Goal: Task Accomplishment & Management: Complete application form

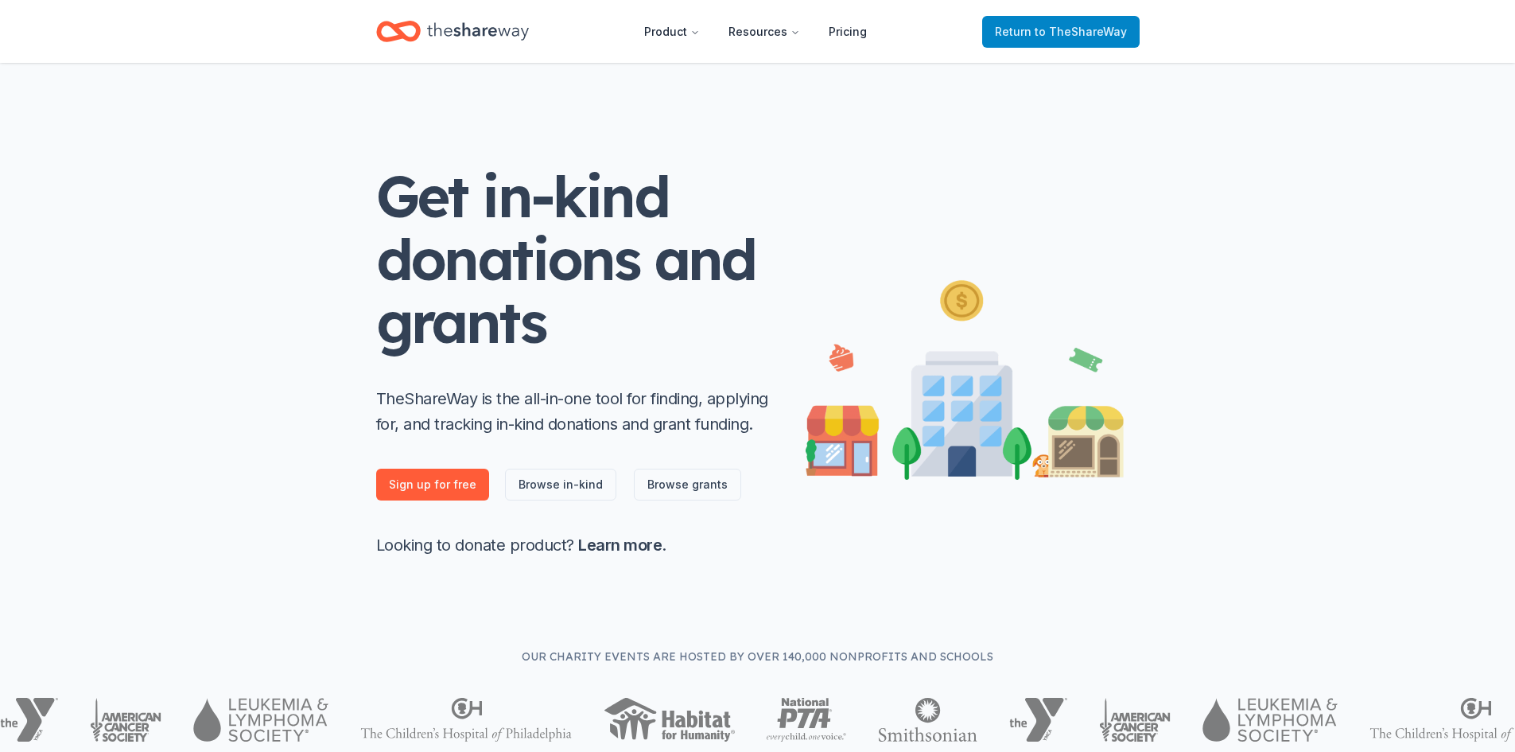
click at [1081, 33] on span "to TheShareWay" at bounding box center [1081, 32] width 92 height 14
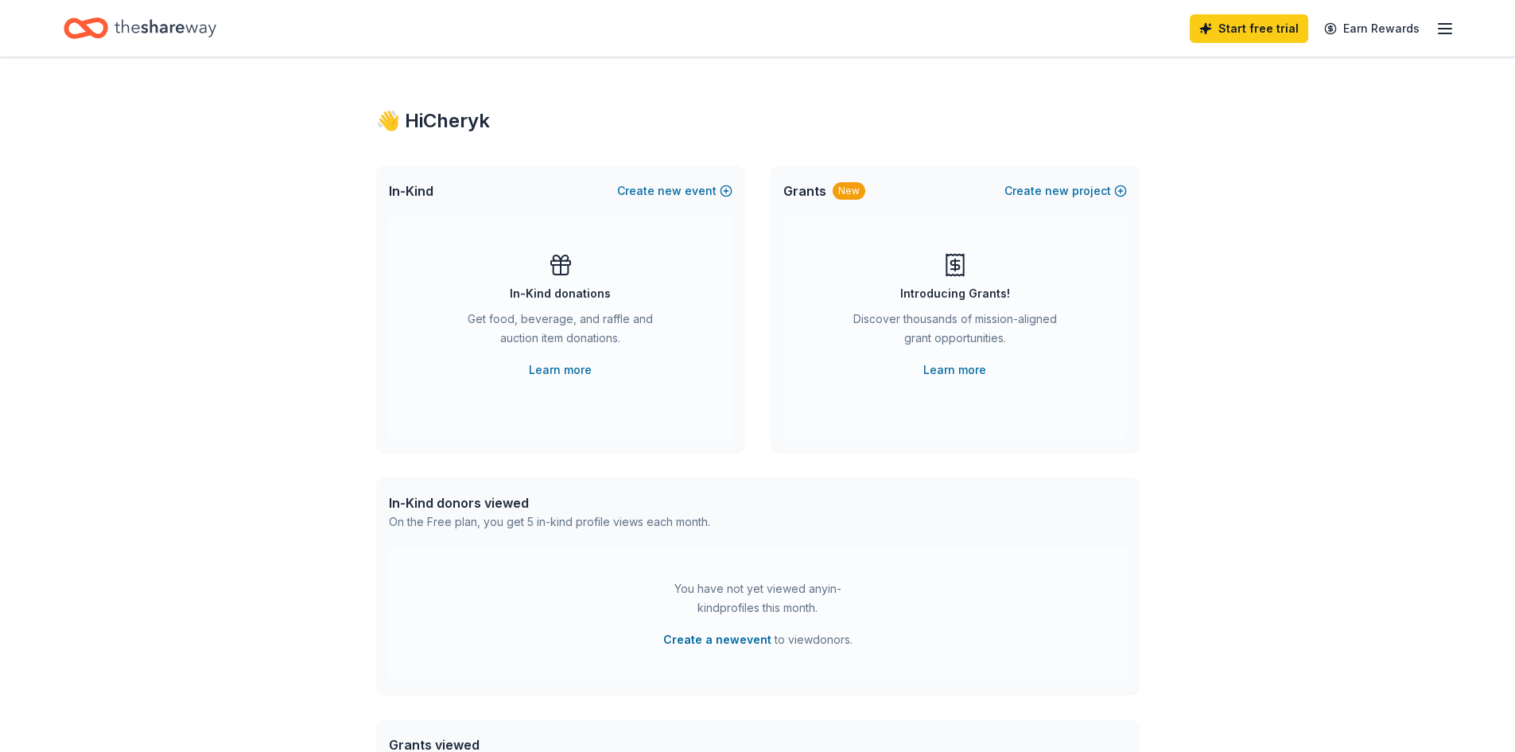
click at [1440, 33] on line "button" at bounding box center [1445, 33] width 13 height 0
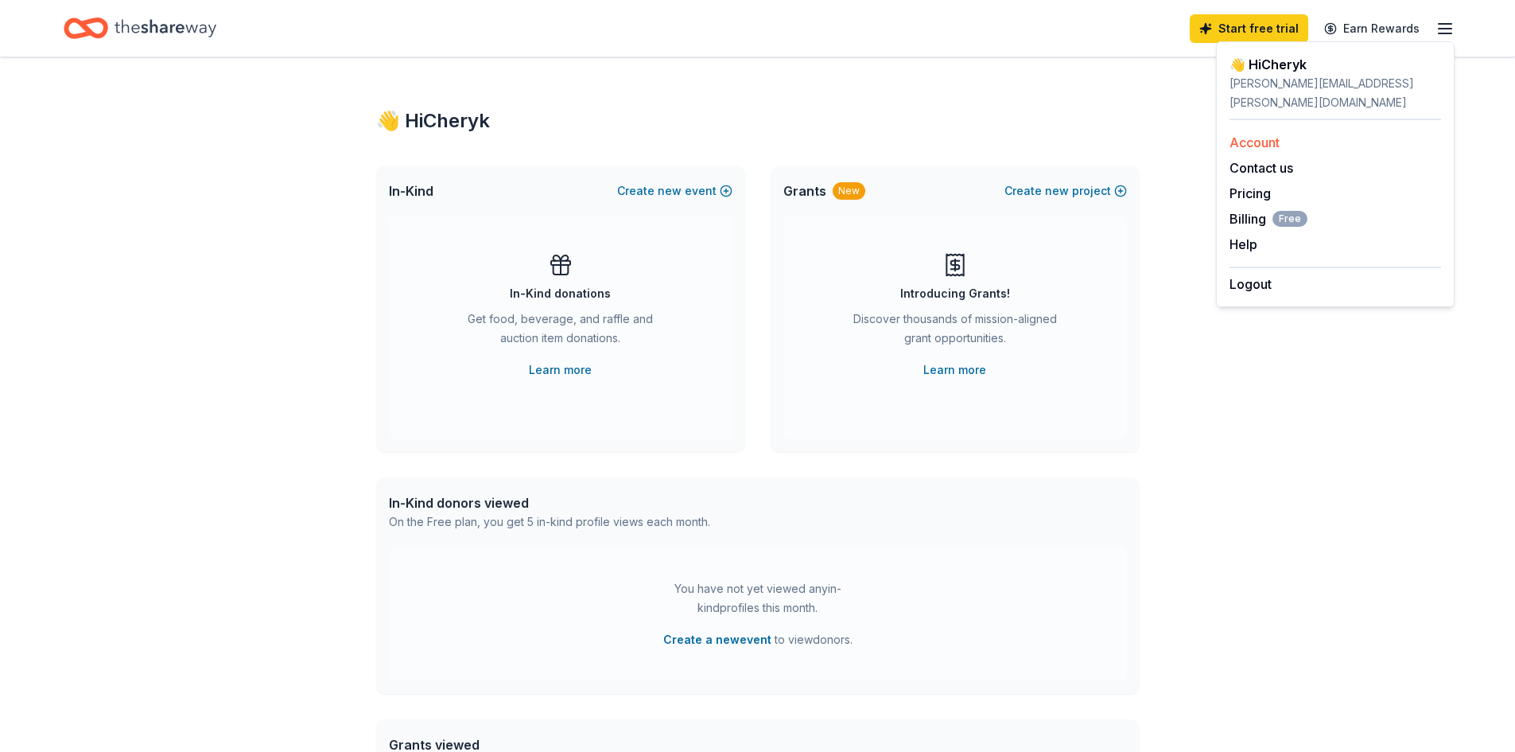
click at [1257, 134] on link "Account" at bounding box center [1255, 142] width 50 height 16
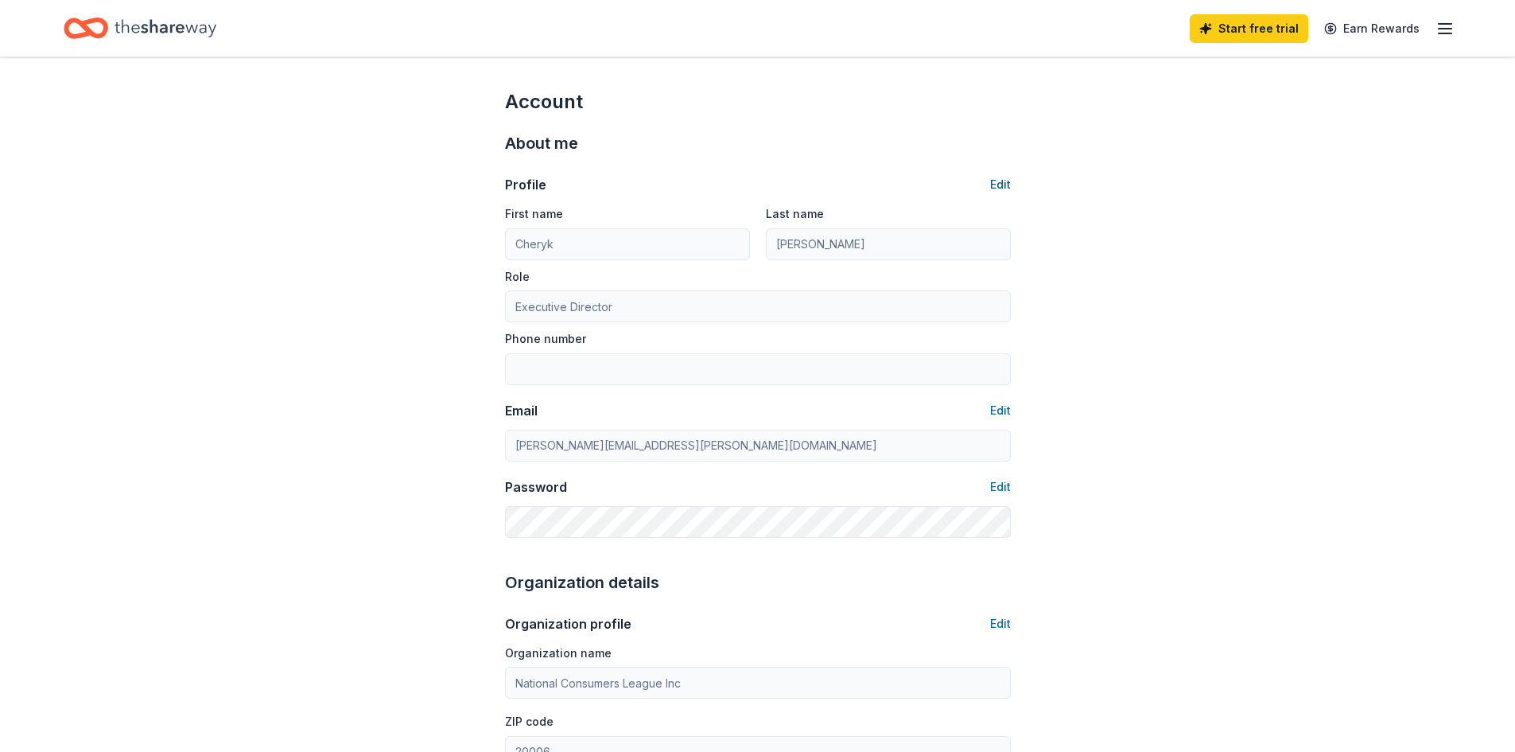
click at [1001, 186] on button "Edit" at bounding box center [1000, 184] width 21 height 19
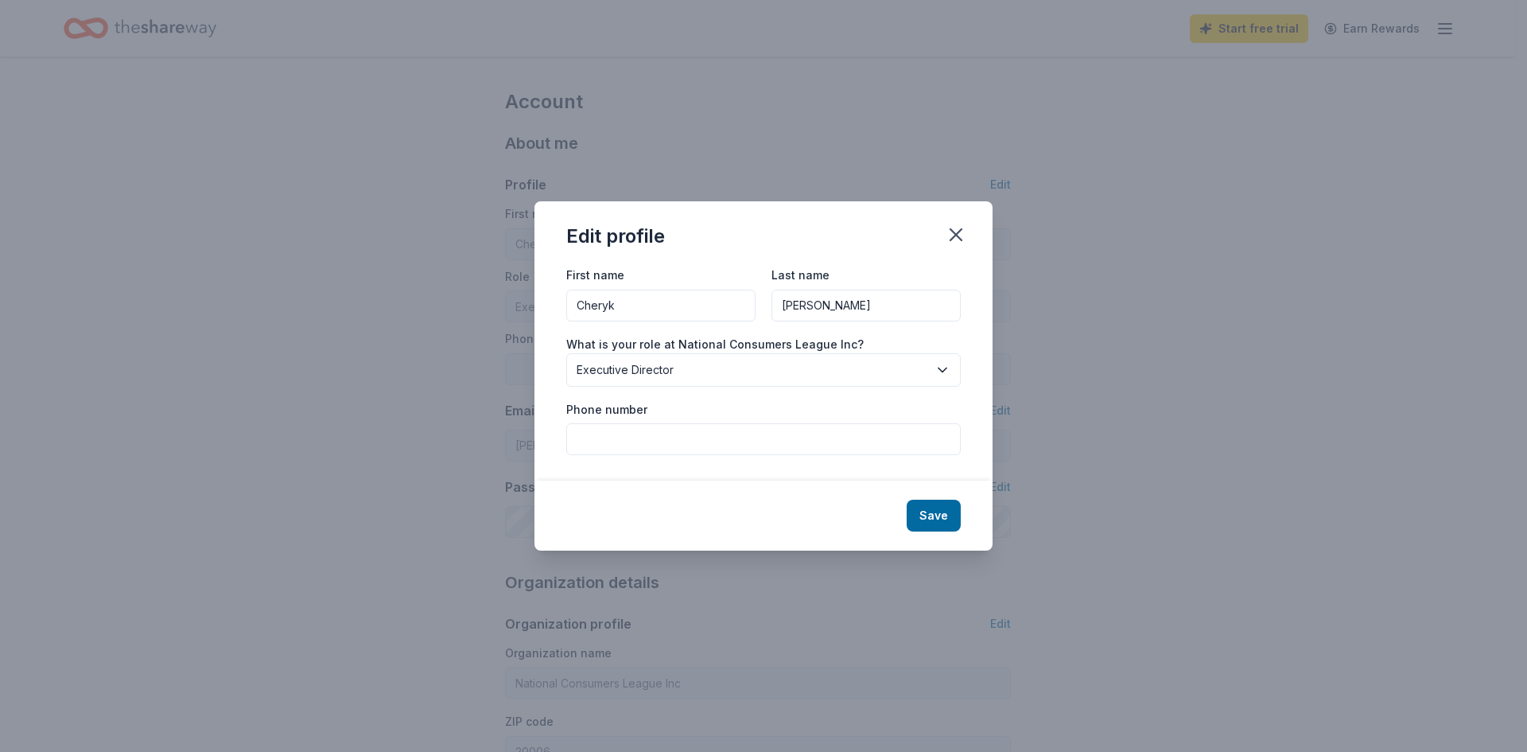
click at [613, 298] on input "Cheryk" at bounding box center [660, 305] width 189 height 32
type input "[PERSON_NAME]"
click at [933, 513] on button "Save" at bounding box center [934, 515] width 54 height 32
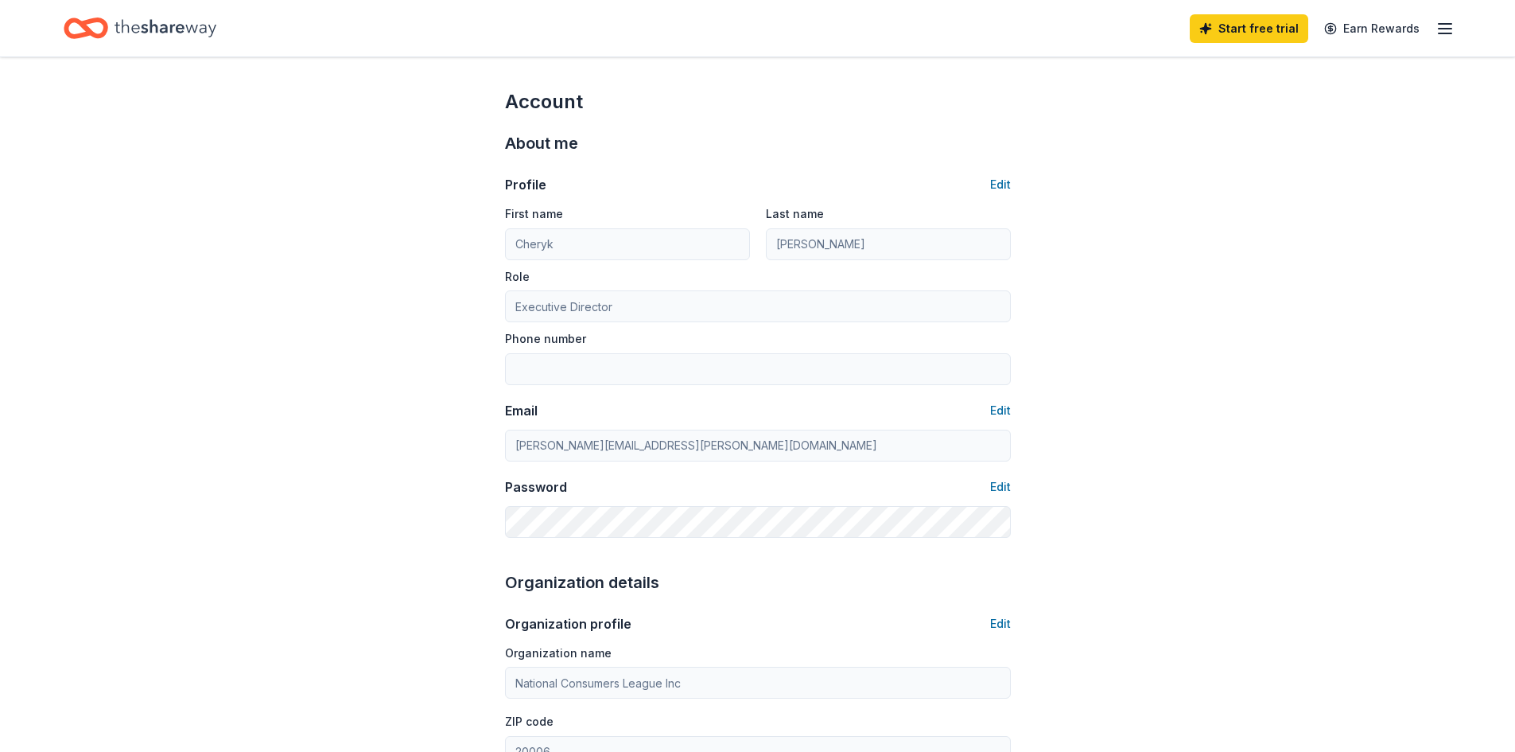
type input "[PERSON_NAME]"
click at [997, 406] on button "Edit" at bounding box center [1000, 410] width 21 height 19
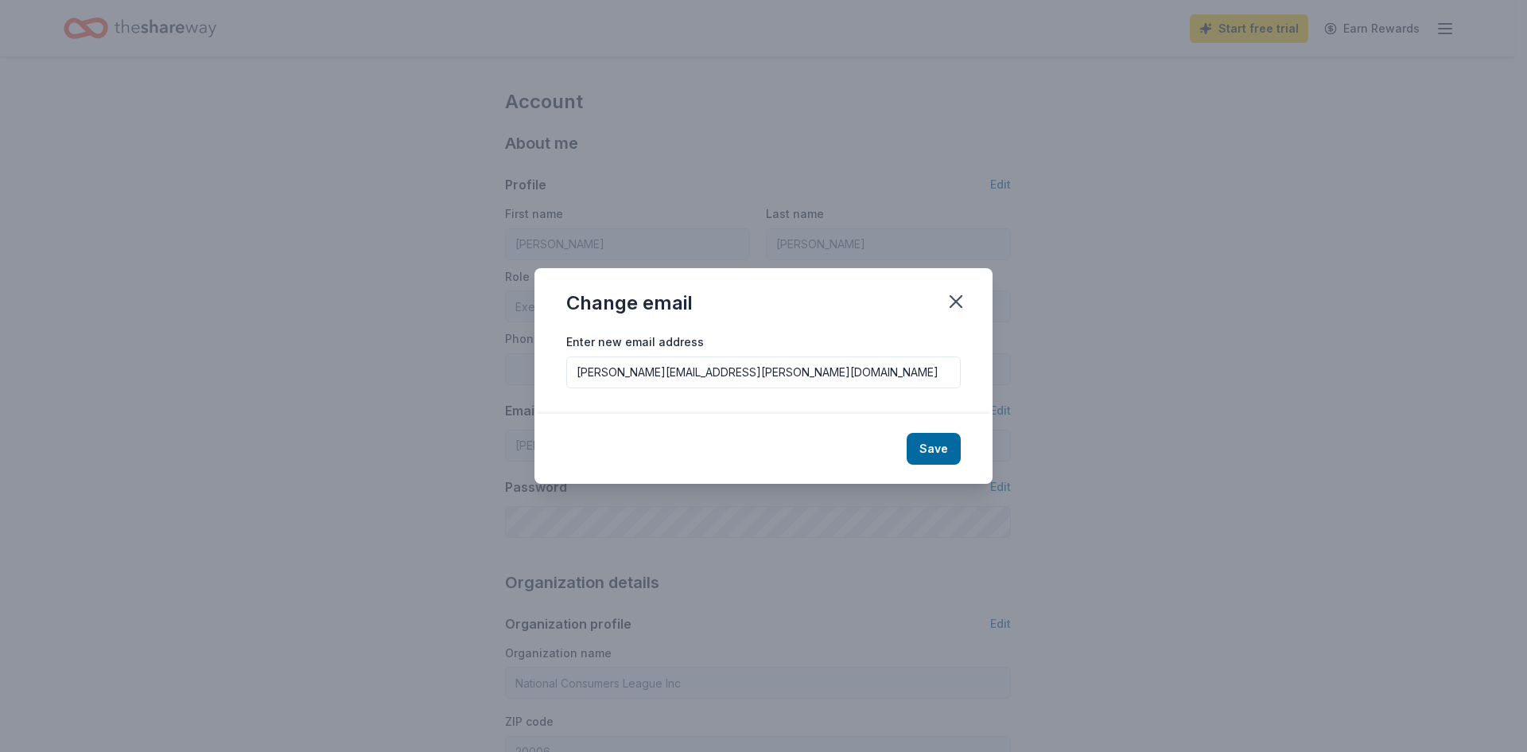
drag, startPoint x: 776, startPoint y: 380, endPoint x: 578, endPoint y: 359, distance: 199.2
click at [578, 359] on input "cheryl.varnadoe@gmail.com" at bounding box center [763, 372] width 394 height 32
type input "cherylv@nclnet.org"
click at [927, 450] on button "Save" at bounding box center [934, 449] width 54 height 32
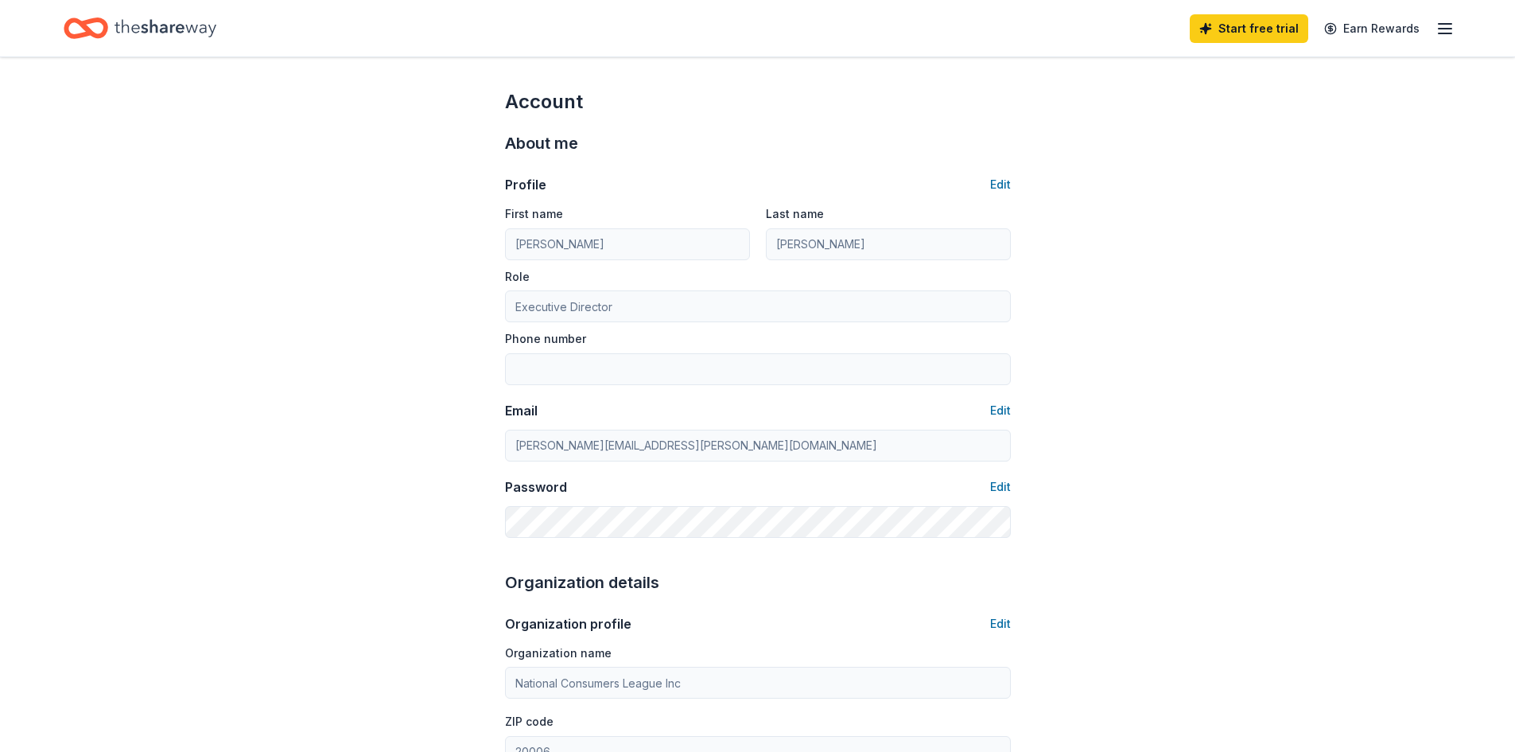
type input "cherylv@nclnet.org"
click at [1002, 181] on button "Edit" at bounding box center [1000, 184] width 21 height 19
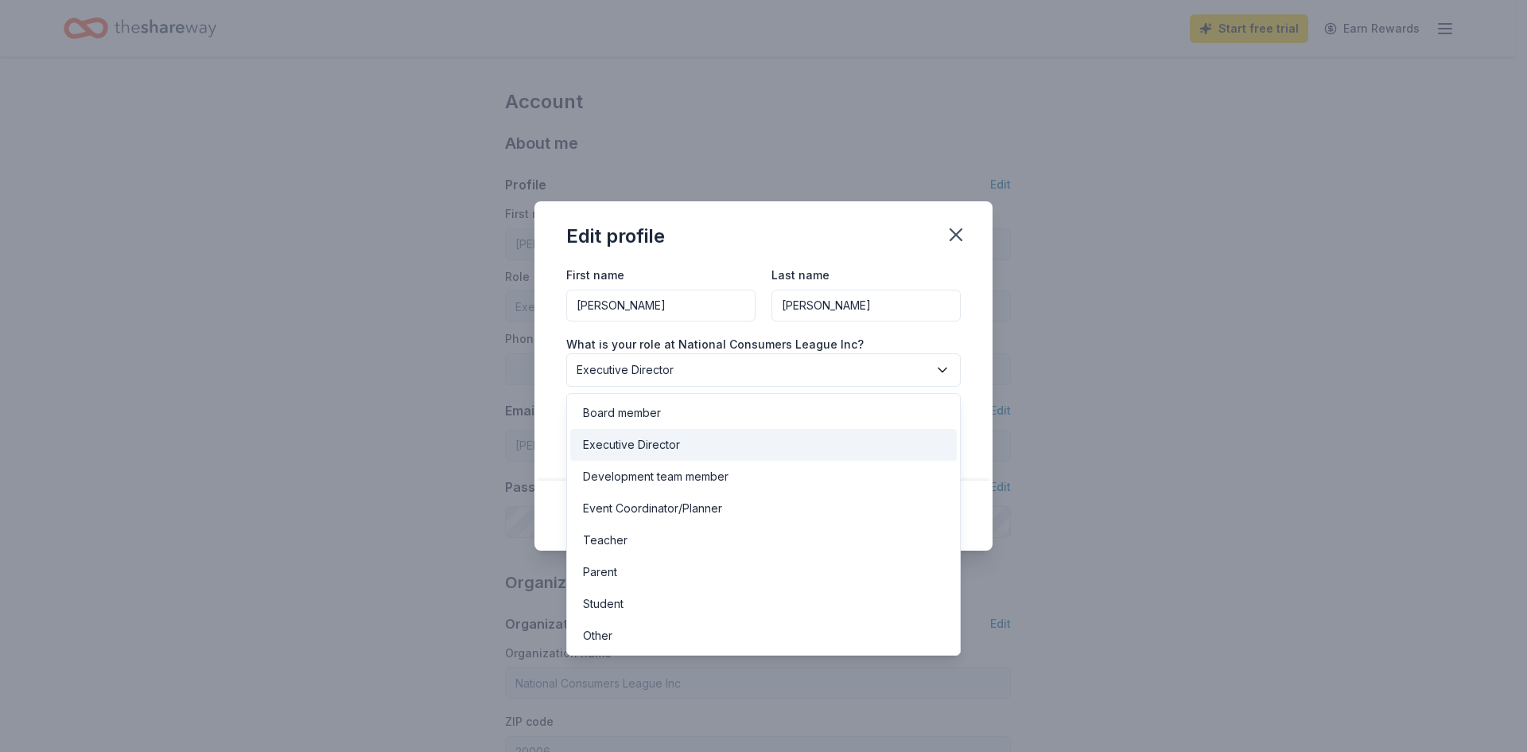
click at [584, 367] on span "Executive Director" at bounding box center [753, 369] width 352 height 19
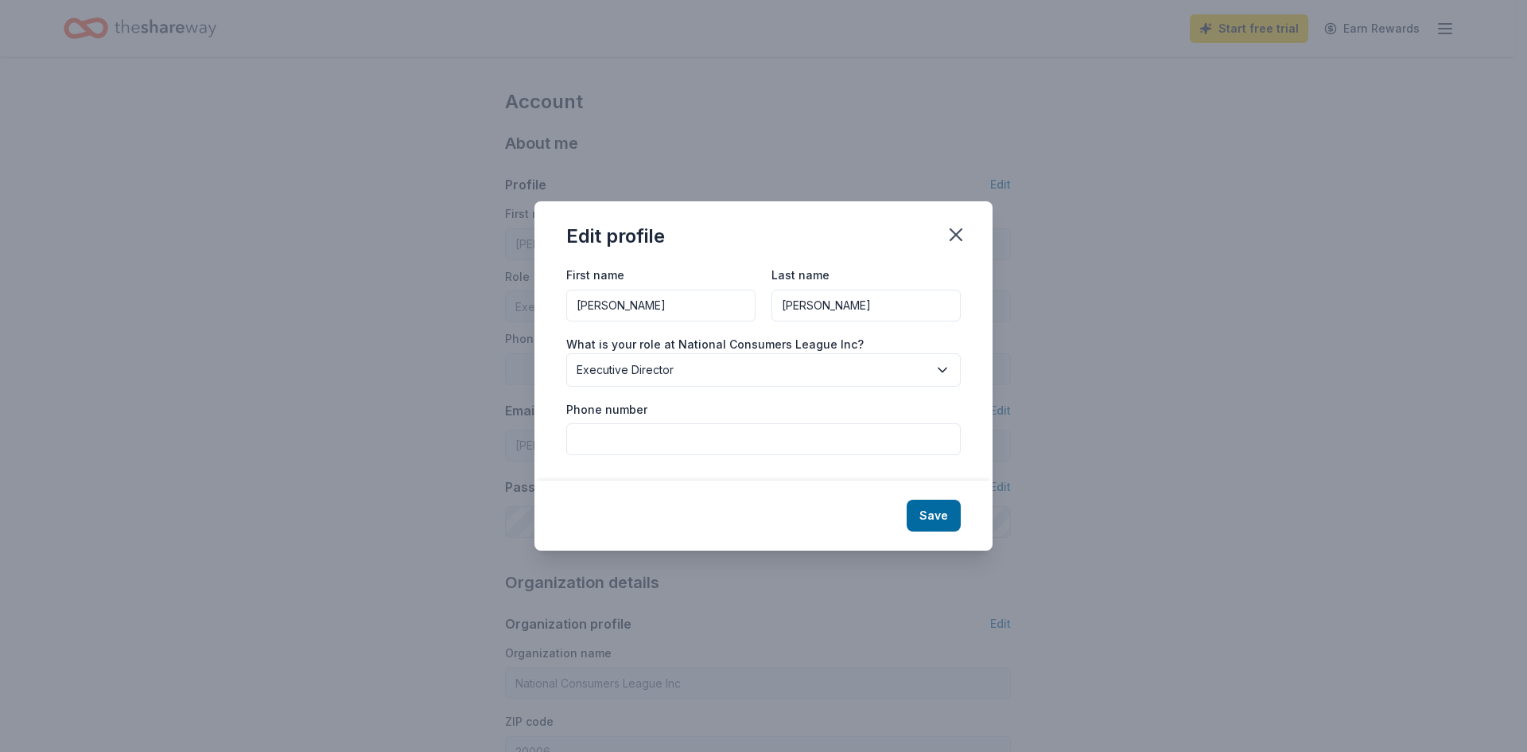
click at [868, 367] on span "Executive Director" at bounding box center [753, 369] width 352 height 19
click at [748, 436] on input "Phone number" at bounding box center [763, 439] width 394 height 32
type input "7062559342"
drag, startPoint x: 673, startPoint y: 441, endPoint x: 569, endPoint y: 433, distance: 104.4
click at [569, 433] on input "7062559342" at bounding box center [763, 439] width 394 height 32
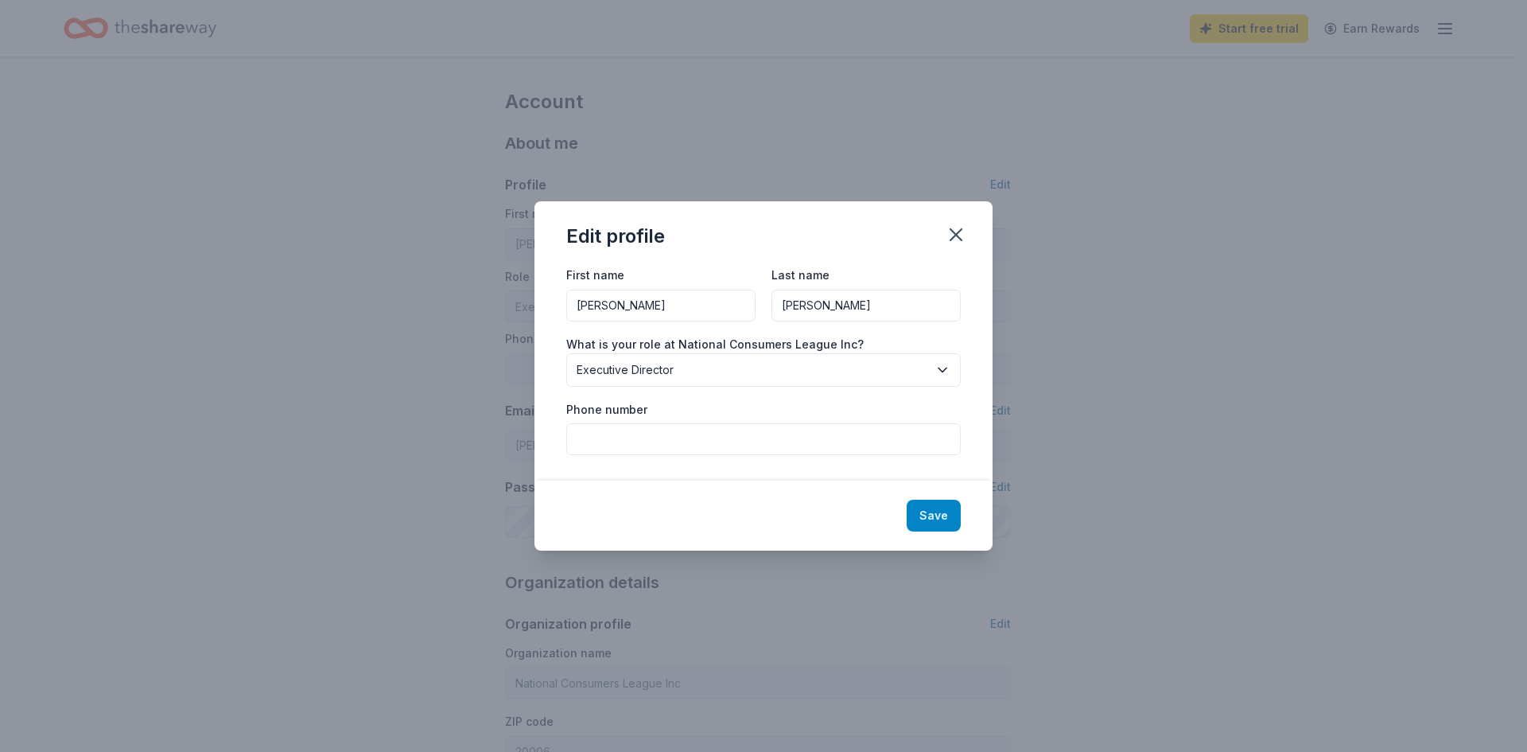
click at [938, 509] on button "Save" at bounding box center [934, 515] width 54 height 32
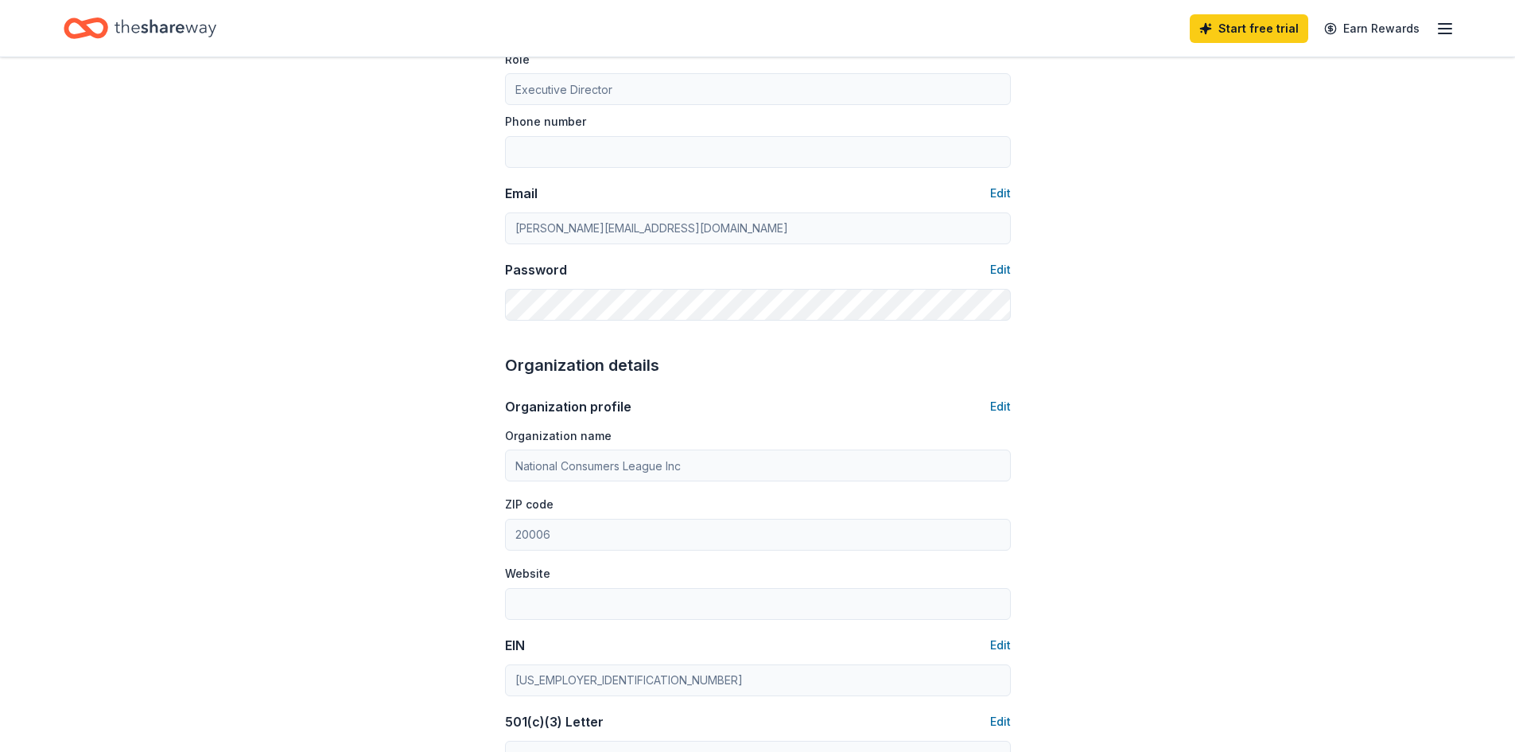
scroll to position [239, 0]
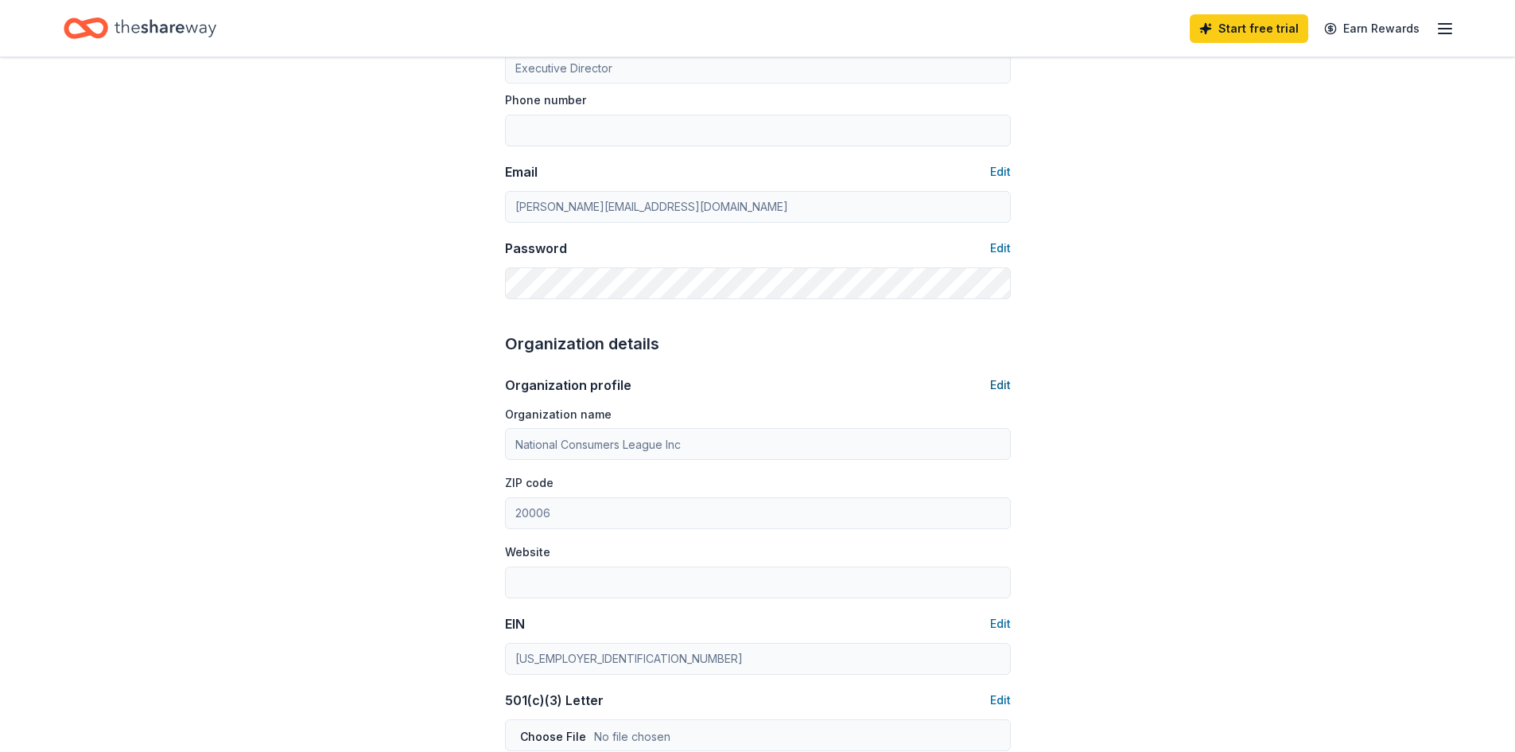
click at [1005, 380] on button "Edit" at bounding box center [1000, 384] width 21 height 19
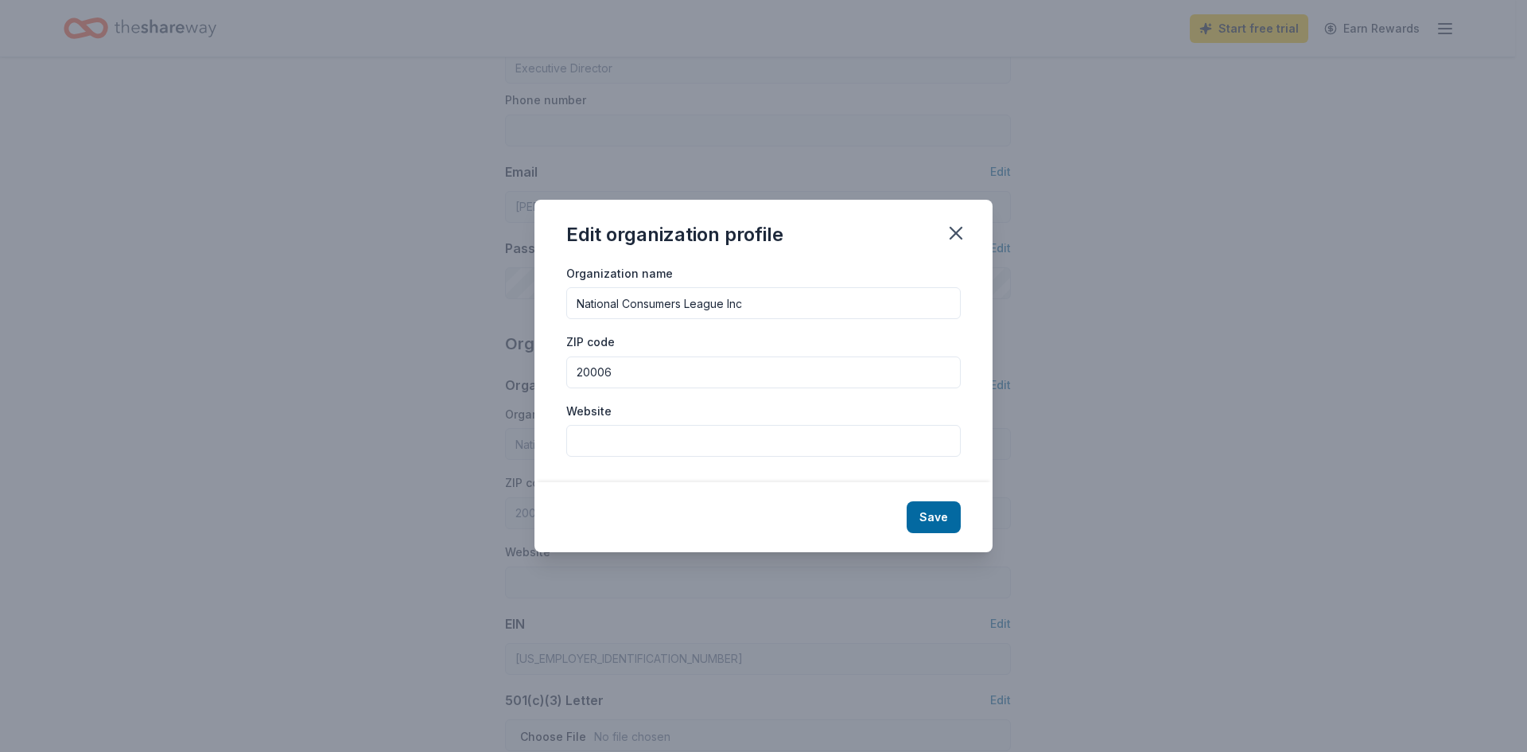
click at [573, 301] on input "National Consumers League Inc" at bounding box center [763, 303] width 394 height 32
type input "LifeSmarts Program, National Consumers League Inc"
click at [635, 437] on input "Website" at bounding box center [763, 441] width 394 height 32
type input "https://lifesmarts.org/"
click at [944, 515] on button "Save" at bounding box center [934, 517] width 54 height 32
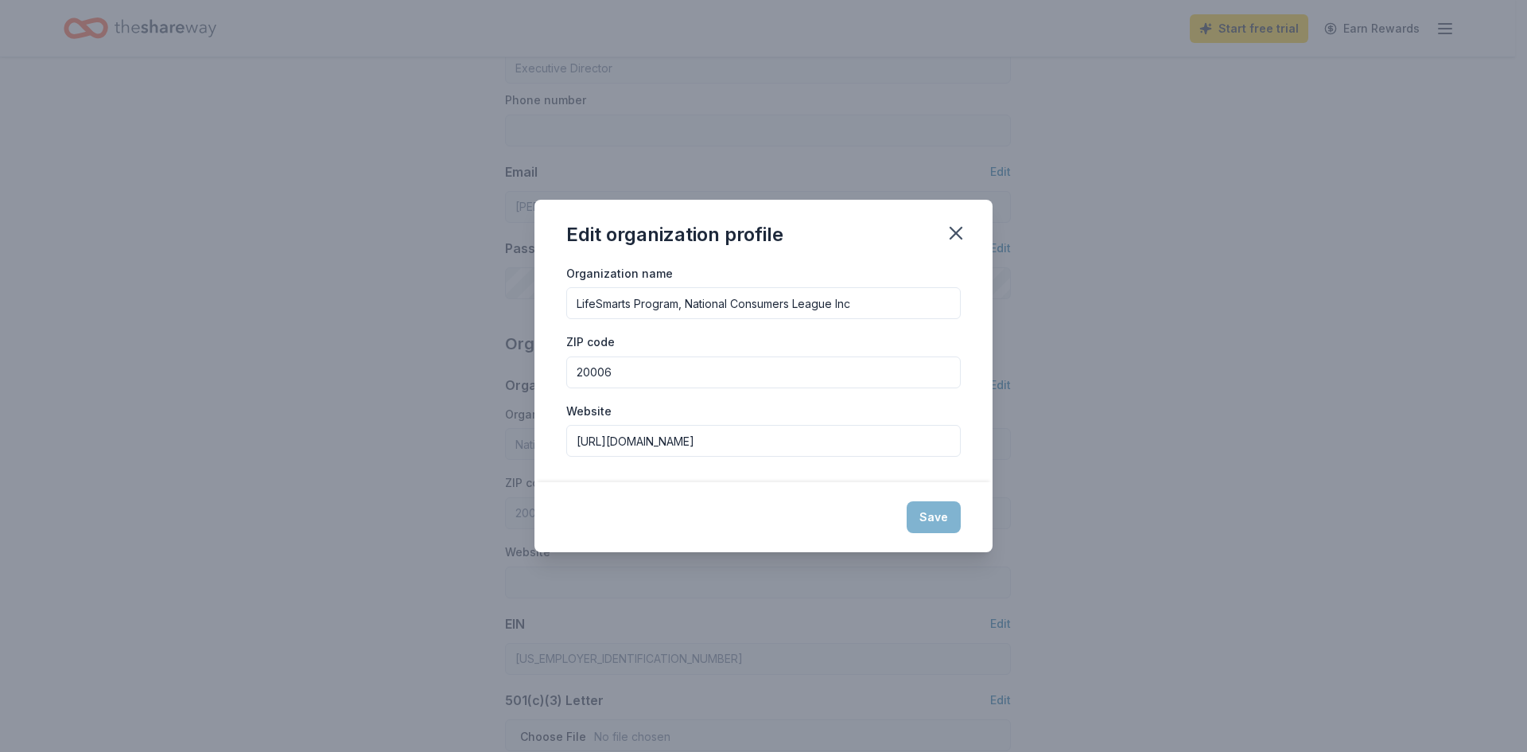
type input "LifeSmarts Program, National Consumers League Inc"
type input "https://lifesmarts.org/"
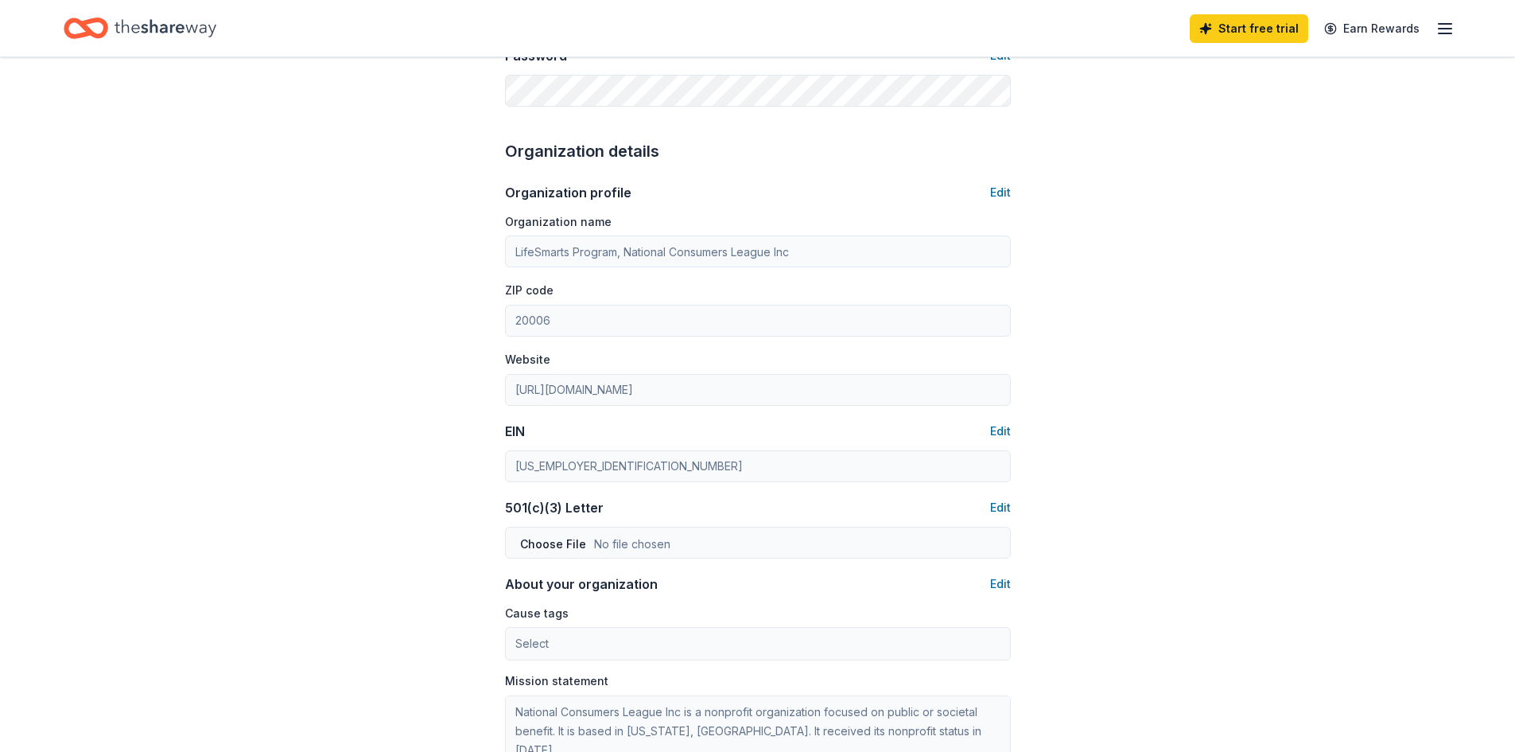
scroll to position [477, 0]
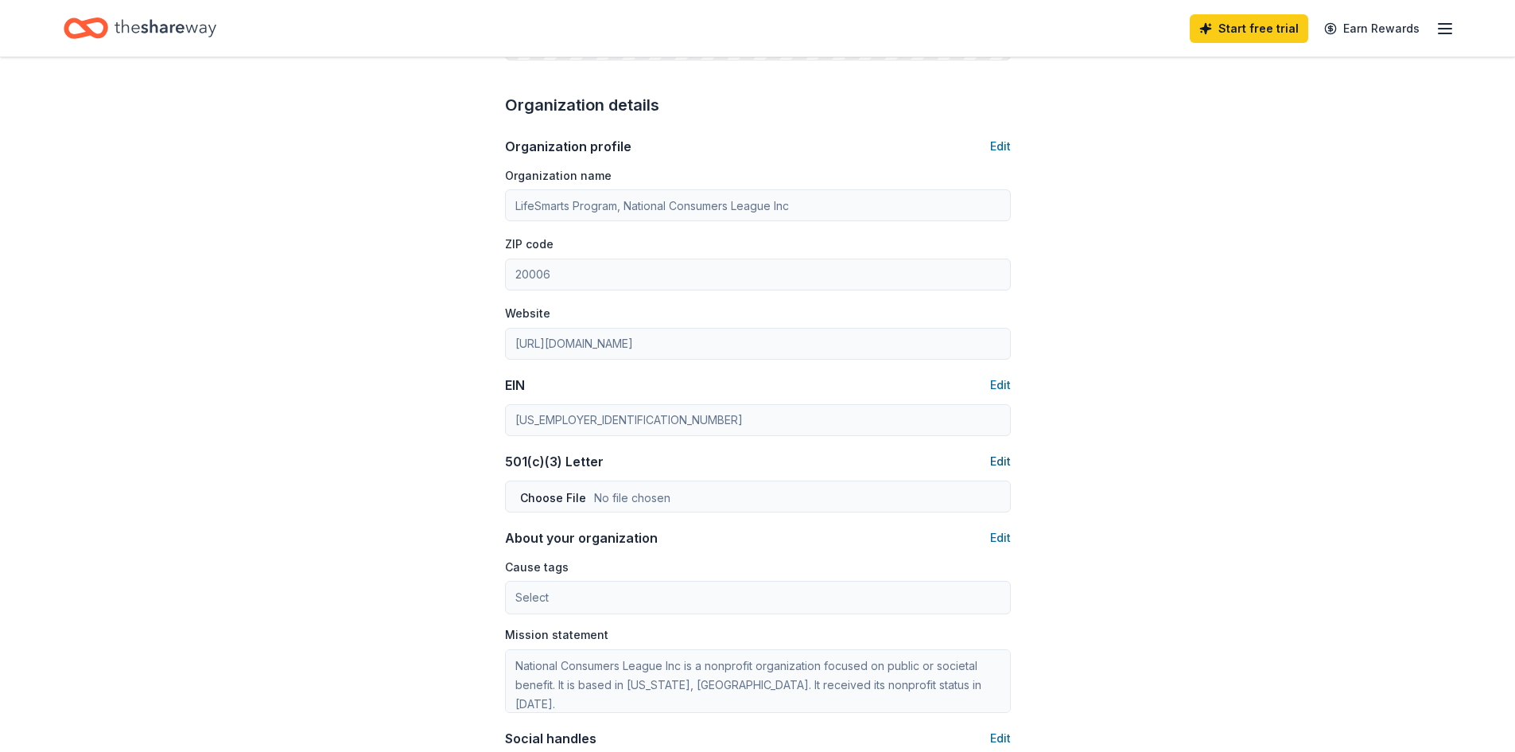
click at [992, 461] on button "Edit" at bounding box center [1000, 461] width 21 height 19
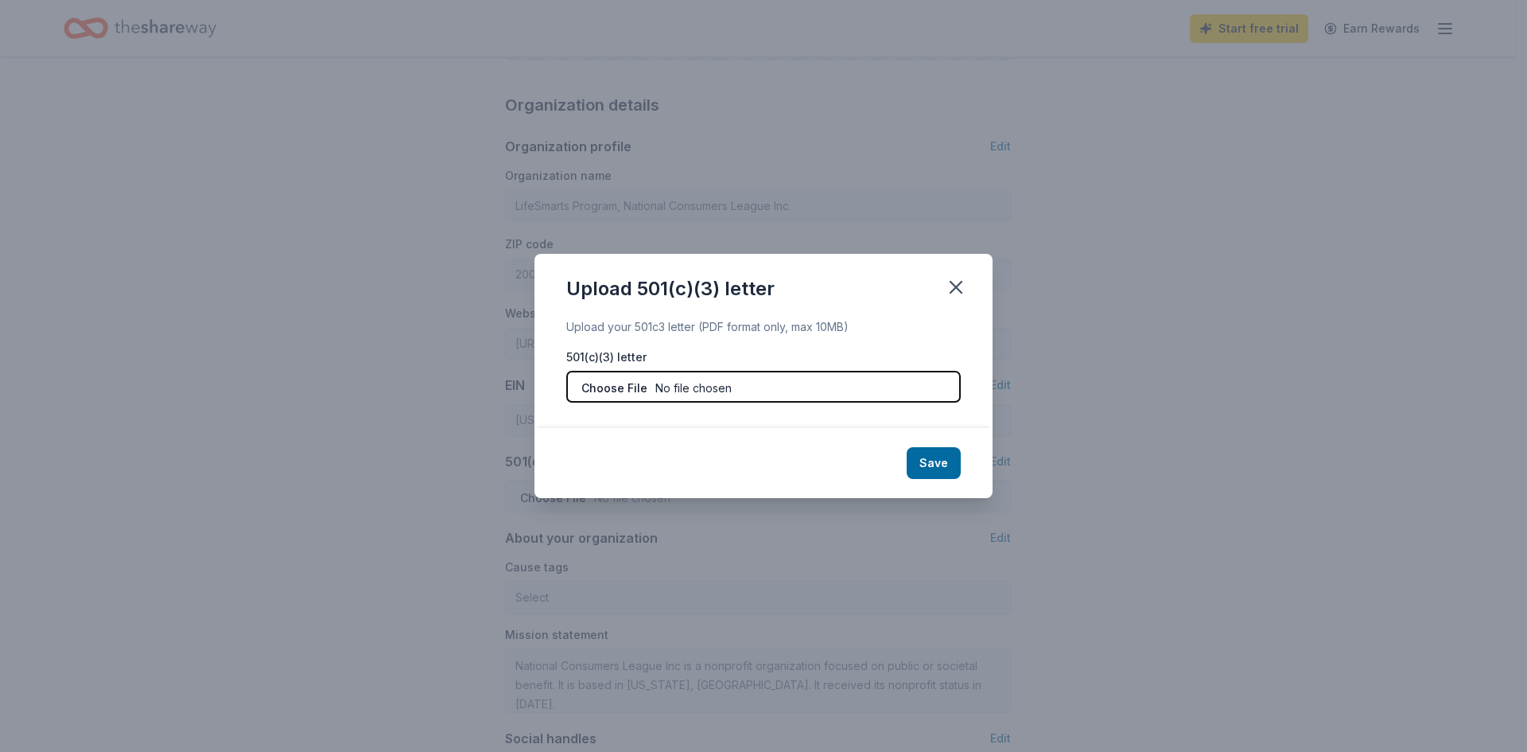
click at [629, 392] on input "file" at bounding box center [763, 387] width 394 height 32
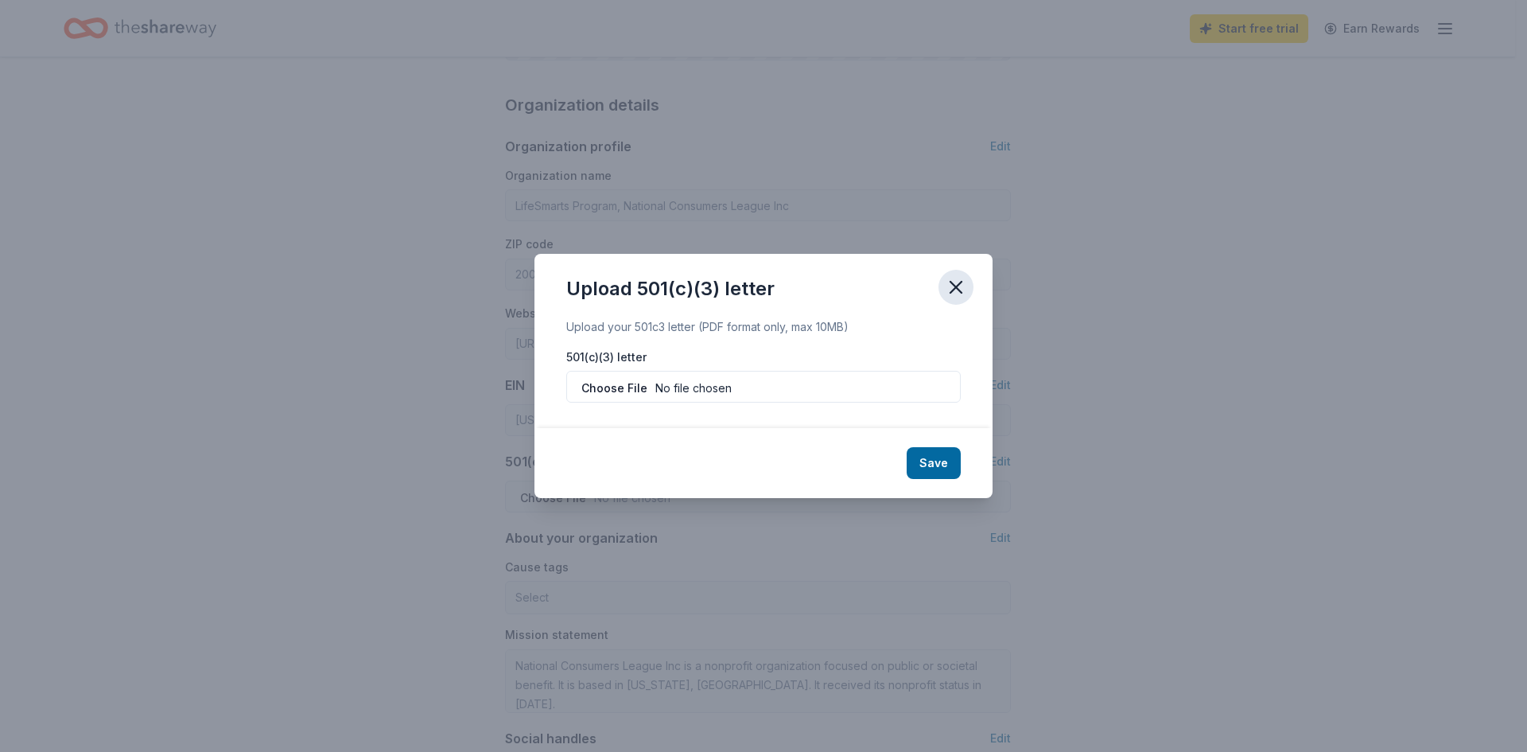
click at [964, 289] on icon "button" at bounding box center [956, 287] width 22 height 22
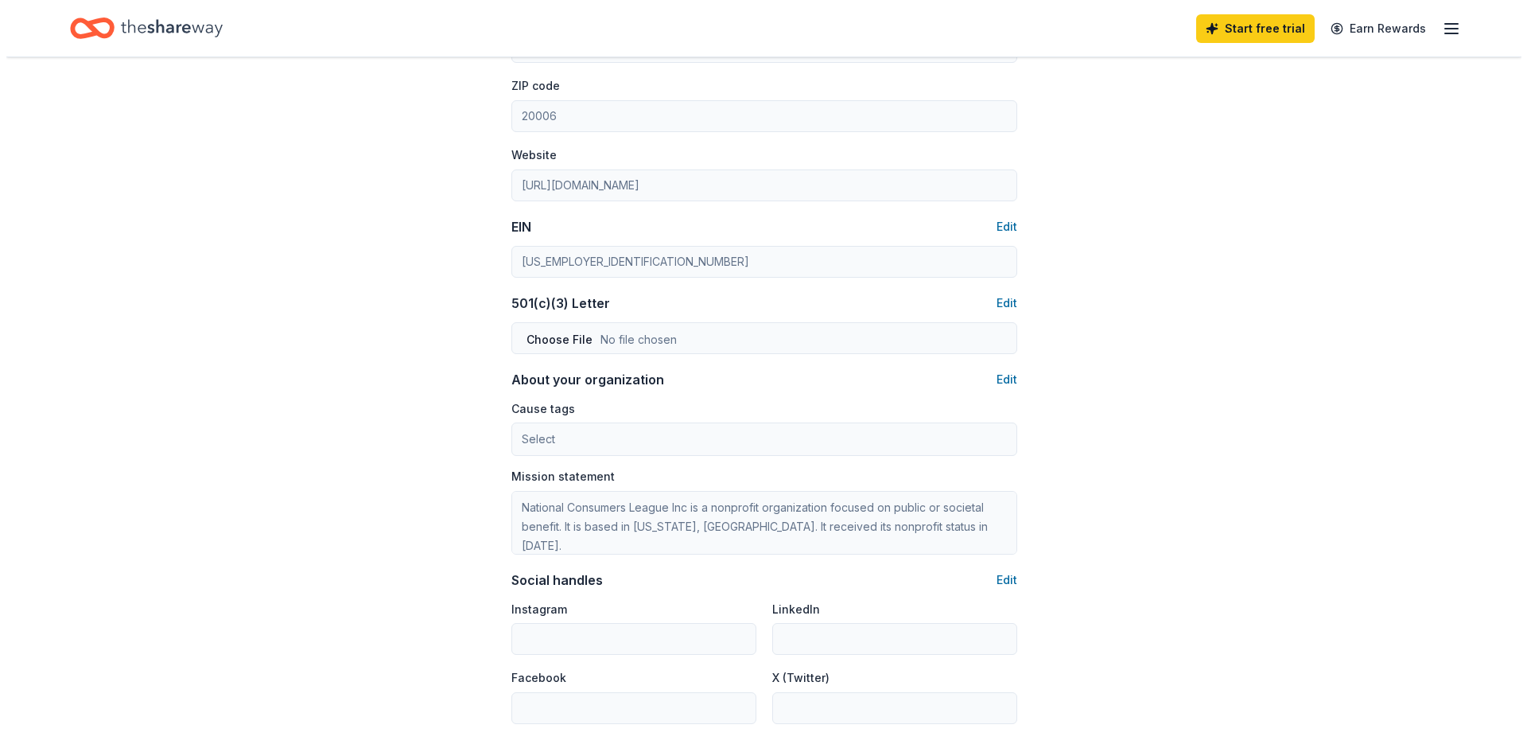
scroll to position [636, 0]
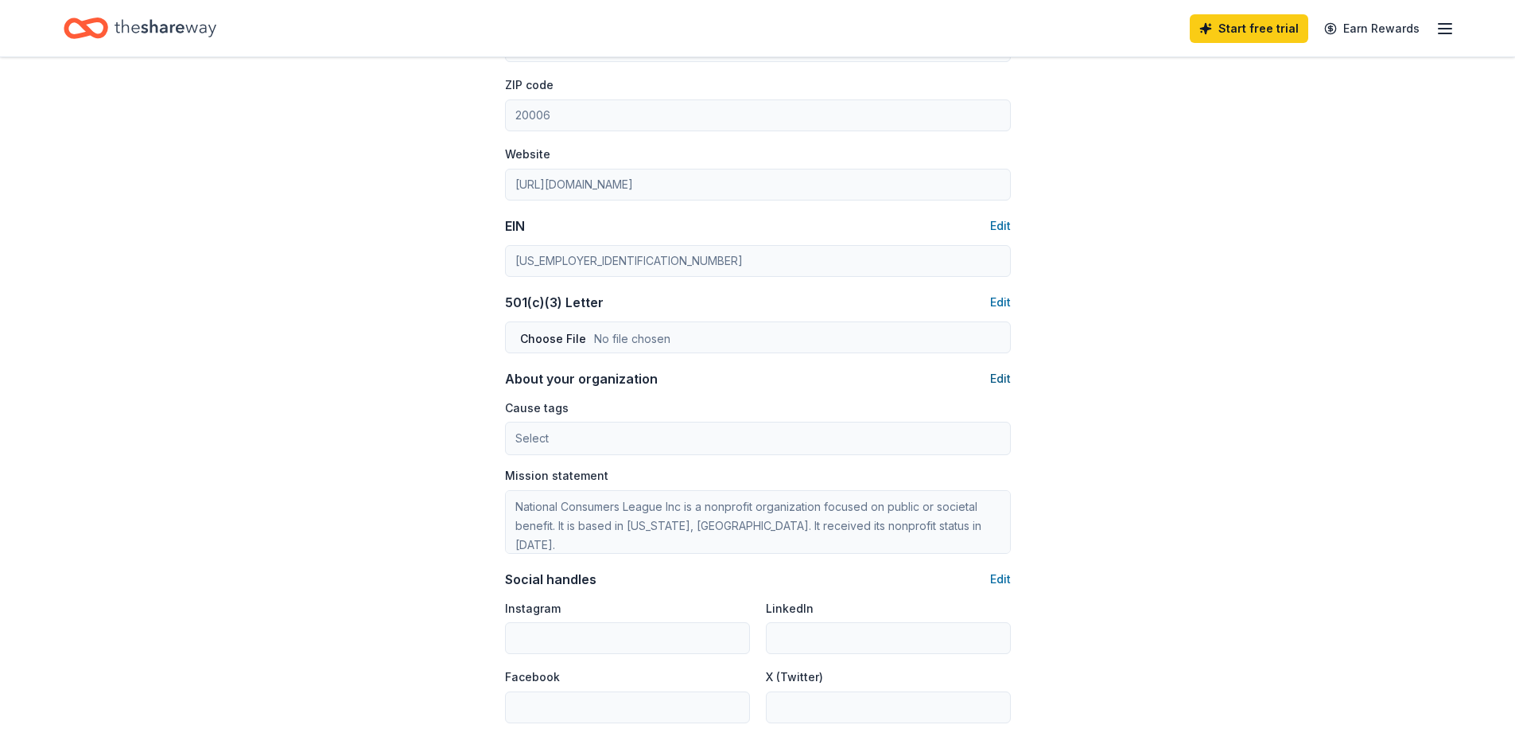
click at [992, 377] on button "Edit" at bounding box center [1000, 378] width 21 height 19
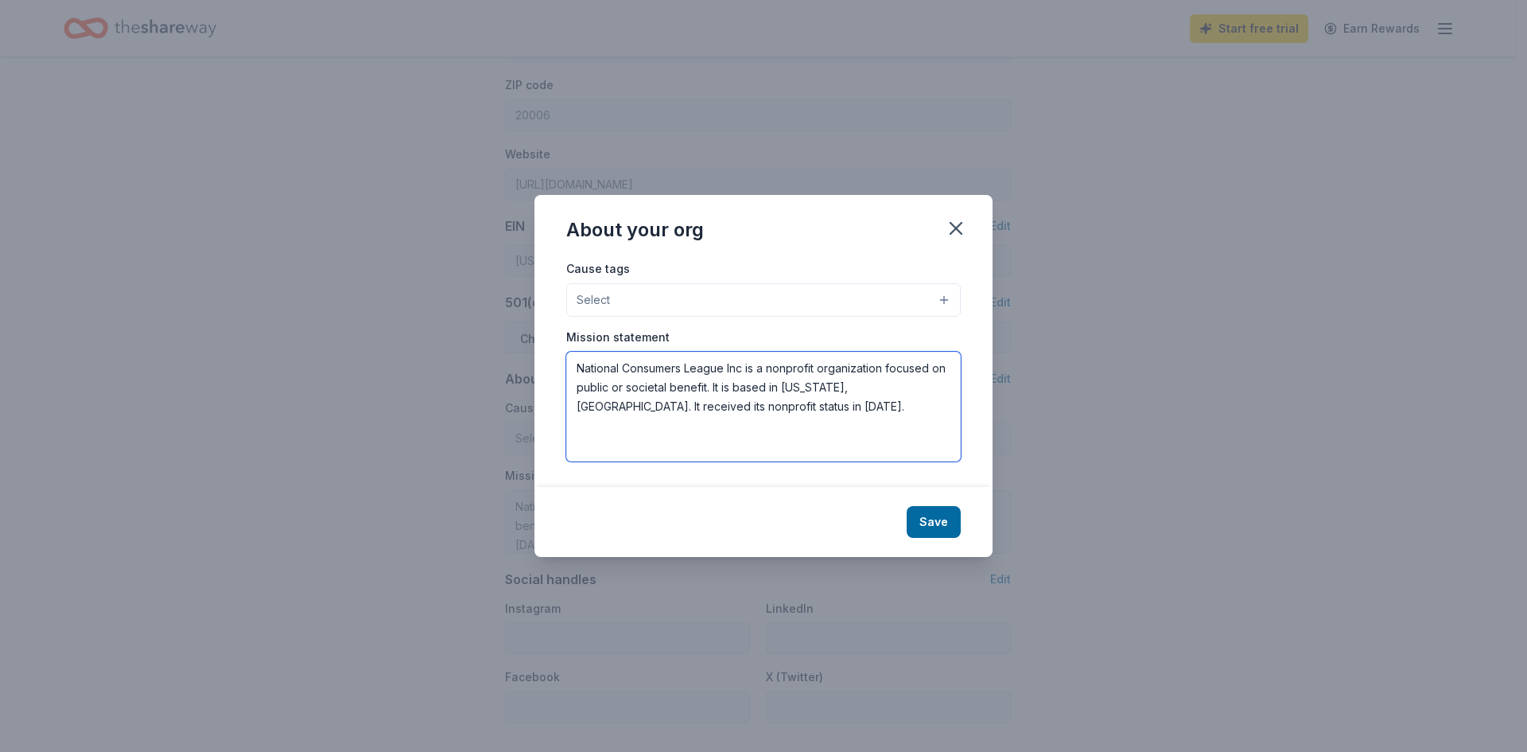
click at [760, 422] on textarea "National Consumers League Inc is a nonprofit organization focused on public or …" at bounding box center [763, 407] width 394 height 110
click at [589, 371] on textarea "National Consumers League Inc is a nonprofit organization focused on public or …" at bounding box center [763, 407] width 394 height 110
click at [577, 364] on textarea "National Consumers League Inc is a nonprofit organization focused on public or …" at bounding box center [763, 407] width 394 height 110
type textarea "LifeSmarts is the youth education program of the National Consumers League. Lif…"
click at [923, 516] on button "Save" at bounding box center [934, 522] width 54 height 32
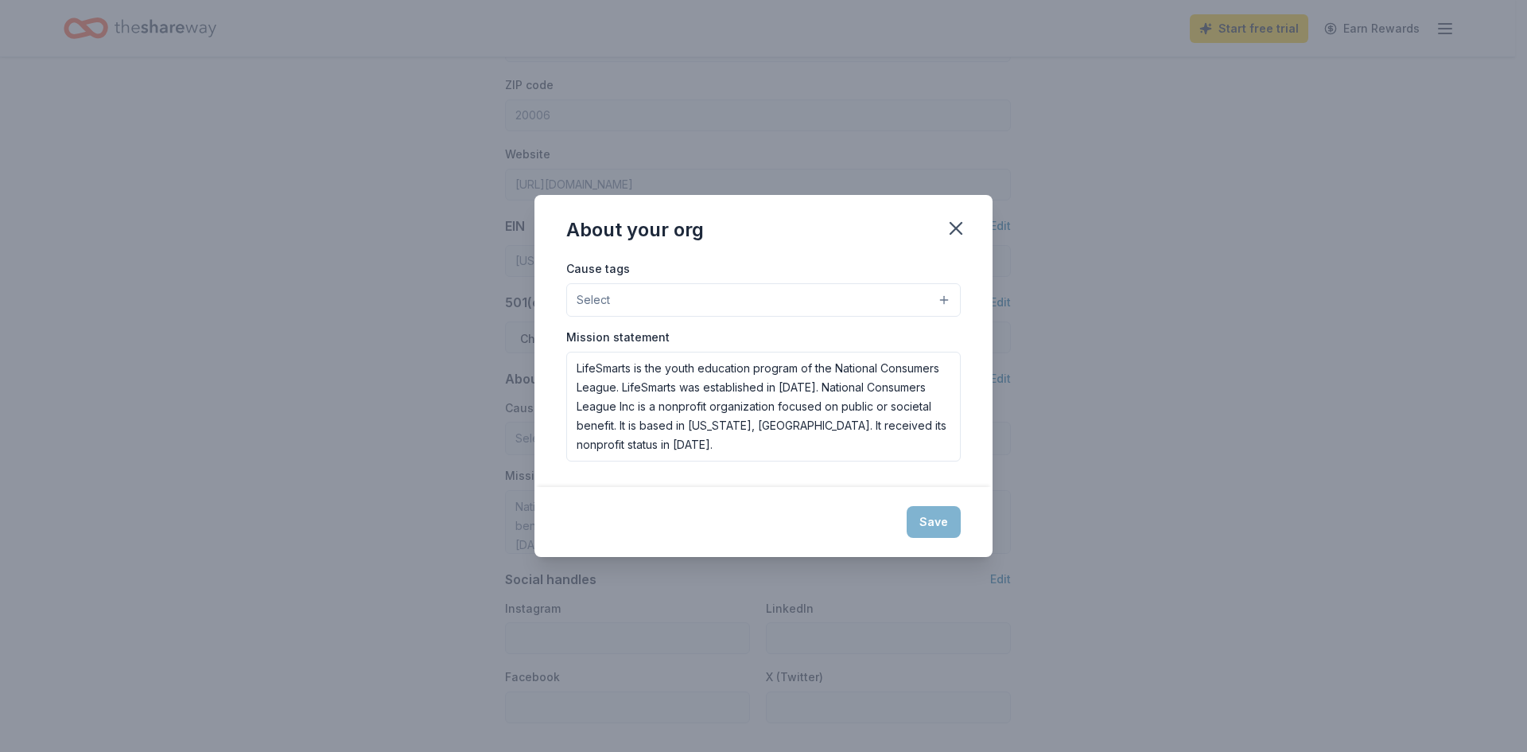
type textarea "LifeSmarts is the youth education program of the National Consumers League. Lif…"
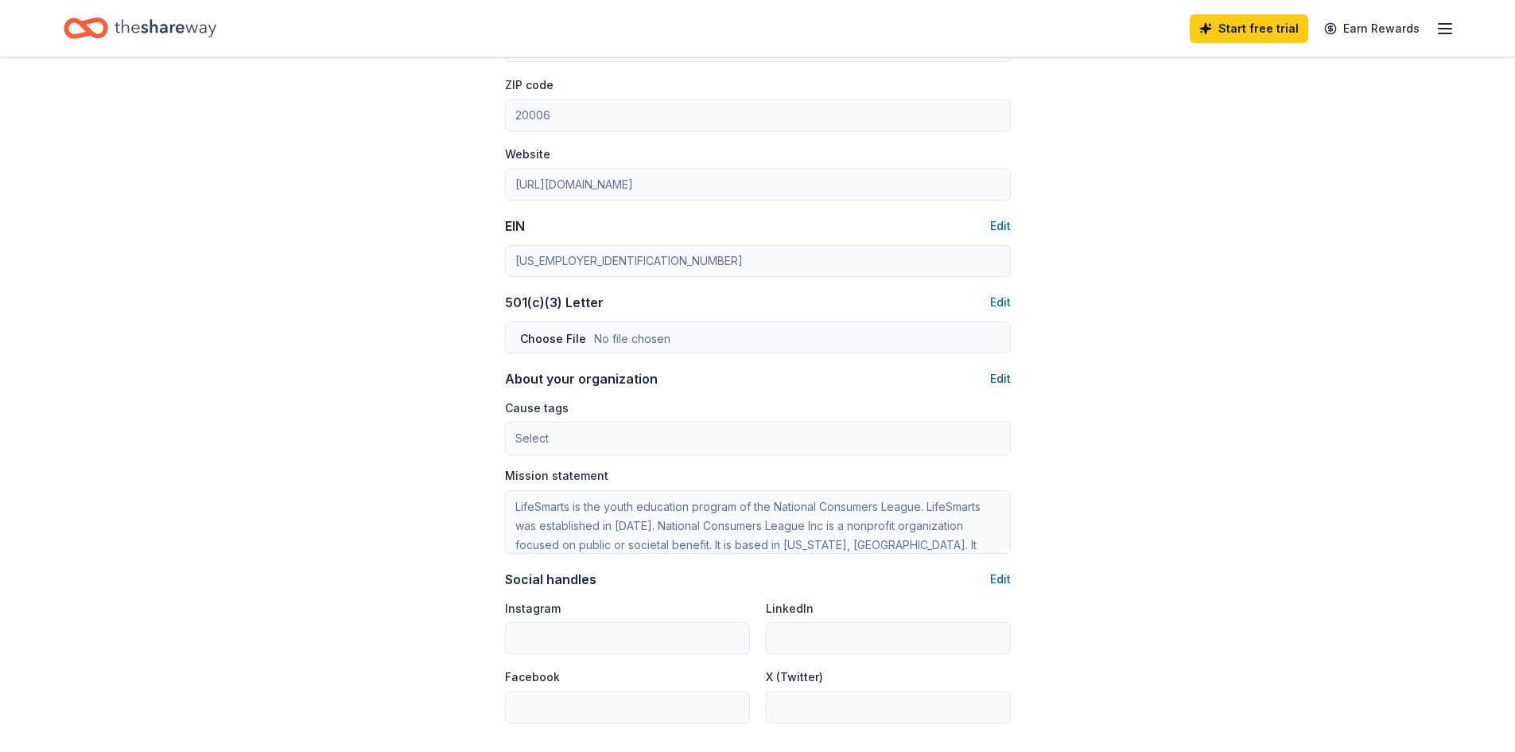
click at [993, 376] on button "Edit" at bounding box center [1000, 378] width 21 height 19
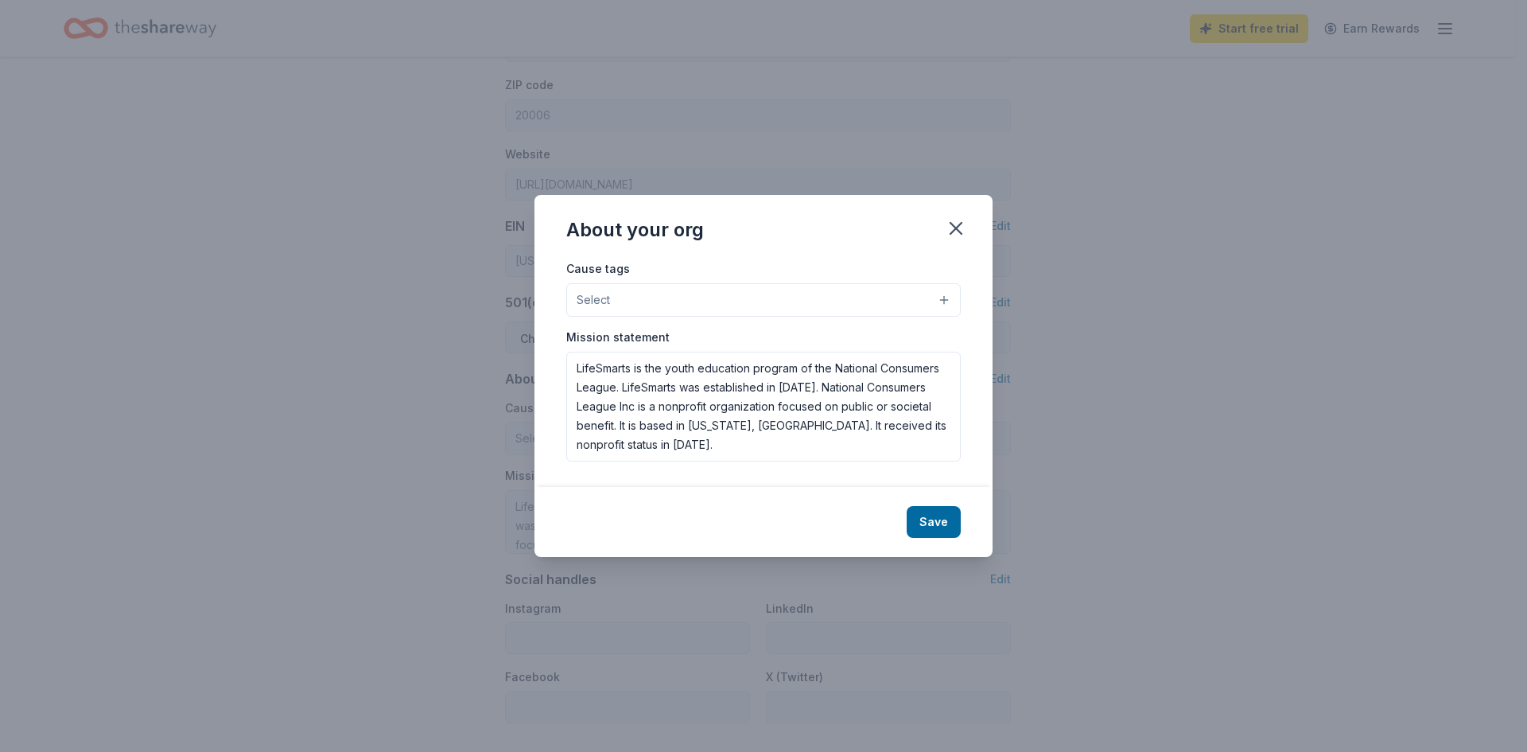
click at [853, 302] on button "Select" at bounding box center [763, 299] width 394 height 33
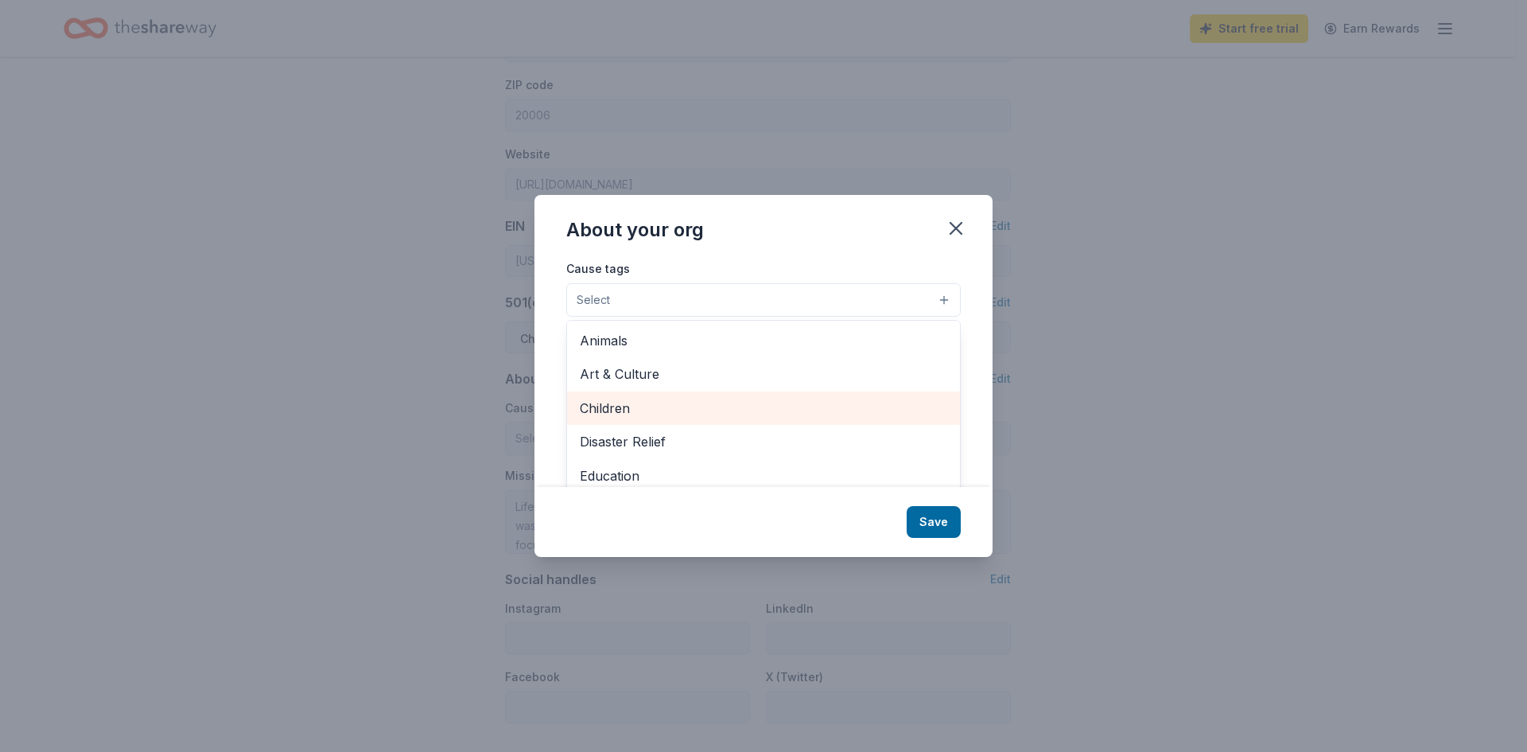
click at [720, 407] on span "Children" at bounding box center [763, 408] width 367 height 21
click at [721, 408] on span "Disaster Relief" at bounding box center [763, 408] width 367 height 21
click at [721, 408] on span "Education" at bounding box center [763, 408] width 367 height 21
click at [721, 408] on span "Environment & Sustainability" at bounding box center [763, 408] width 367 height 21
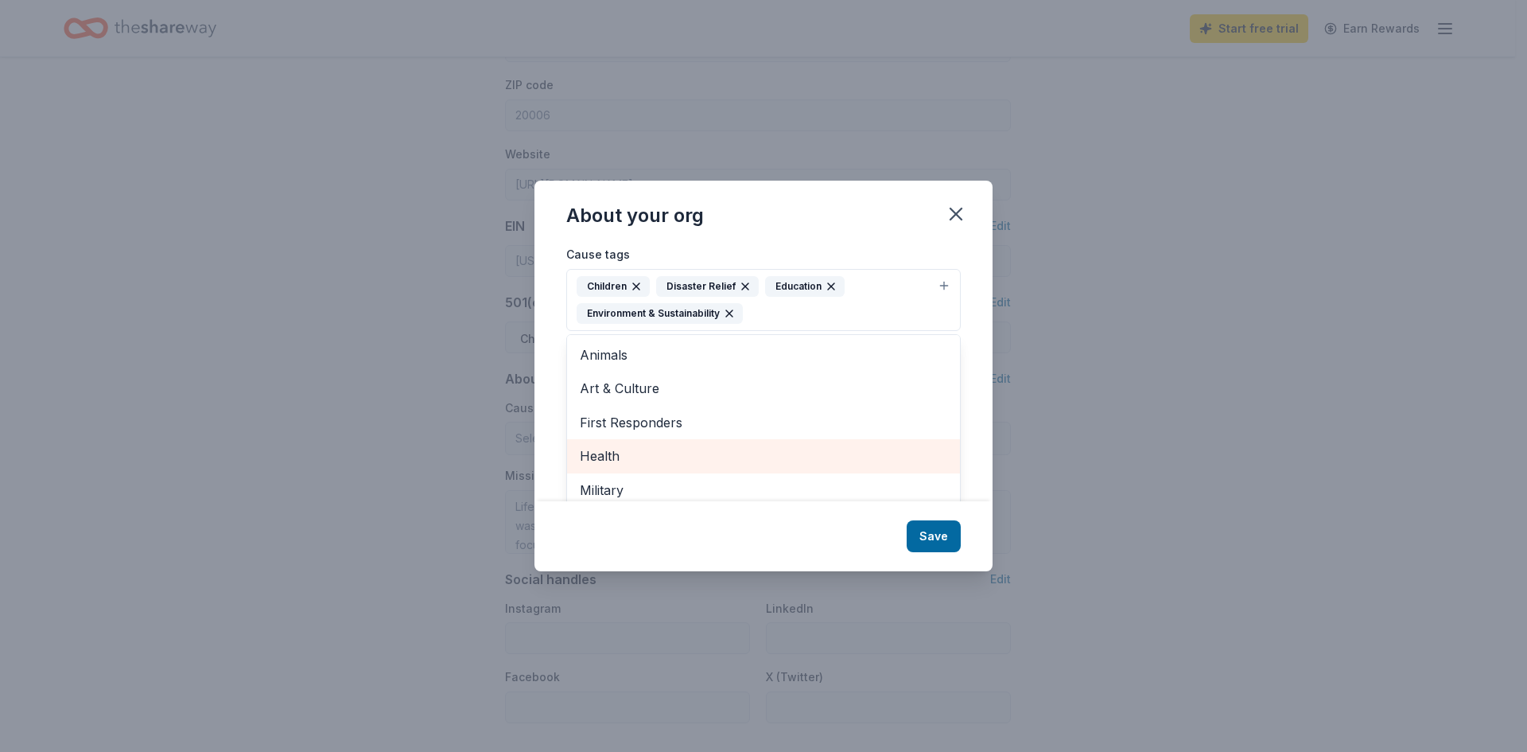
click at [686, 449] on span "Health" at bounding box center [763, 455] width 367 height 21
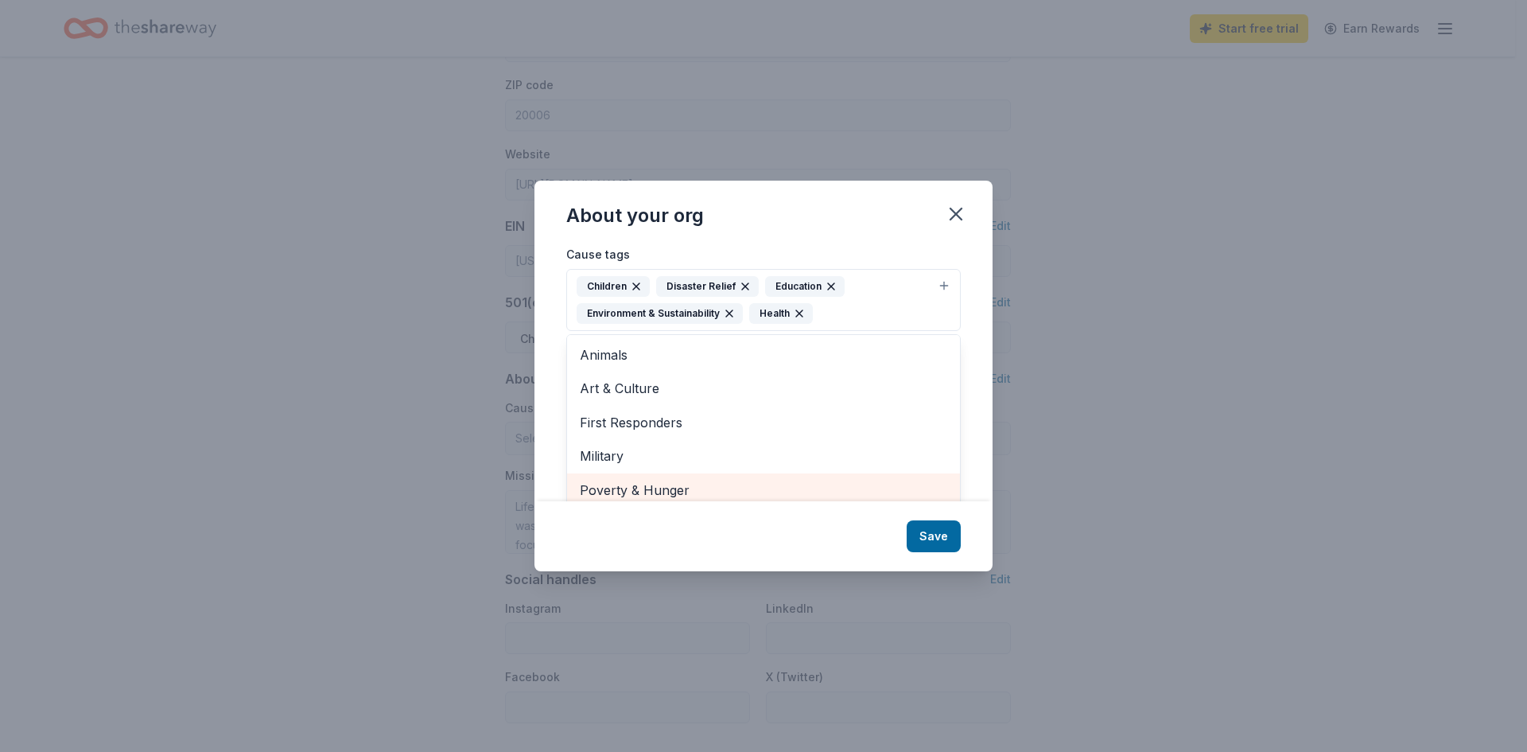
click at [775, 484] on span "Poverty & Hunger" at bounding box center [763, 490] width 367 height 21
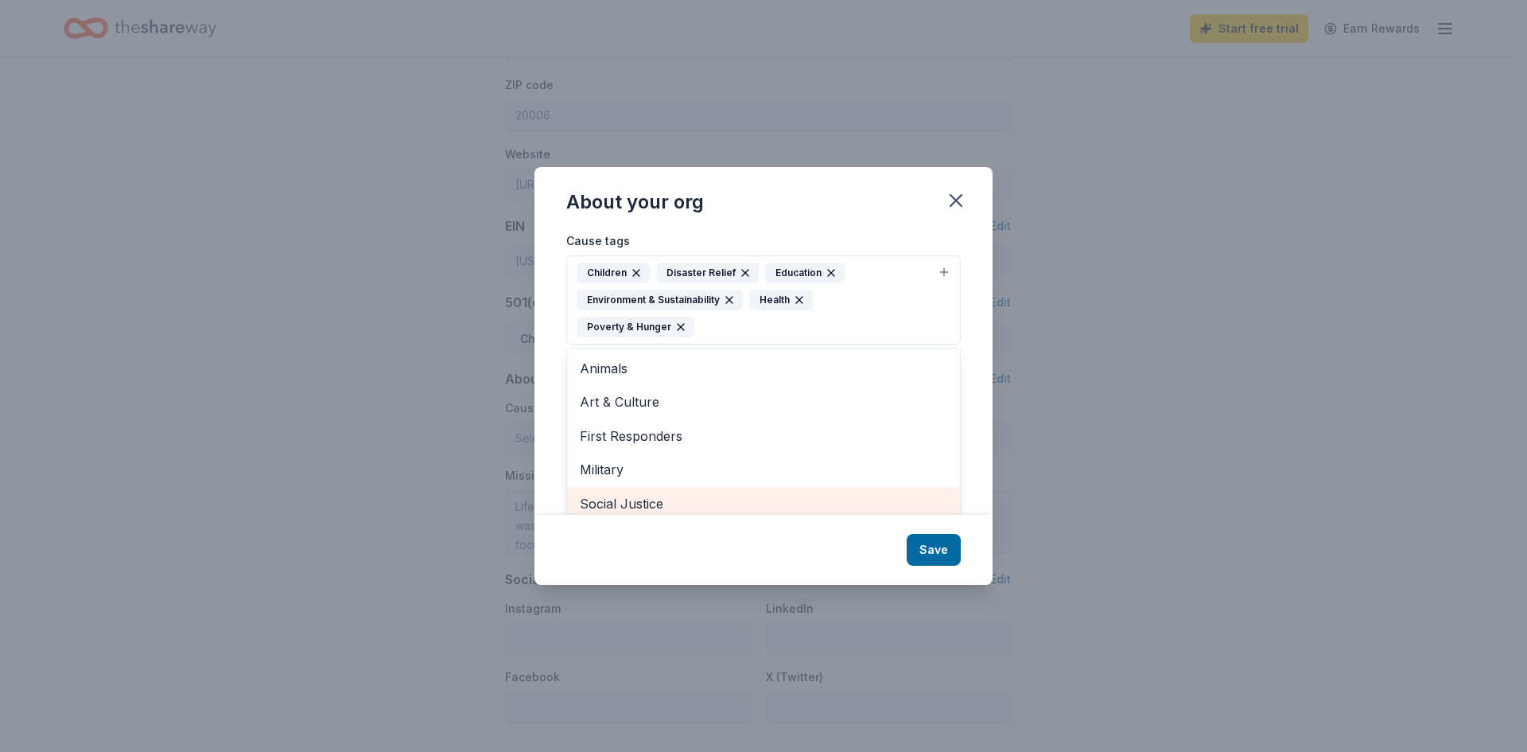
scroll to position [6, 0]
click at [737, 494] on span "Social Justice" at bounding box center [763, 498] width 367 height 21
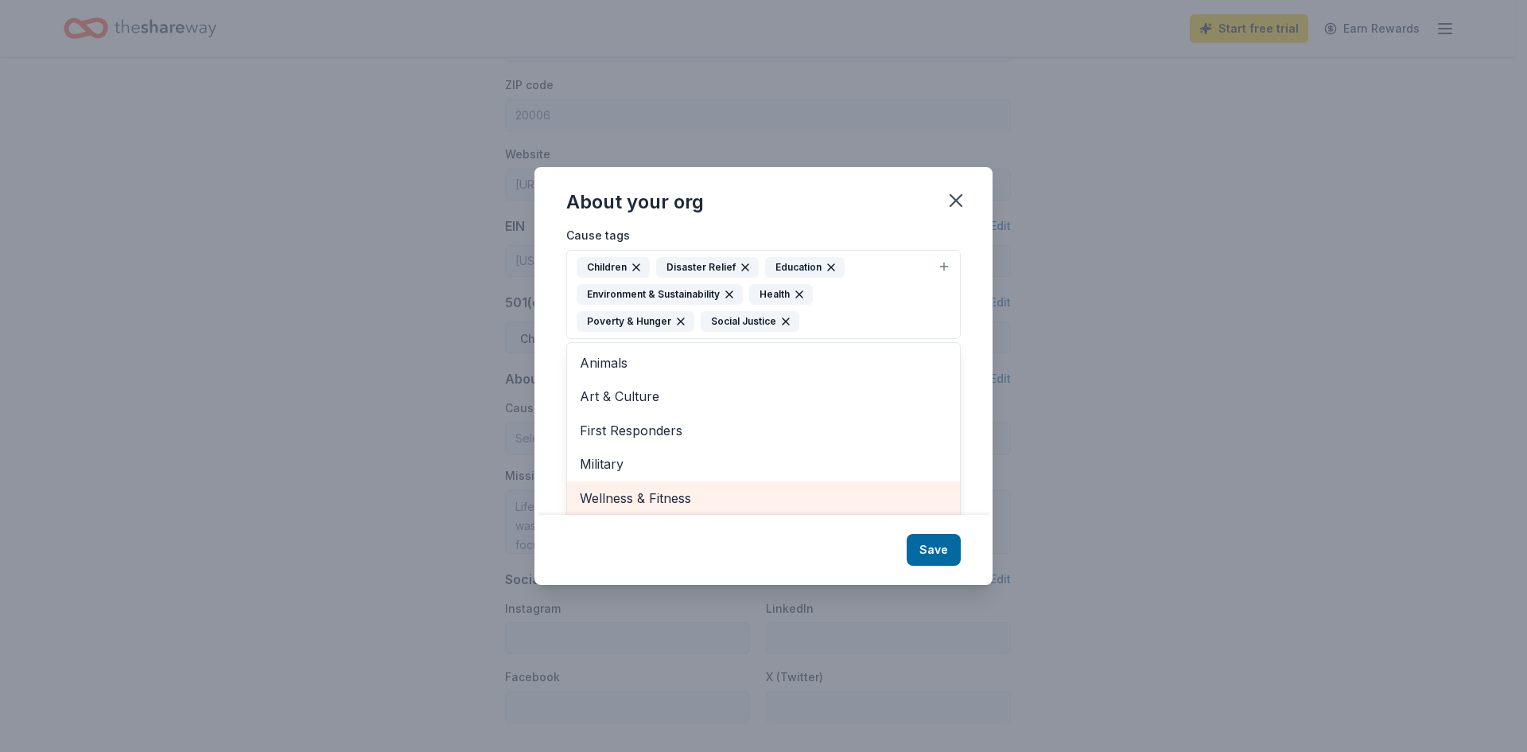
click at [737, 494] on span "Wellness & Fitness" at bounding box center [763, 498] width 367 height 21
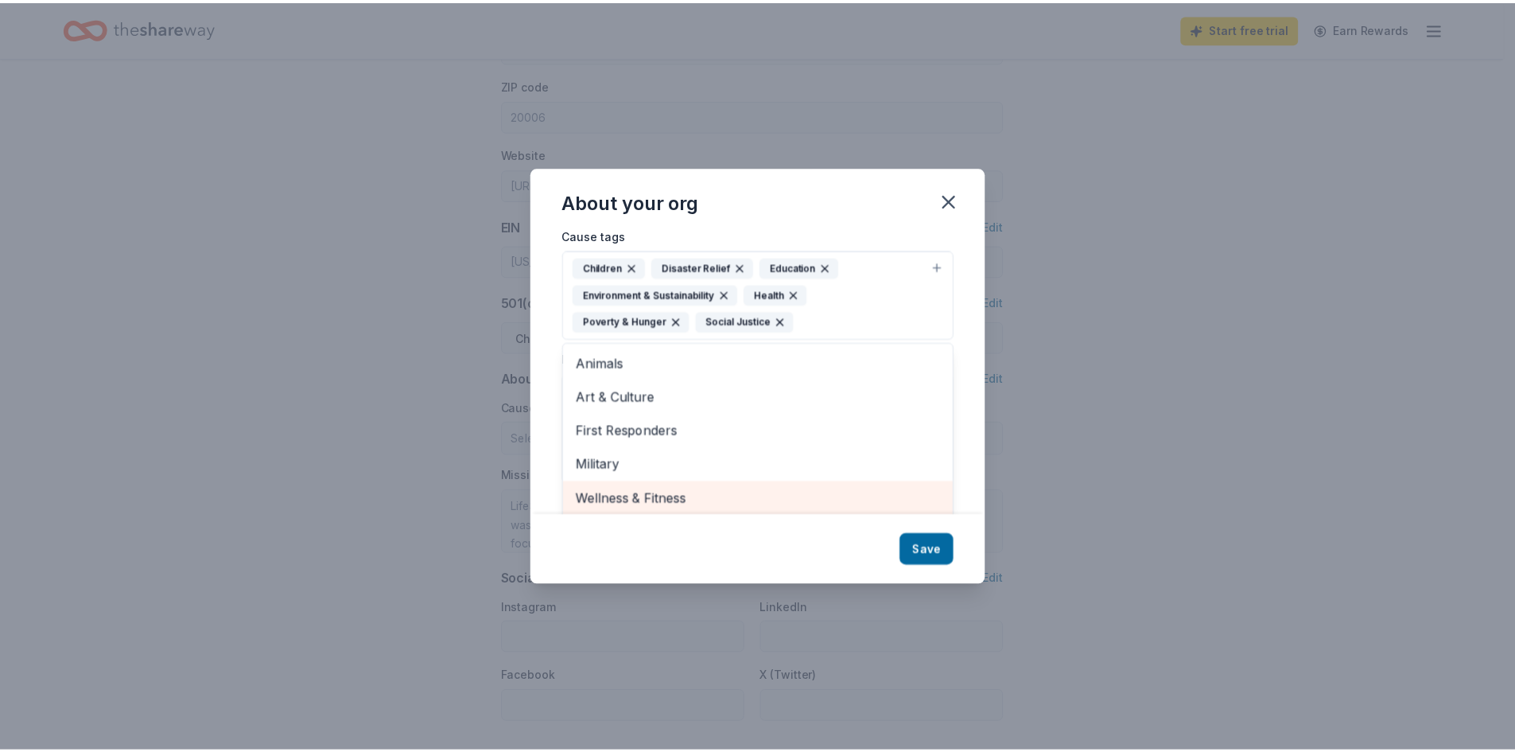
scroll to position [0, 0]
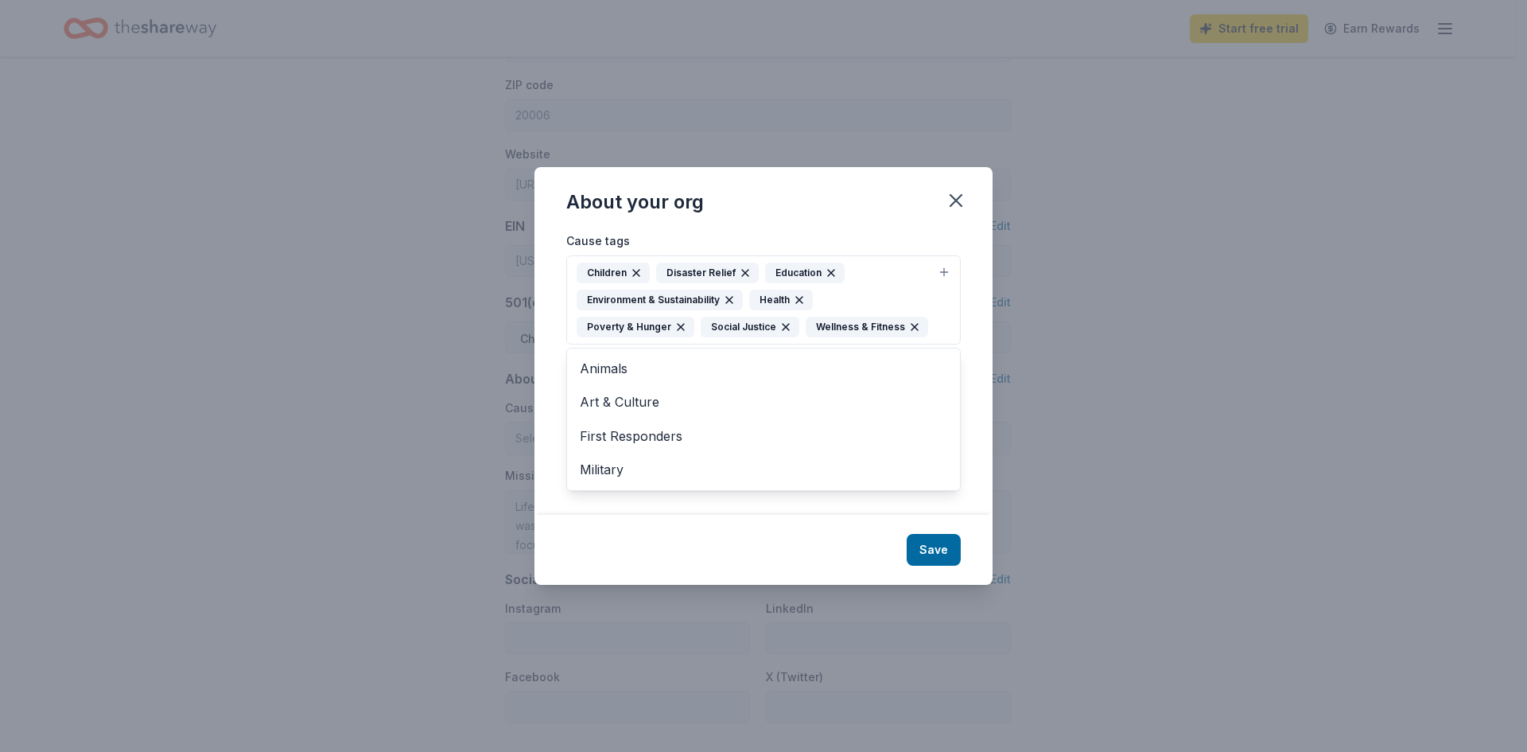
click at [919, 548] on div "About your org Cause tags Children Disaster Relief Education Environment & Sust…" at bounding box center [763, 375] width 458 height 417
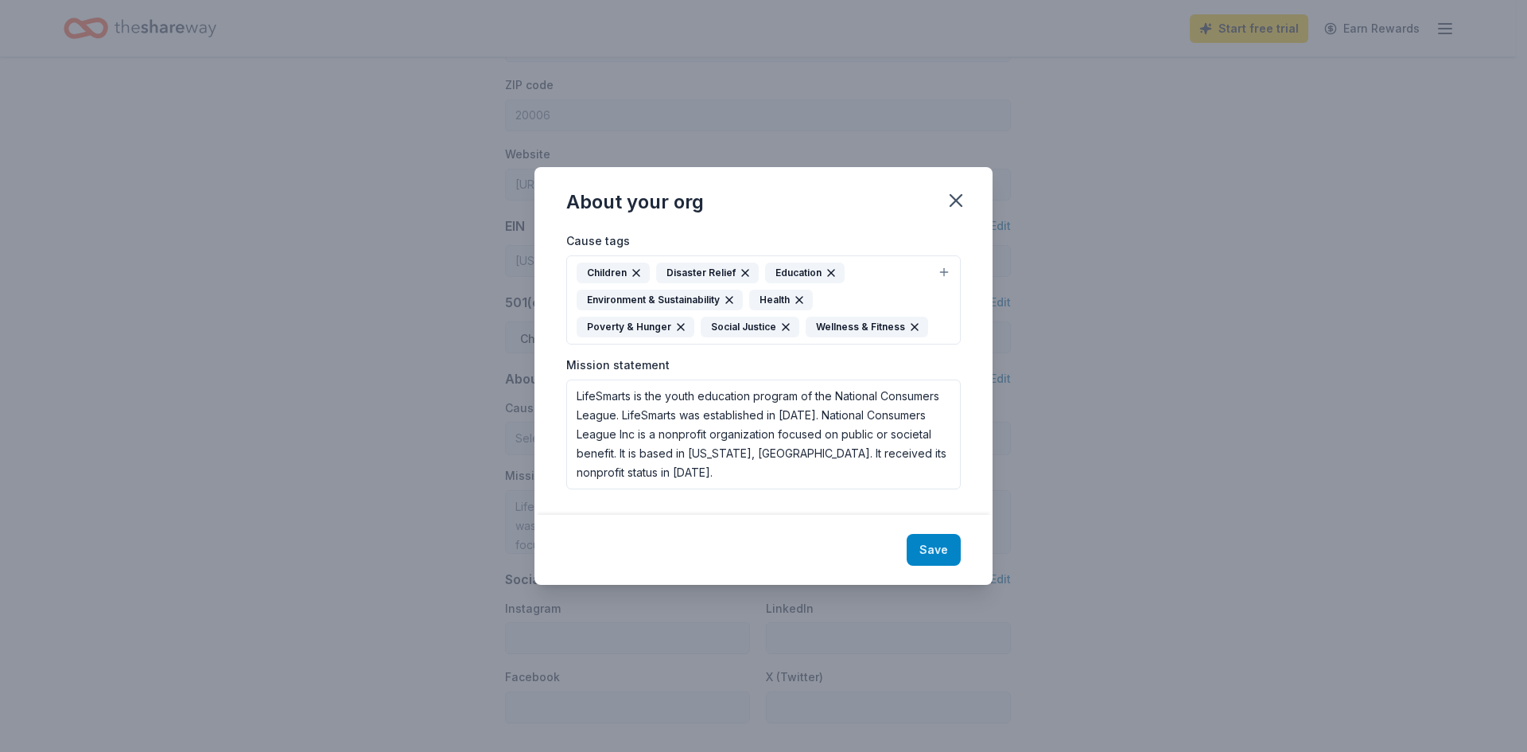
click at [939, 549] on button "Save" at bounding box center [934, 550] width 54 height 32
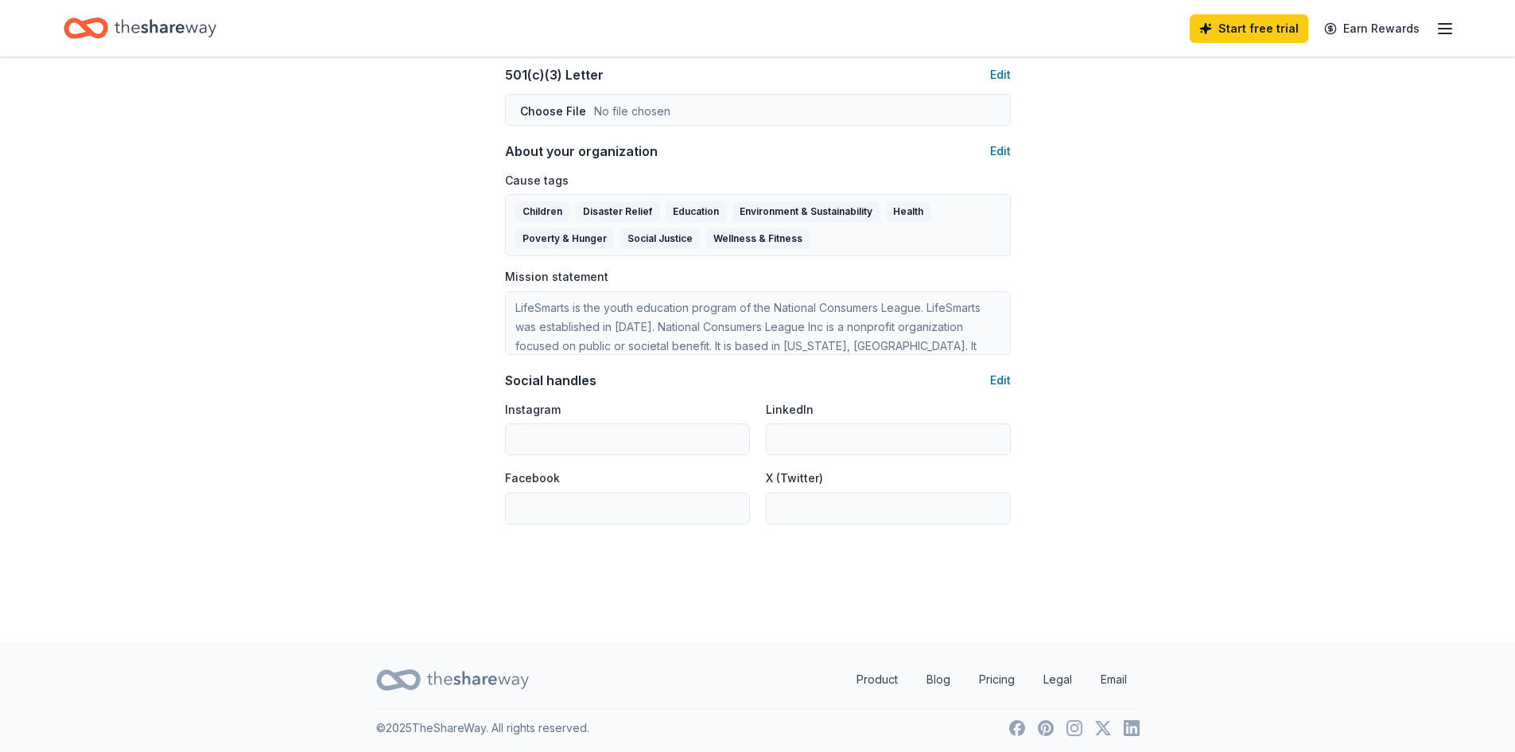
scroll to position [868, 0]
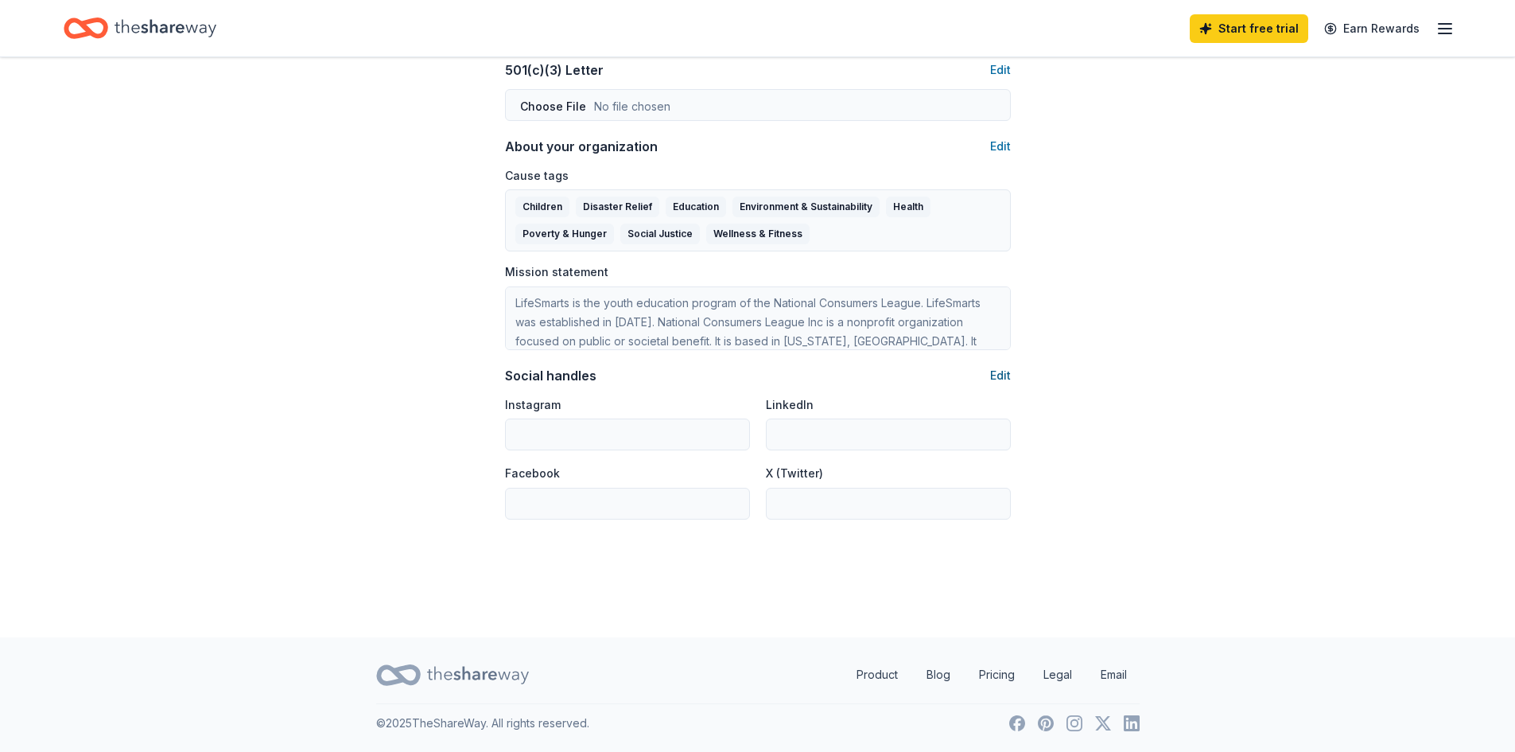
click at [997, 371] on button "Edit" at bounding box center [1000, 375] width 21 height 19
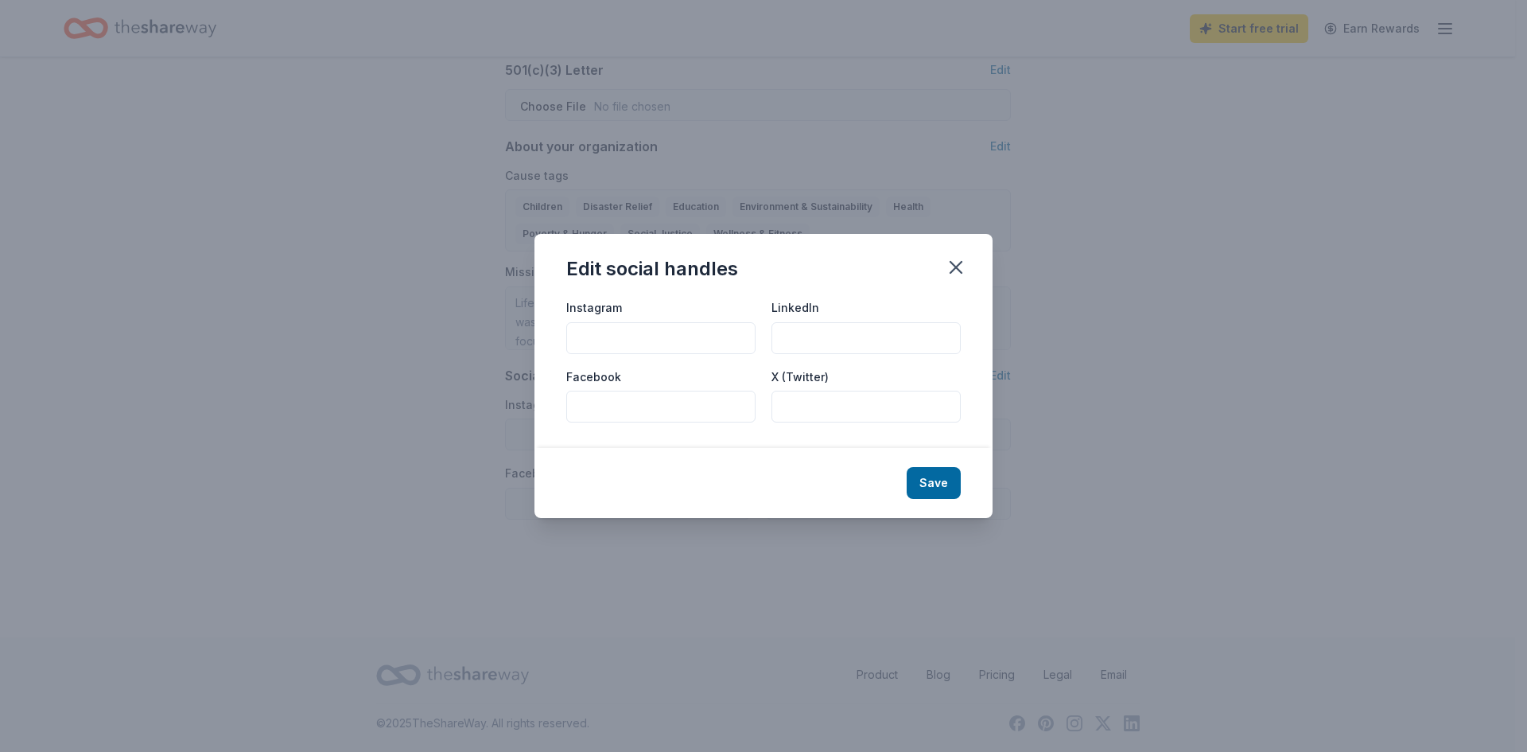
click at [637, 333] on input "Instagram" at bounding box center [660, 338] width 189 height 32
paste input "lifesmarts_org"
type input "lifesmarts_org"
click at [787, 405] on input "X (Twitter)" at bounding box center [865, 406] width 189 height 32
drag, startPoint x: 667, startPoint y: 333, endPoint x: 573, endPoint y: 336, distance: 93.9
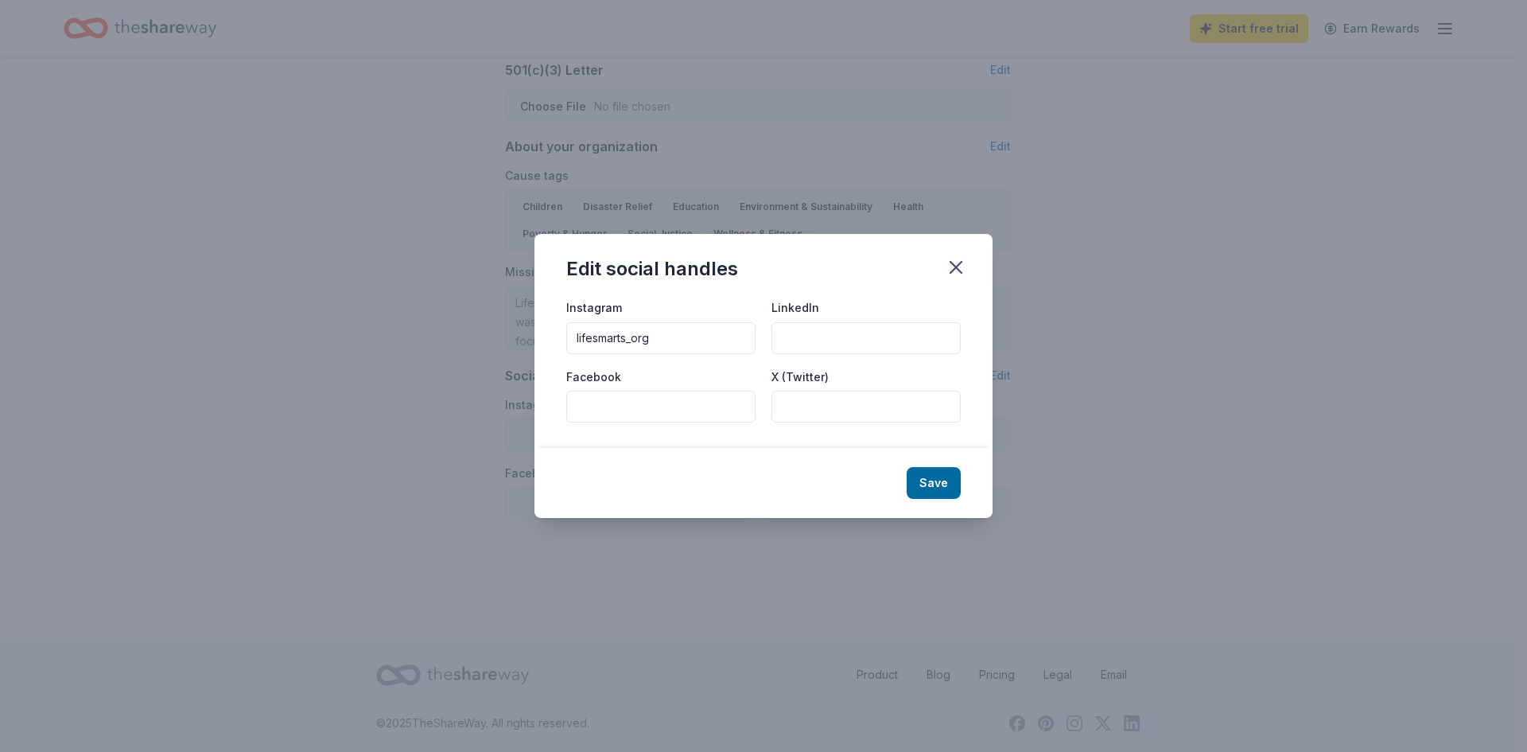
click at [573, 336] on input "lifesmarts_org" at bounding box center [660, 338] width 189 height 32
click at [828, 408] on input "X (Twitter)" at bounding box center [865, 406] width 189 height 32
paste input "lifesmarts_org"
type input "lifesmarts_org"
click at [655, 412] on input "Facebook" at bounding box center [660, 406] width 189 height 32
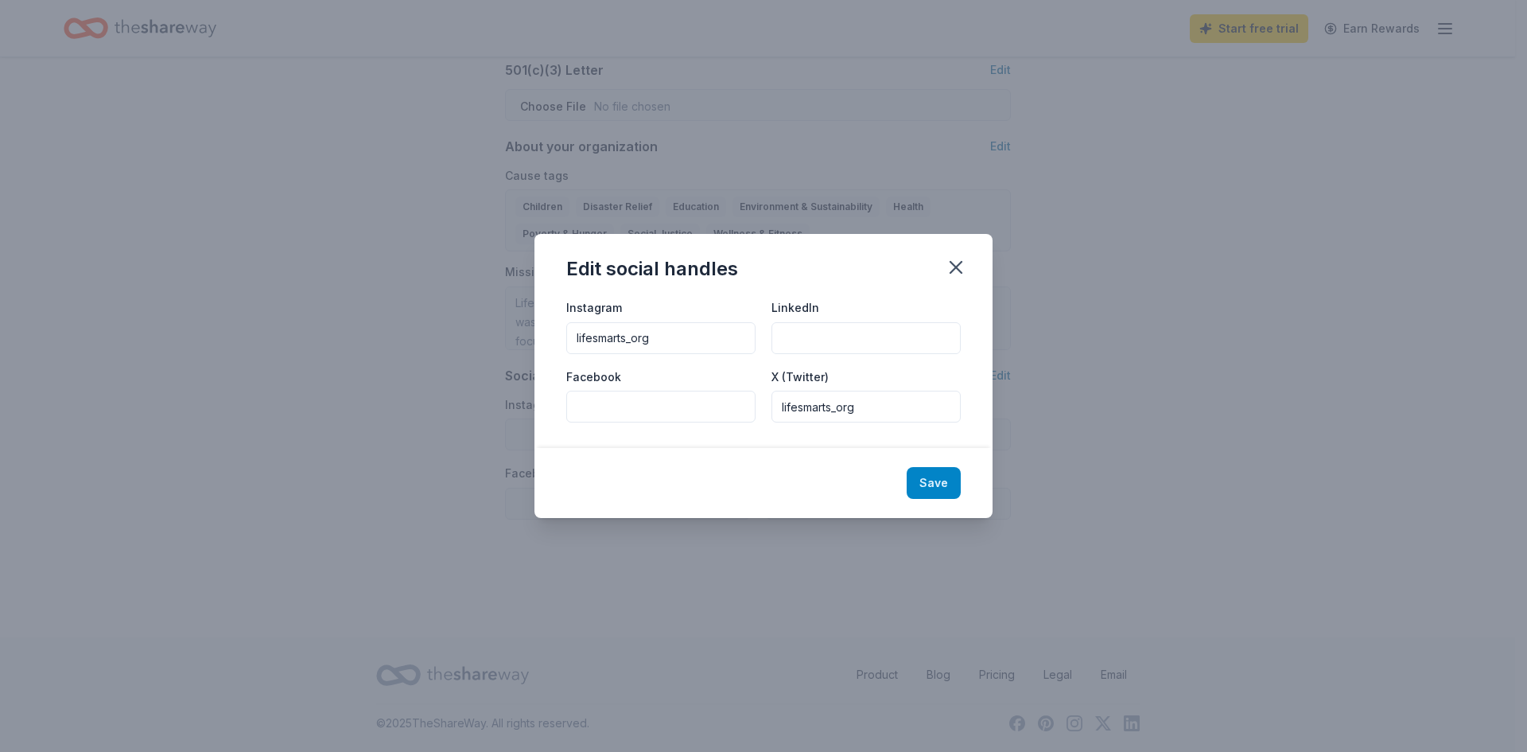
click at [938, 475] on button "Save" at bounding box center [934, 483] width 54 height 32
type input "lifesmarts_org"
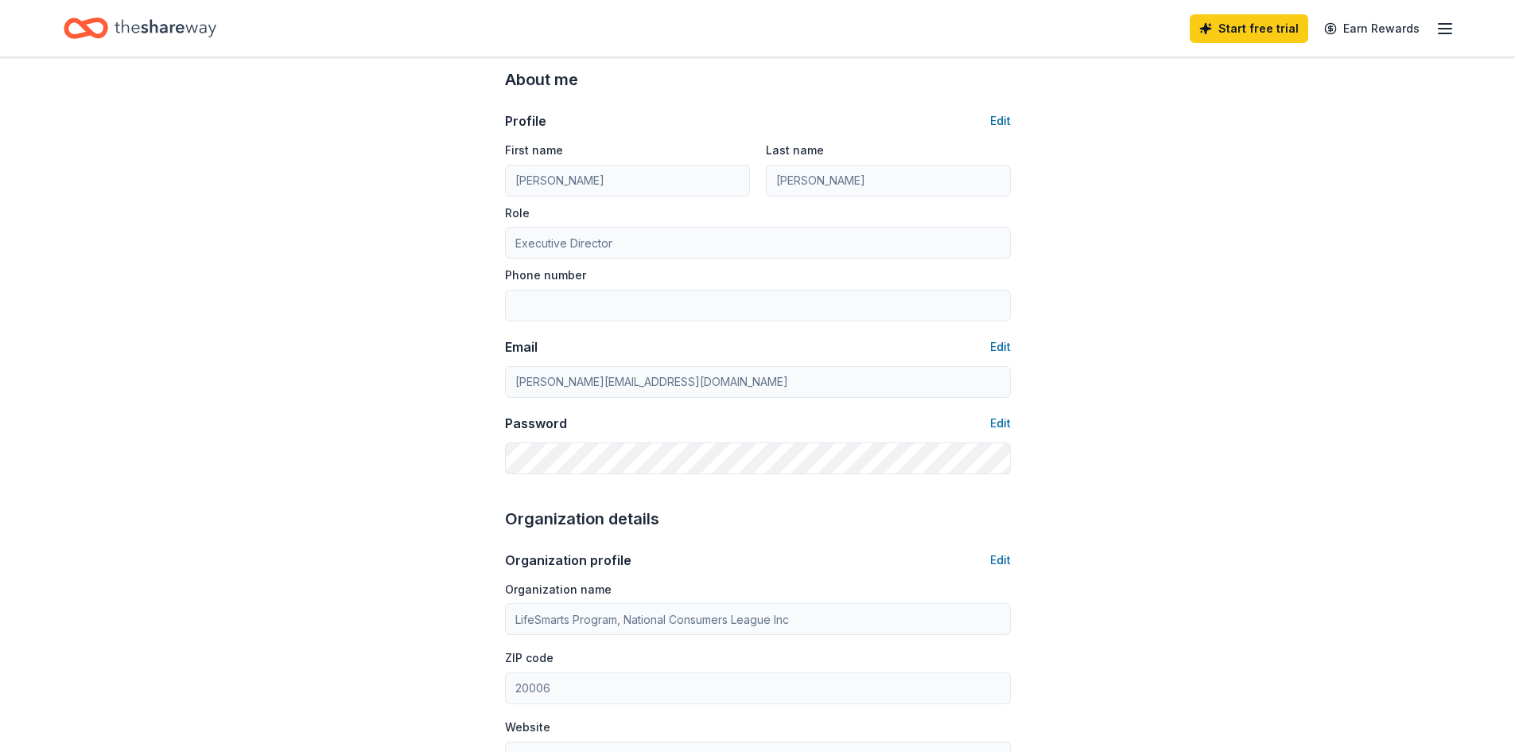
scroll to position [0, 0]
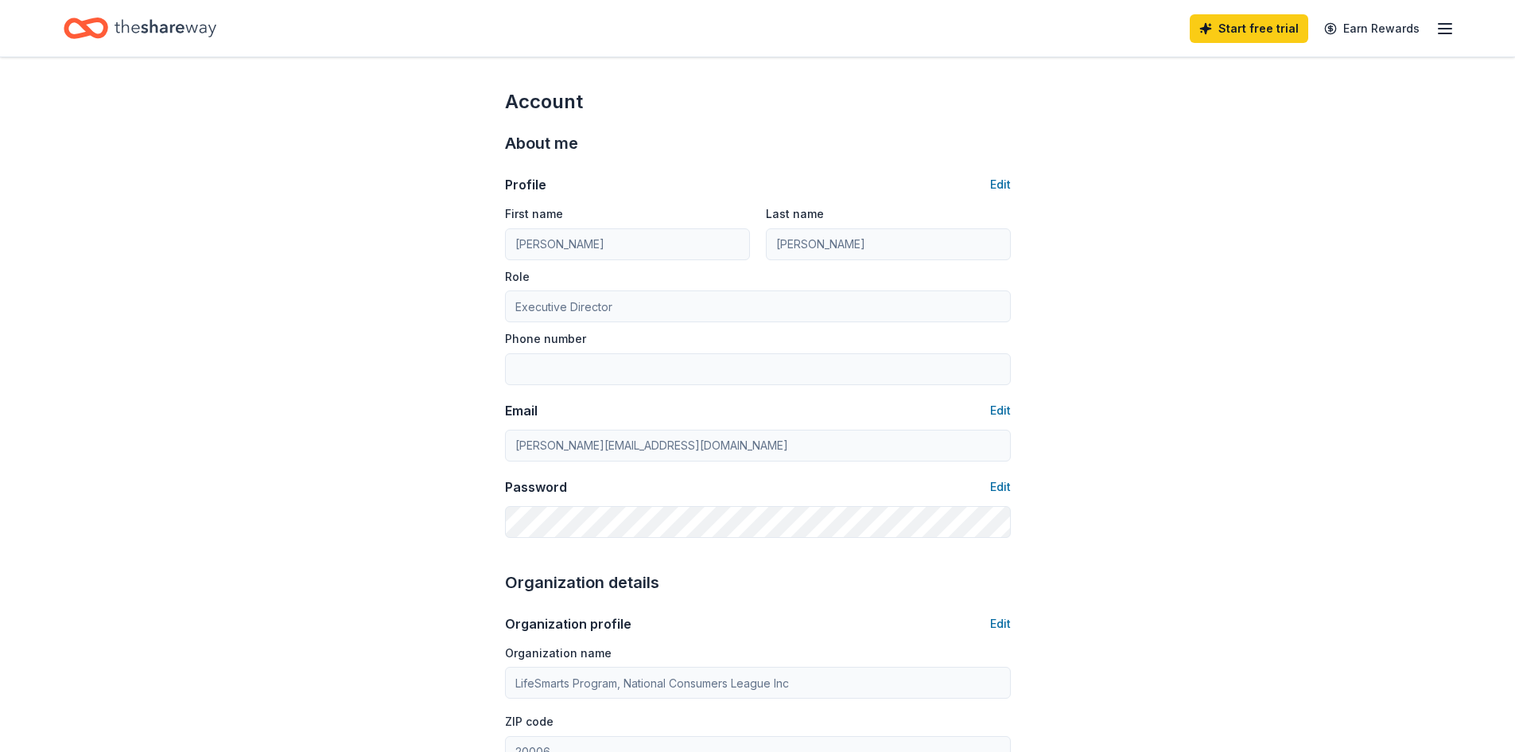
click at [178, 31] on icon "Home" at bounding box center [166, 27] width 102 height 17
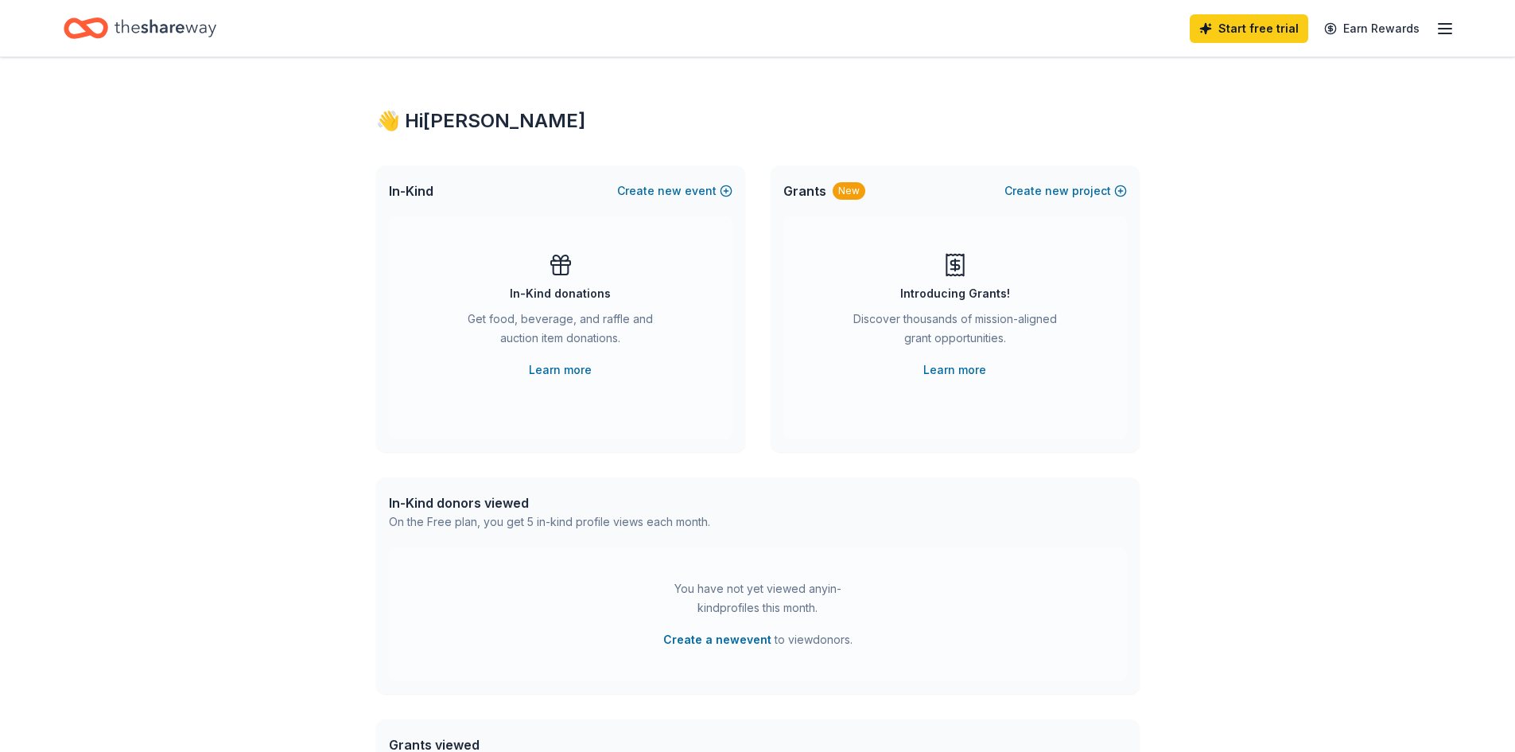
click at [1443, 29] on line "button" at bounding box center [1445, 29] width 13 height 0
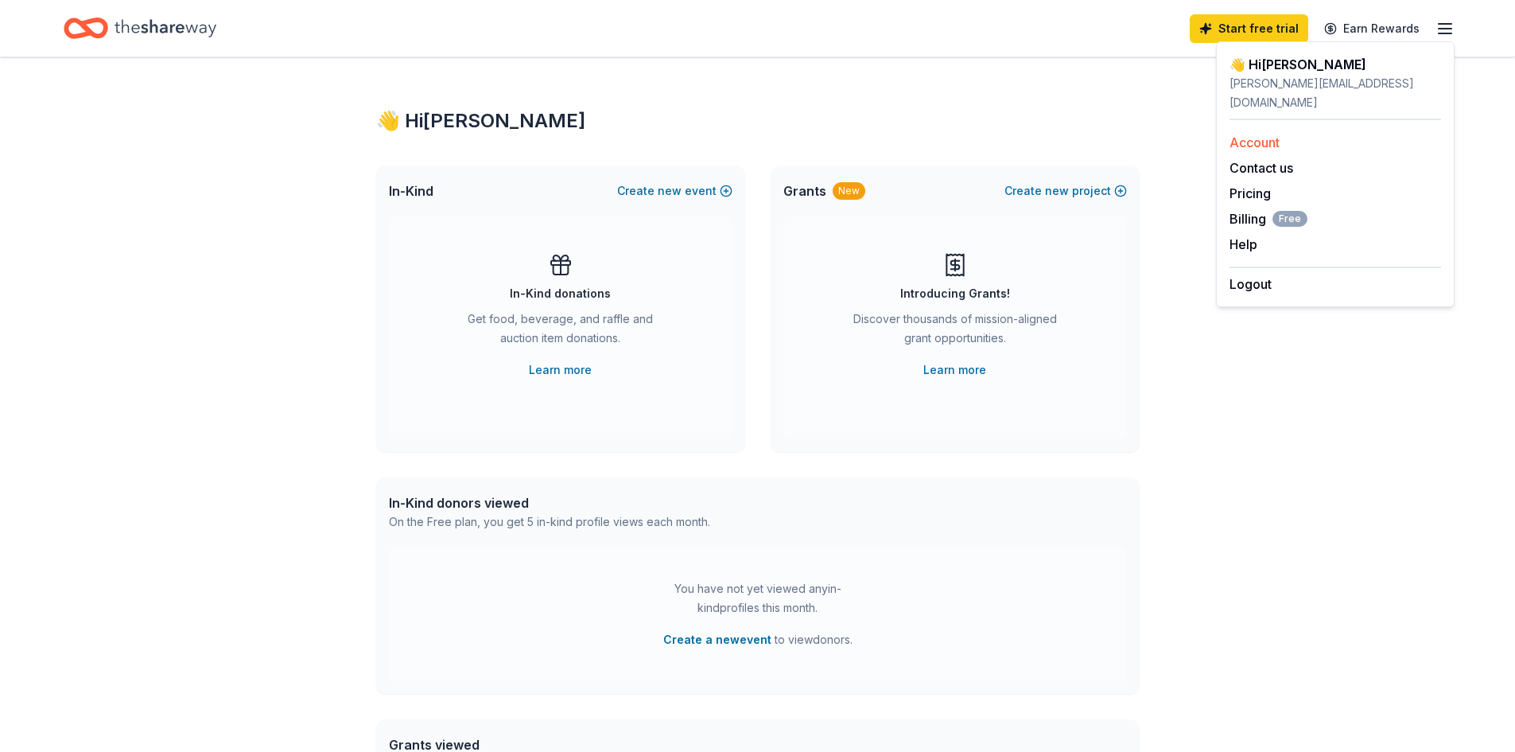
click at [1276, 134] on link "Account" at bounding box center [1255, 142] width 50 height 16
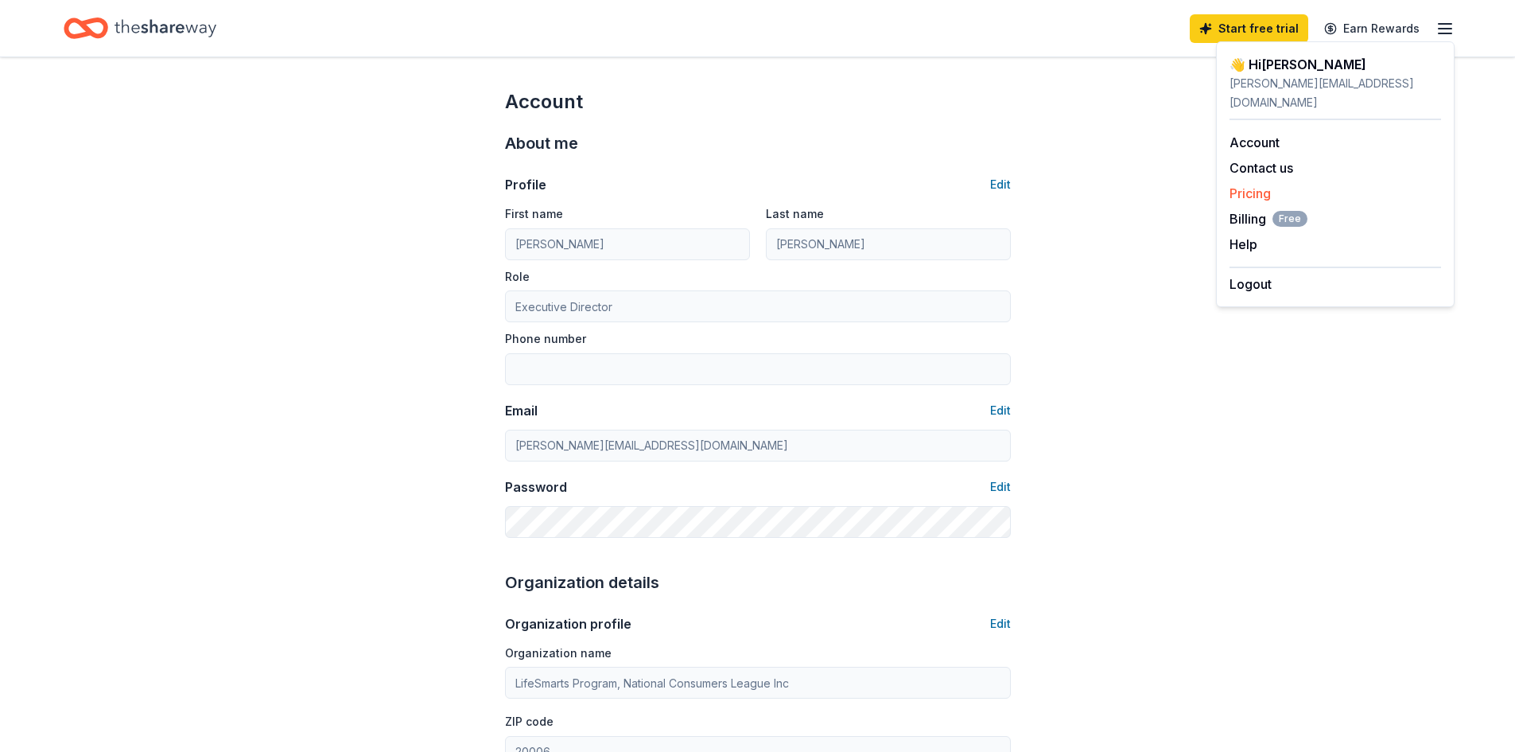
click at [1260, 185] on link "Pricing" at bounding box center [1250, 193] width 41 height 16
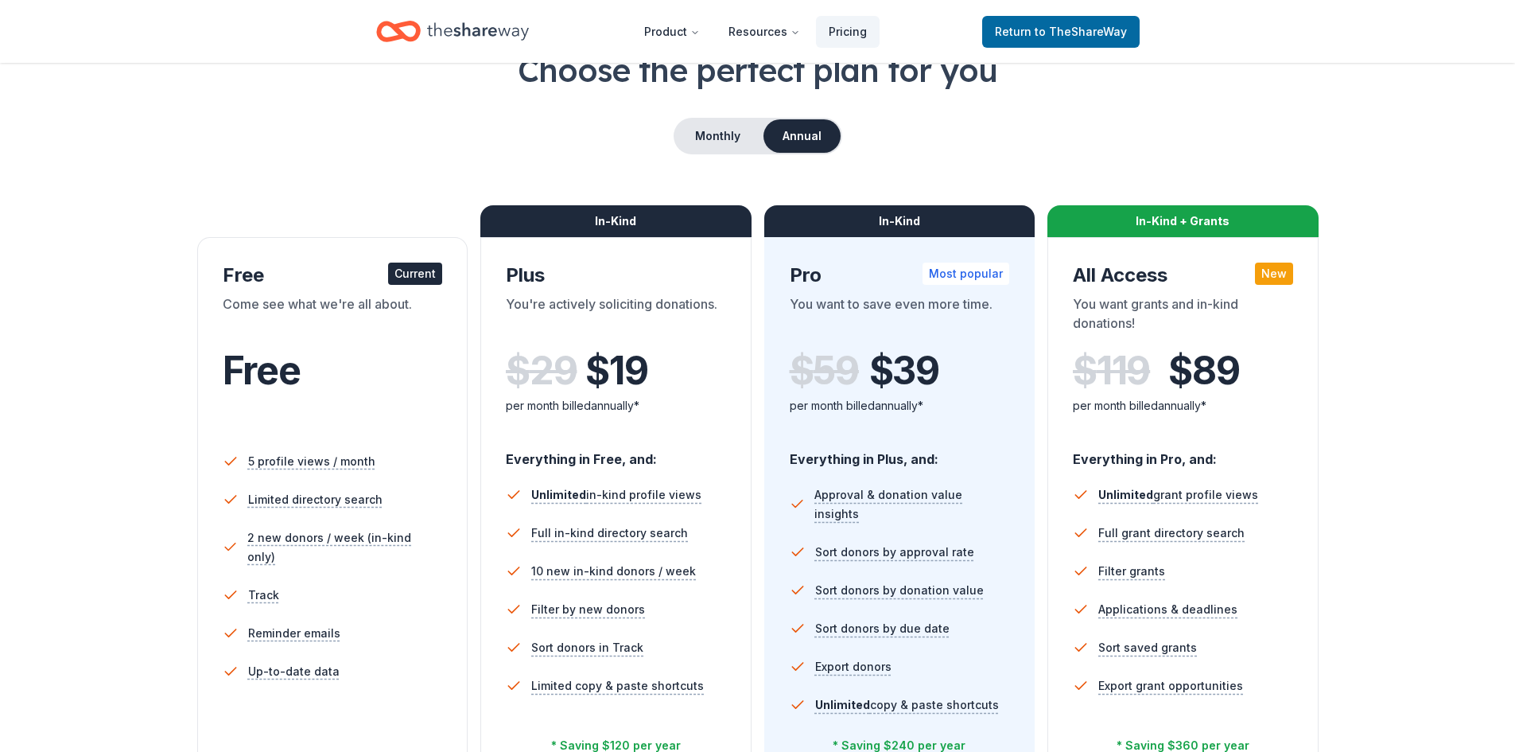
scroll to position [239, 0]
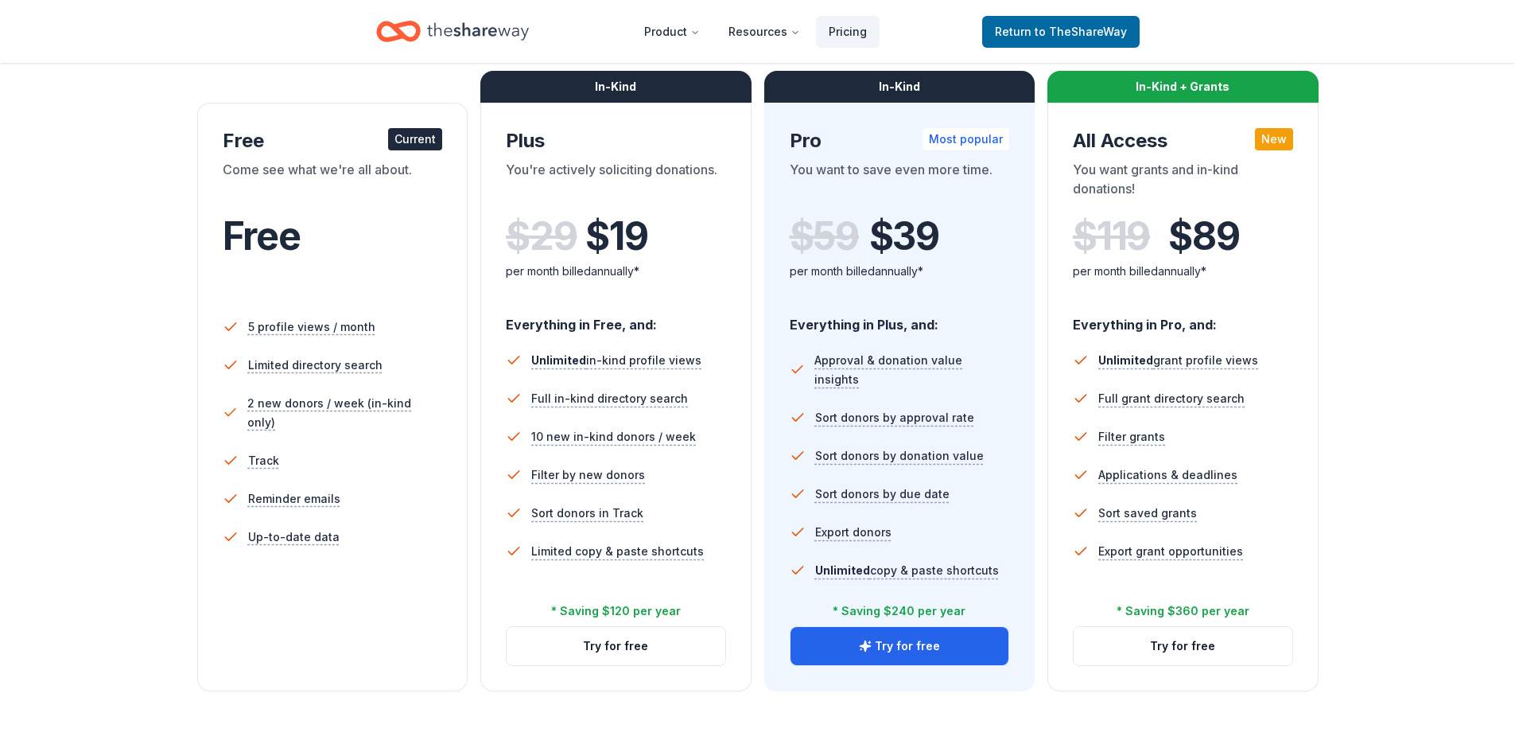
click at [409, 138] on div "Current" at bounding box center [415, 139] width 54 height 22
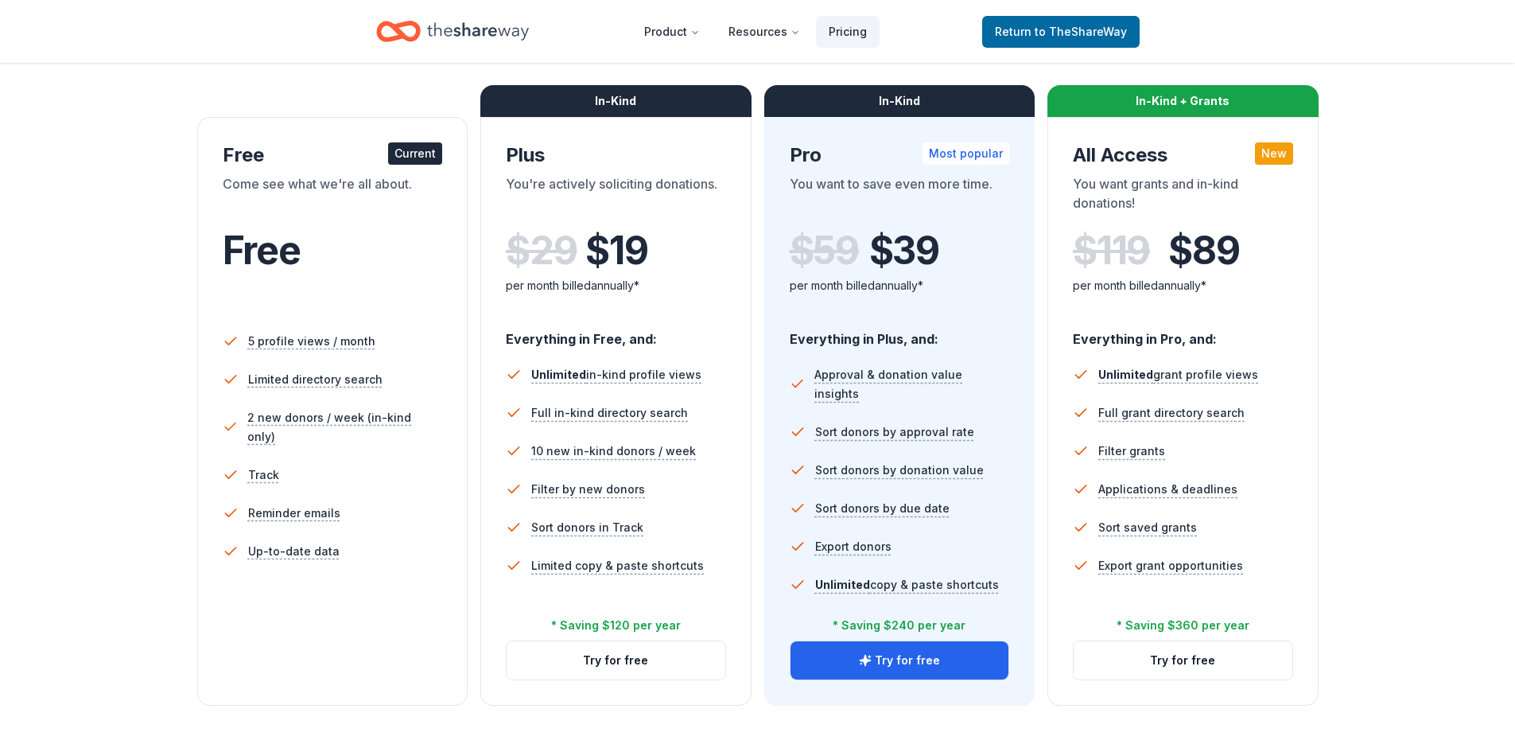
scroll to position [0, 0]
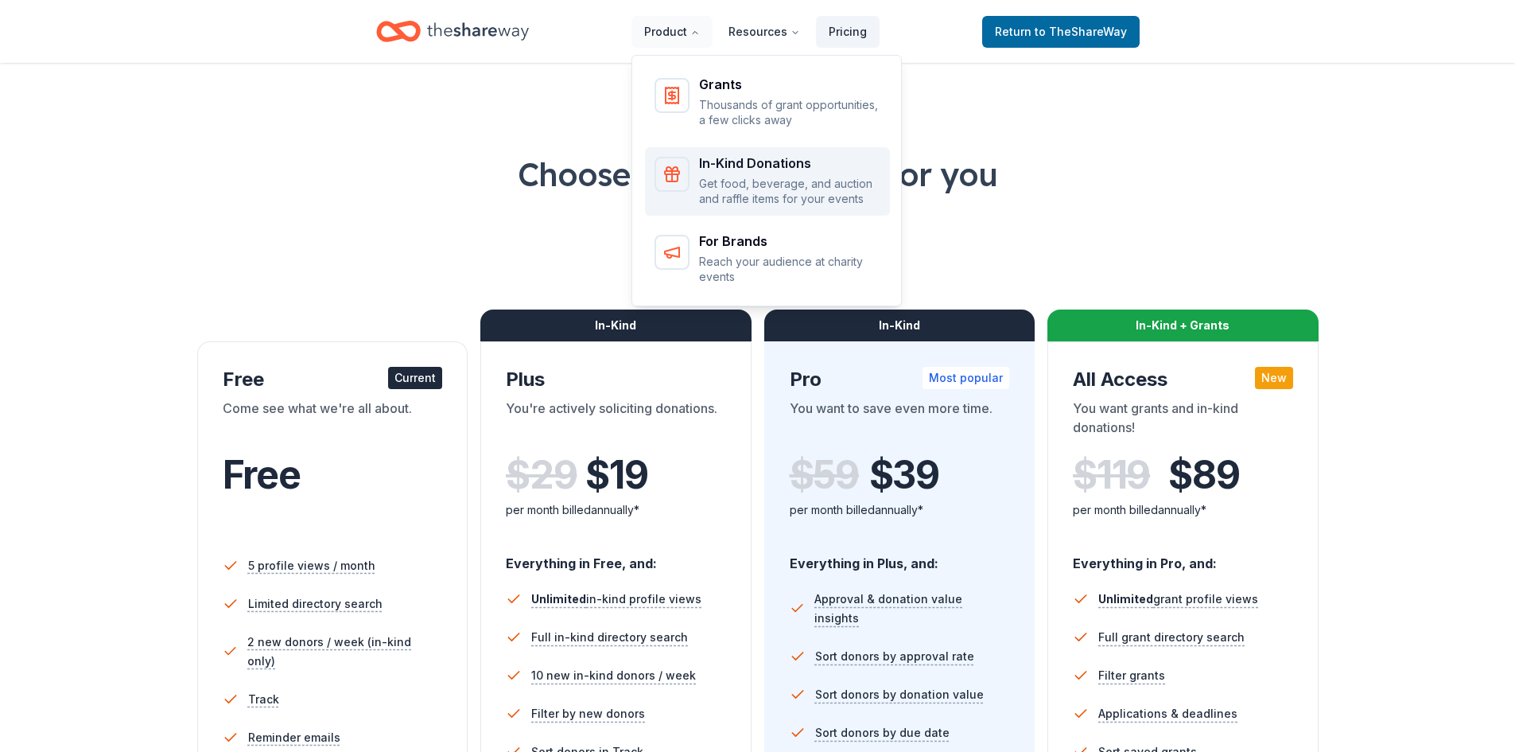
click at [747, 177] on p "Get food, beverage, and auction and raffle items for your events" at bounding box center [789, 191] width 181 height 31
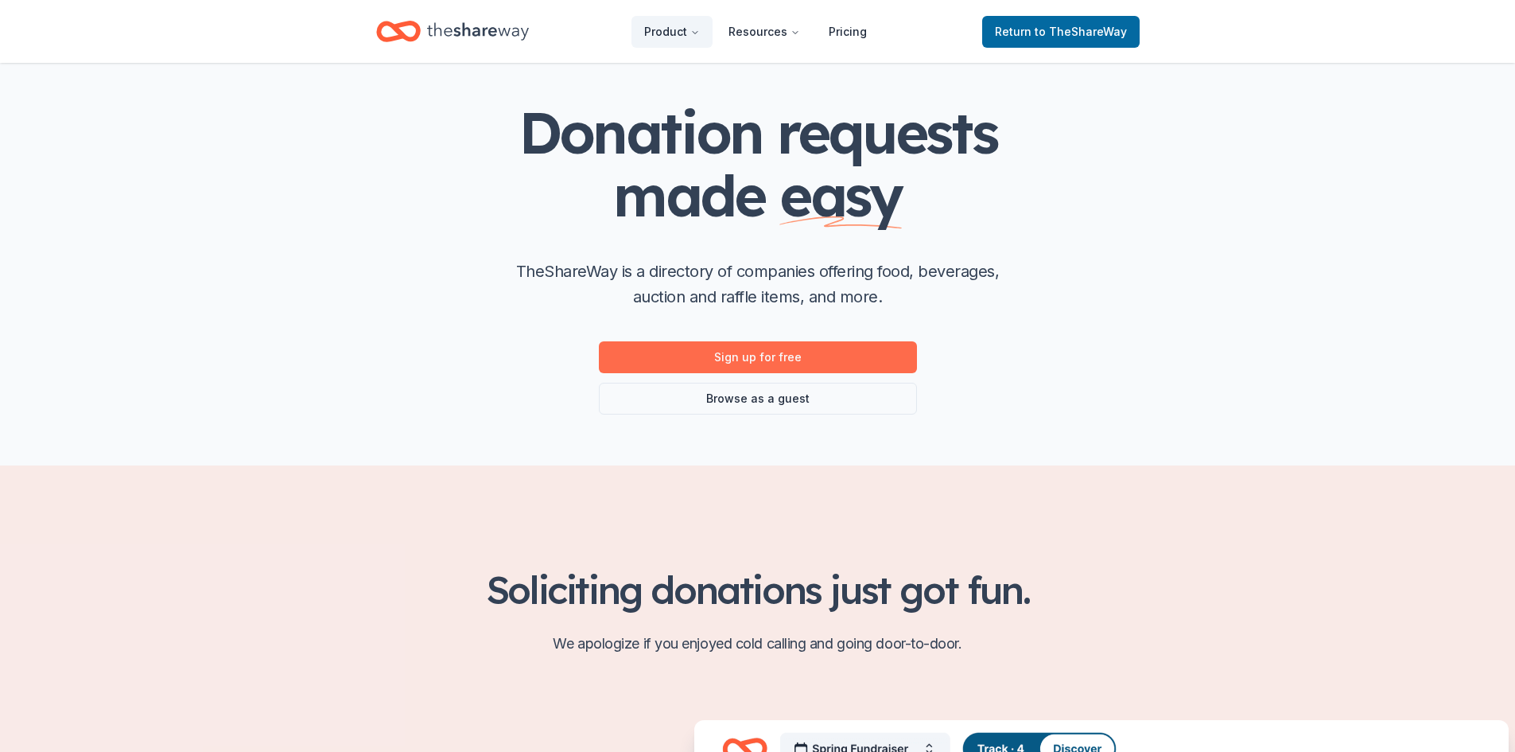
scroll to position [80, 0]
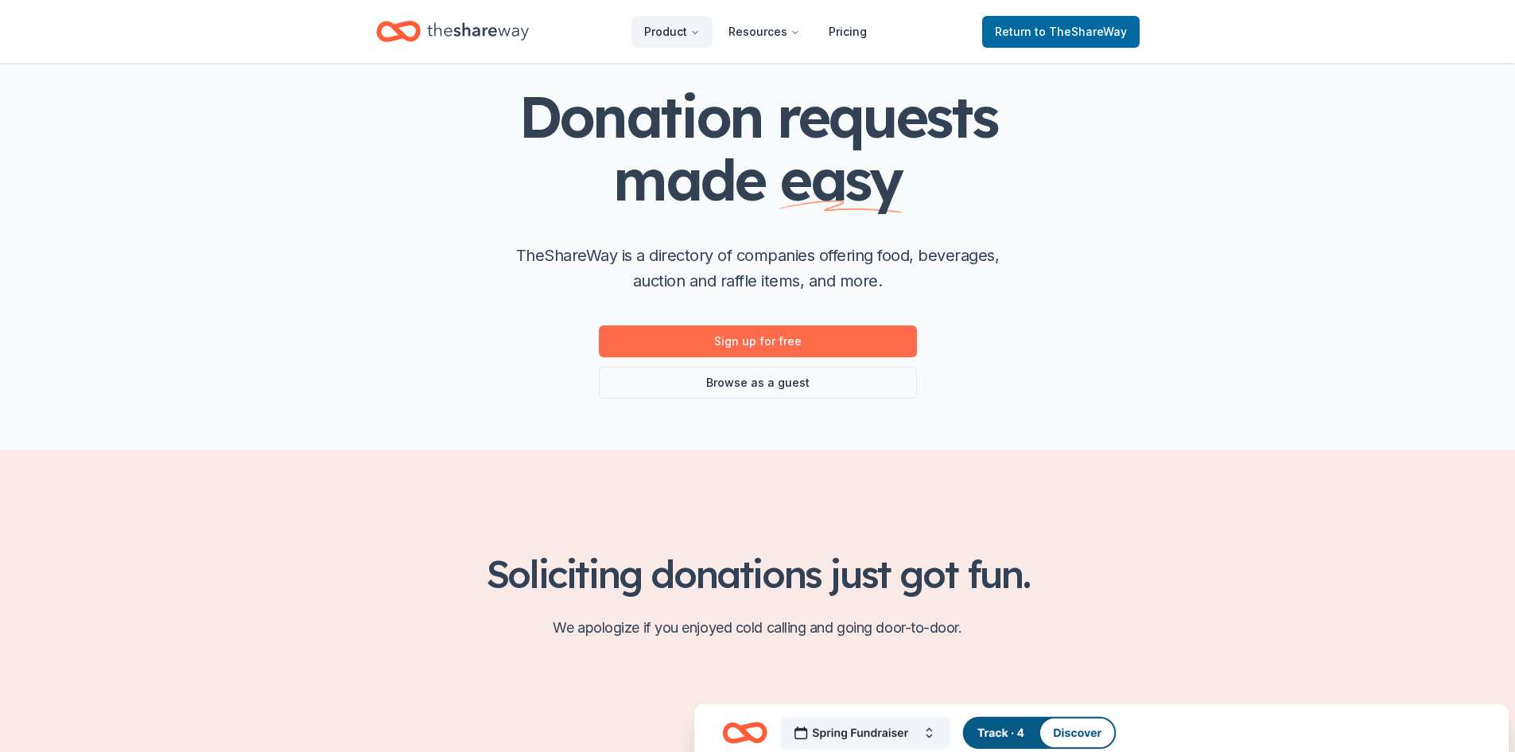
click at [779, 344] on link "Sign up for free" at bounding box center [758, 341] width 318 height 32
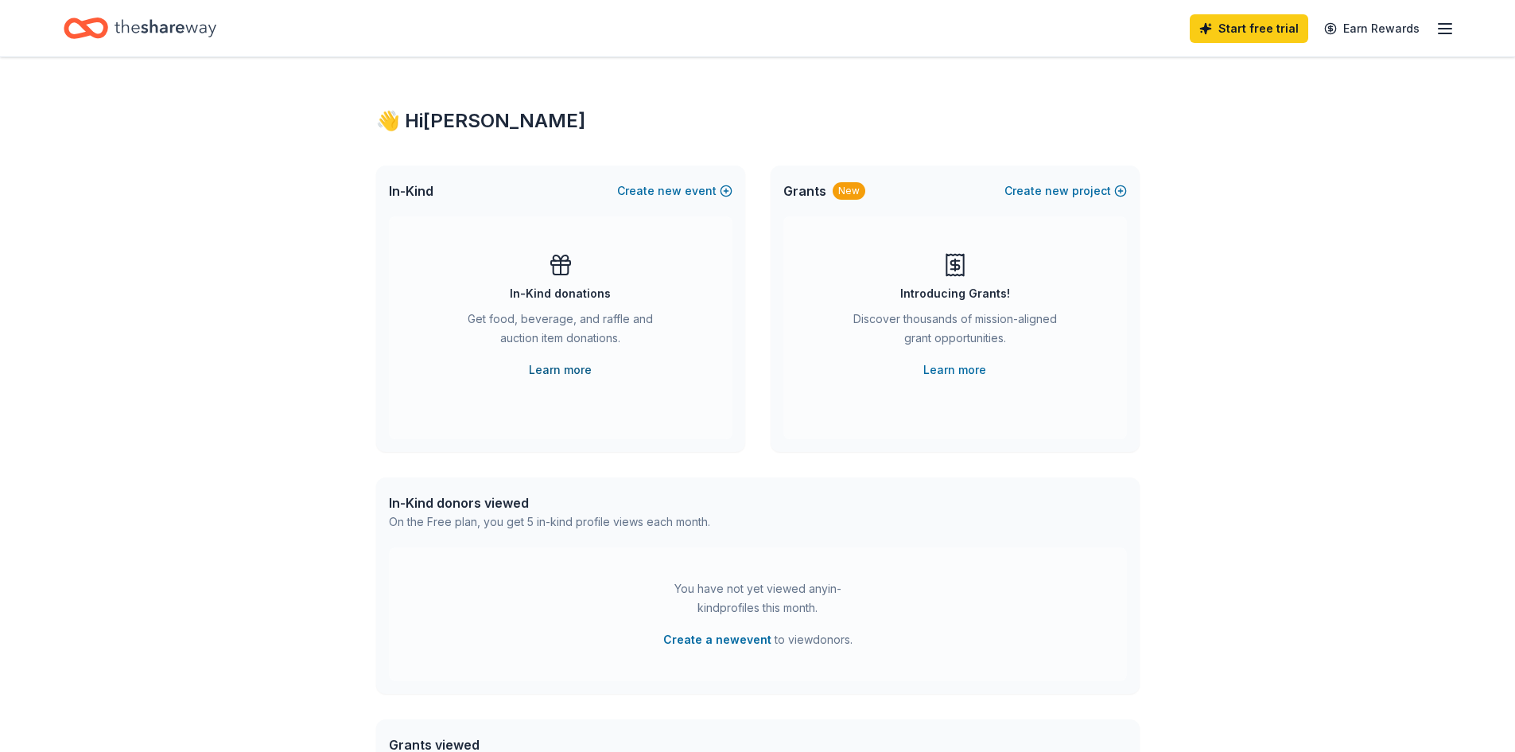
click at [558, 367] on link "Learn more" at bounding box center [560, 369] width 63 height 19
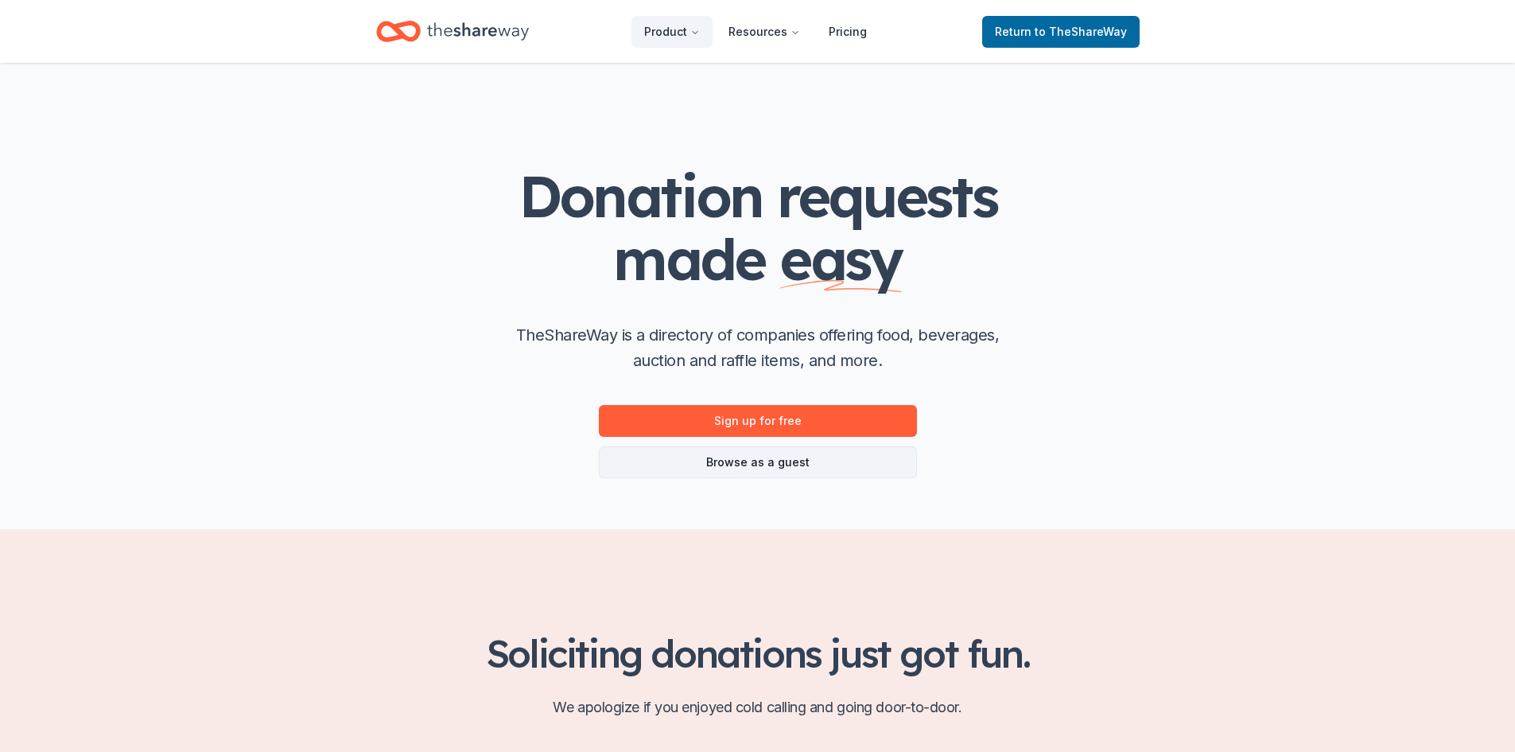
click at [798, 464] on link "Browse as a guest" at bounding box center [758, 462] width 318 height 32
click at [774, 417] on link "Sign up for free" at bounding box center [758, 421] width 318 height 32
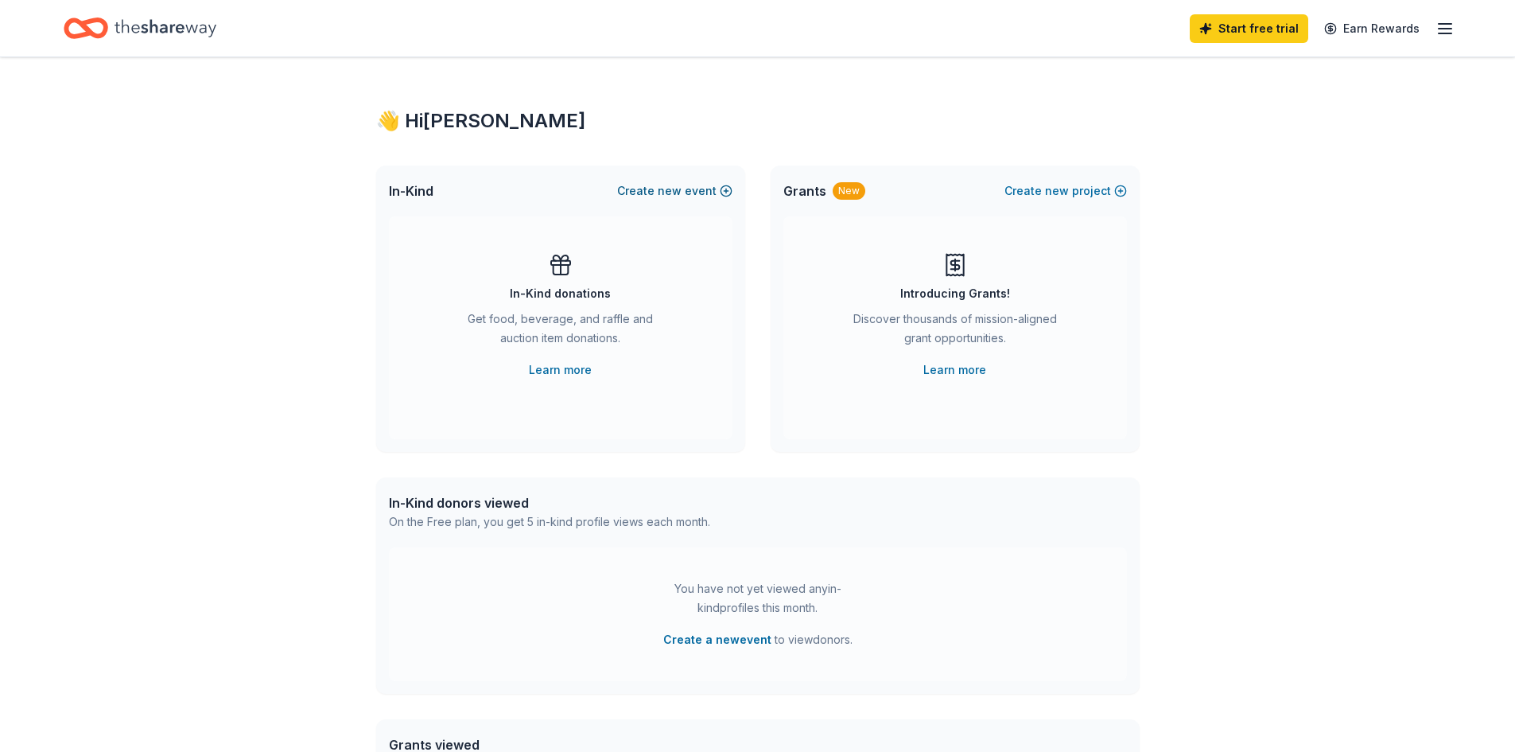
click at [689, 193] on button "Create new event" at bounding box center [674, 190] width 115 height 19
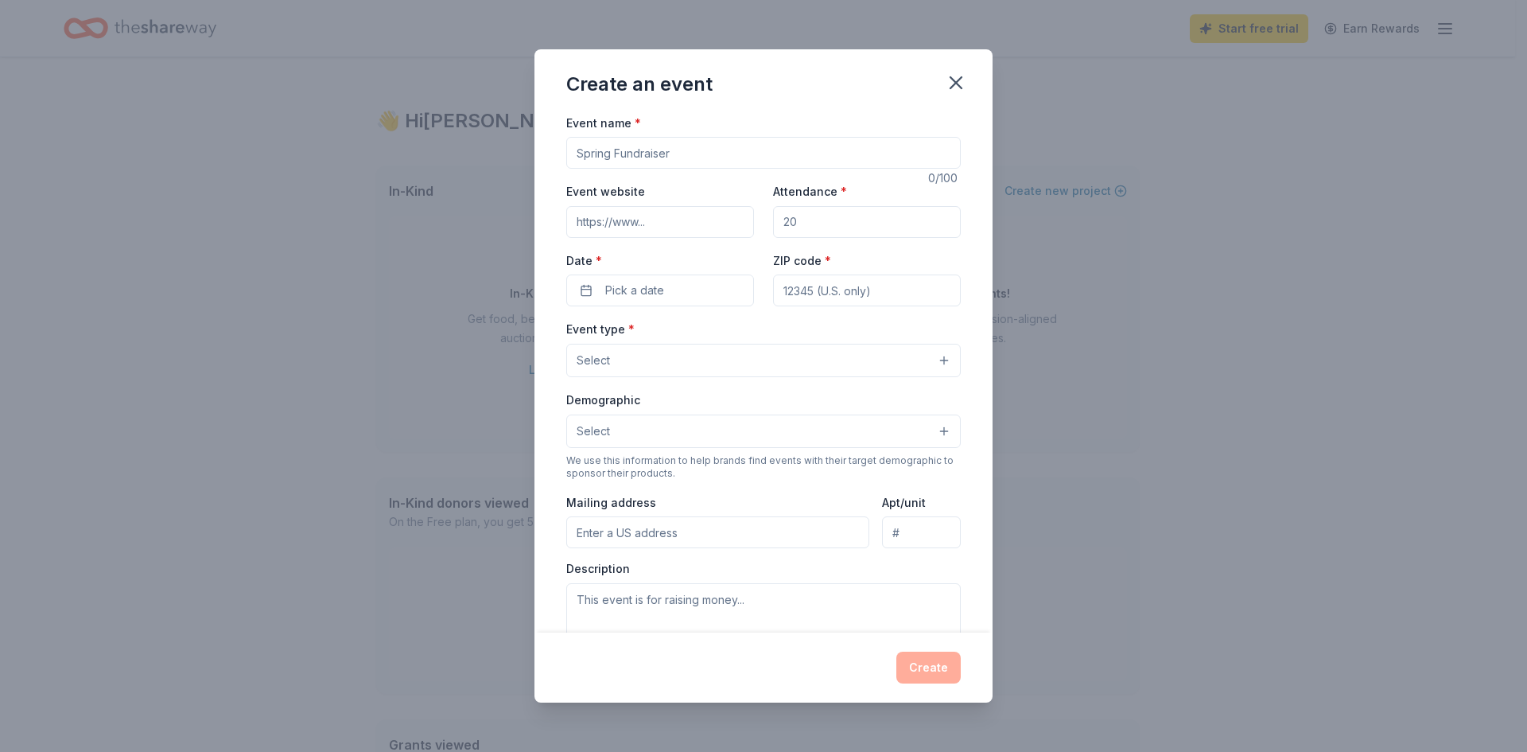
click at [667, 157] on input "Event name *" at bounding box center [763, 153] width 394 height 32
type input "National LifeSmarts Championship"
click at [656, 222] on input "Event website" at bounding box center [660, 222] width 188 height 32
type input "https://LifeSmarts.org"
click at [816, 223] on input "Attendance *" at bounding box center [867, 222] width 188 height 32
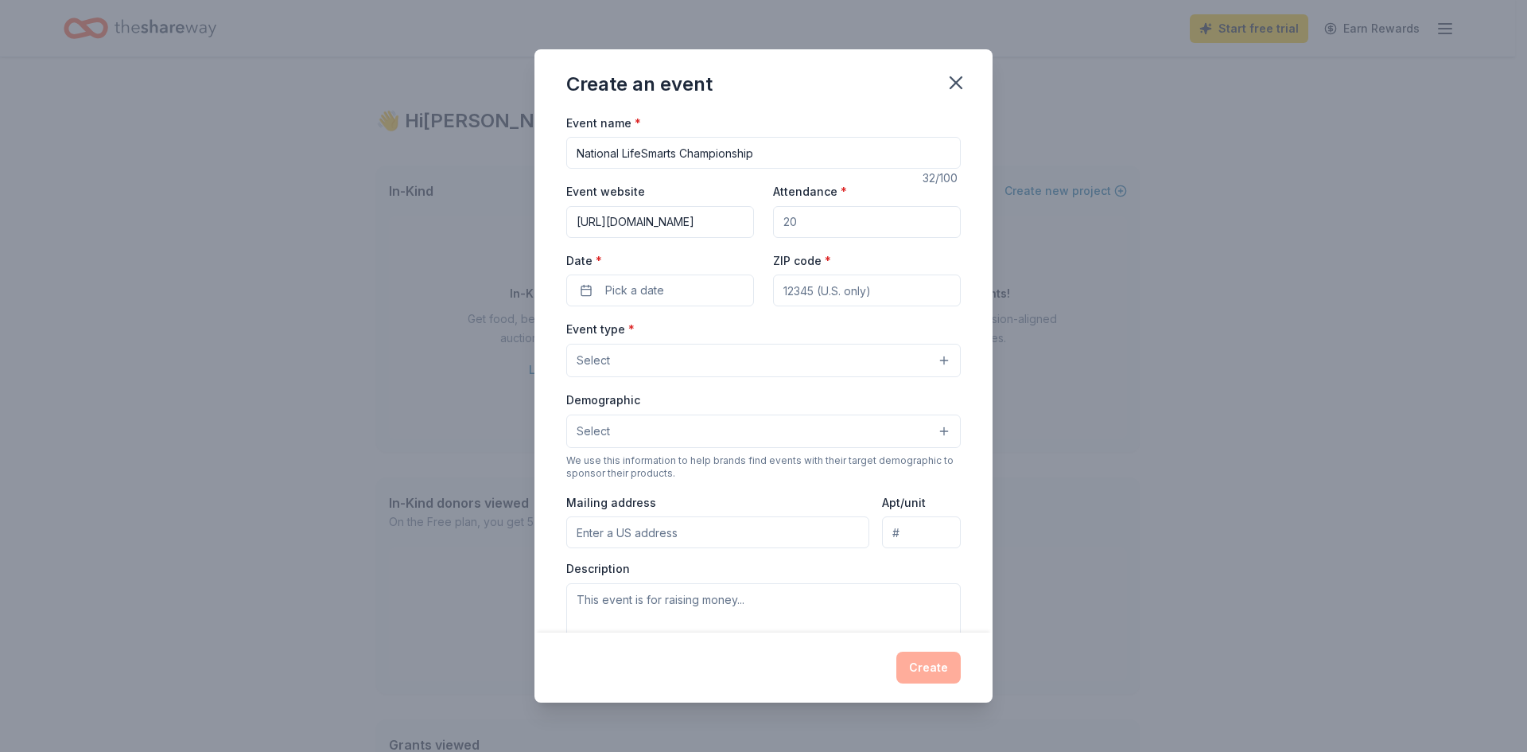
type input "450"
click at [625, 286] on span "Pick a date" at bounding box center [634, 290] width 59 height 19
click at [742, 331] on button "Go to next month" at bounding box center [743, 332] width 22 height 22
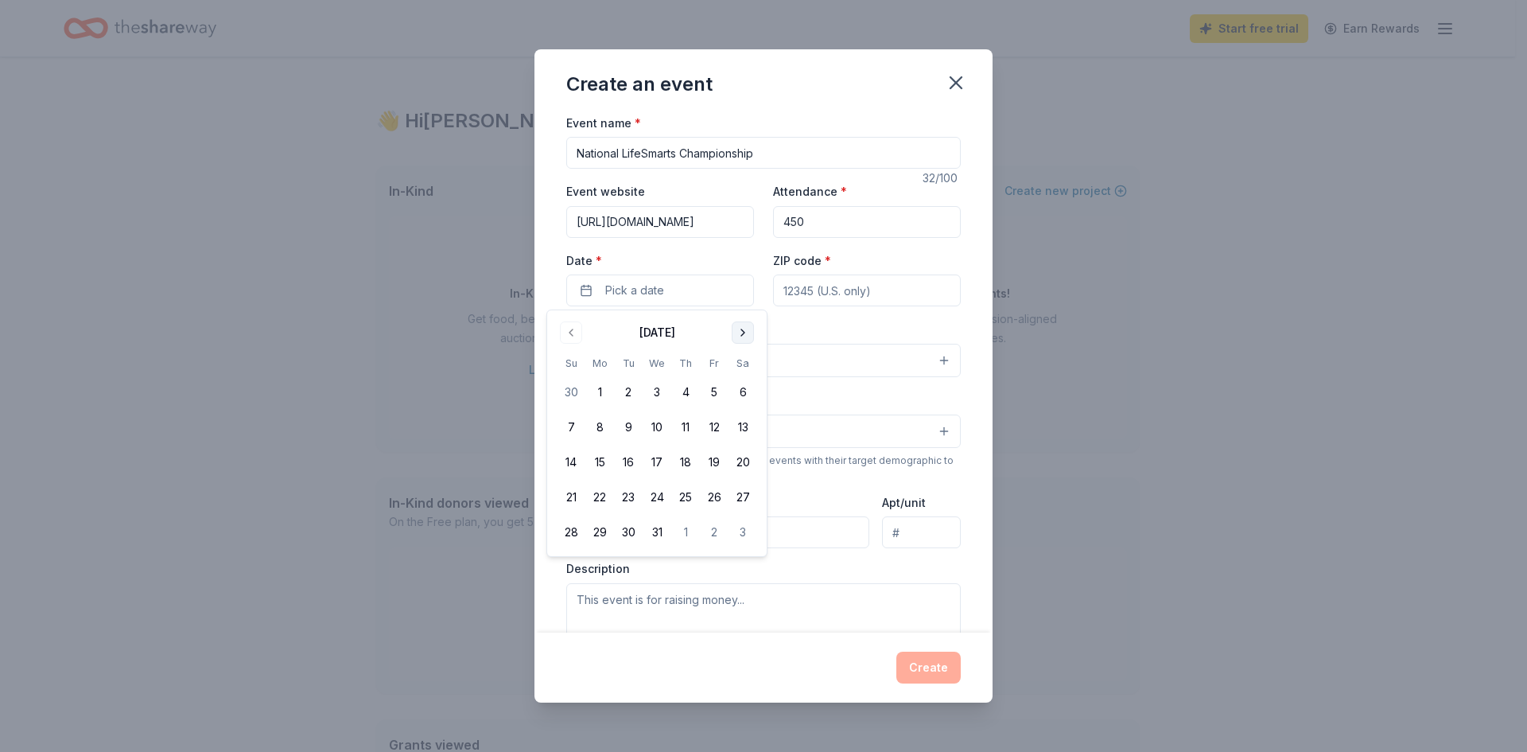
click at [742, 331] on button "Go to next month" at bounding box center [743, 332] width 22 height 22
click at [631, 462] on button "14" at bounding box center [628, 462] width 29 height 29
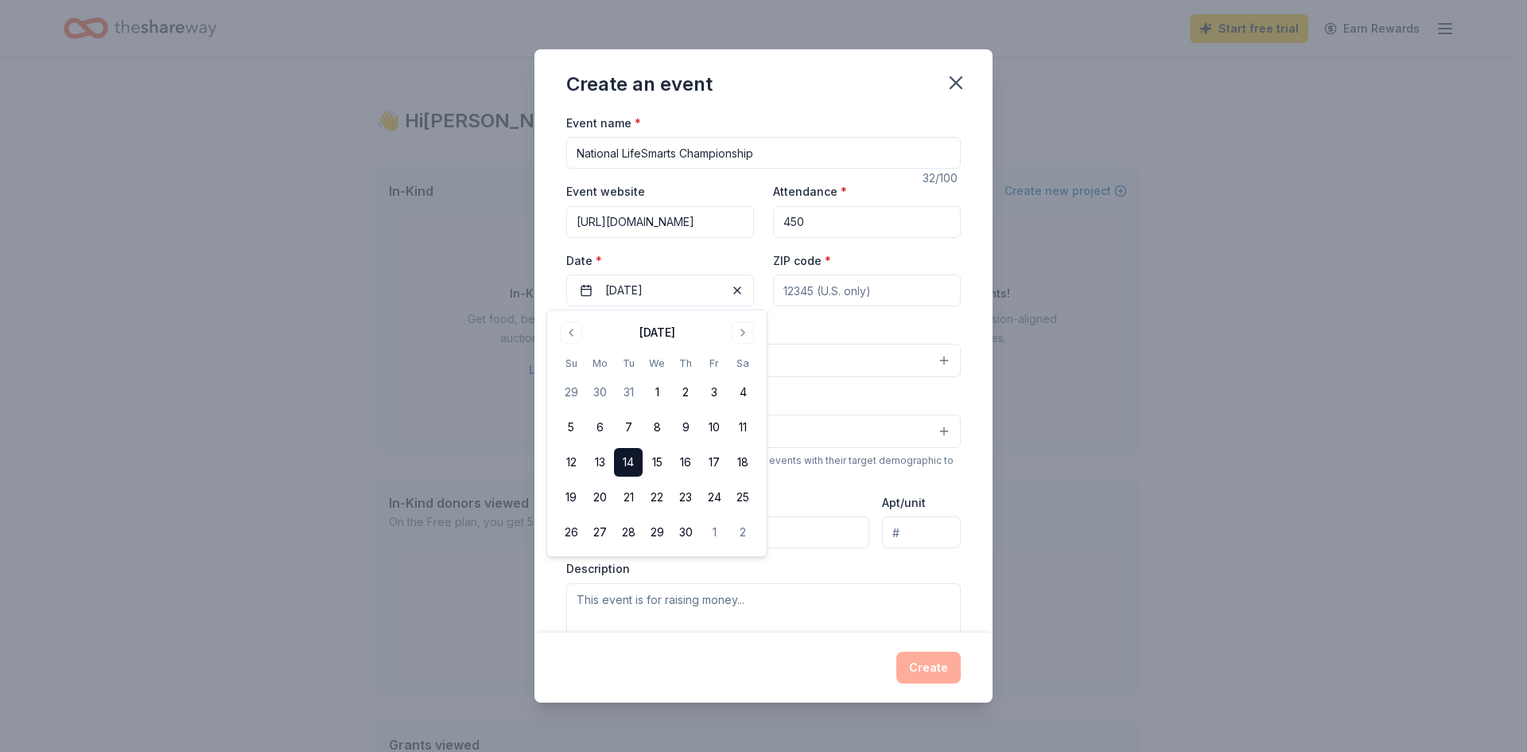
click at [797, 292] on input "ZIP code *" at bounding box center [867, 290] width 188 height 32
type input "20006"
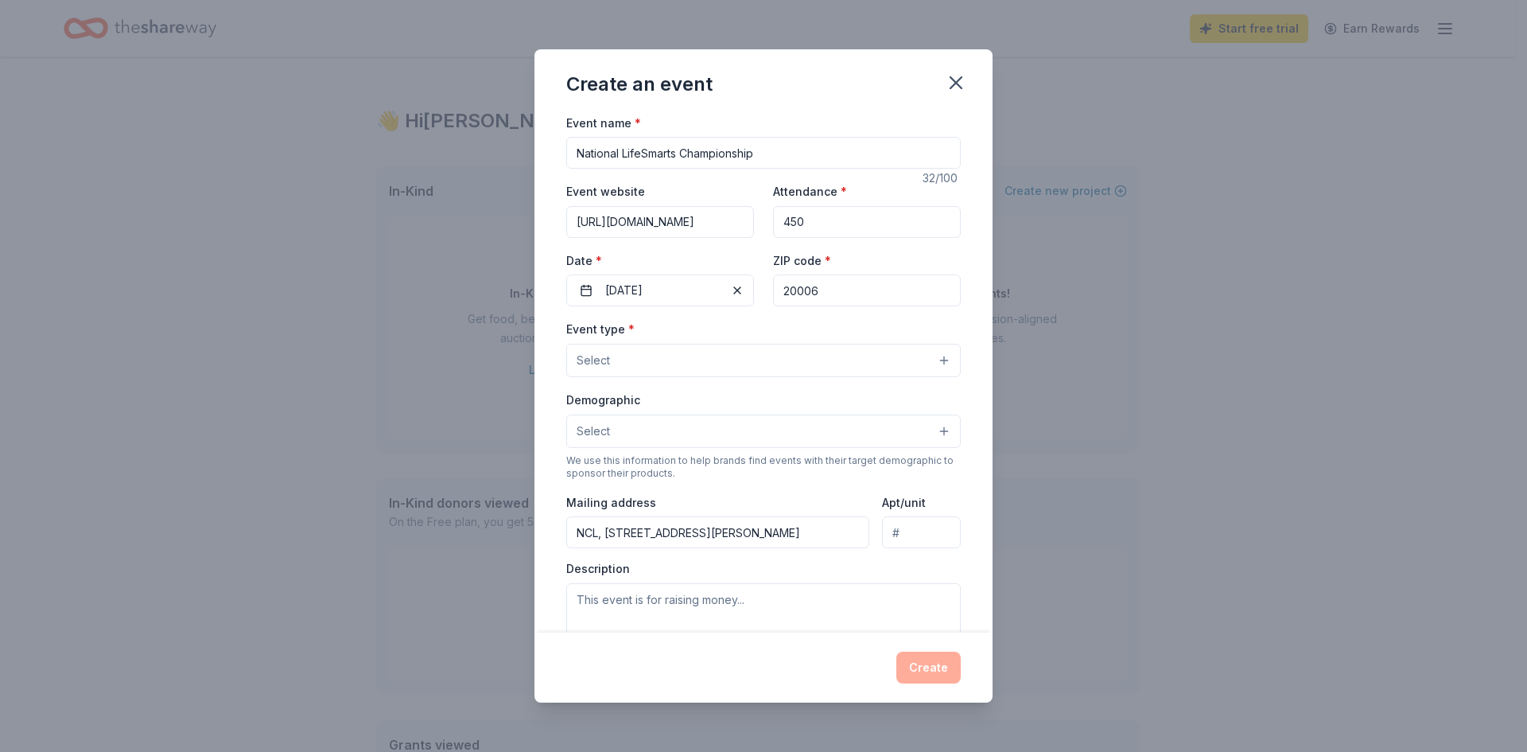
click at [674, 361] on button "Select" at bounding box center [763, 360] width 394 height 33
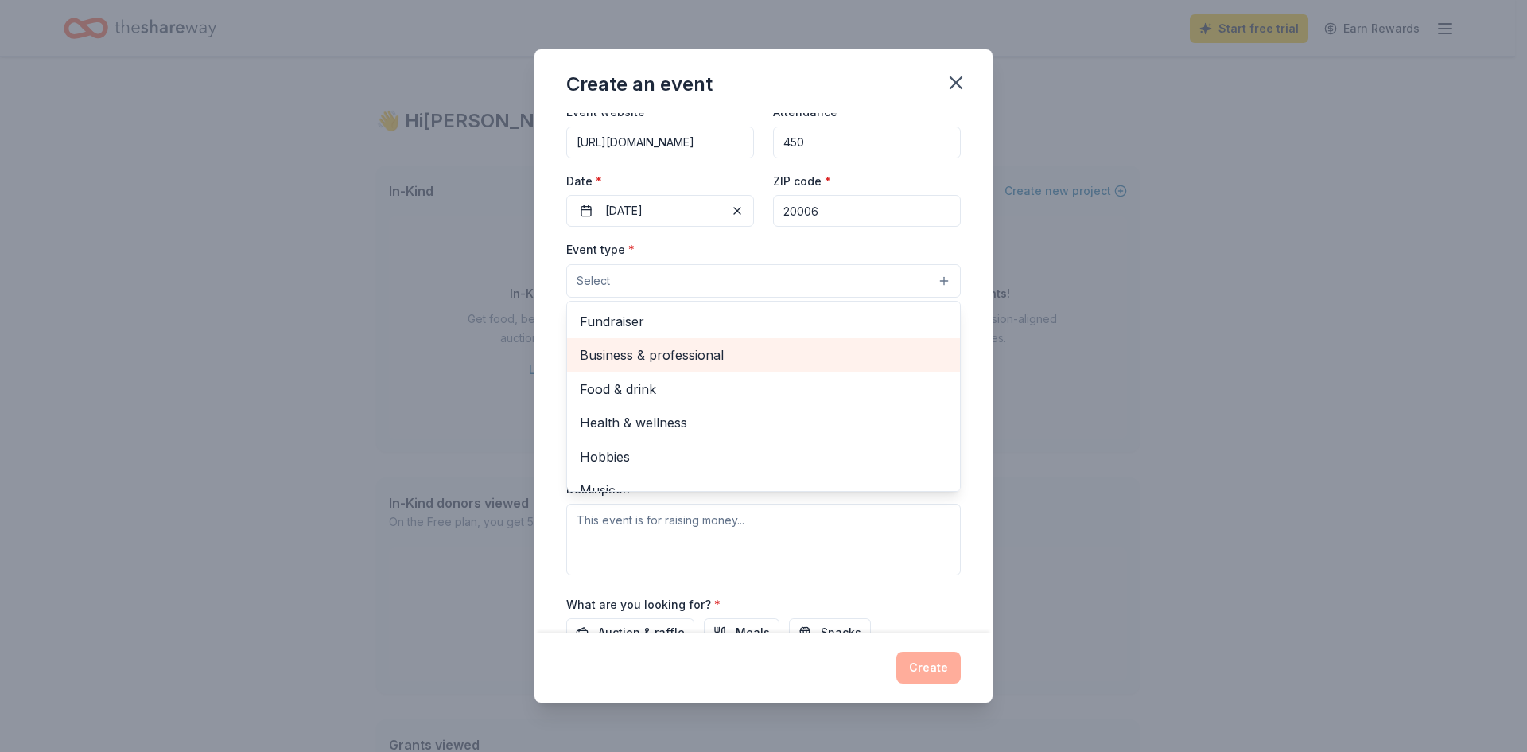
click at [694, 351] on span "Business & professional" at bounding box center [763, 354] width 367 height 21
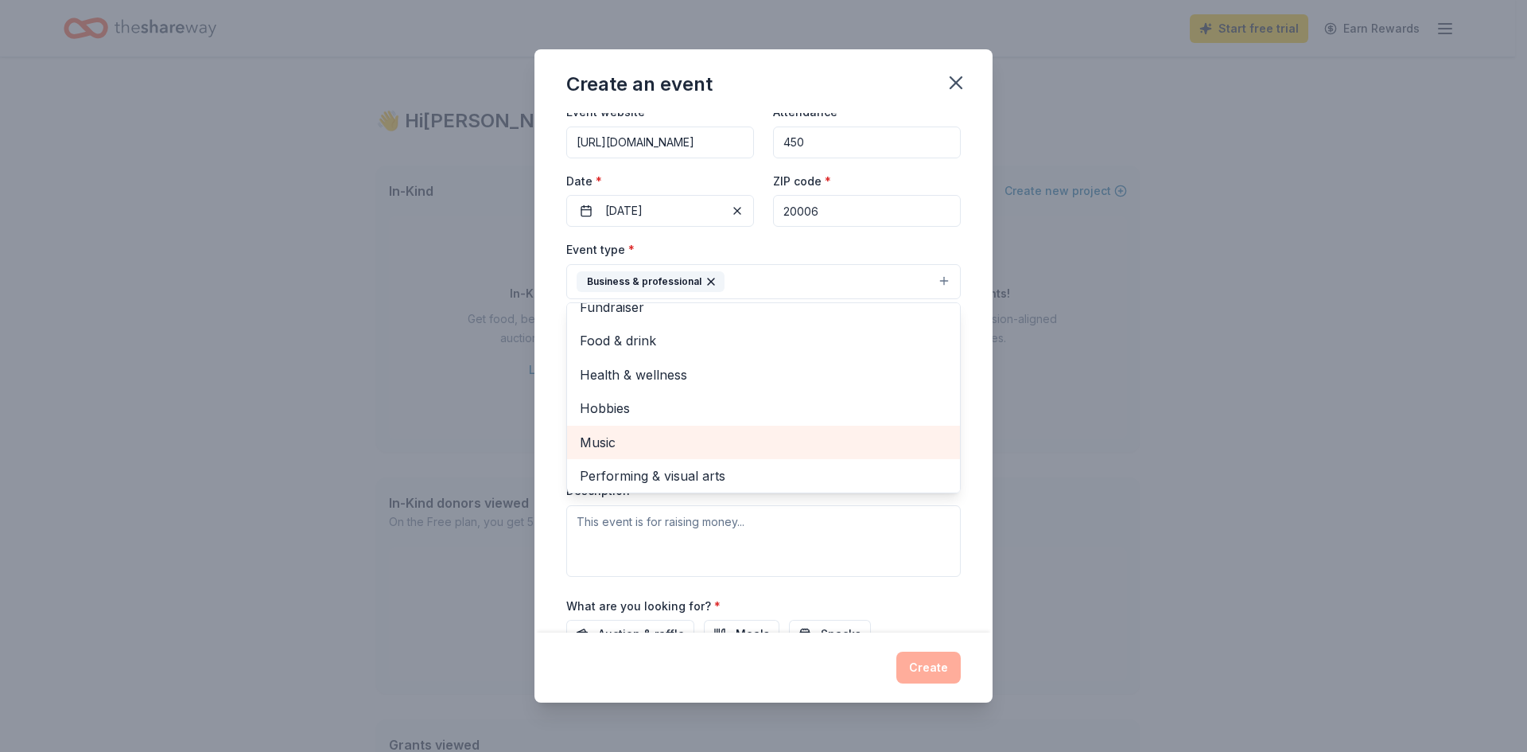
scroll to position [19, 0]
click at [969, 403] on div "Event name * National LifeSmarts Championship 32 /100 Event website https://Lif…" at bounding box center [763, 373] width 458 height 520
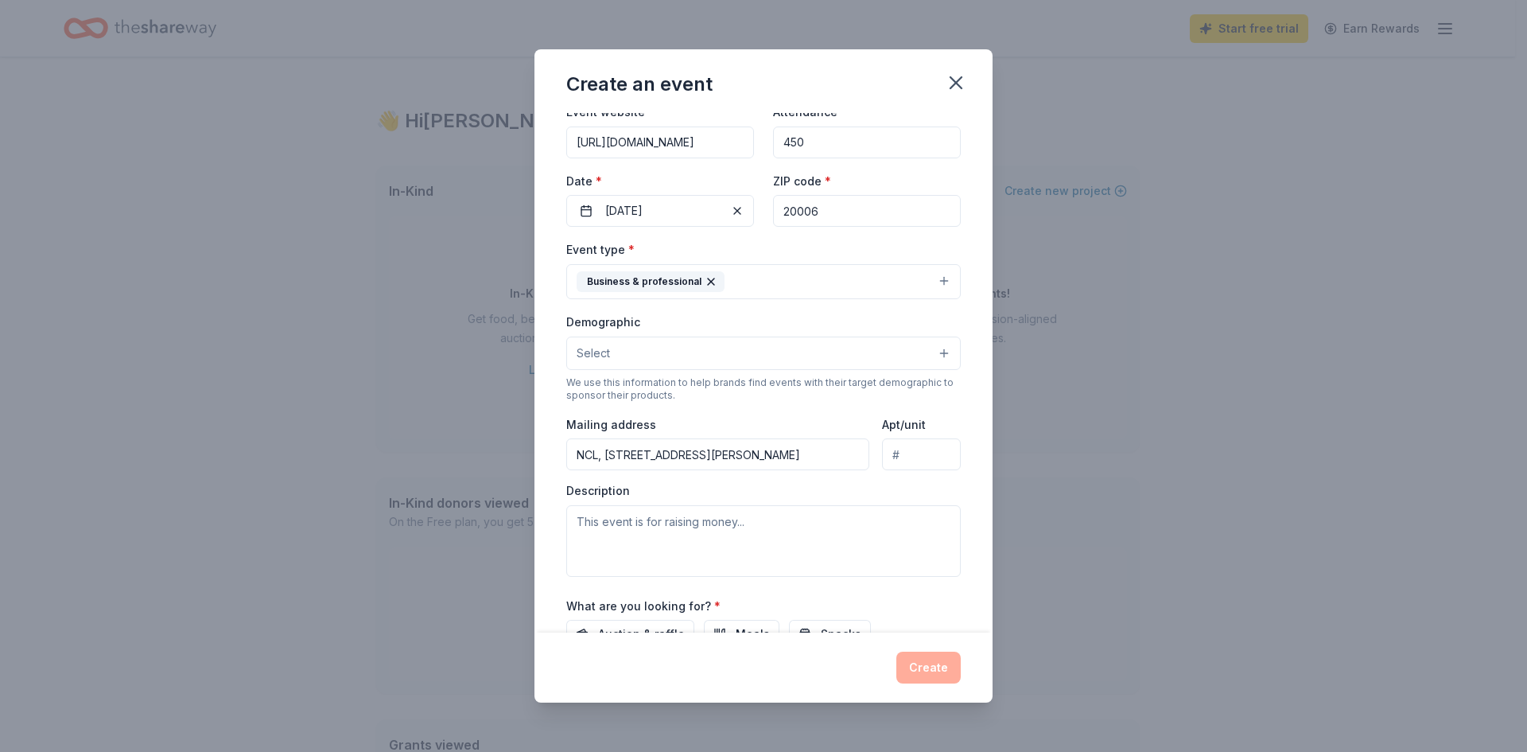
click at [647, 351] on button "Select" at bounding box center [763, 352] width 394 height 33
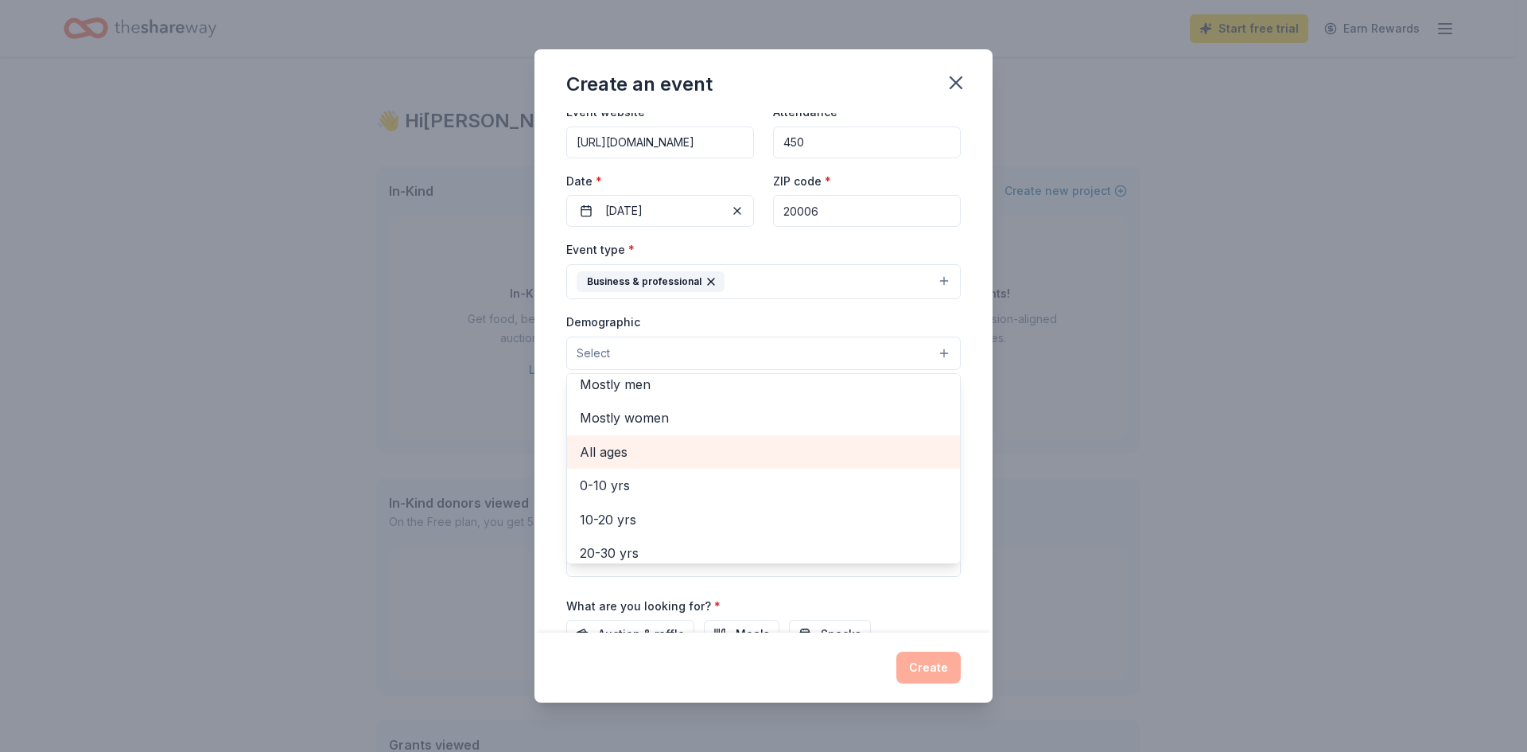
scroll to position [80, 0]
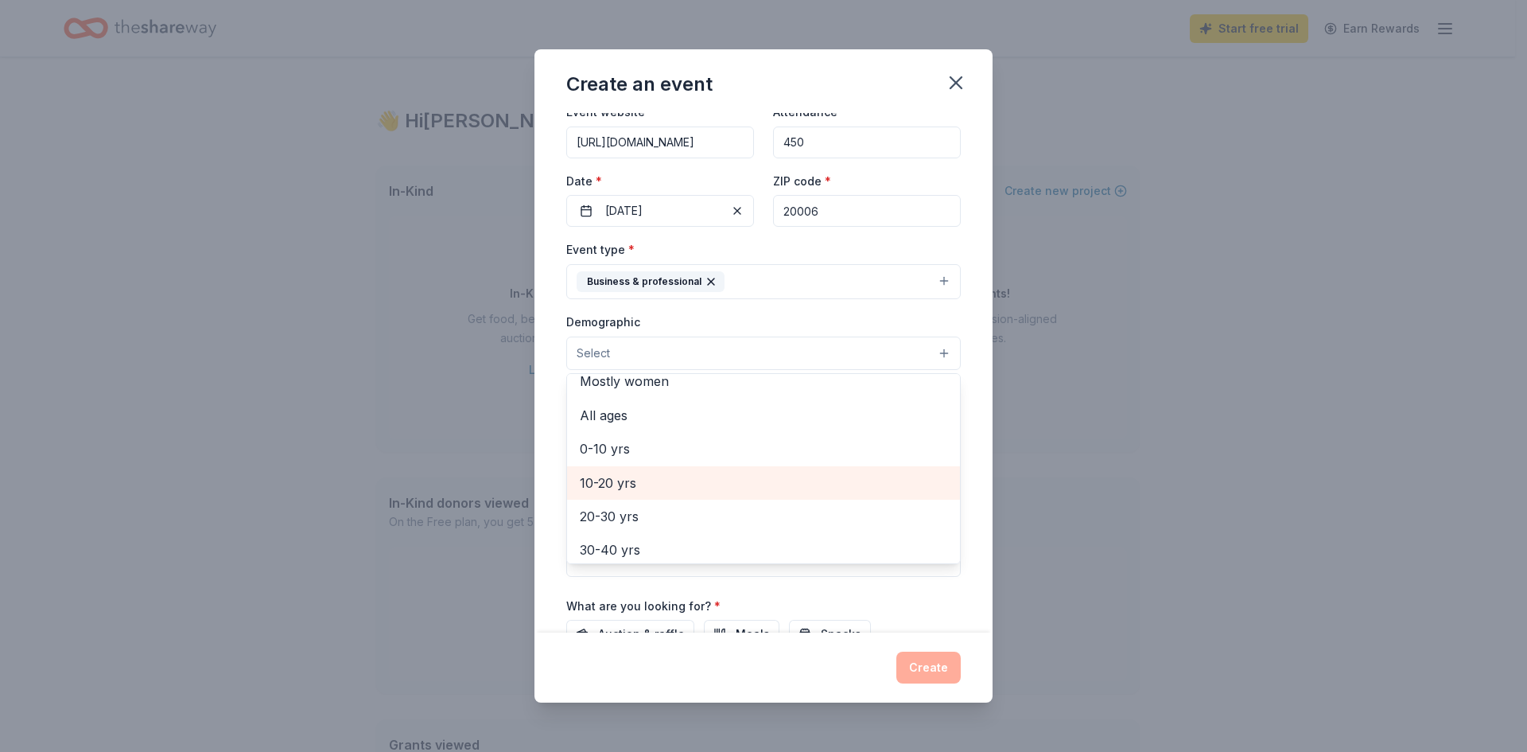
click at [619, 478] on span "10-20 yrs" at bounding box center [763, 482] width 367 height 21
click at [969, 469] on div "Event name * National LifeSmarts Championship 32 /100 Event website https://Lif…" at bounding box center [763, 373] width 458 height 520
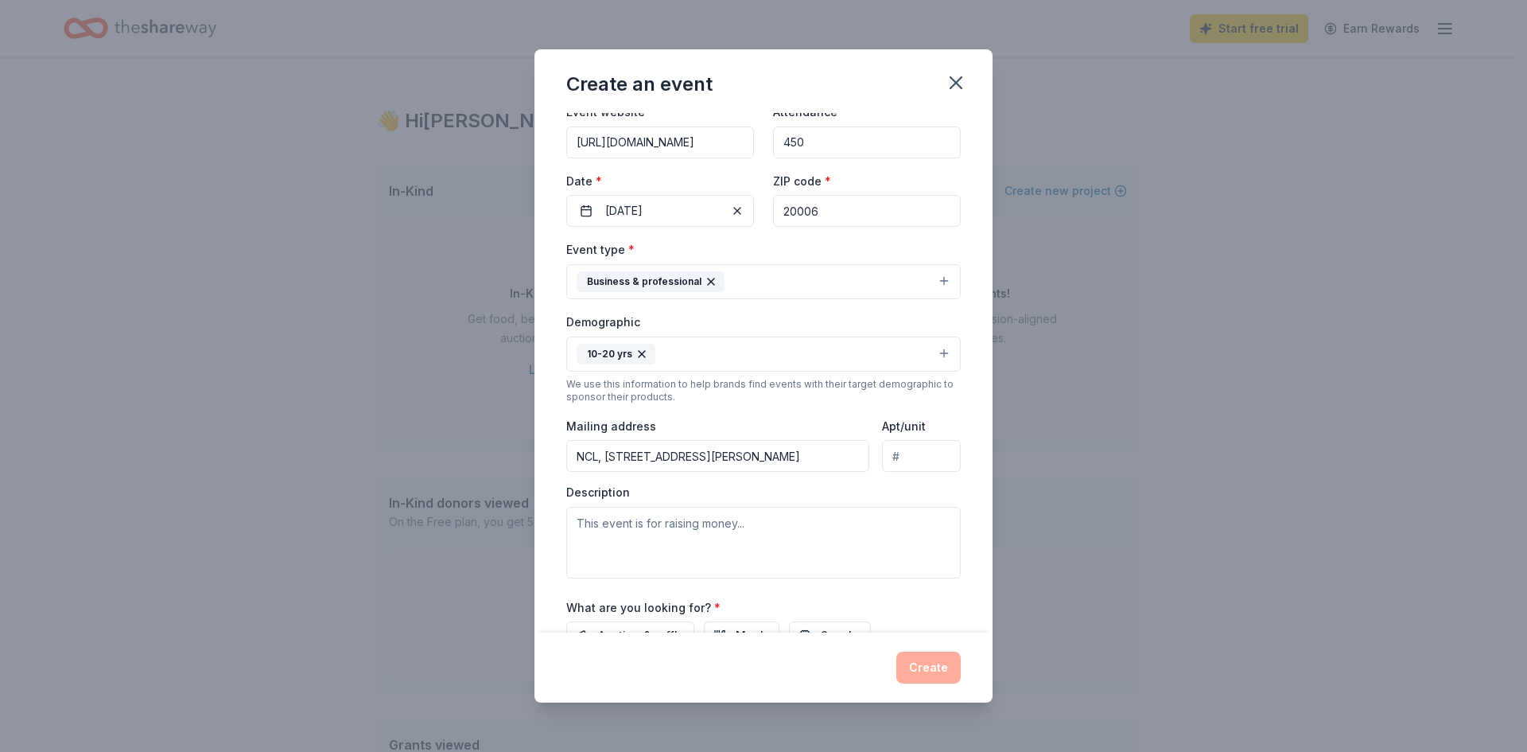
click at [710, 359] on button "10-20 yrs" at bounding box center [763, 353] width 394 height 35
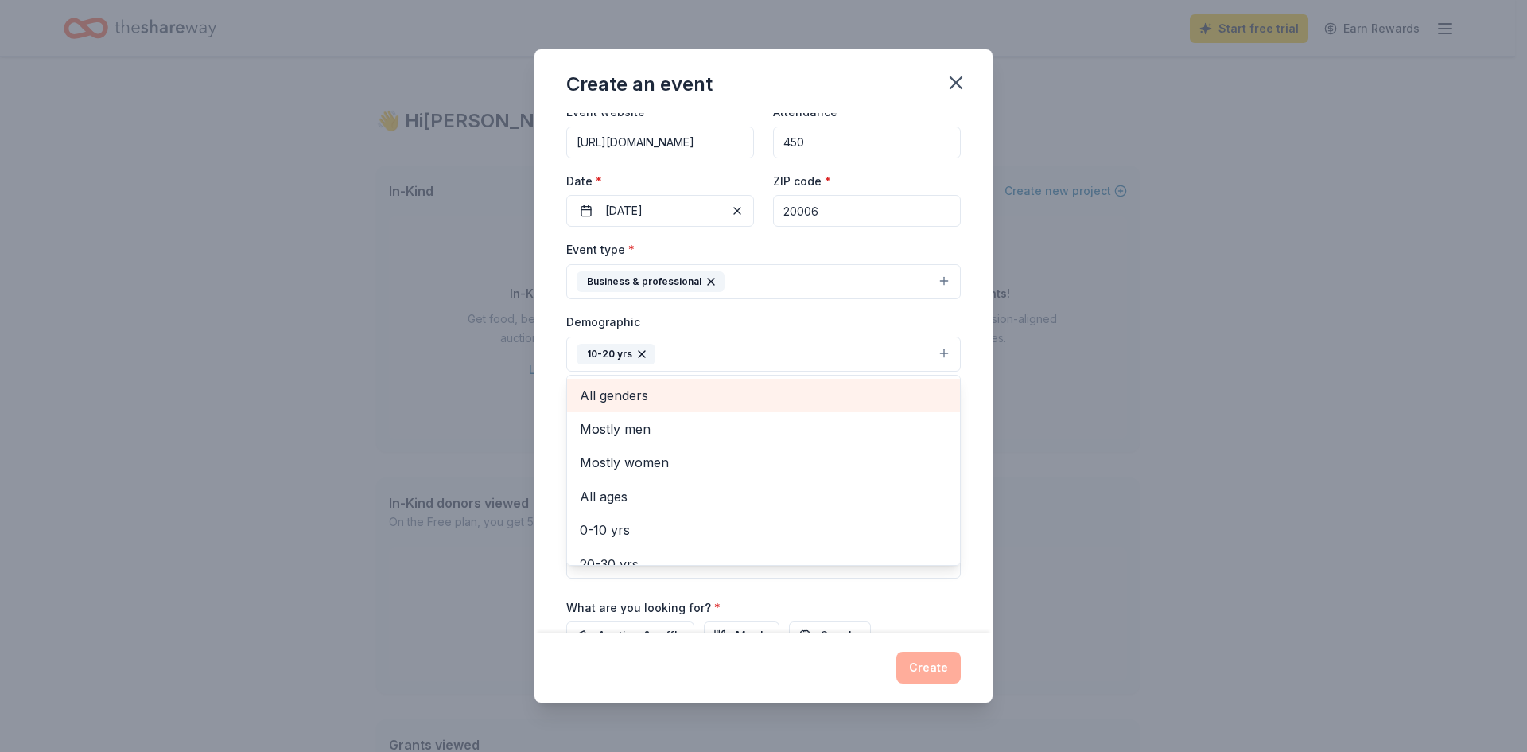
click at [657, 392] on span "All genders" at bounding box center [763, 395] width 367 height 21
click at [761, 355] on button "10-20 yrs All genders" at bounding box center [763, 353] width 394 height 35
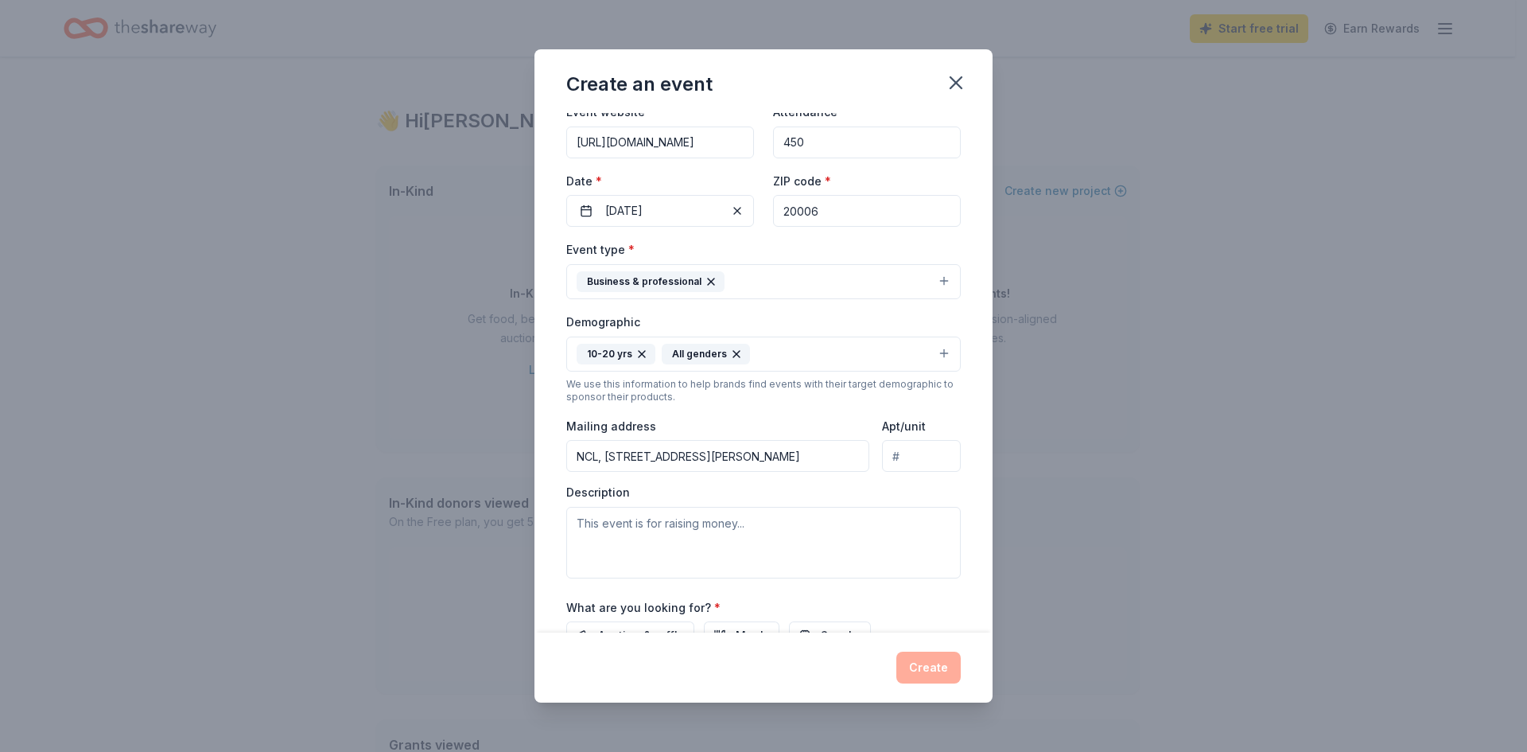
click at [764, 353] on button "10-20 yrs All genders" at bounding box center [763, 353] width 394 height 35
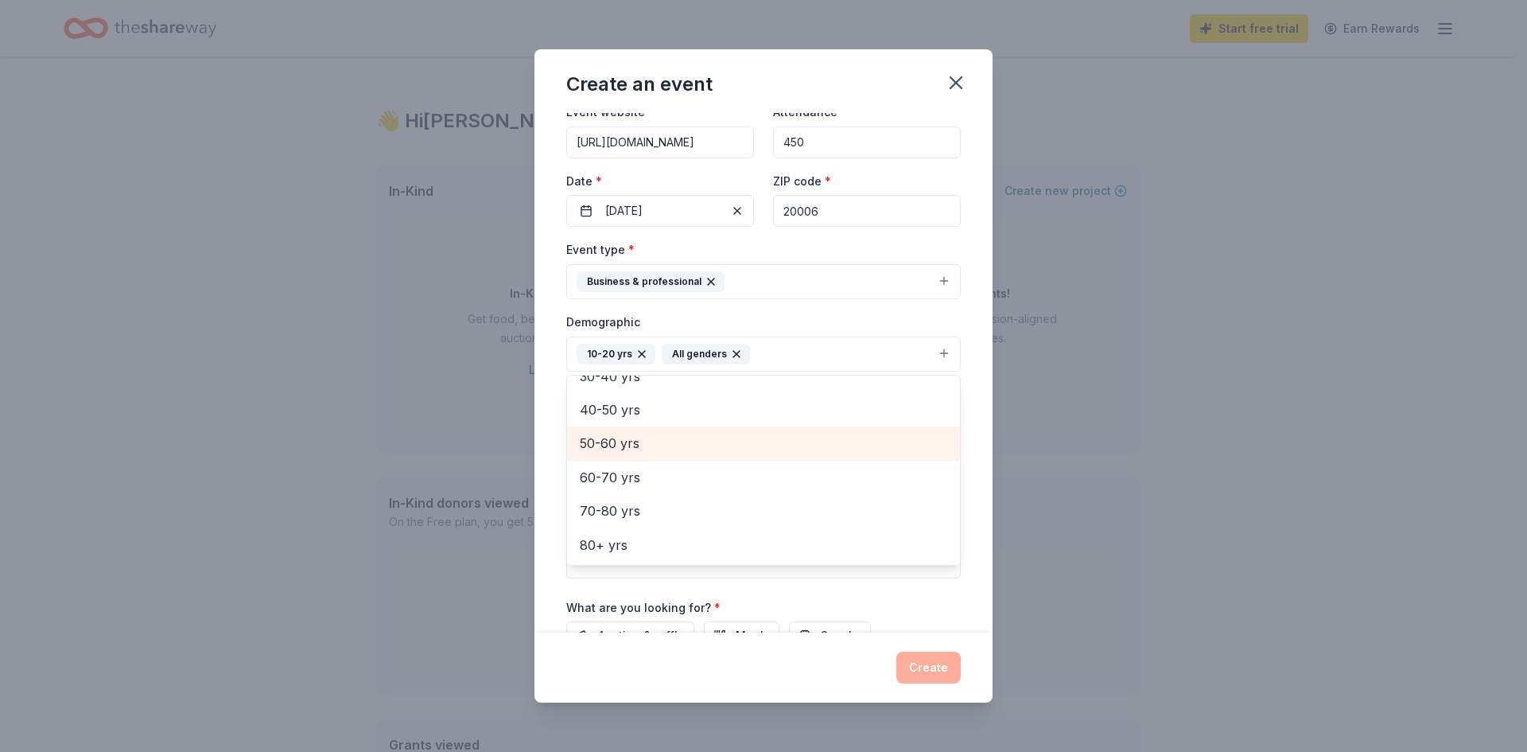
scroll to position [0, 0]
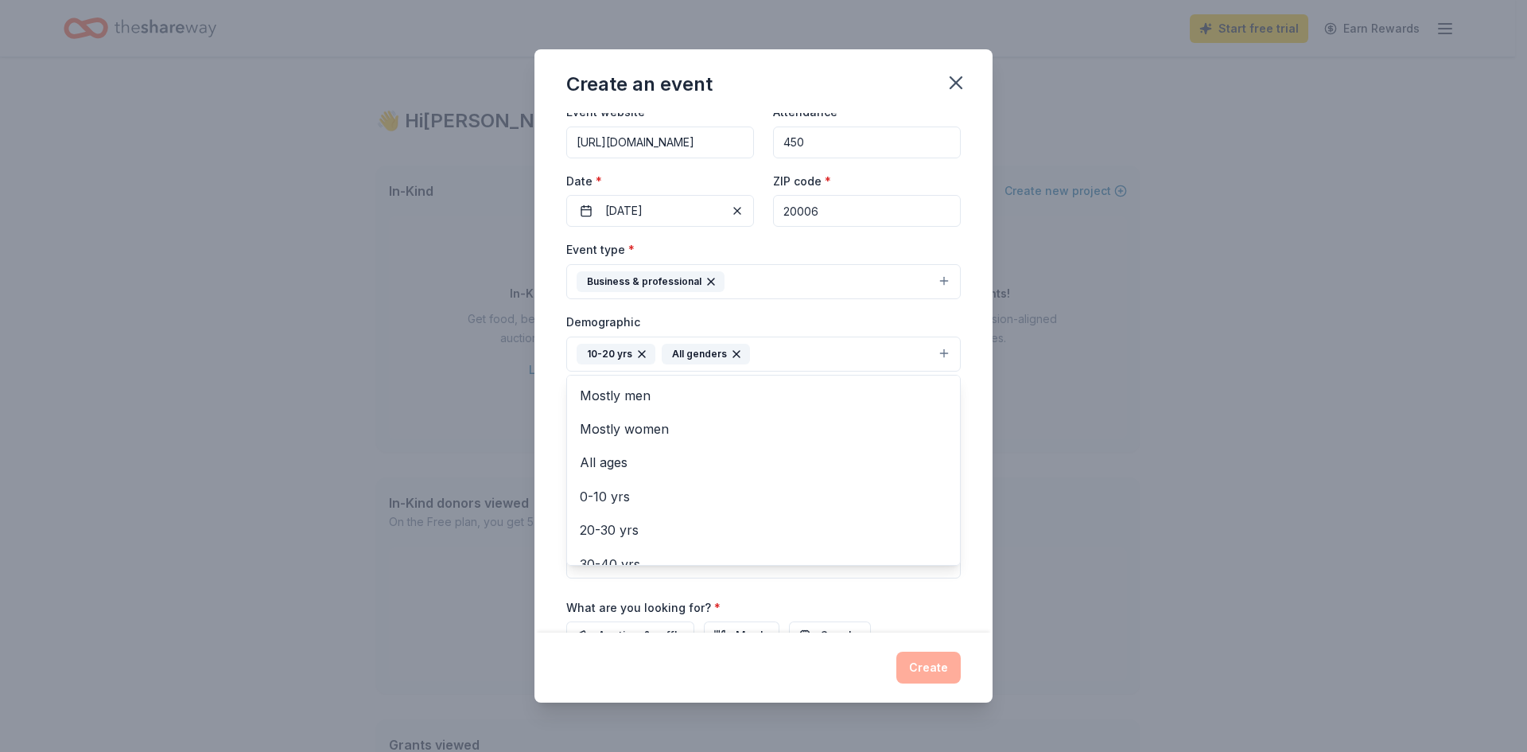
click at [965, 499] on div "Event name * National LifeSmarts Championship 32 /100 Event website https://Lif…" at bounding box center [763, 373] width 458 height 520
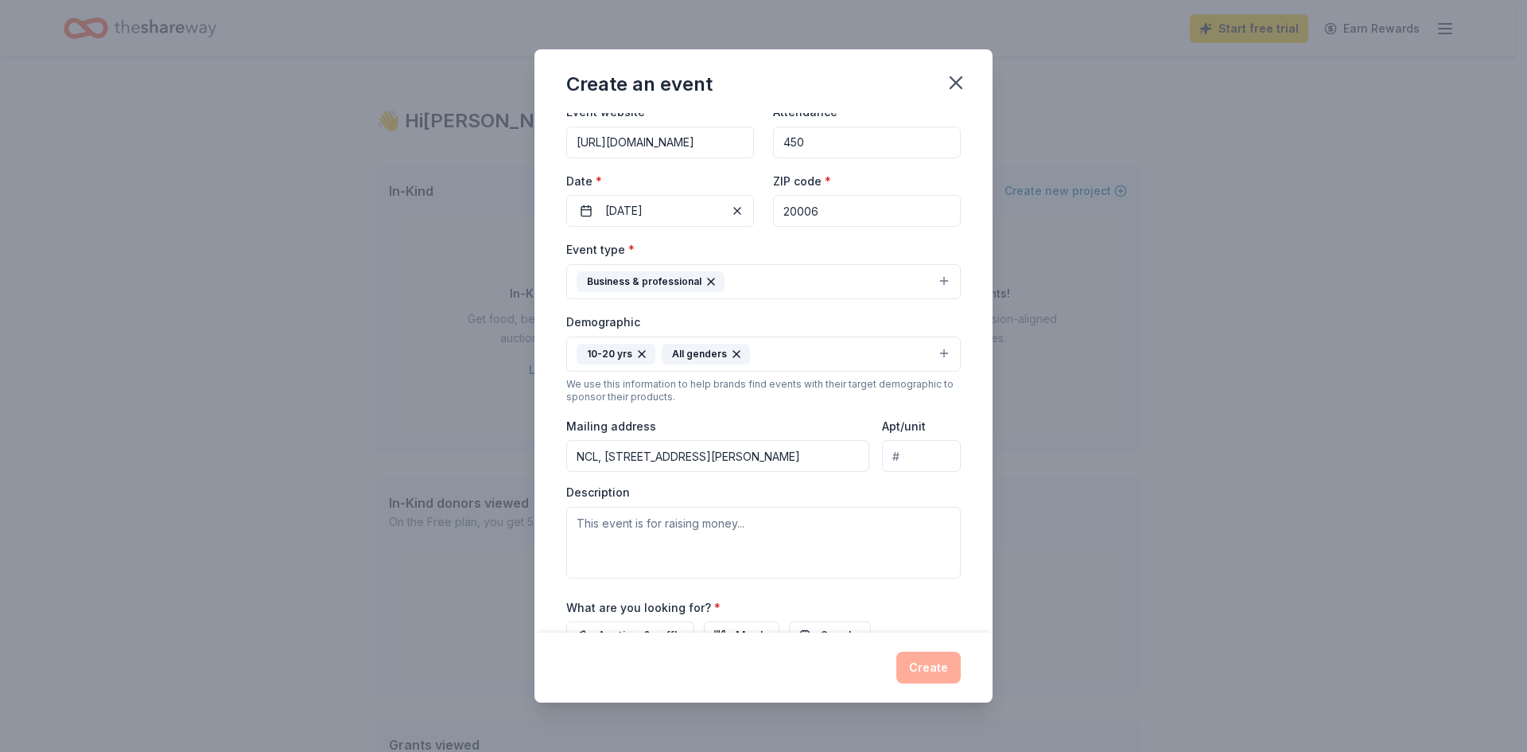
click at [760, 453] on input "NCL, 1701 K Street, Suire 1200" at bounding box center [717, 456] width 303 height 32
type input "1701 K Street Northwest, Washington, DC, 20006"
click at [667, 524] on textarea at bounding box center [763, 543] width 394 height 72
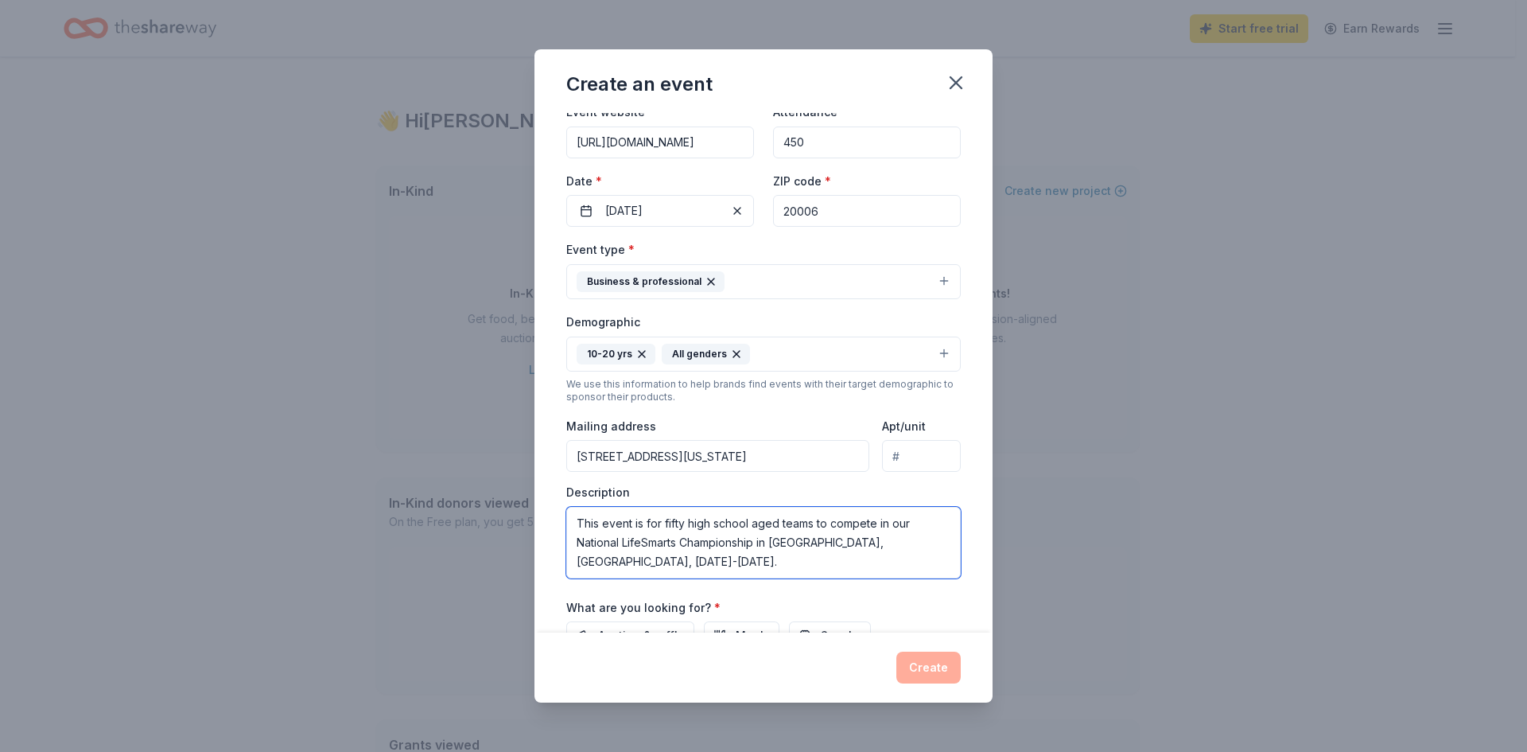
click at [814, 562] on textarea "This event is for fifty high school aged teams to compete in our National LifeS…" at bounding box center [763, 543] width 394 height 72
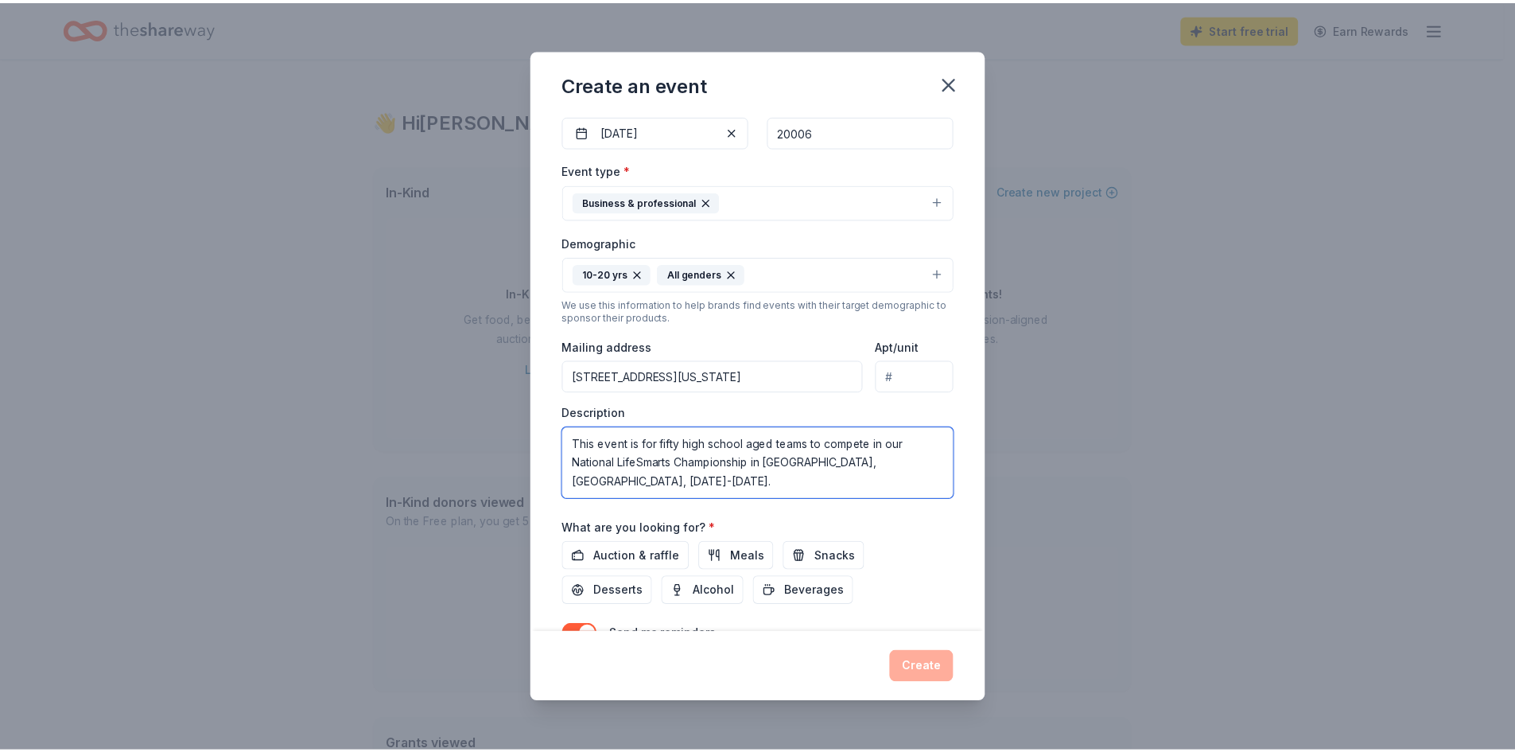
scroll to position [243, 0]
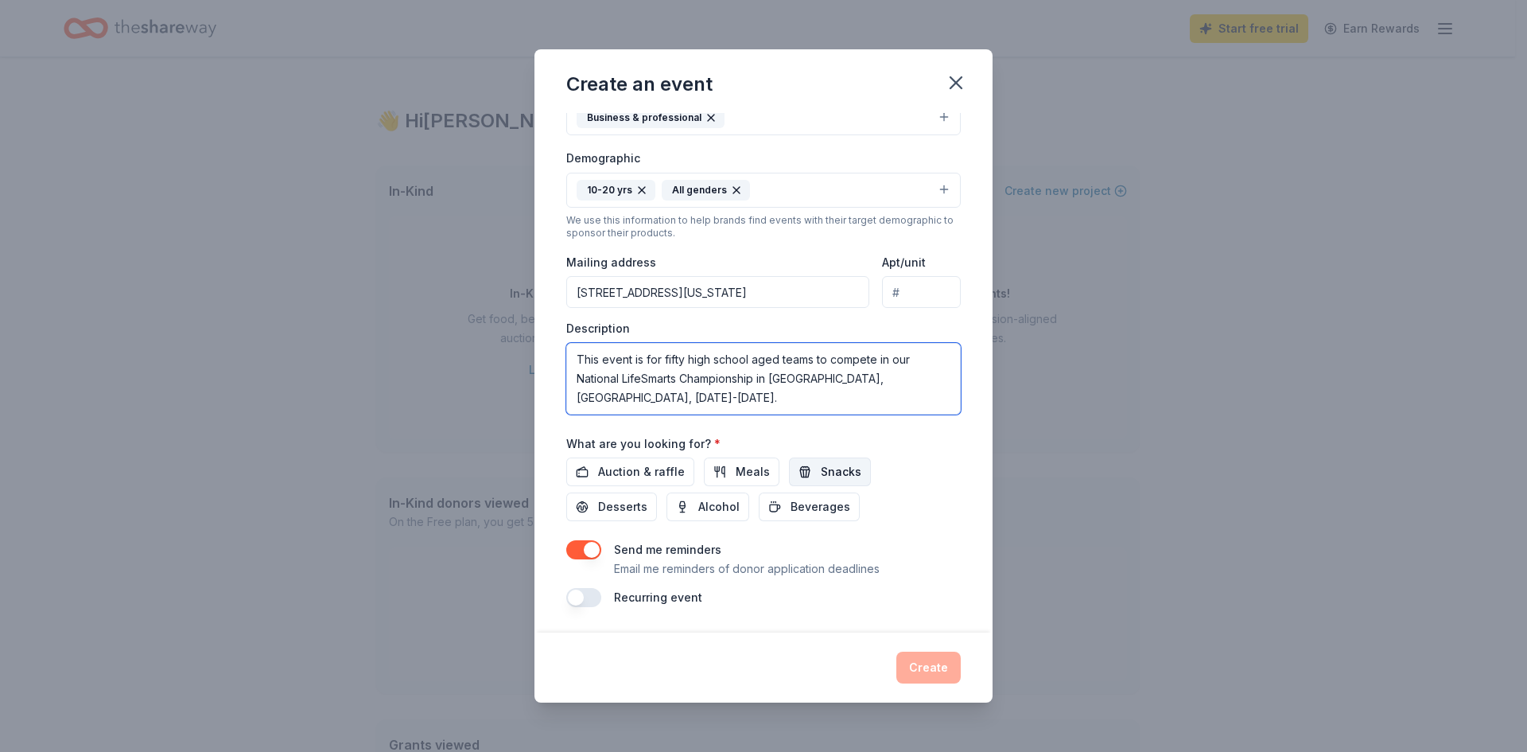
type textarea "This event is for fifty high school aged teams to compete in our National LifeS…"
click at [810, 469] on button "Snacks" at bounding box center [830, 471] width 82 height 29
click at [752, 475] on span "Meals" at bounding box center [753, 471] width 34 height 19
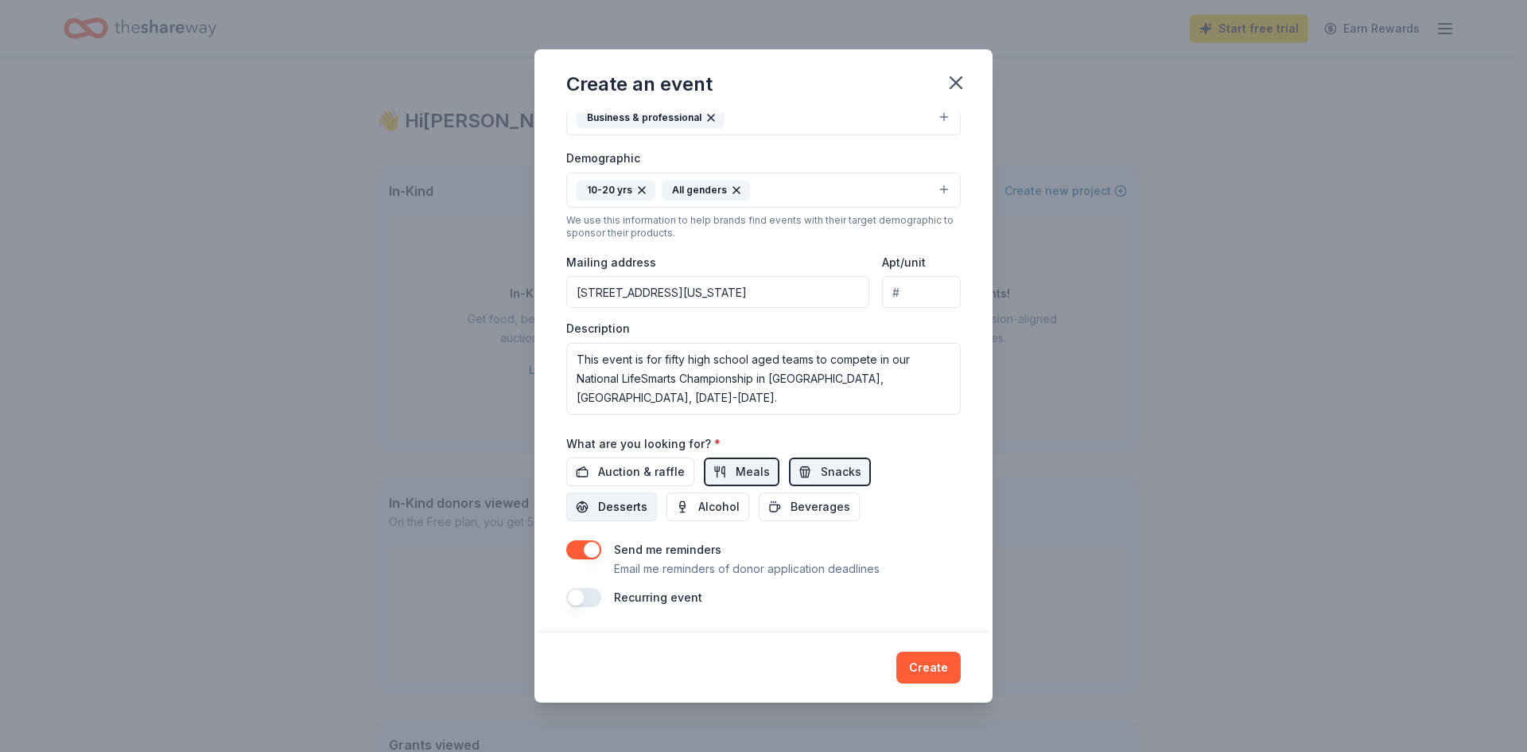
click at [610, 508] on span "Desserts" at bounding box center [622, 506] width 49 height 19
click at [802, 507] on span "Beverages" at bounding box center [821, 506] width 60 height 19
click at [927, 669] on button "Create" at bounding box center [928, 667] width 64 height 32
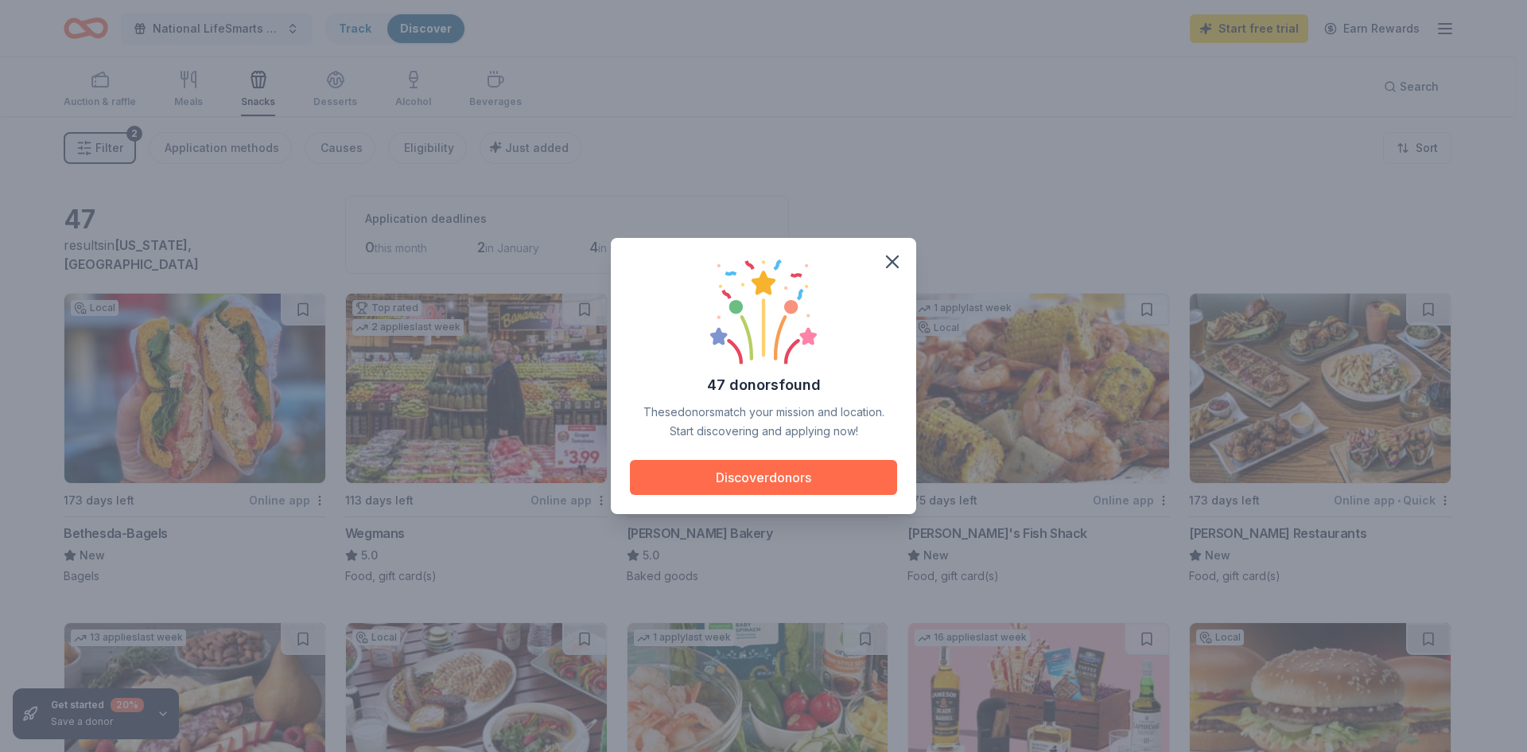
click at [738, 473] on button "Discover donors" at bounding box center [763, 477] width 267 height 35
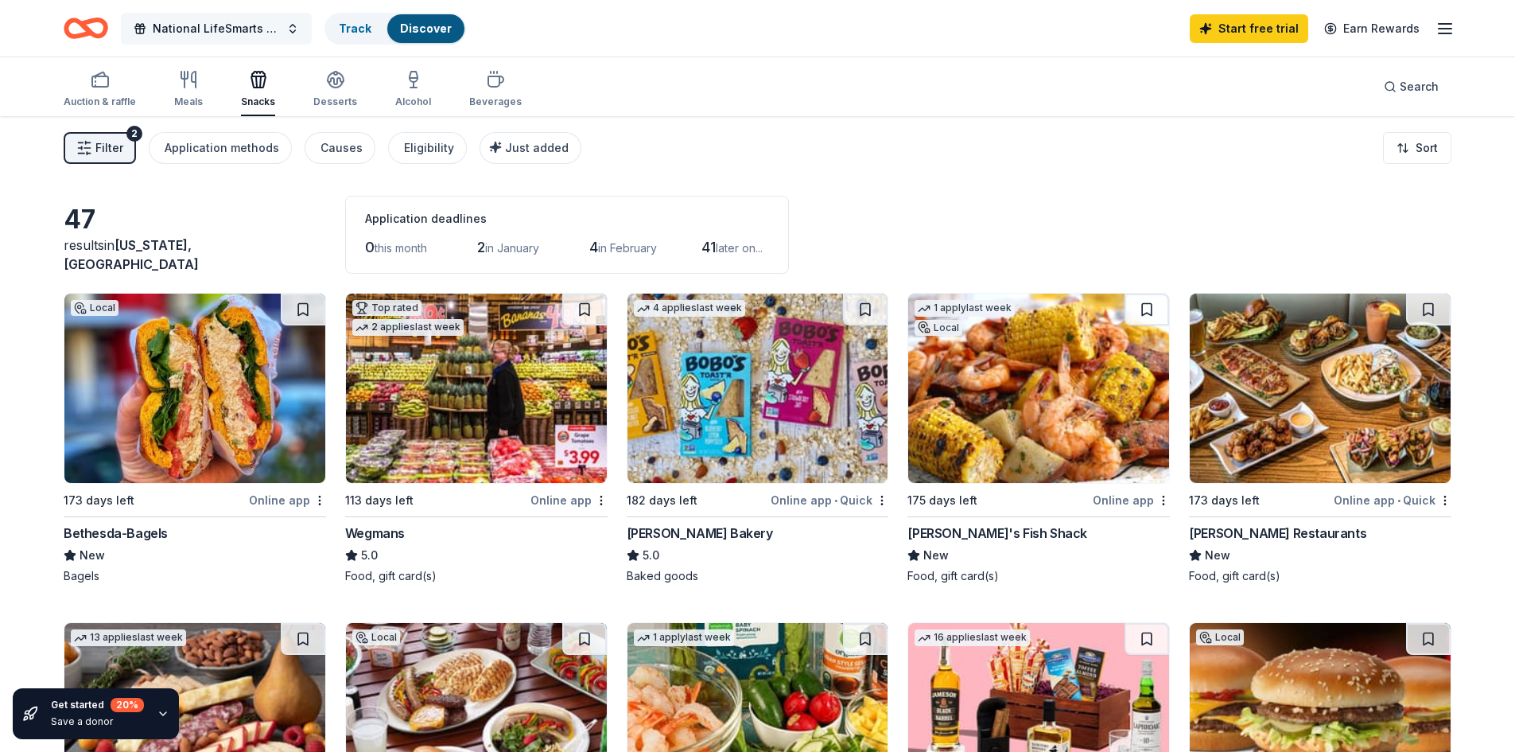
click at [227, 19] on span "National LifeSmarts Championship" at bounding box center [216, 28] width 127 height 19
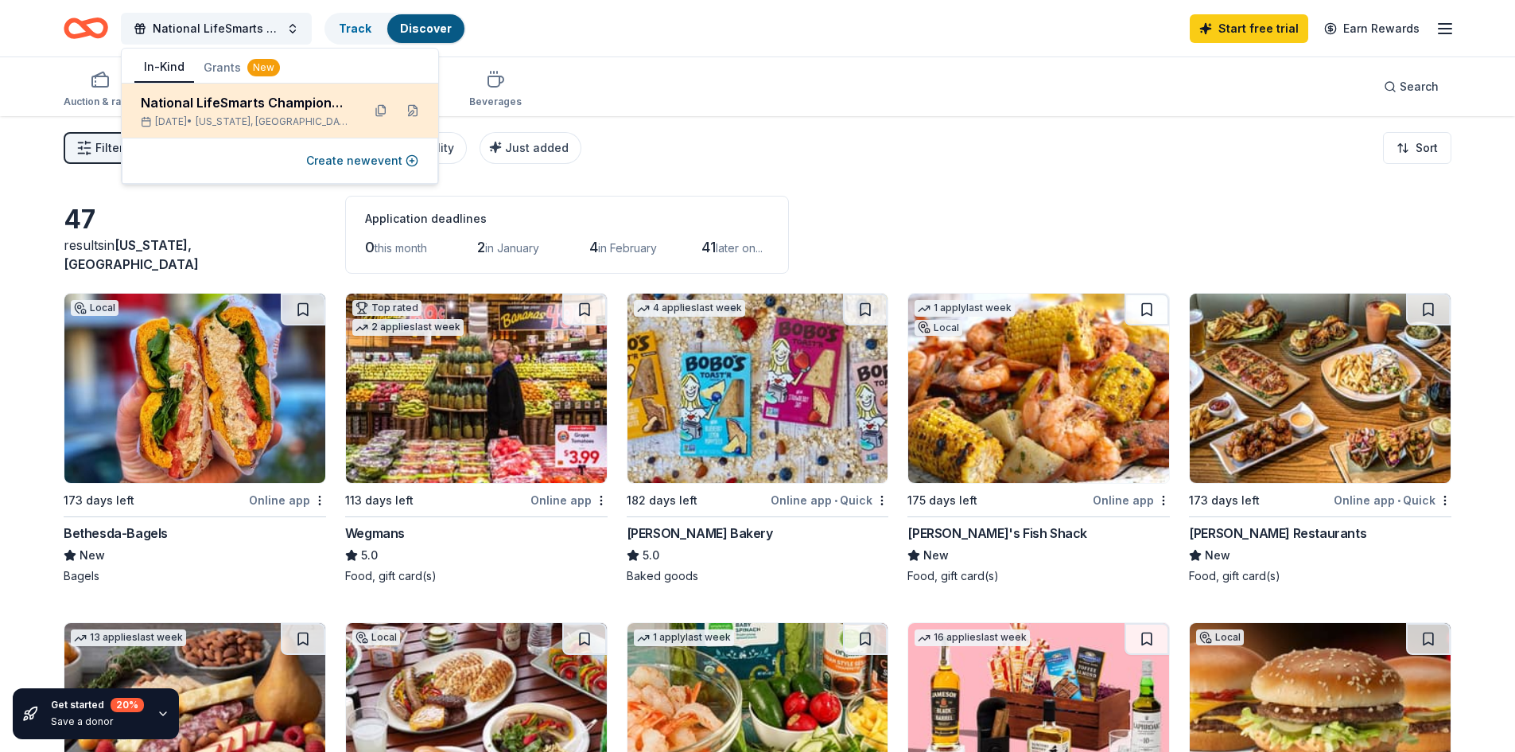
click at [234, 104] on div "National LifeSmarts Championship" at bounding box center [245, 102] width 208 height 19
click at [374, 111] on button at bounding box center [380, 110] width 25 height 25
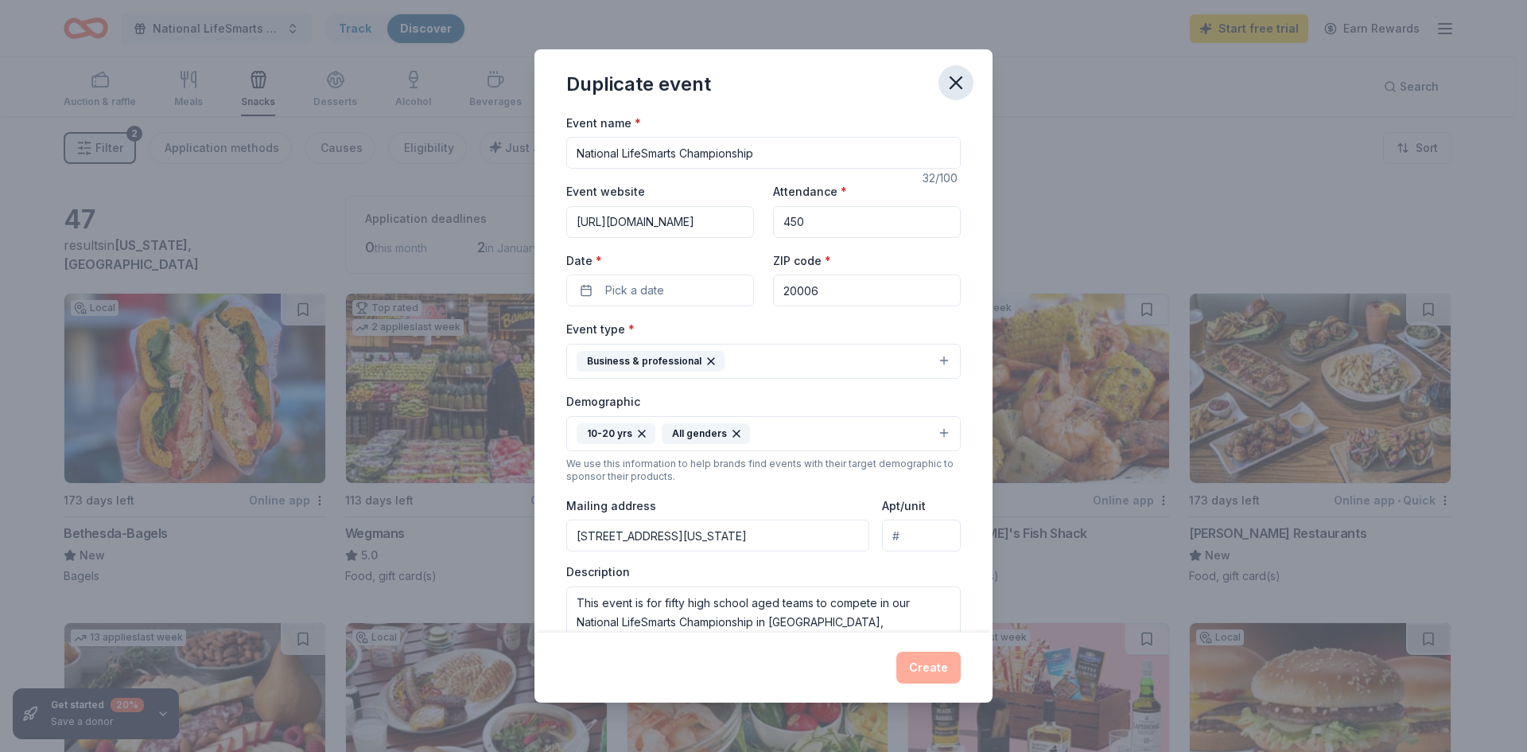
click at [950, 80] on icon "button" at bounding box center [956, 83] width 22 height 22
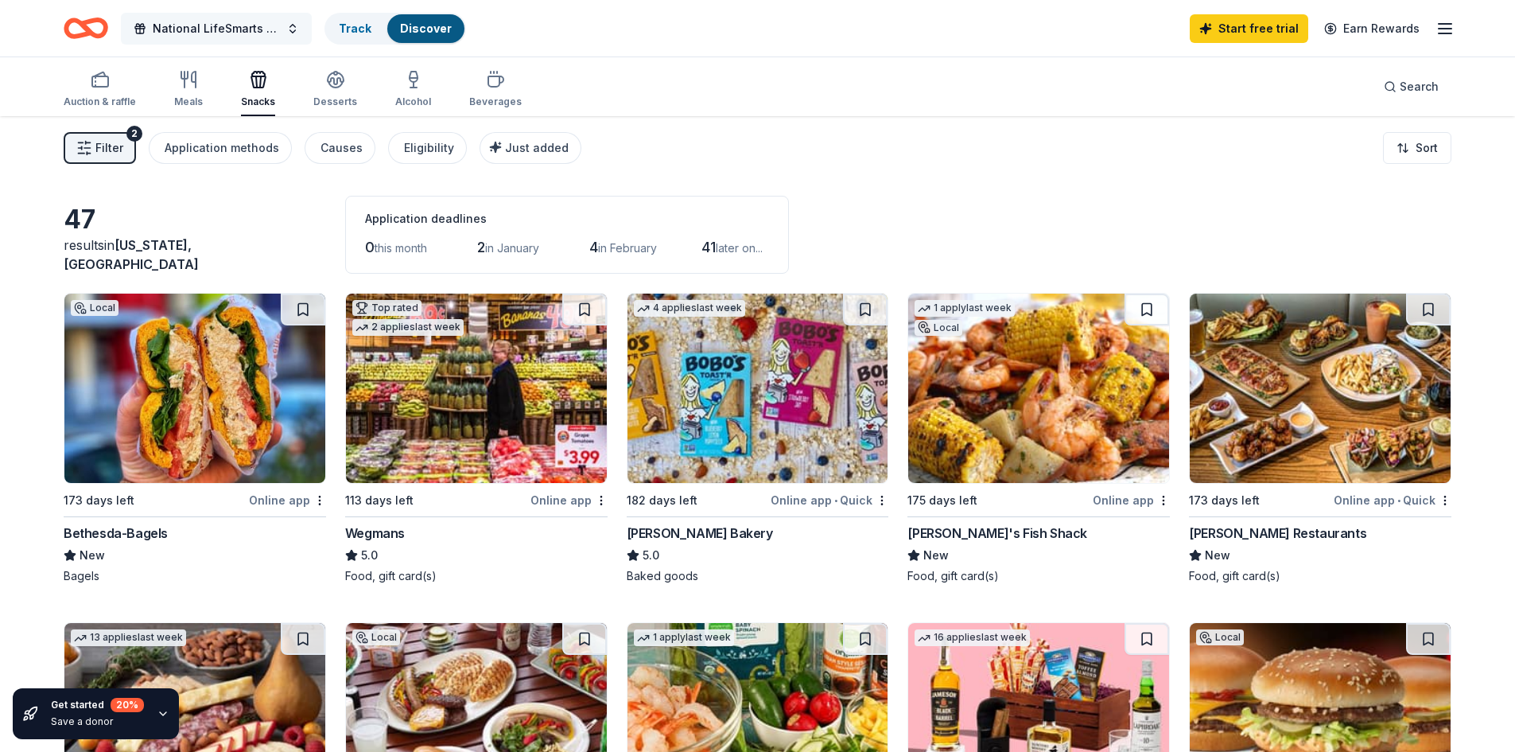
click at [281, 33] on button "National LifeSmarts Championship" at bounding box center [216, 29] width 191 height 32
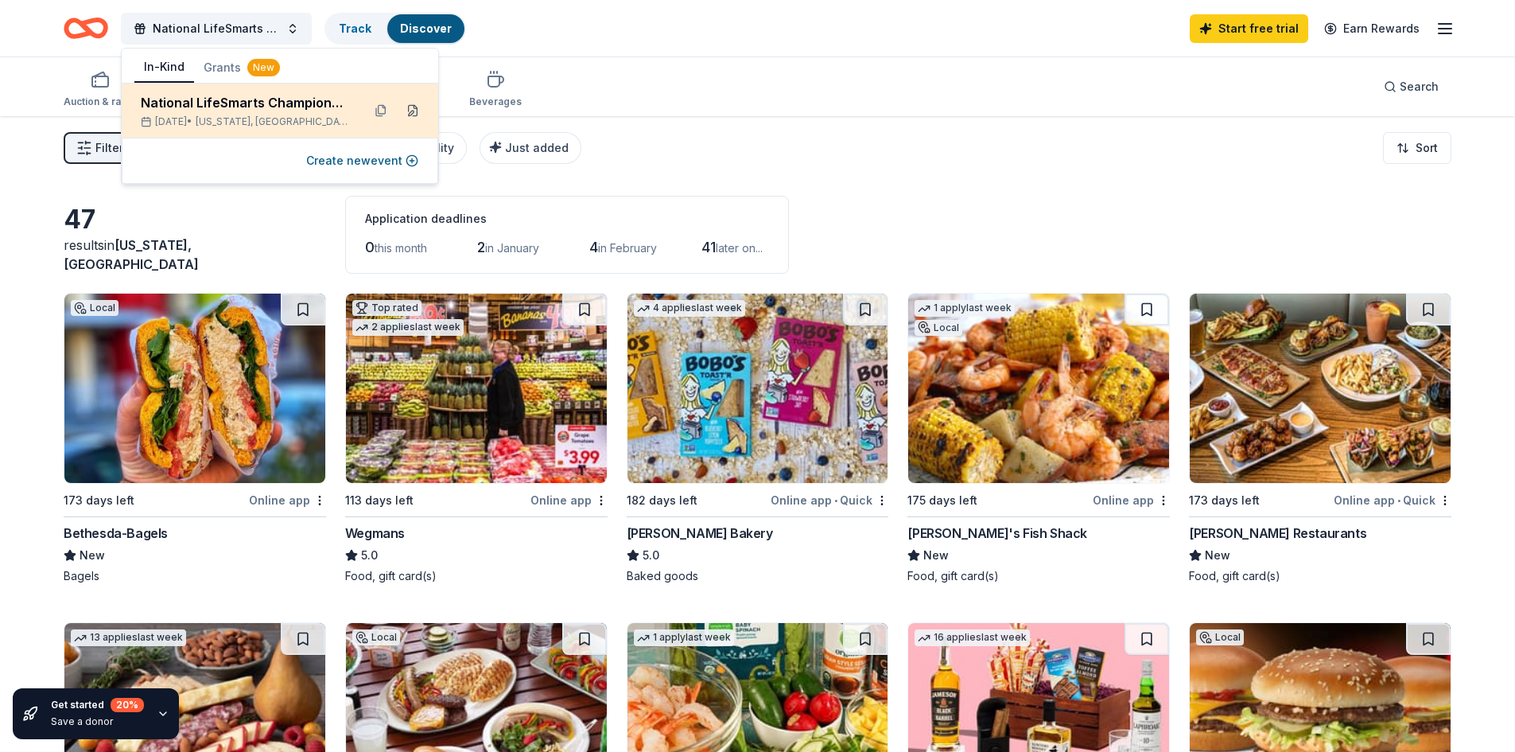
click at [411, 111] on button at bounding box center [412, 110] width 25 height 25
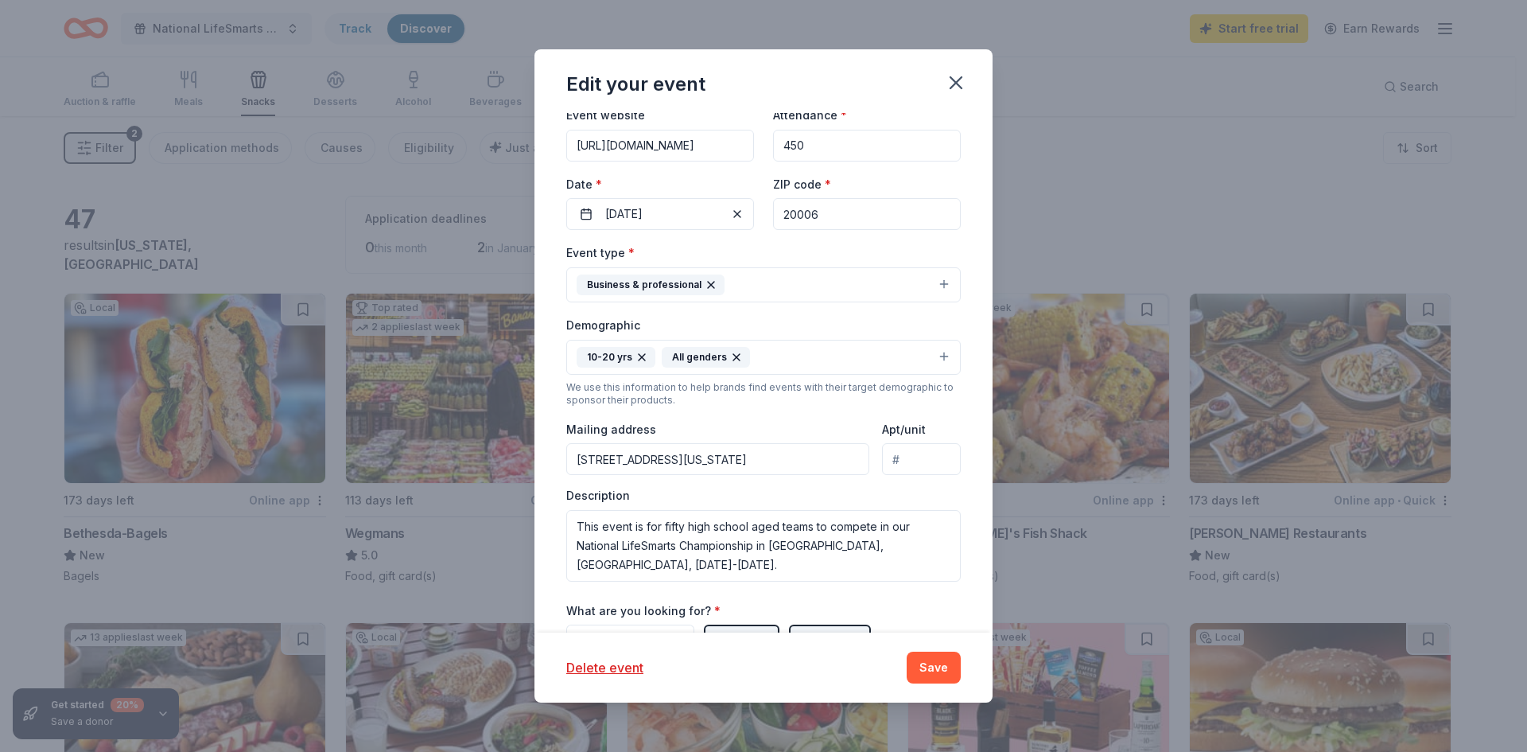
scroll to position [342, 0]
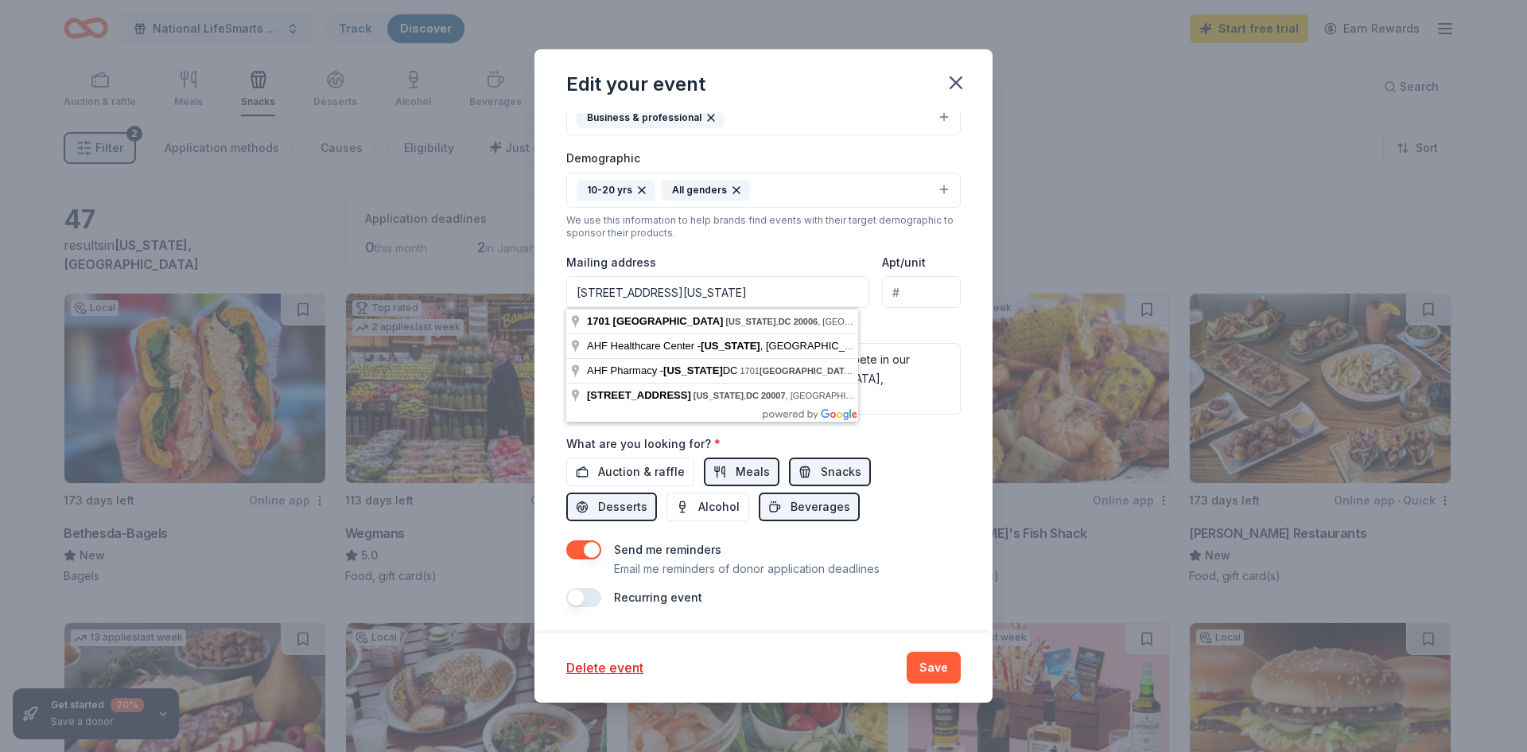
drag, startPoint x: 578, startPoint y: 291, endPoint x: 847, endPoint y: 289, distance: 268.8
click at [847, 289] on input "1701 K Street Northwest, Washington, DC, 20006" at bounding box center [717, 292] width 303 height 32
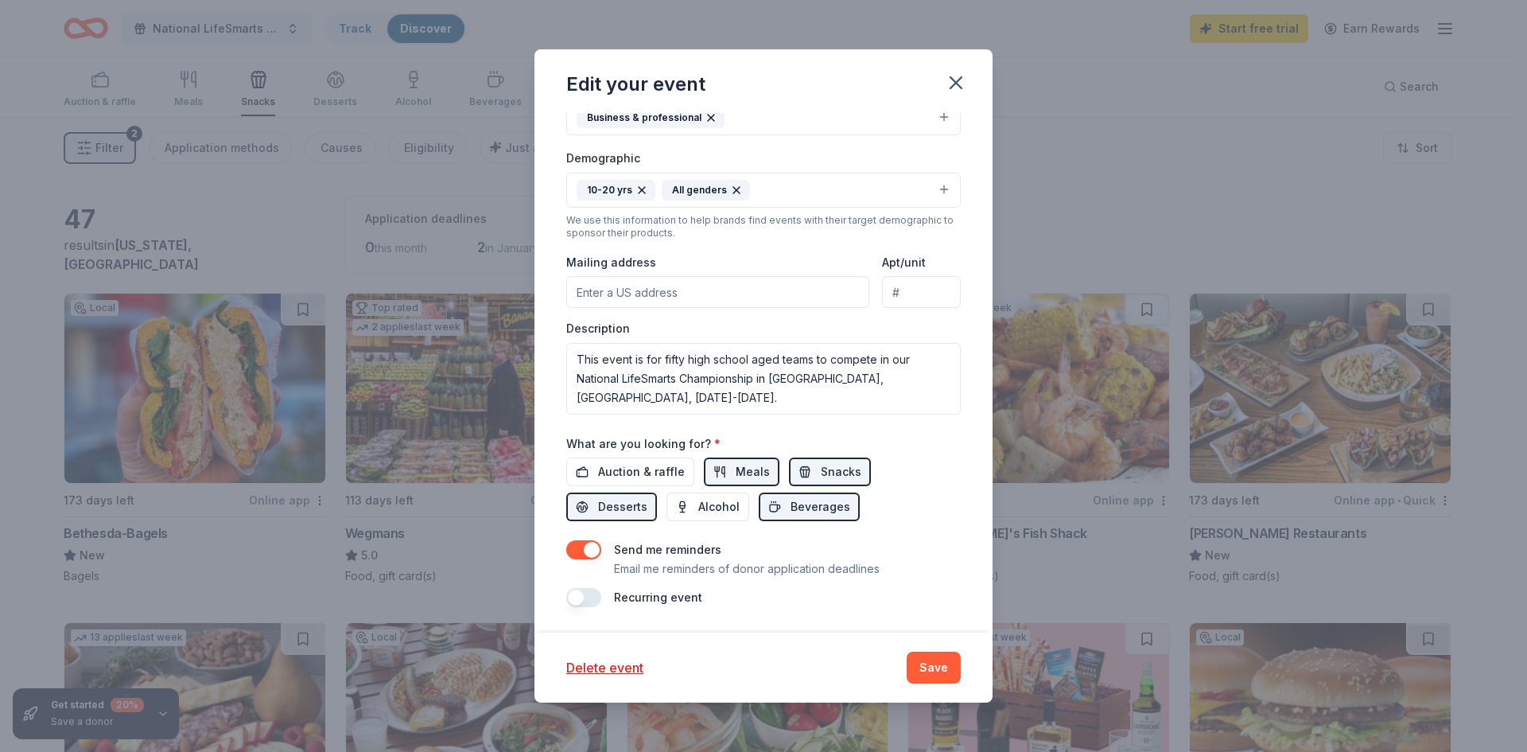
click at [621, 293] on input "Mailing address" at bounding box center [717, 292] width 303 height 32
paste input "4040 Central Florida Pkwy, Orlando, FL 32837"
click at [580, 289] on input "4040 Central Florida Pkwy, Orlando, FL 32837" at bounding box center [717, 292] width 303 height 32
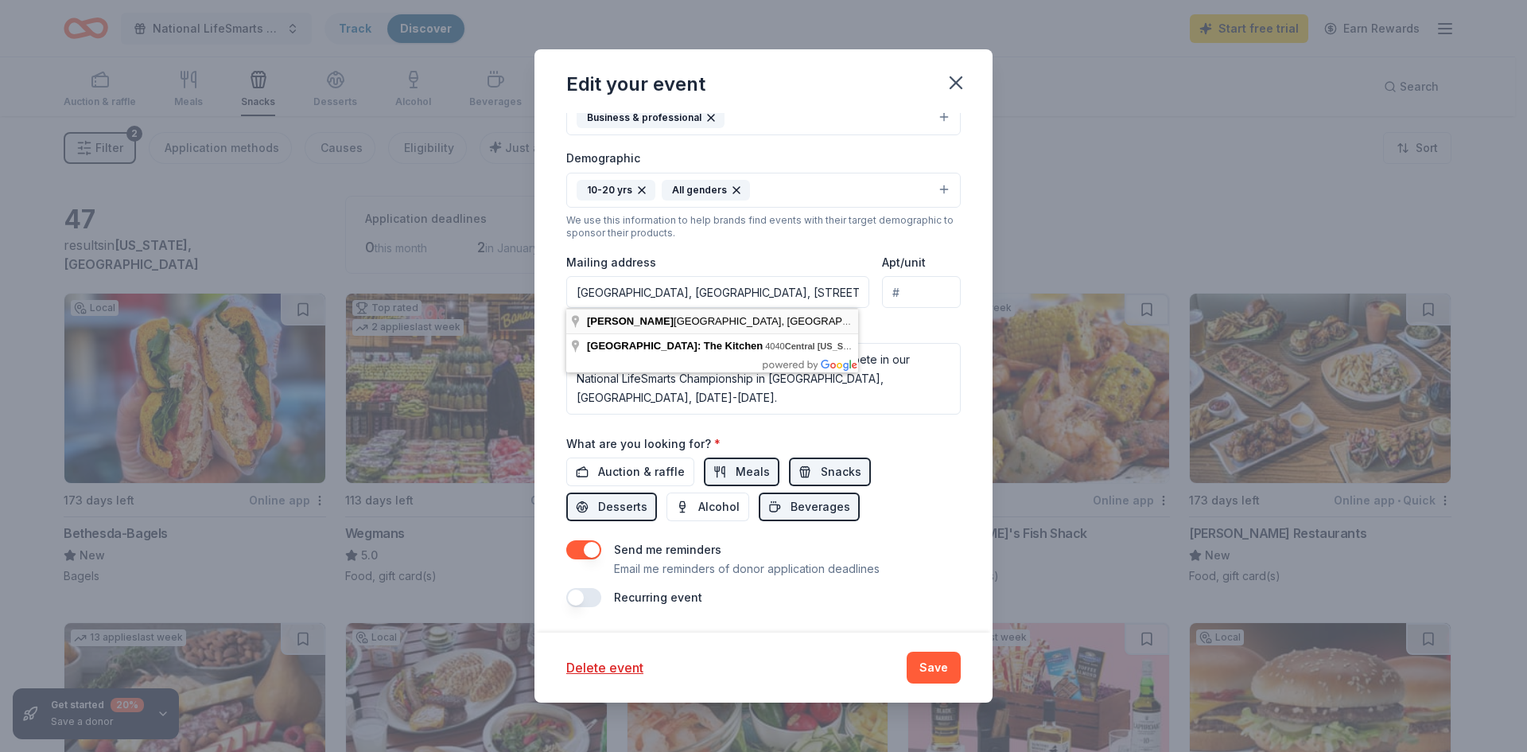
type input "4040 Central Florida Parkway, Orlando, FL, 32837"
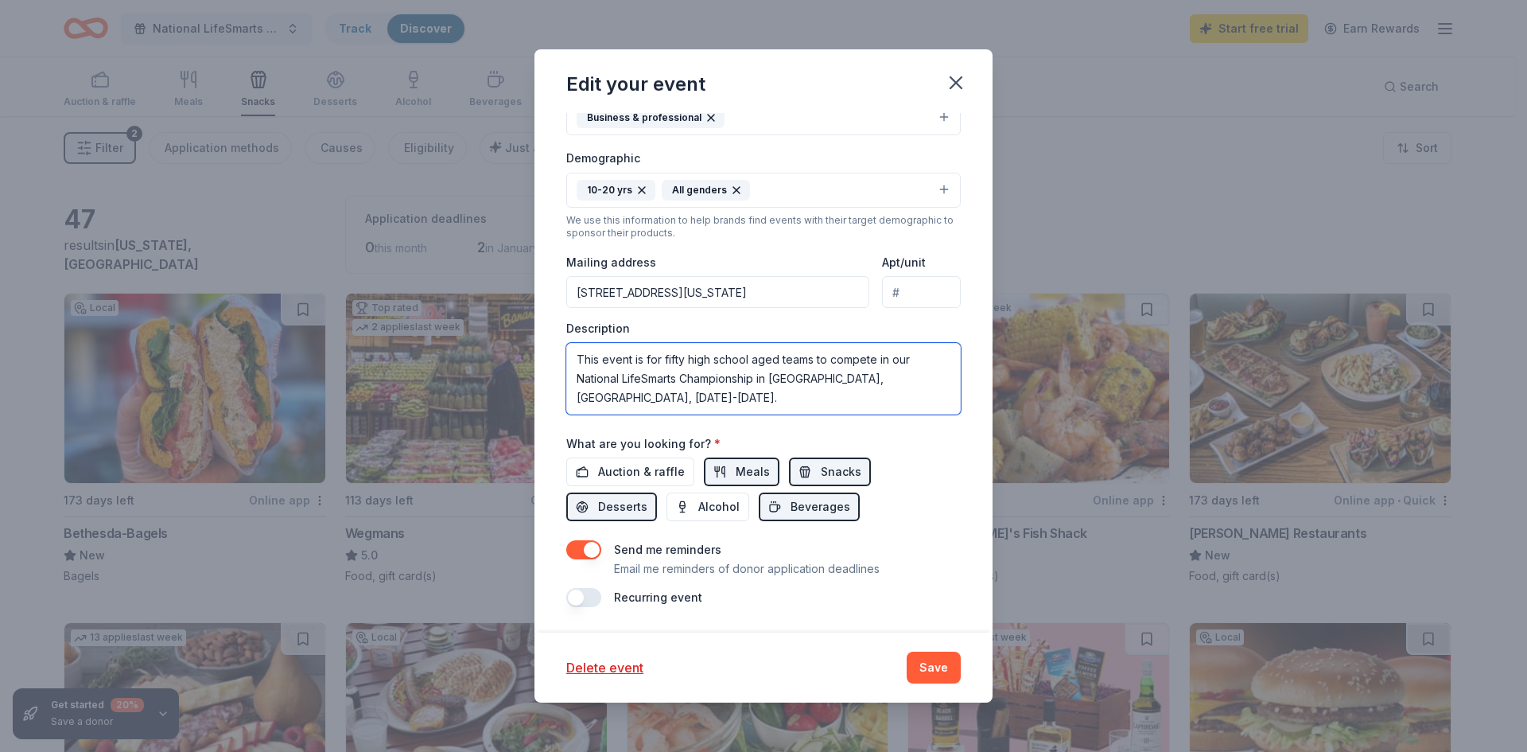
click at [623, 402] on textarea "This event is for fifty high school aged teams to compete in our National LifeS…" at bounding box center [763, 379] width 394 height 72
click at [856, 402] on textarea "This event is for fifty high school aged teams to compete in our National LifeS…" at bounding box center [763, 379] width 394 height 72
click at [938, 383] on textarea "This event is for fifty high school aged teams to compete in our National LifeS…" at bounding box center [763, 379] width 394 height 72
click at [652, 398] on textarea "This event is for fifty high school aged teams to compete in our National LifeS…" at bounding box center [763, 379] width 394 height 72
click at [931, 665] on button "Save" at bounding box center [934, 667] width 54 height 32
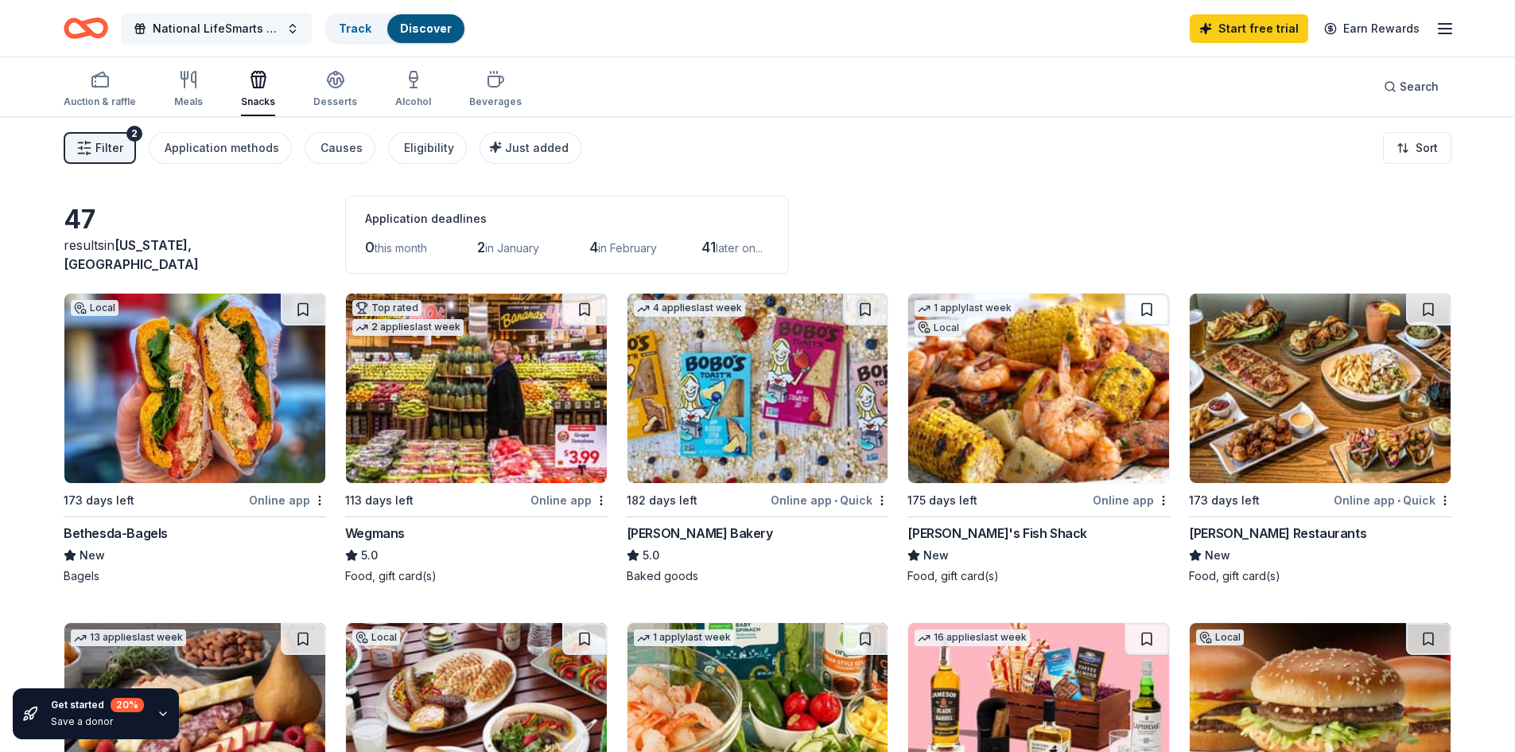
click at [246, 26] on span "National LifeSmarts Championship" at bounding box center [216, 28] width 127 height 19
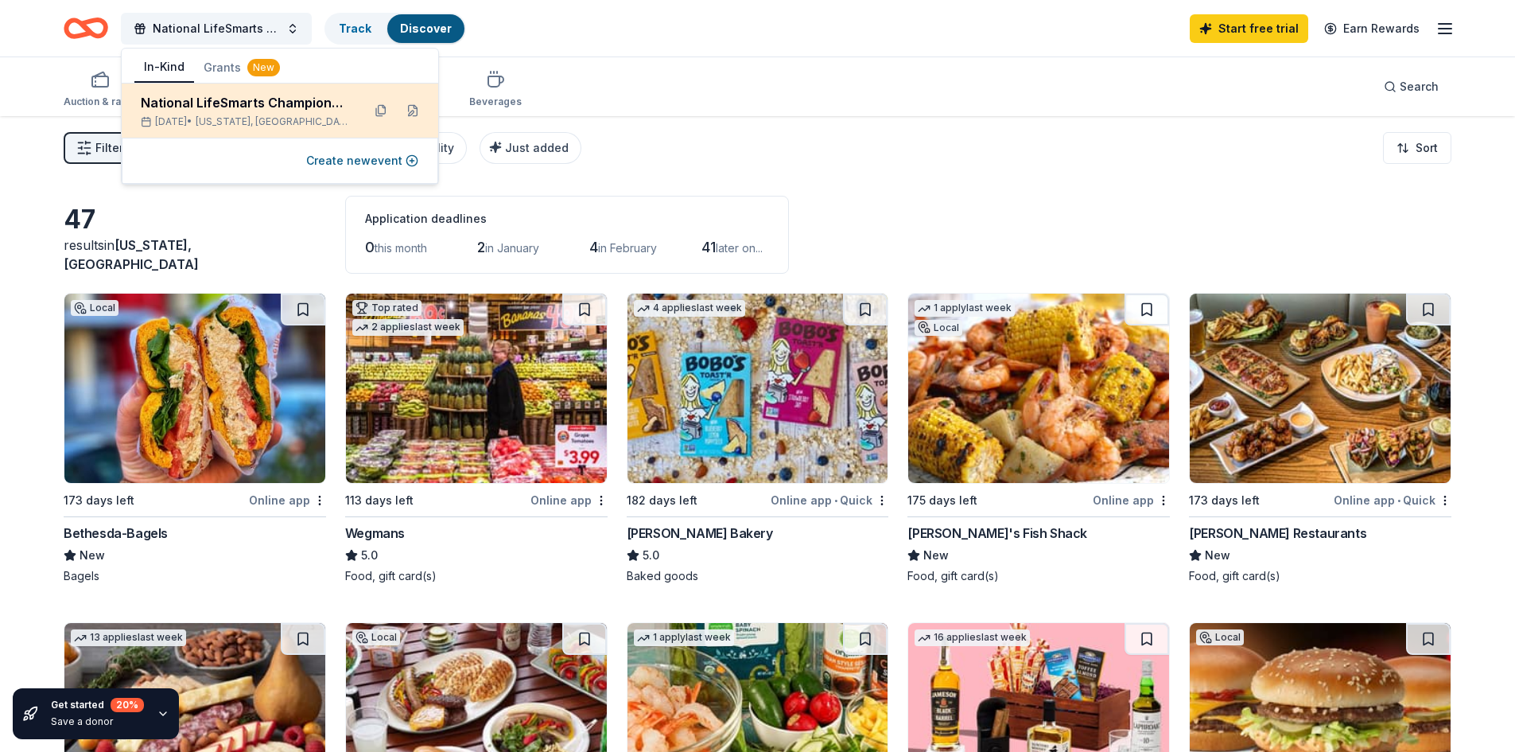
click at [215, 103] on div "National LifeSmarts Championship" at bounding box center [245, 102] width 208 height 19
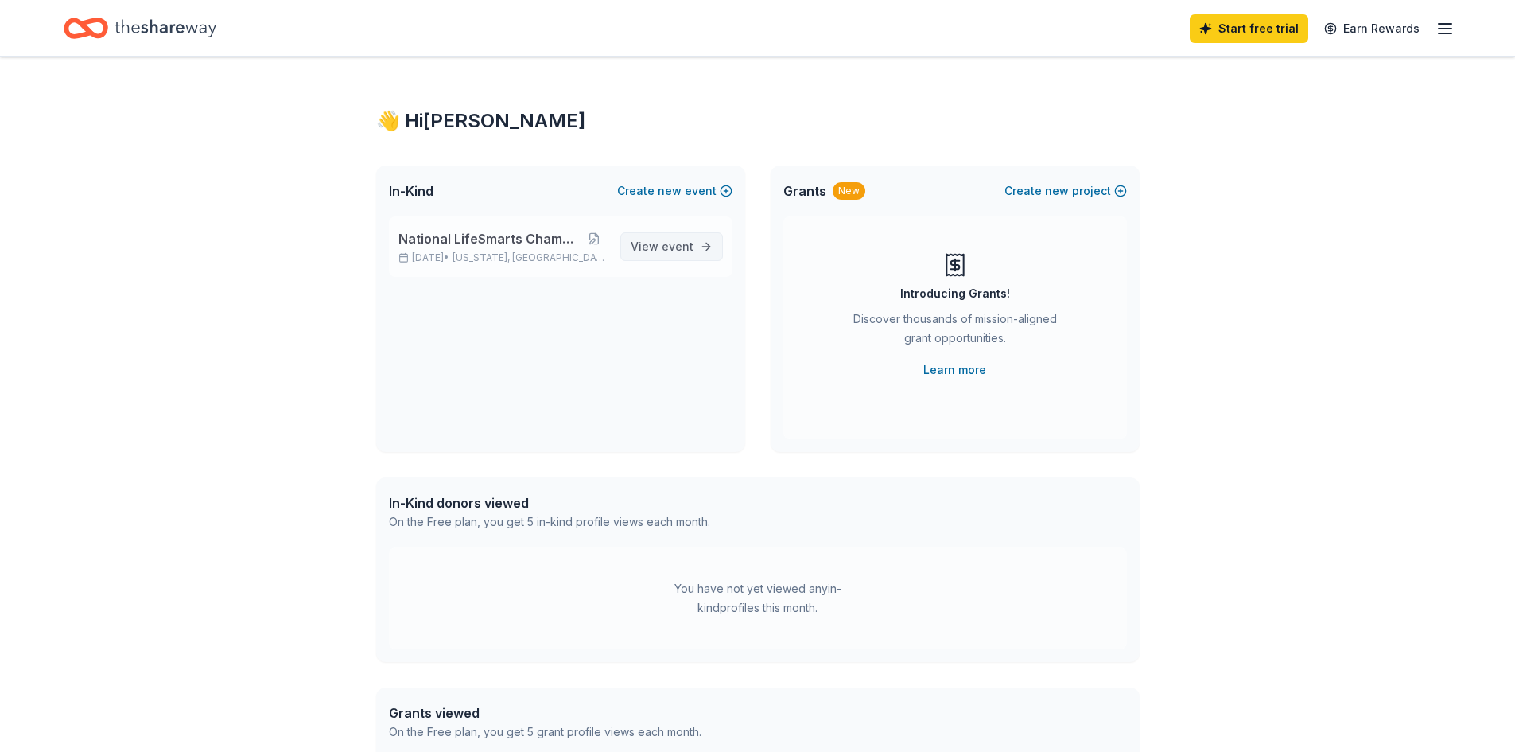
click at [639, 247] on span "View event" at bounding box center [662, 246] width 63 height 19
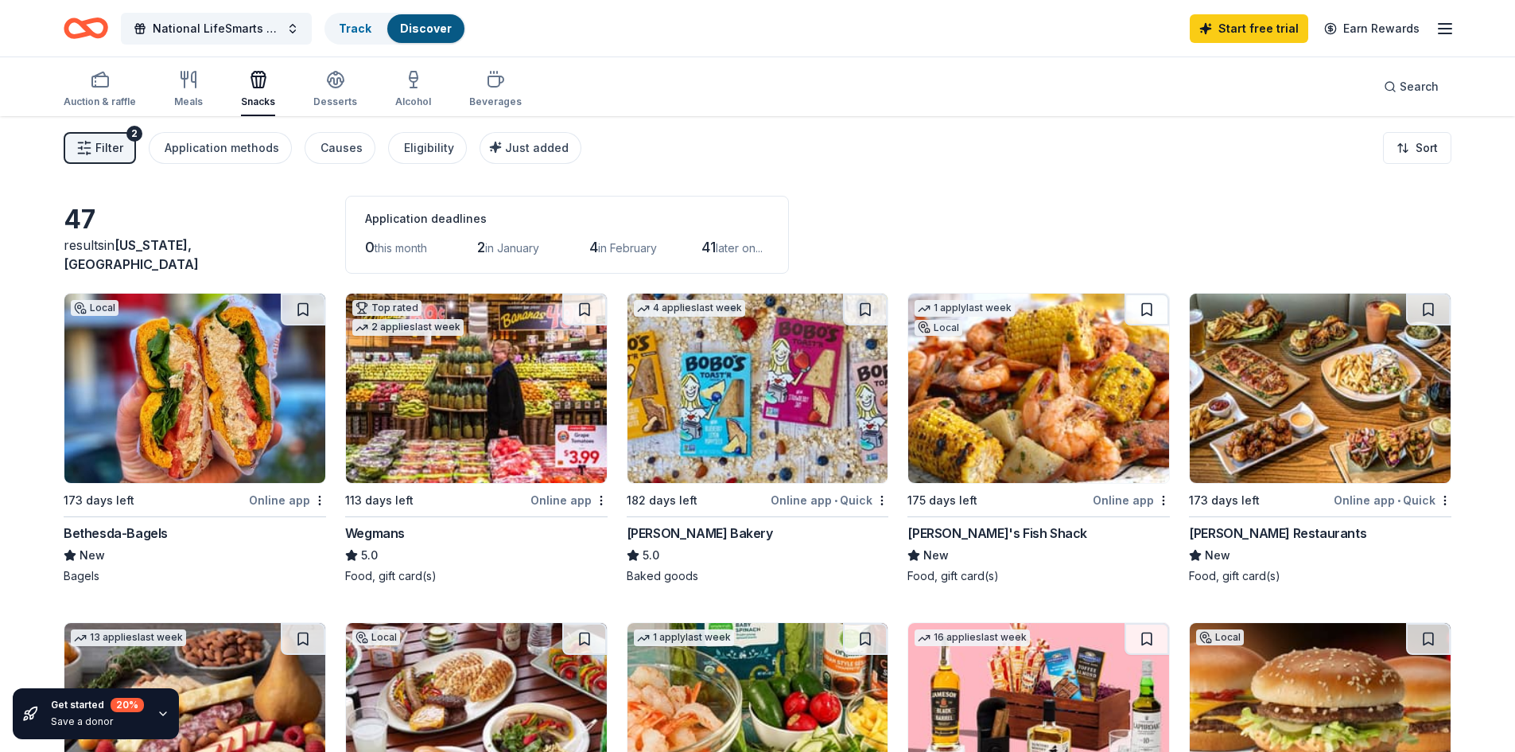
click at [102, 145] on span "Filter" at bounding box center [109, 147] width 28 height 19
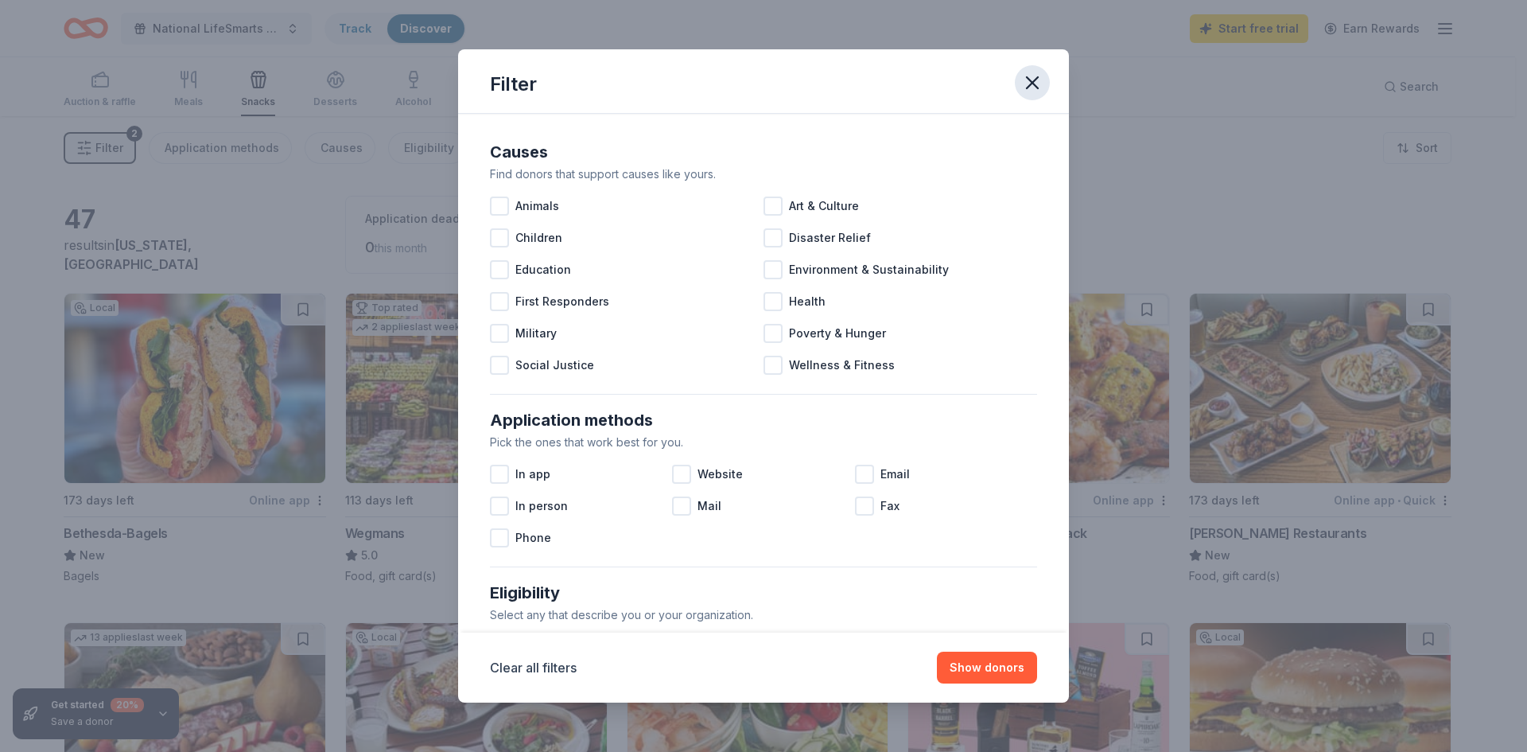
click at [1039, 84] on icon "button" at bounding box center [1032, 83] width 22 height 22
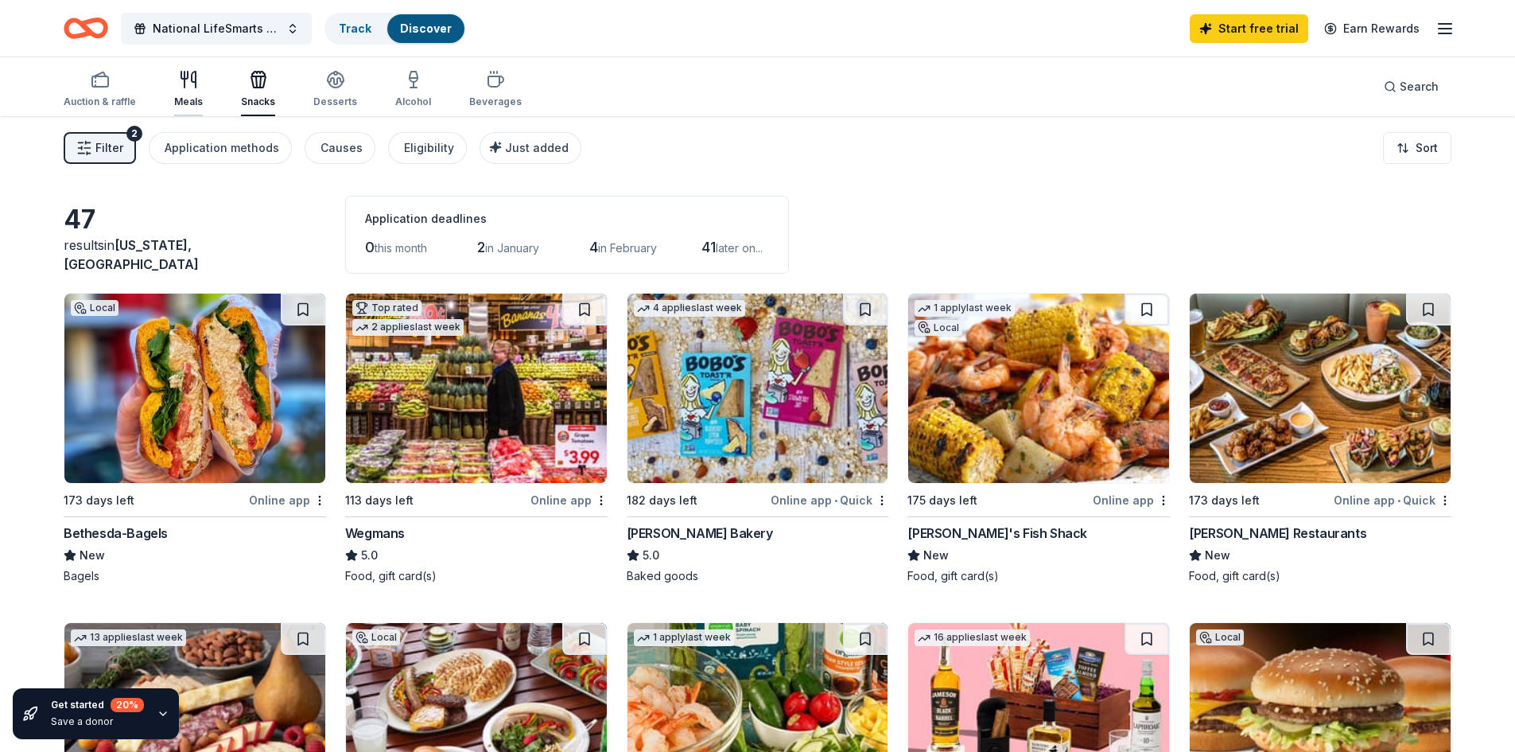
click at [188, 99] on div "Meals" at bounding box center [188, 101] width 29 height 13
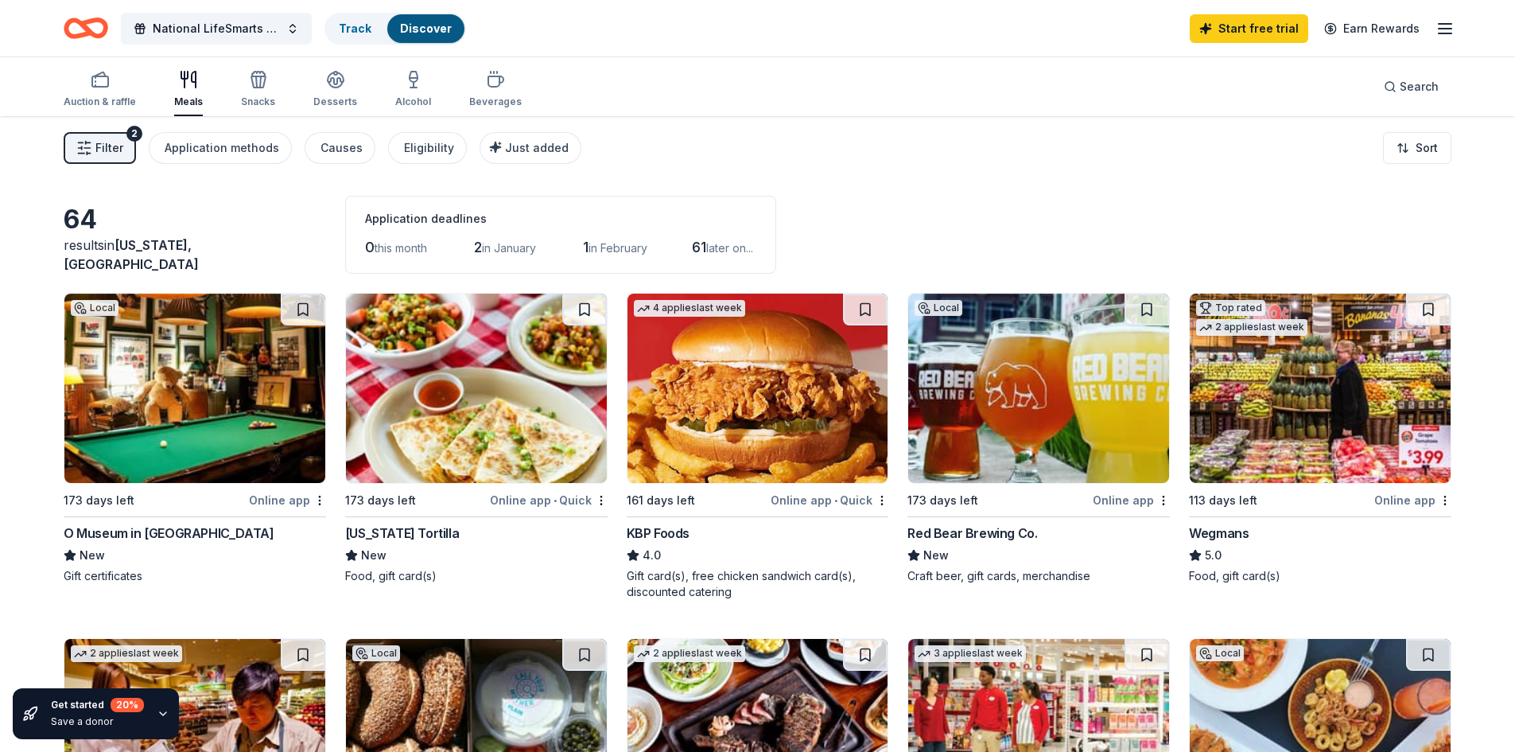
click at [183, 262] on span "Washington, DC" at bounding box center [131, 254] width 135 height 35
click at [1413, 82] on span "Search" at bounding box center [1419, 86] width 39 height 19
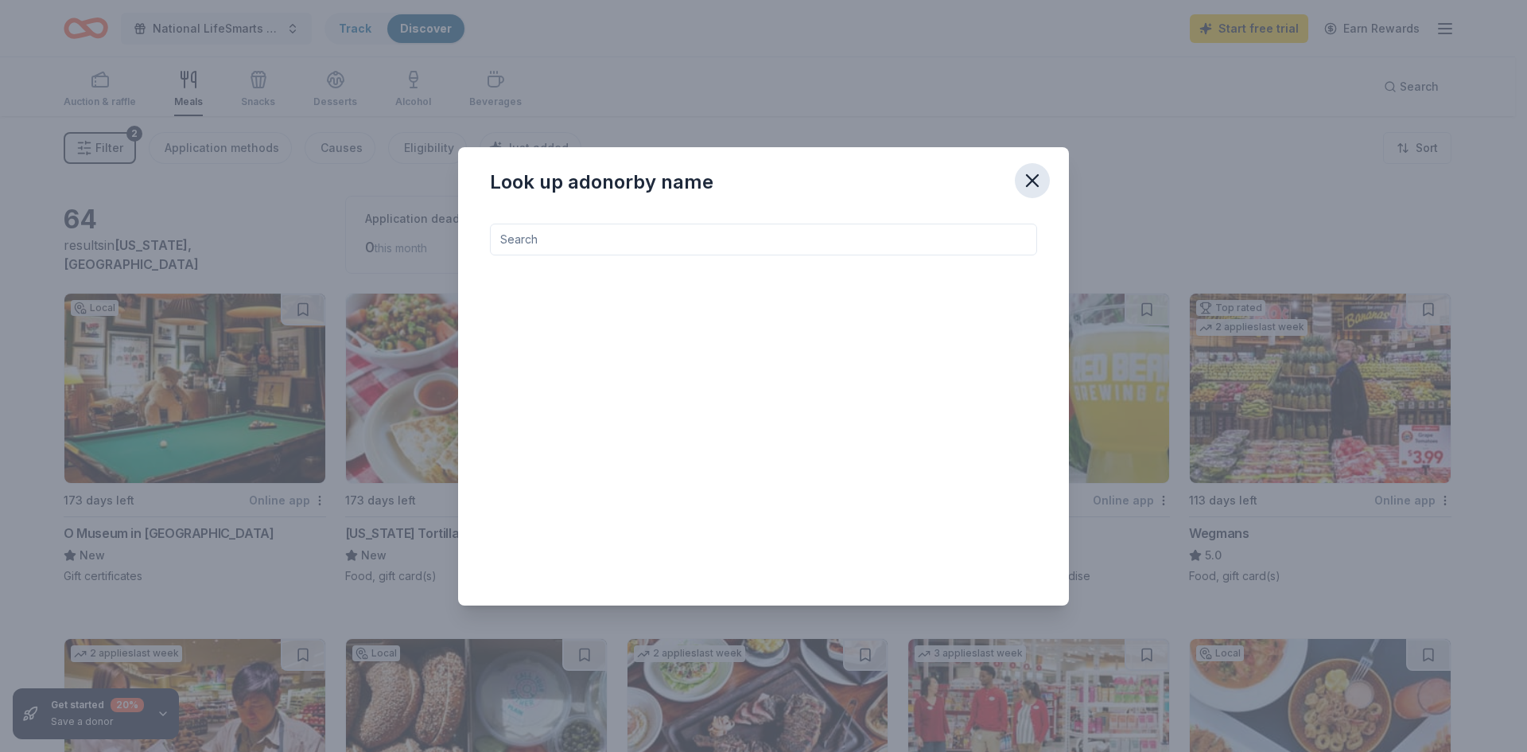
click at [1031, 190] on icon "button" at bounding box center [1032, 180] width 22 height 22
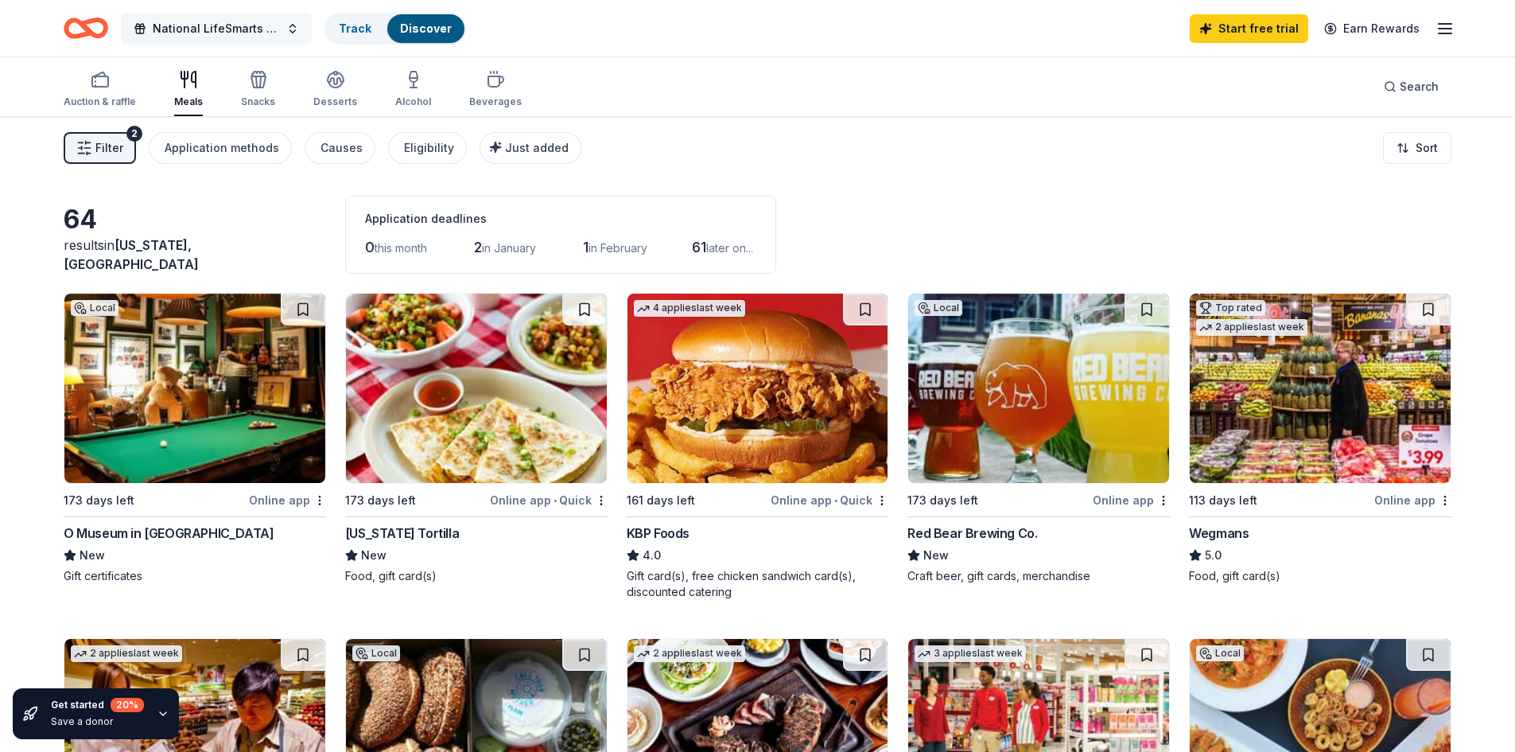
click at [187, 25] on span "National LifeSmarts Championship" at bounding box center [216, 28] width 127 height 19
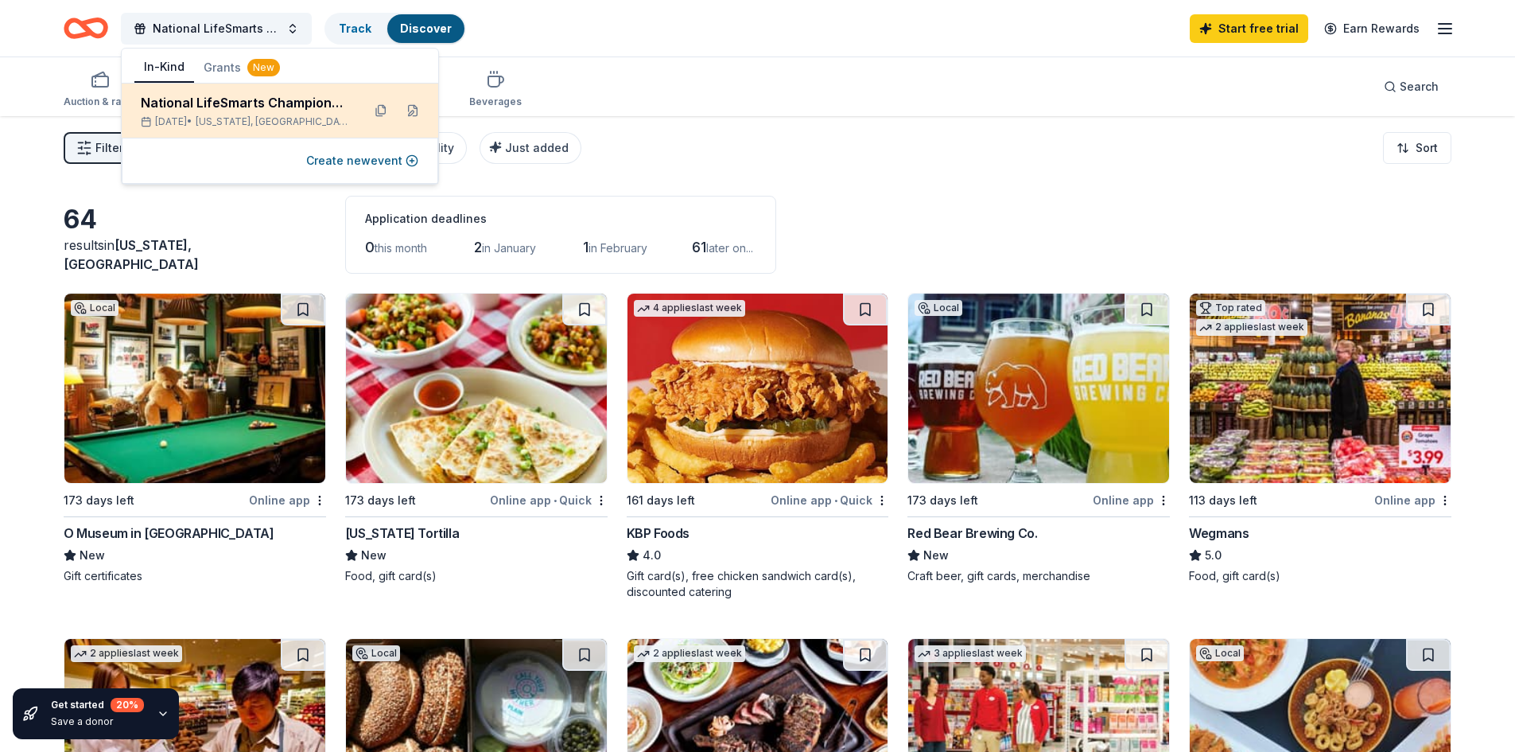
click at [179, 103] on div "National LifeSmarts Championship" at bounding box center [245, 102] width 208 height 19
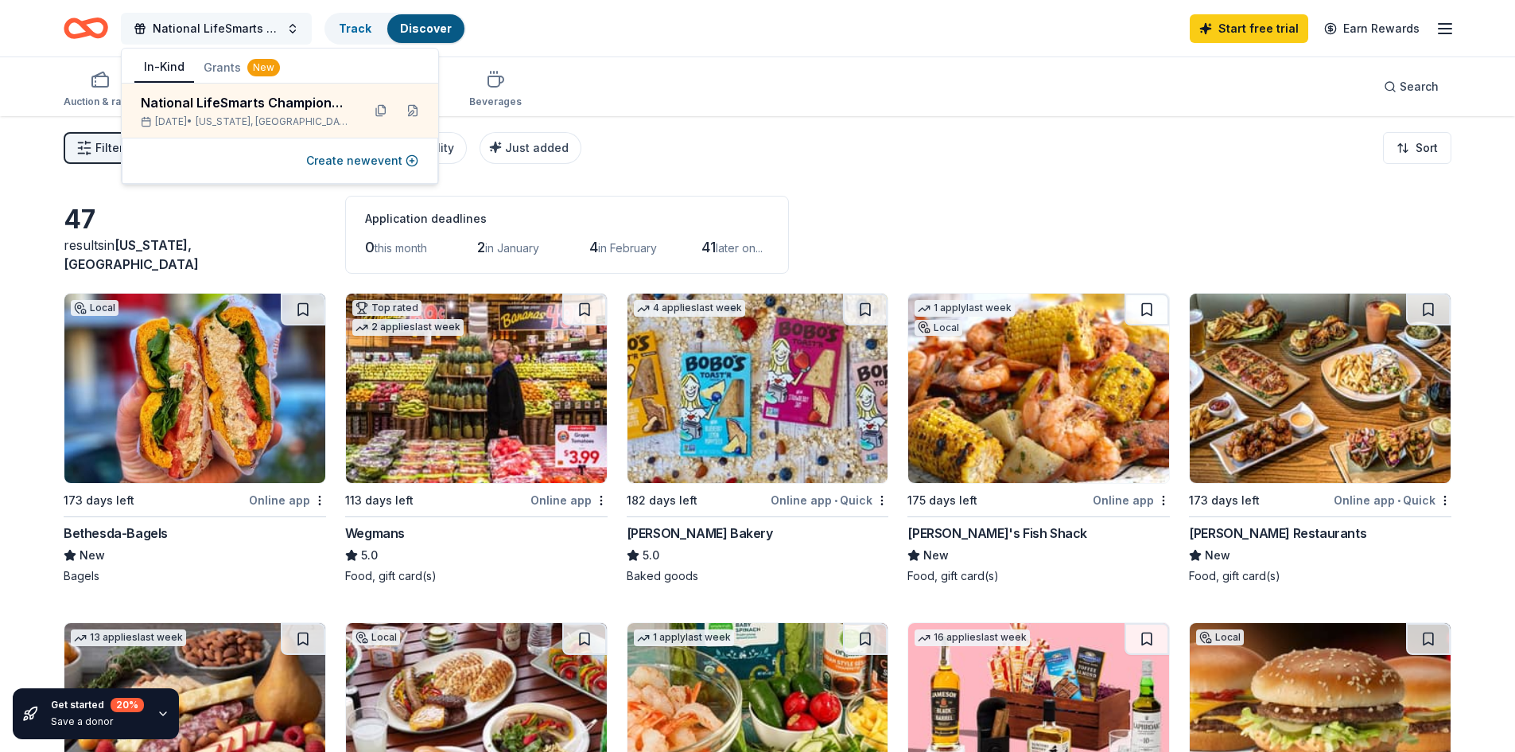
click at [140, 27] on span "button" at bounding box center [140, 28] width 13 height 13
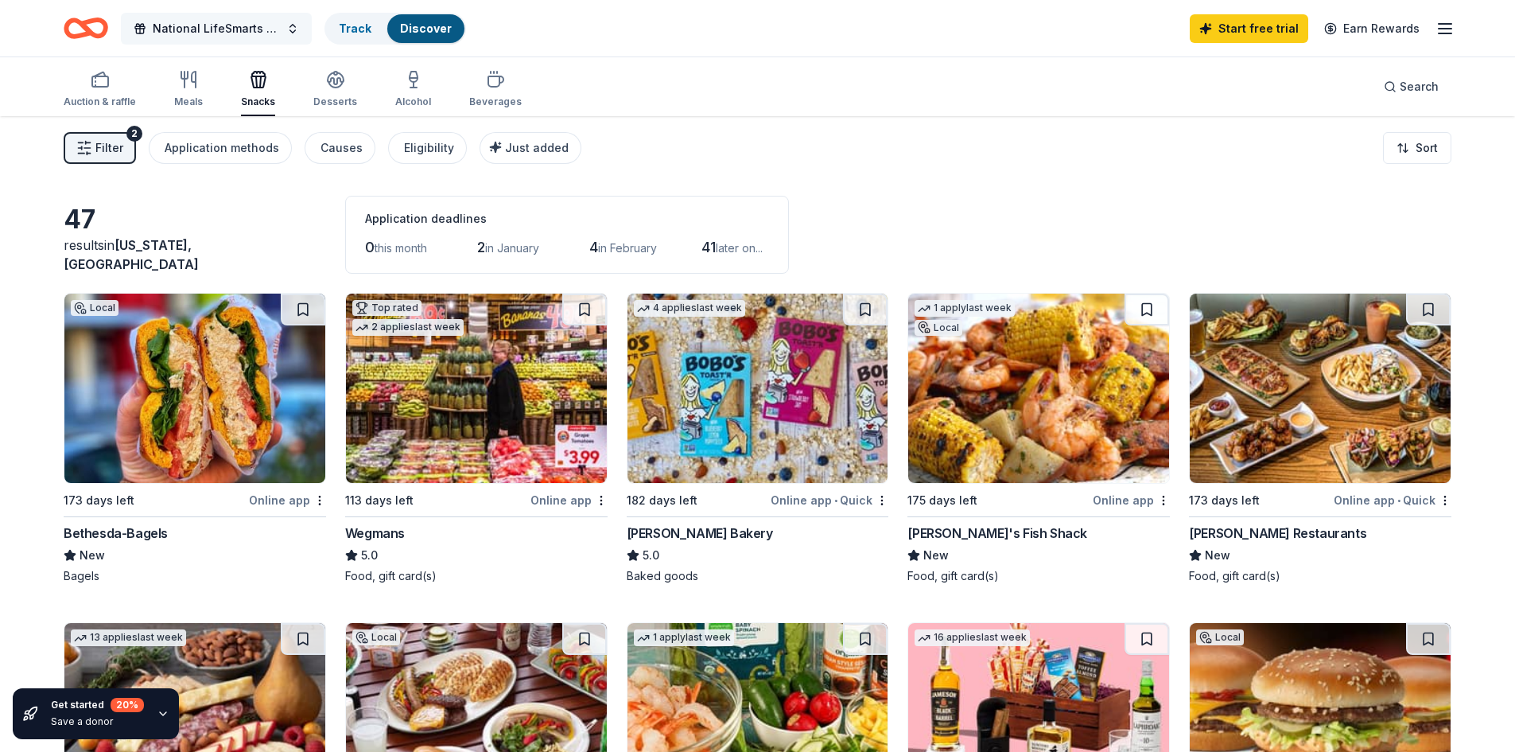
click at [140, 27] on span "button" at bounding box center [140, 28] width 13 height 13
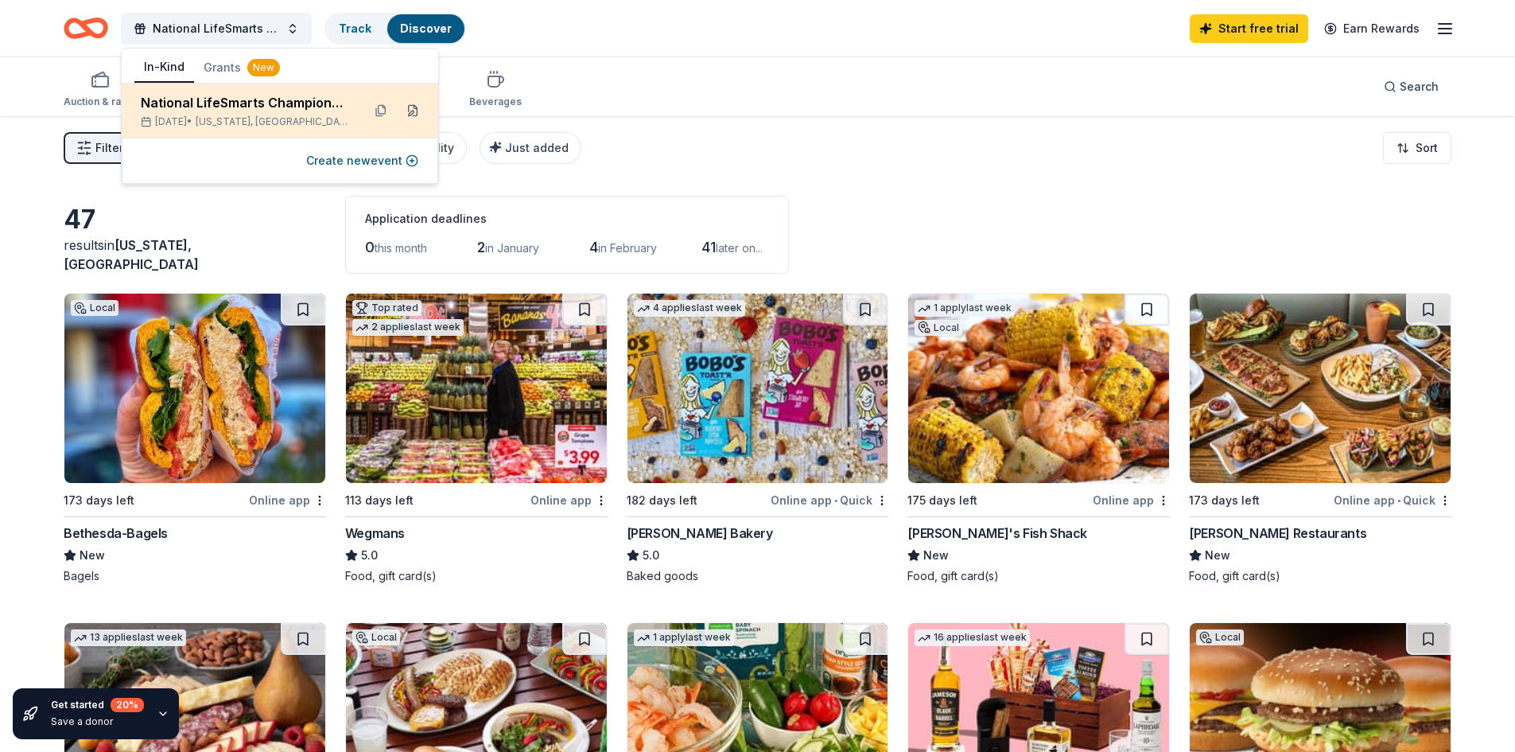
click at [414, 111] on button at bounding box center [412, 110] width 25 height 25
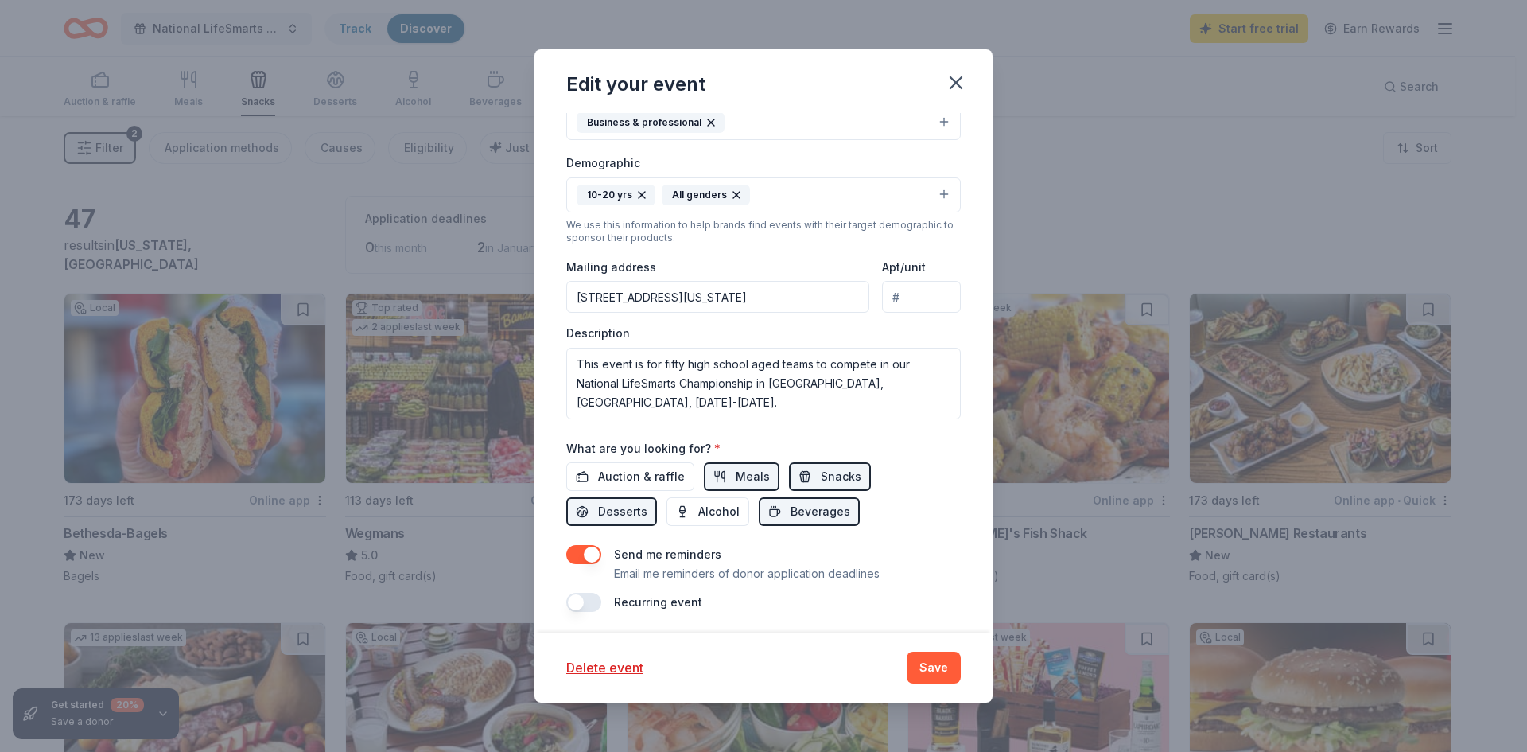
scroll to position [342, 0]
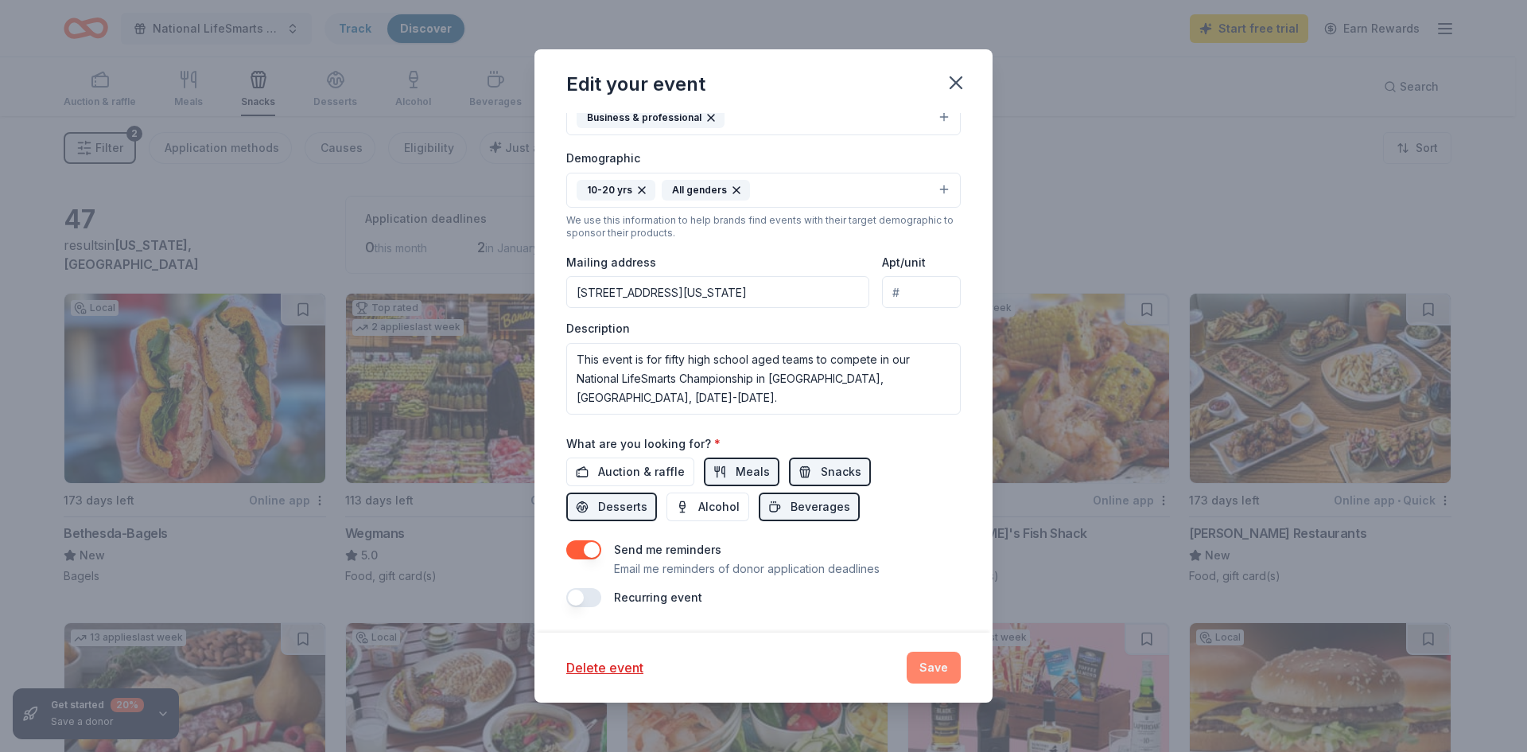
click at [934, 660] on button "Save" at bounding box center [934, 667] width 54 height 32
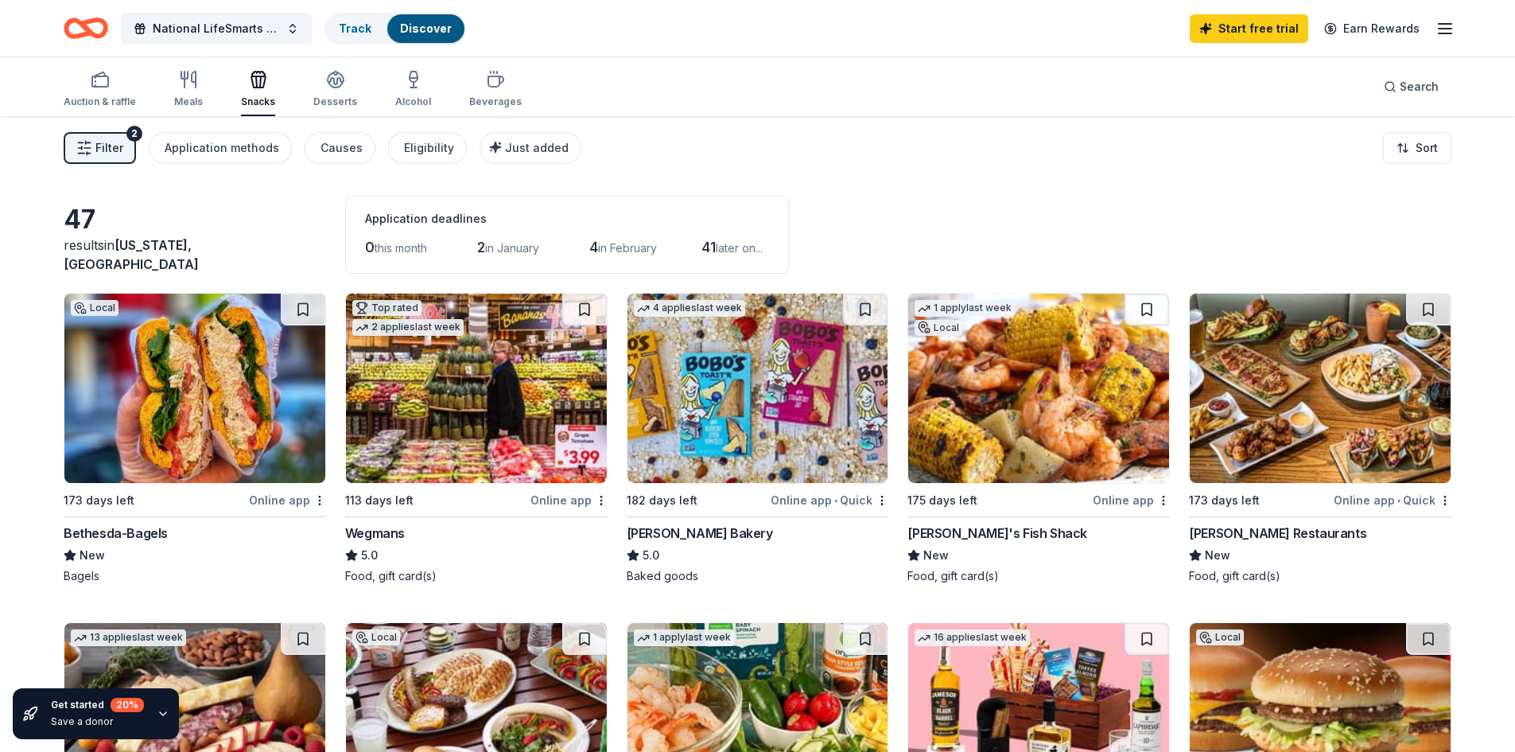
click at [115, 143] on span "Filter" at bounding box center [109, 147] width 28 height 19
click at [99, 29] on icon "Home" at bounding box center [86, 28] width 45 height 37
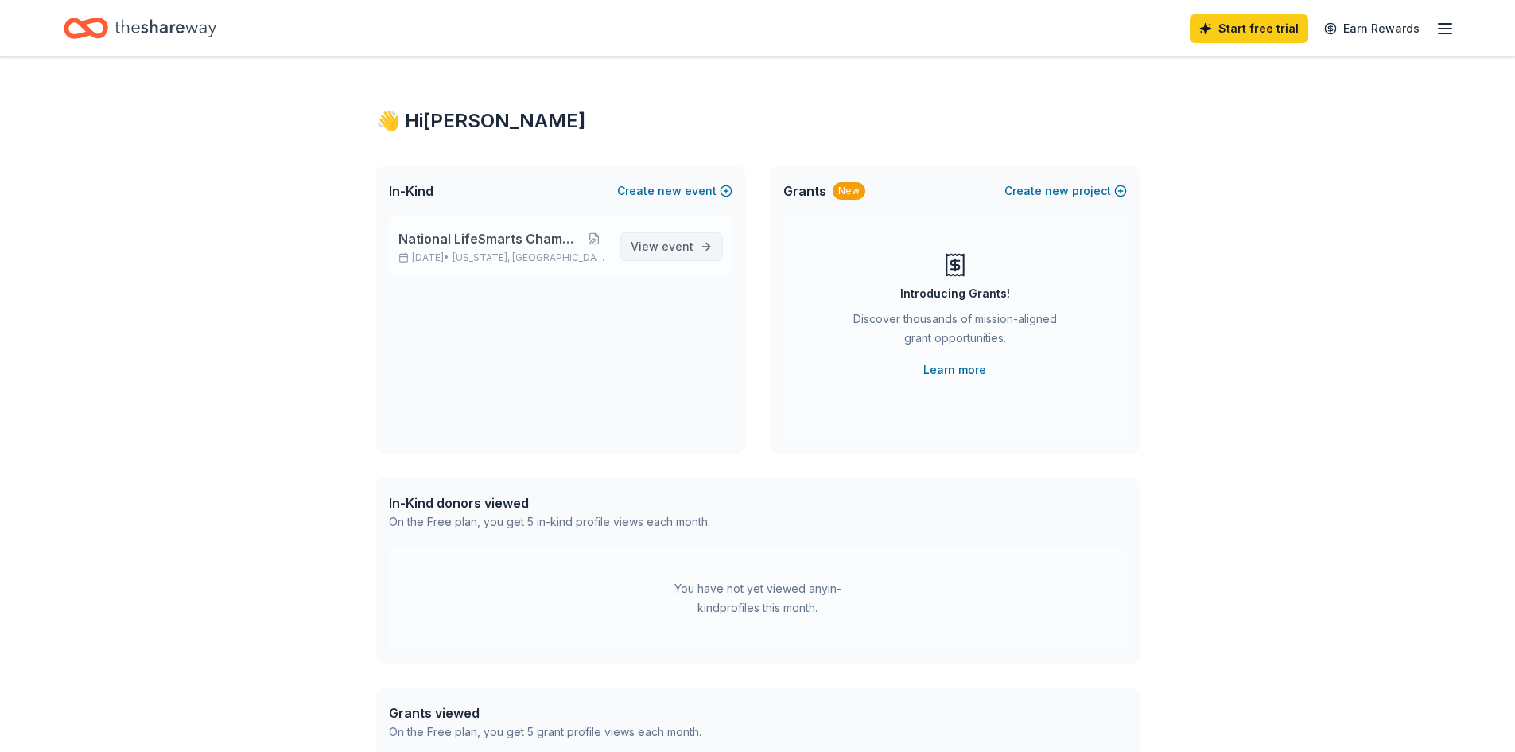
click at [655, 244] on span "View event" at bounding box center [662, 246] width 63 height 19
click at [511, 258] on span "[US_STATE], [GEOGRAPHIC_DATA]" at bounding box center [530, 257] width 154 height 13
click at [596, 237] on button at bounding box center [594, 238] width 27 height 13
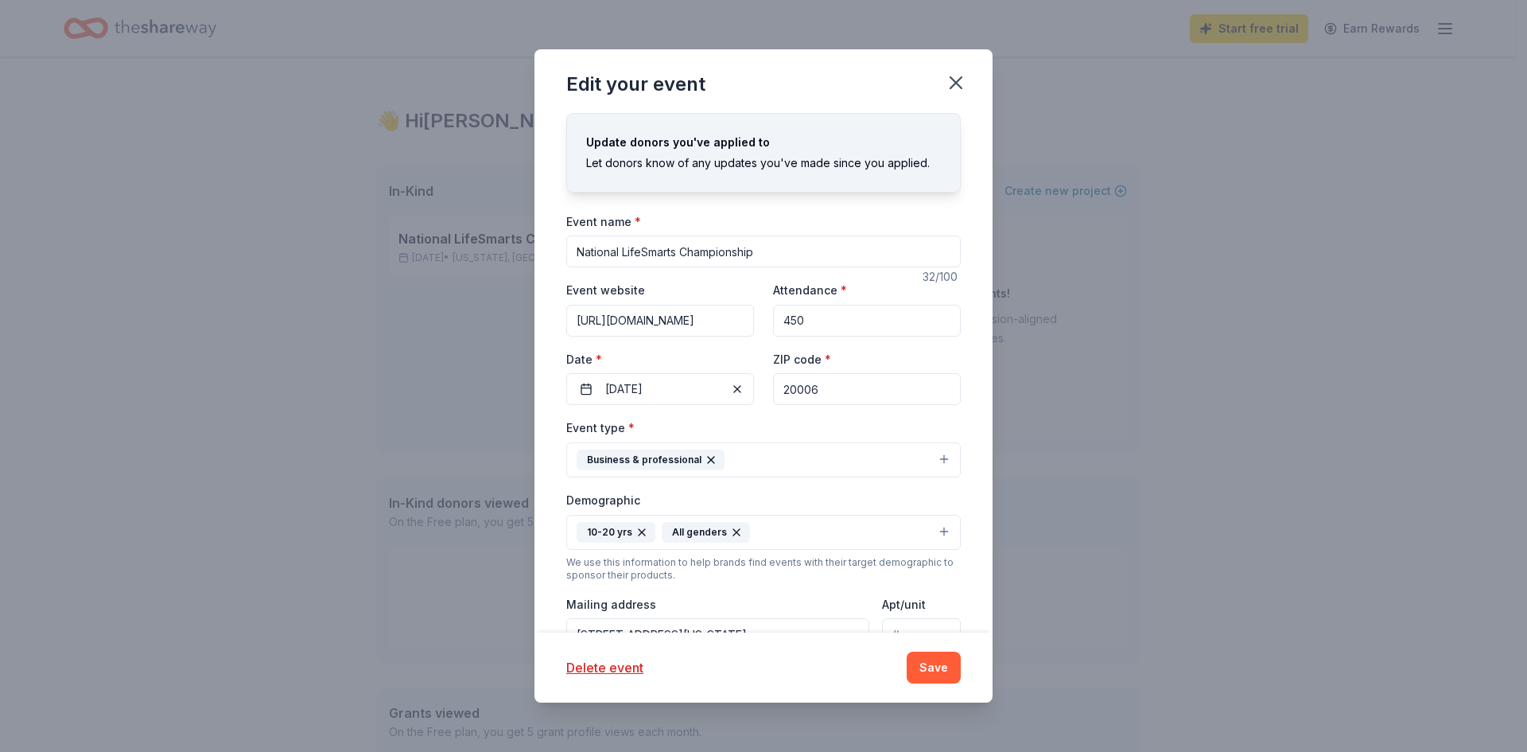
scroll to position [159, 0]
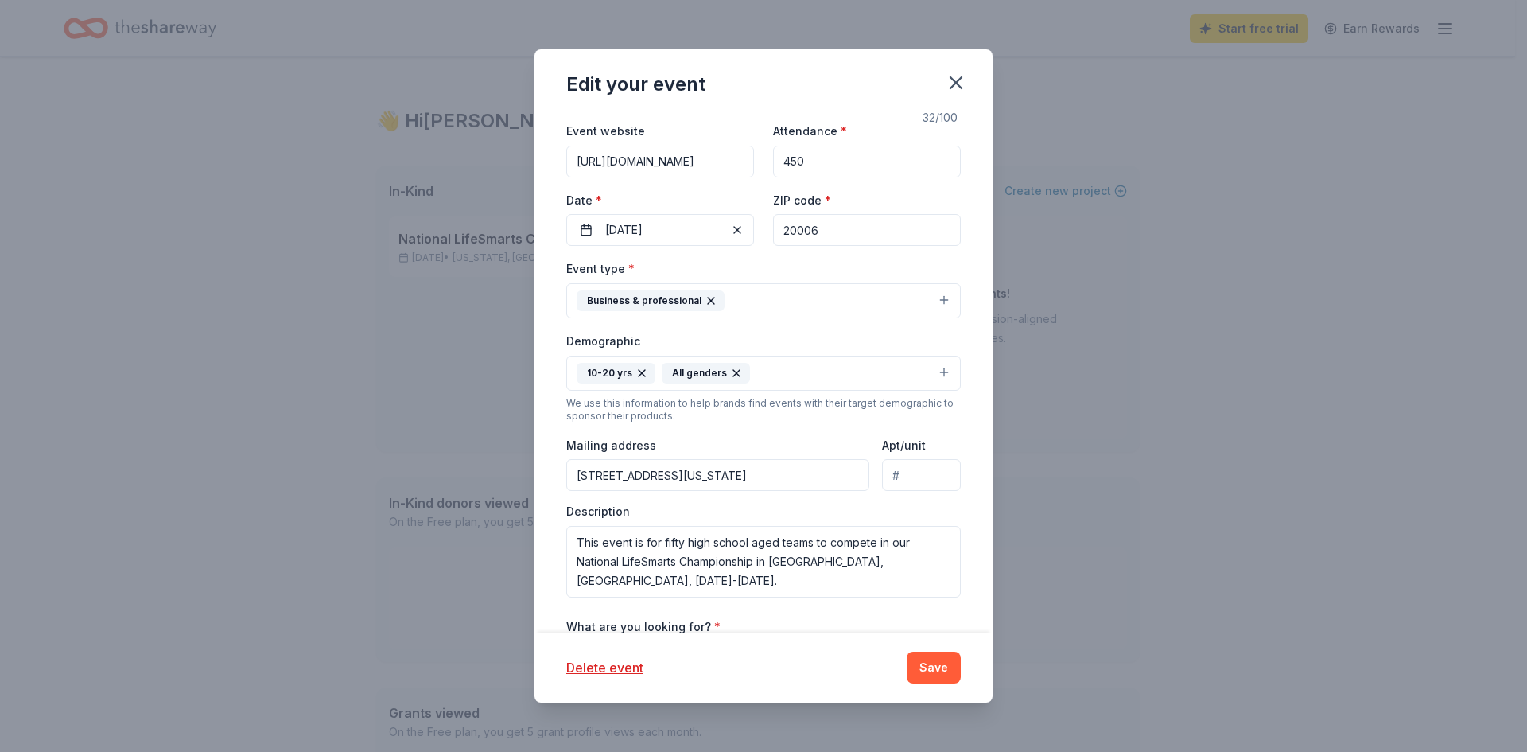
click at [854, 468] on input "4040 Central Florida Parkway, Orlando, FL, 32837" at bounding box center [717, 475] width 303 height 32
type input "4040 Central Florida Parkway, Orlando, FL, 32837"
click at [703, 580] on textarea "This event is for fifty high school aged teams to compete in our National LifeS…" at bounding box center [763, 562] width 394 height 72
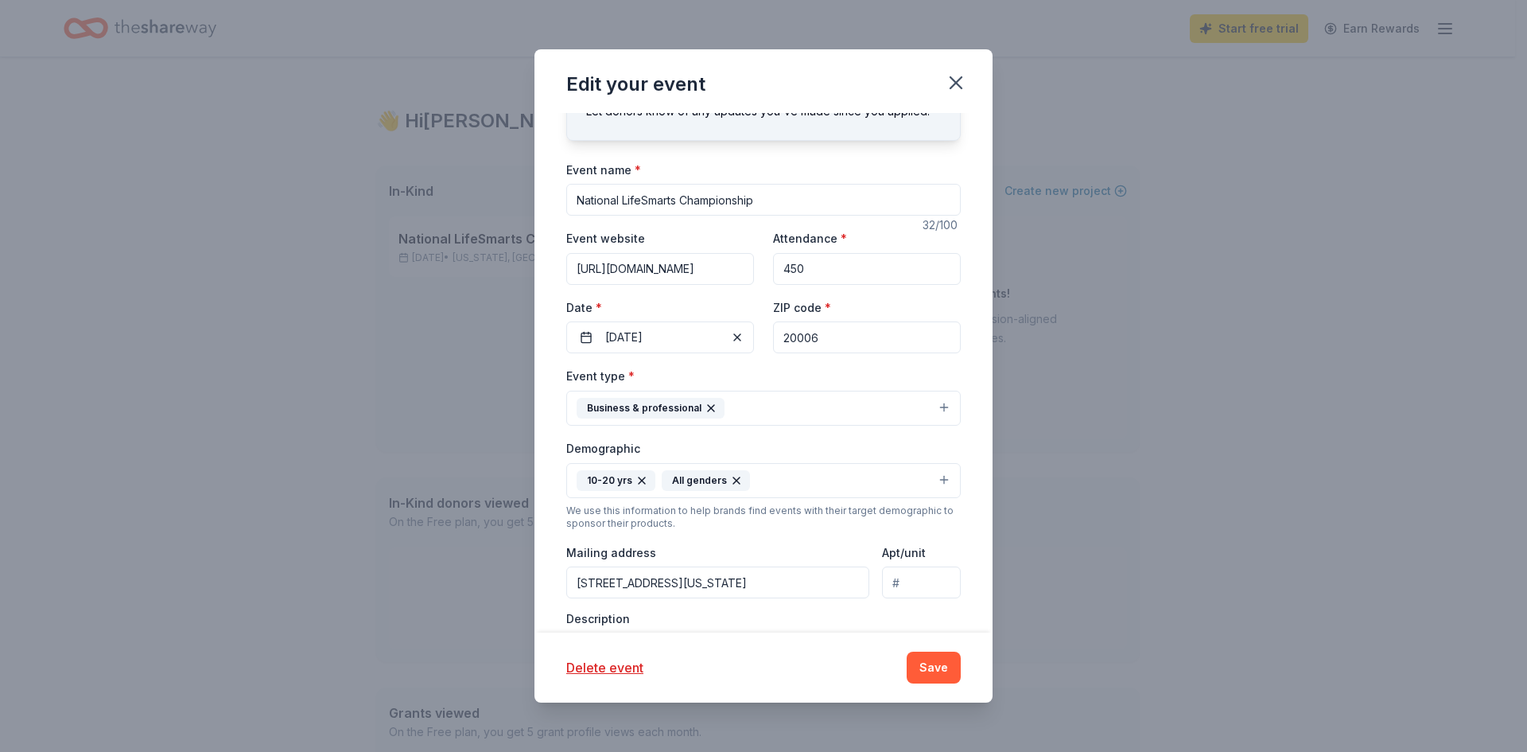
scroll to position [0, 0]
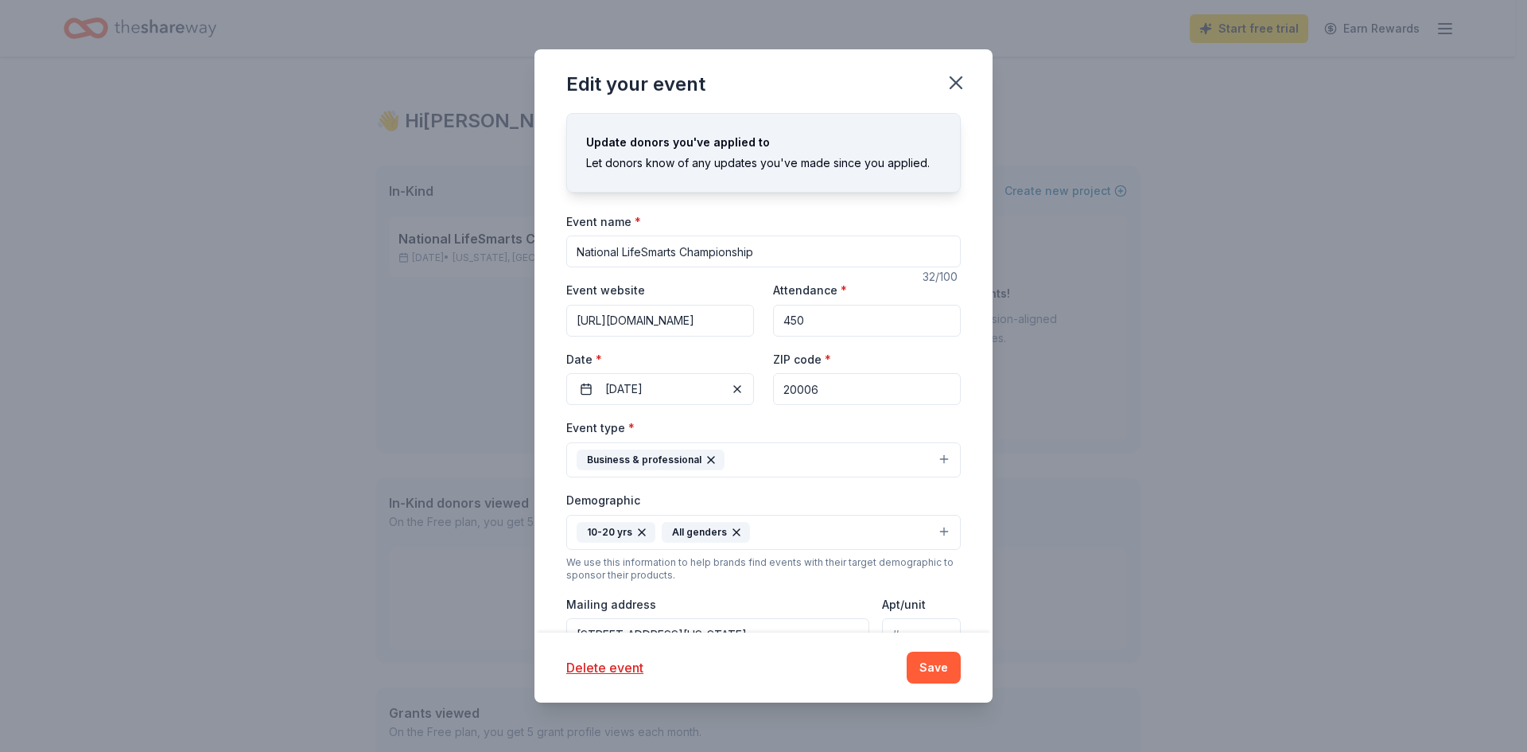
click at [771, 252] on input "National LifeSmarts Championship" at bounding box center [763, 251] width 394 height 32
click at [714, 321] on input "https://LifeSmarts.org" at bounding box center [660, 321] width 188 height 32
click at [778, 252] on input "National LifeSmarts Championship" at bounding box center [763, 251] width 394 height 32
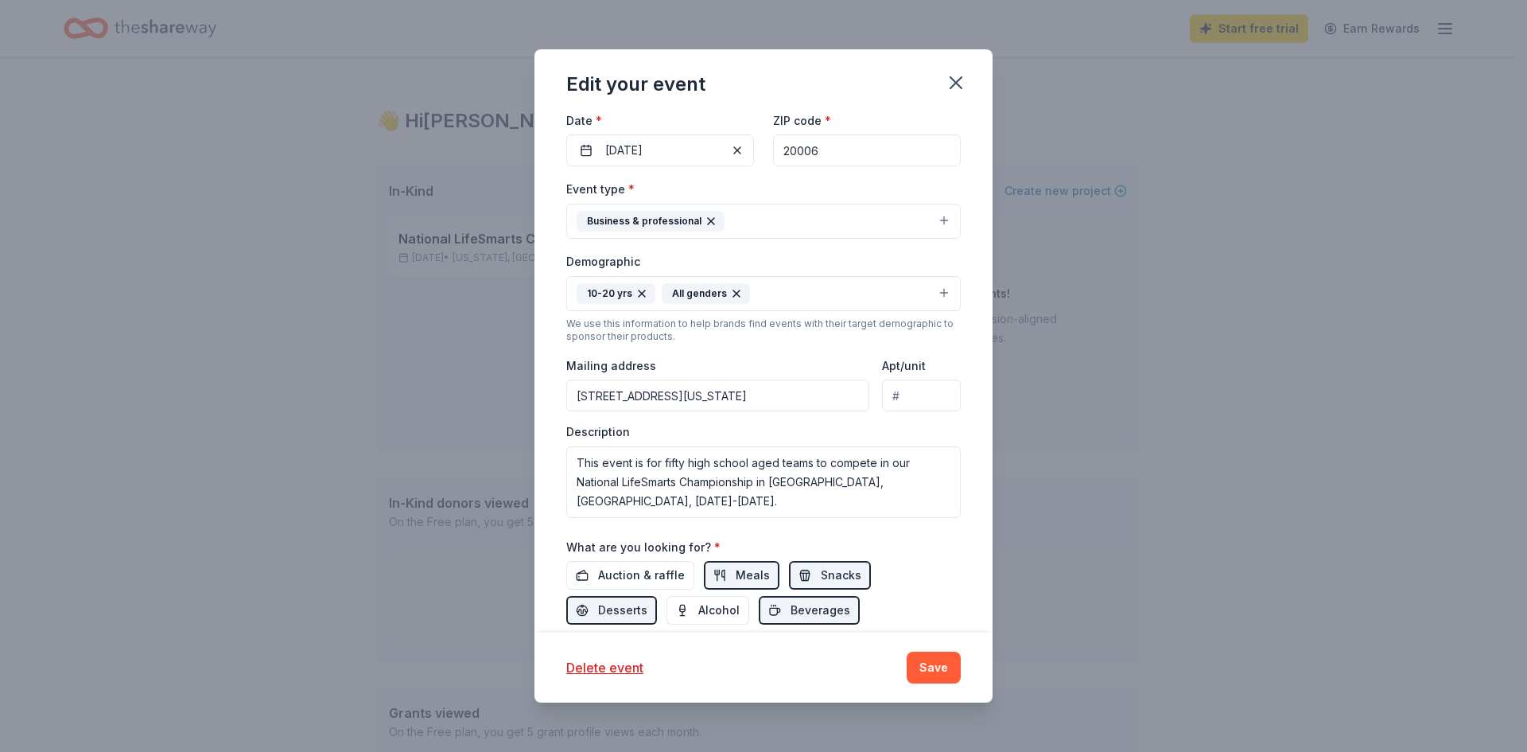
scroll to position [342, 0]
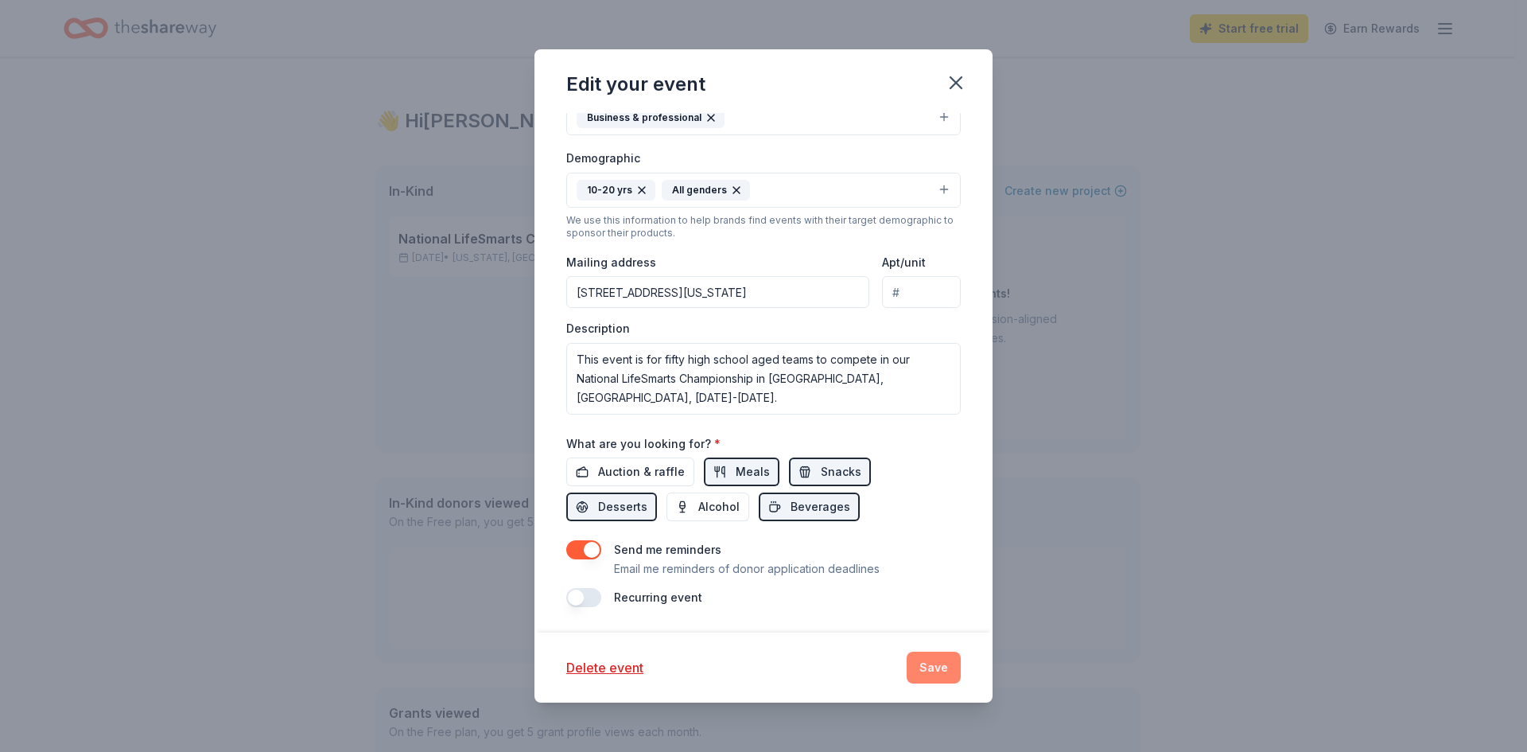
type input "National LifeSmarts Championship, Orlando, FL"
click at [938, 664] on button "Save" at bounding box center [934, 667] width 54 height 32
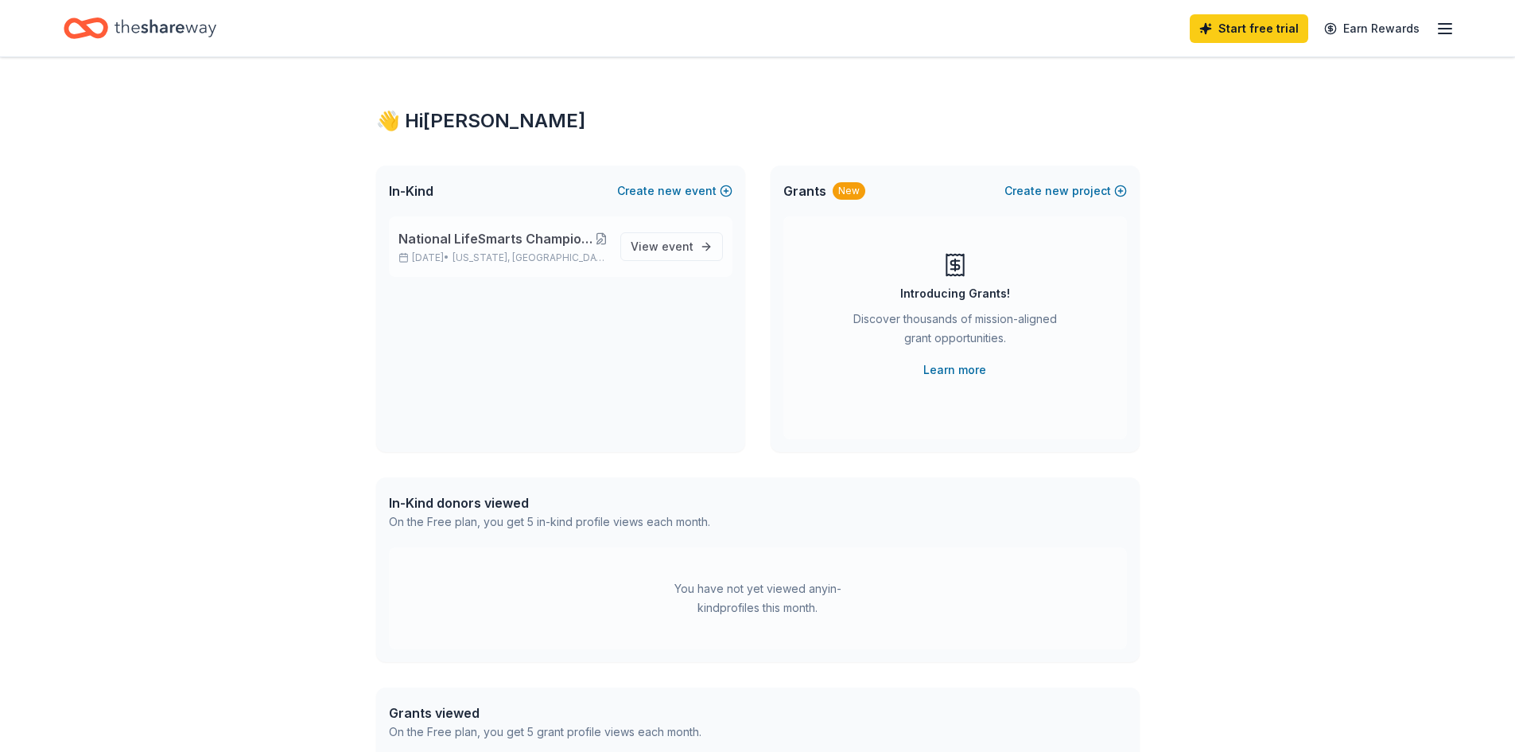
click at [602, 237] on button at bounding box center [601, 238] width 13 height 13
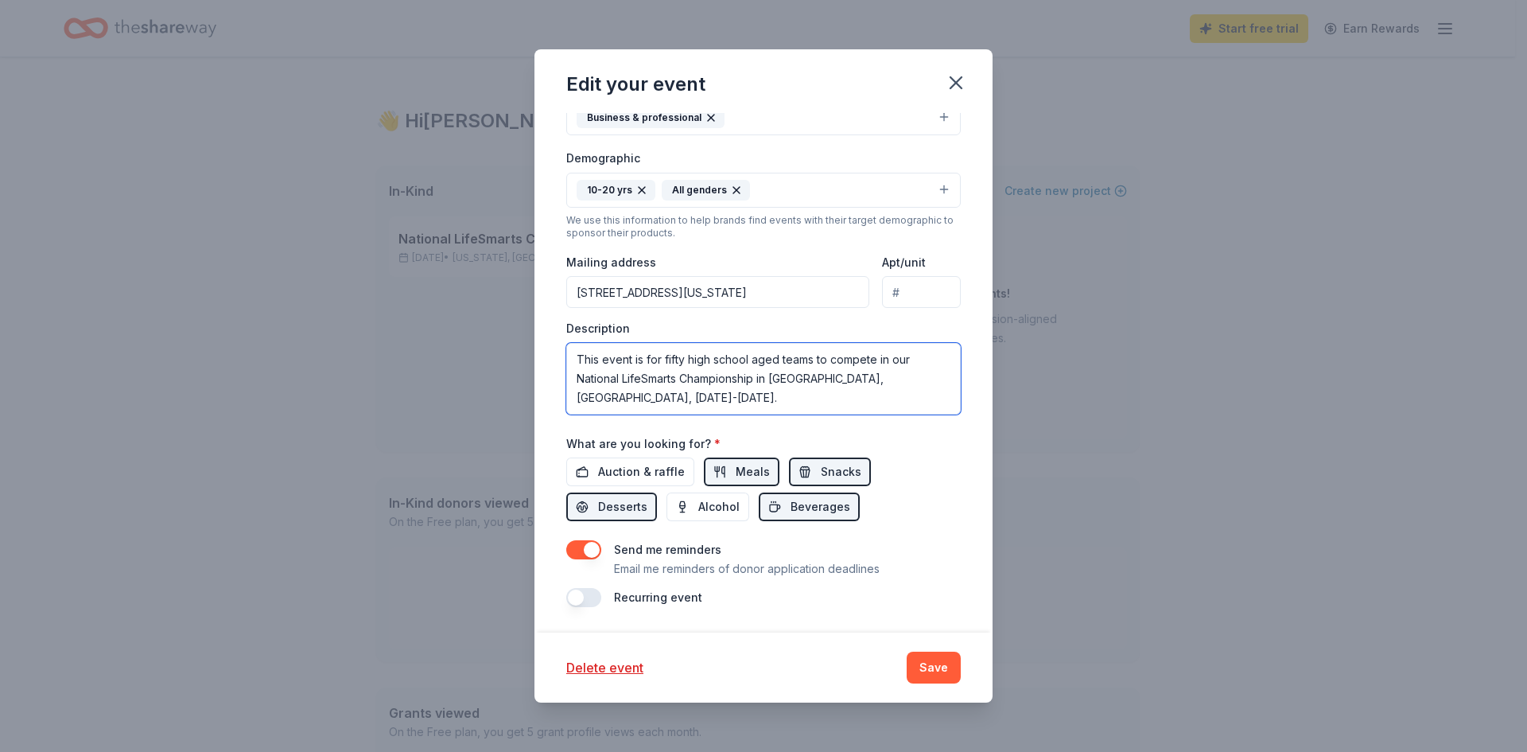
drag, startPoint x: 938, startPoint y: 384, endPoint x: 573, endPoint y: 346, distance: 367.0
click at [573, 346] on textarea "This event is for fifty high school aged teams to compete in our National LifeS…" at bounding box center [763, 379] width 394 height 72
click at [607, 663] on button "Delete event" at bounding box center [604, 667] width 77 height 19
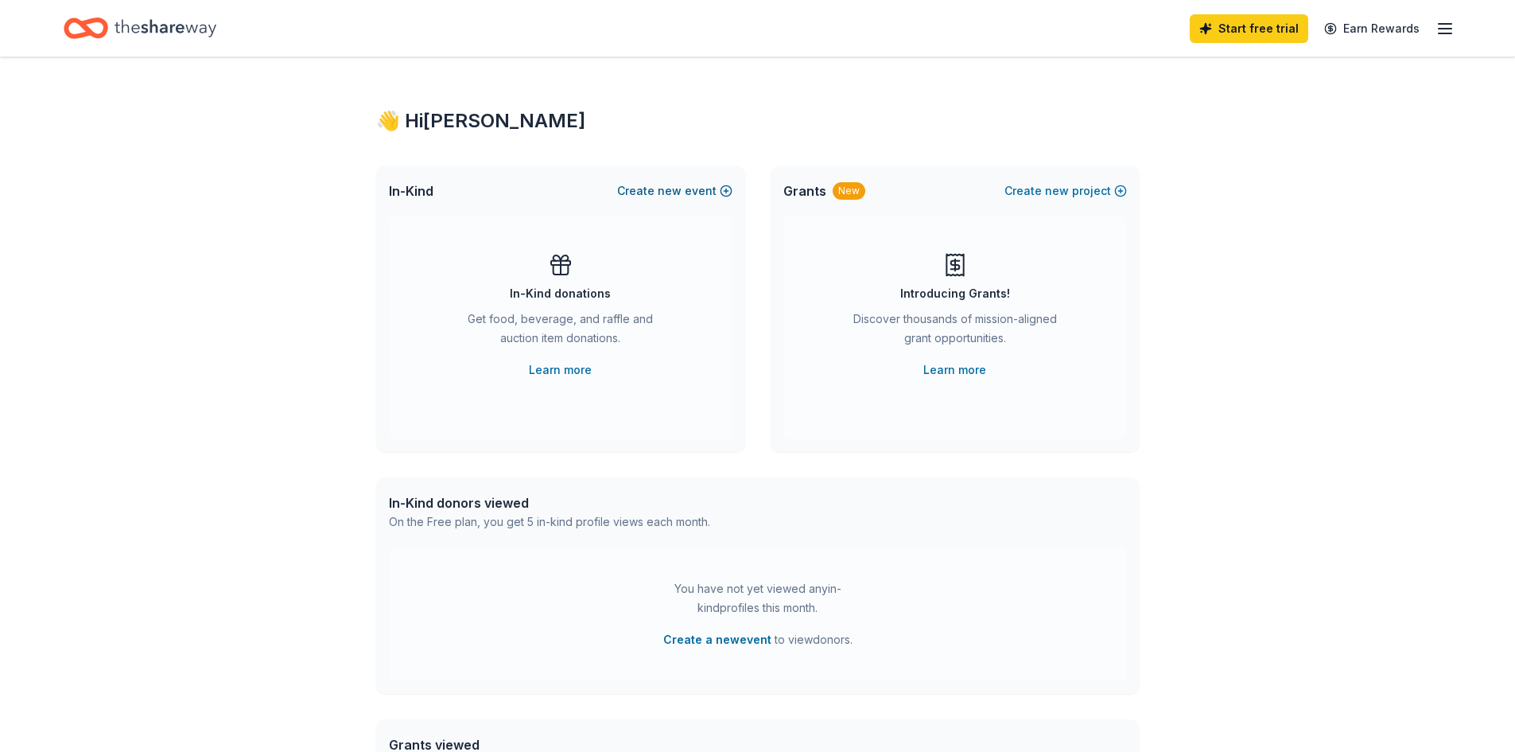
click at [678, 192] on span "new" at bounding box center [670, 190] width 24 height 19
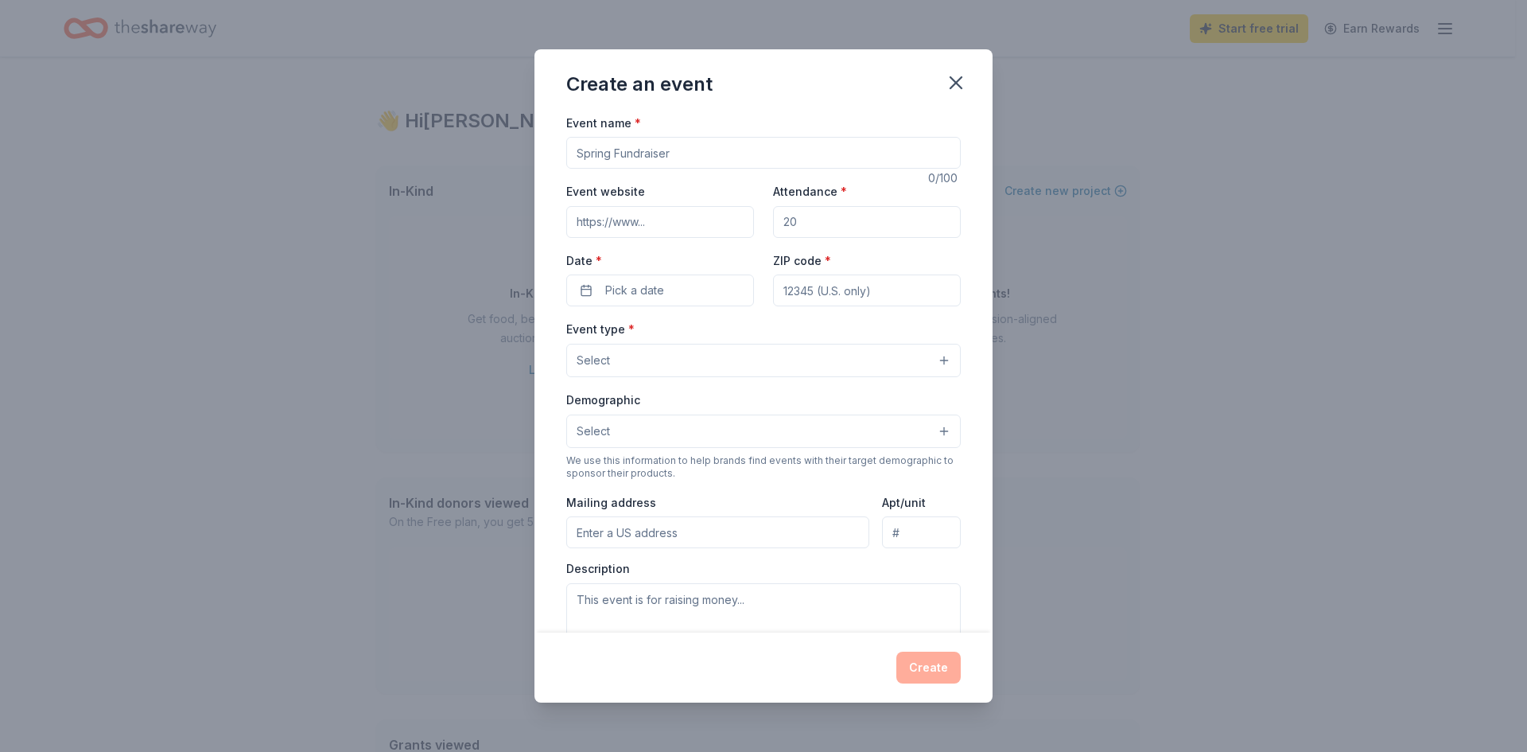
click at [657, 152] on input "Event name *" at bounding box center [763, 153] width 394 height 32
type input "National LifeSmarts Championship"
click at [653, 220] on input "Event website" at bounding box center [660, 222] width 188 height 32
type input "https://LifeSmarts.org"
click at [803, 221] on input "Attendance *" at bounding box center [867, 222] width 188 height 32
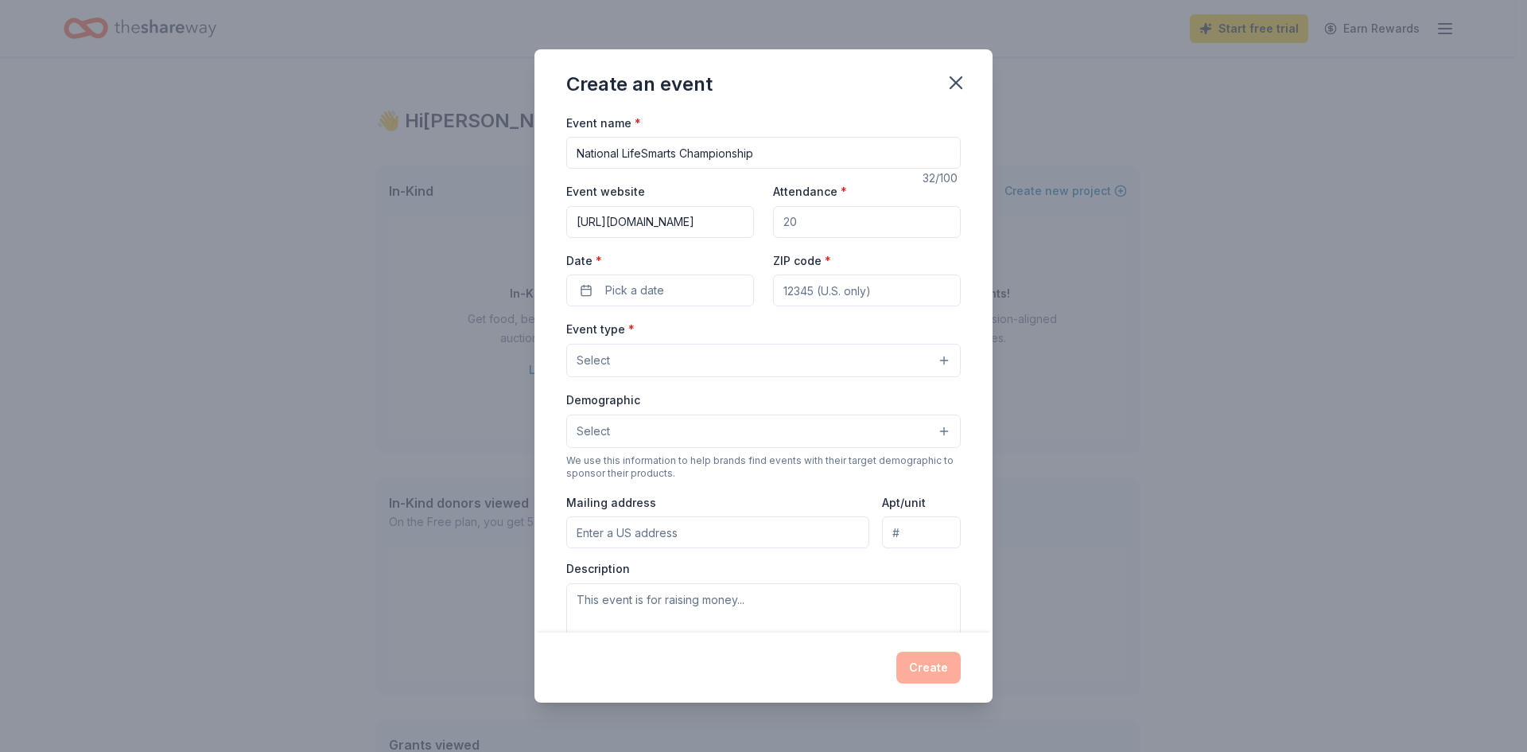
type input "450"
click at [685, 286] on button "Pick a date" at bounding box center [660, 290] width 188 height 32
click at [738, 332] on button "Go to next month" at bounding box center [743, 332] width 22 height 22
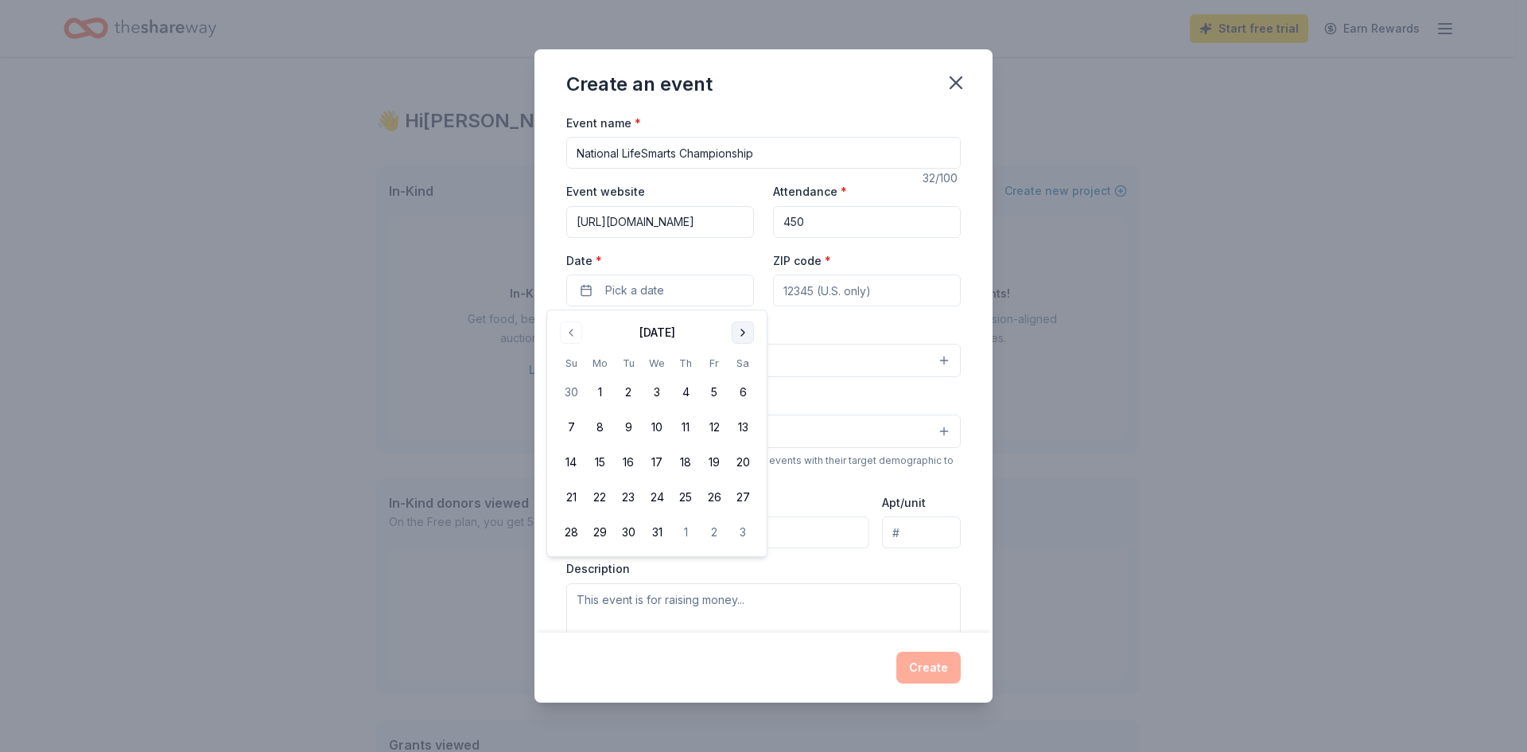
click at [738, 332] on button "Go to next month" at bounding box center [743, 332] width 22 height 22
click at [627, 457] on button "14" at bounding box center [628, 462] width 29 height 29
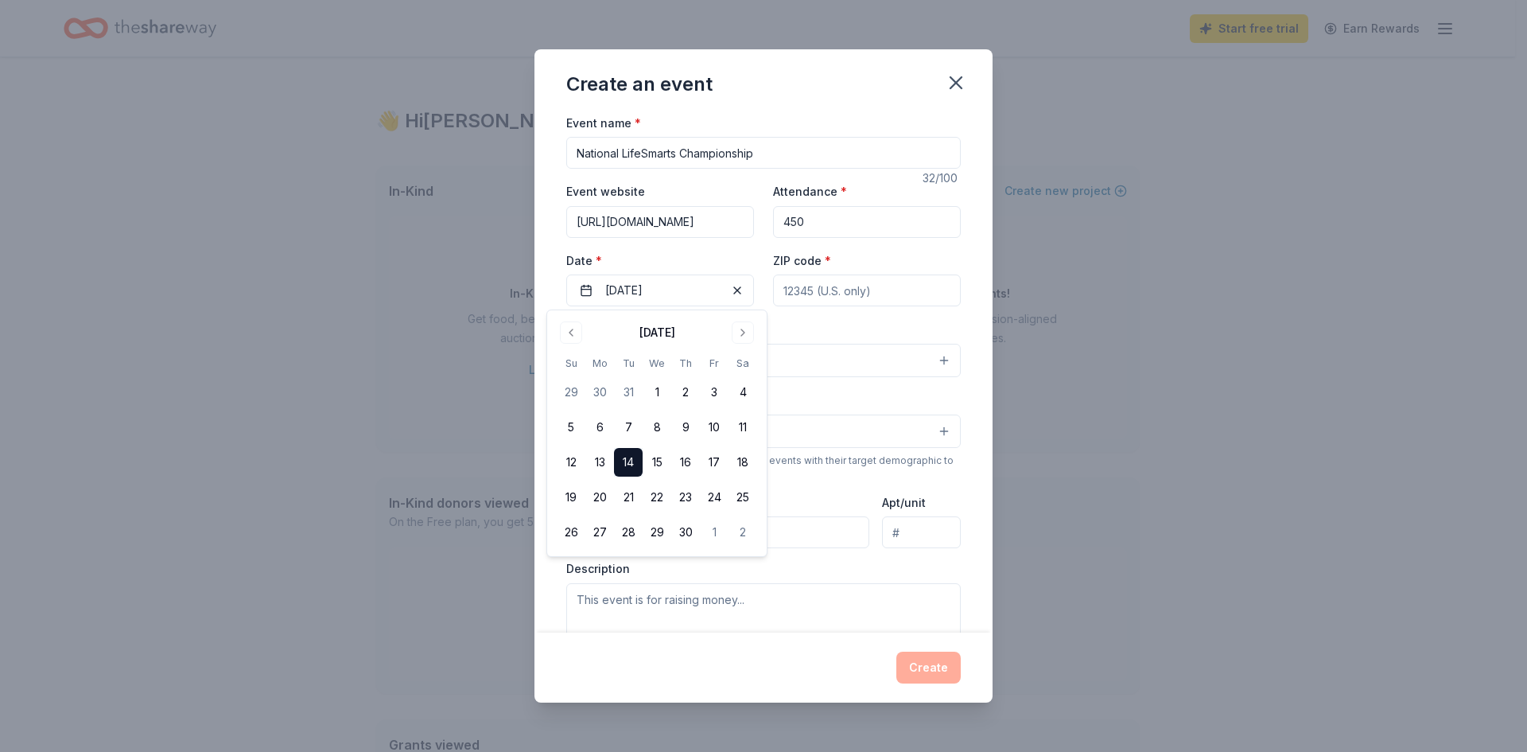
click at [856, 296] on input "ZIP code *" at bounding box center [867, 290] width 188 height 32
click at [624, 530] on input "Mailing address" at bounding box center [717, 532] width 303 height 32
click at [922, 357] on button "Select" at bounding box center [763, 360] width 394 height 33
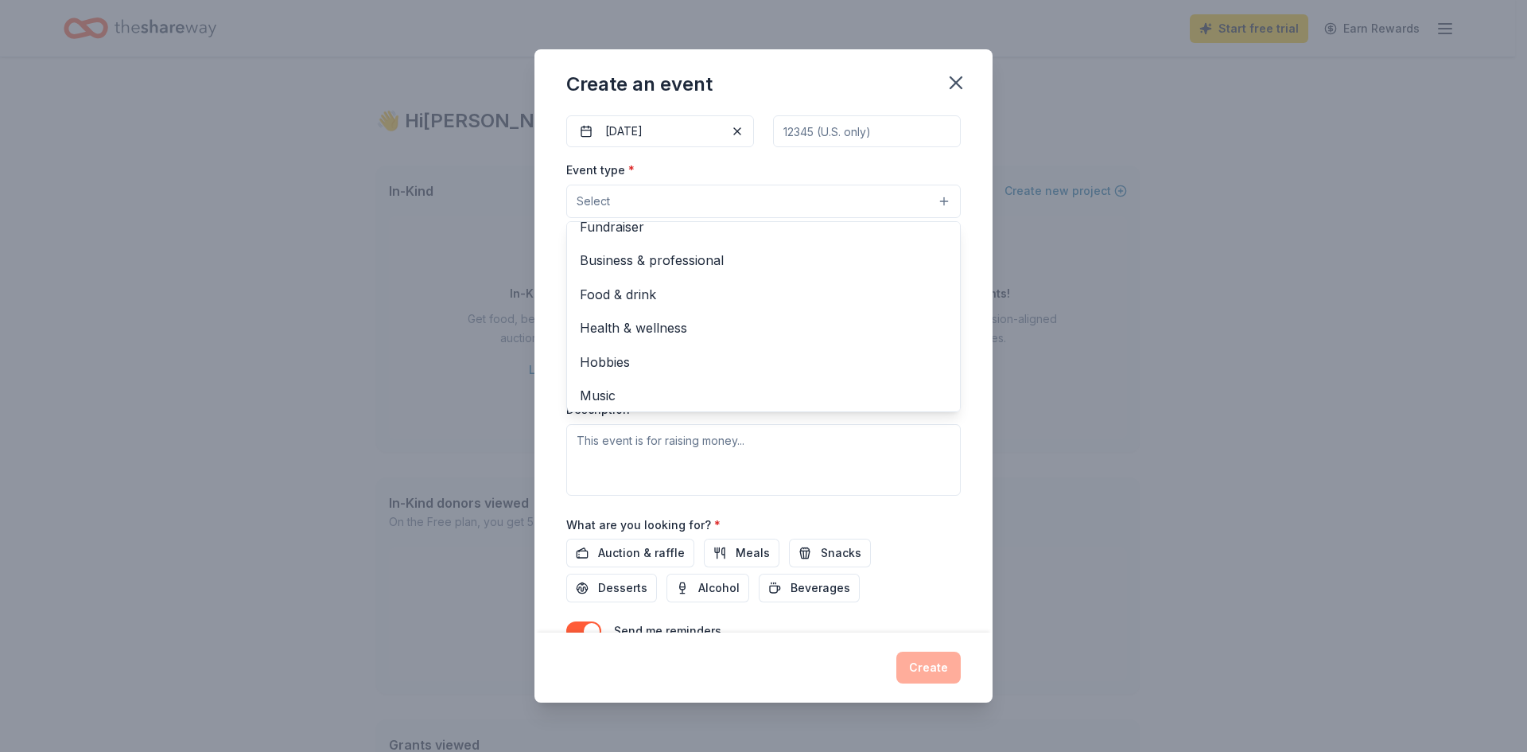
scroll to position [0, 0]
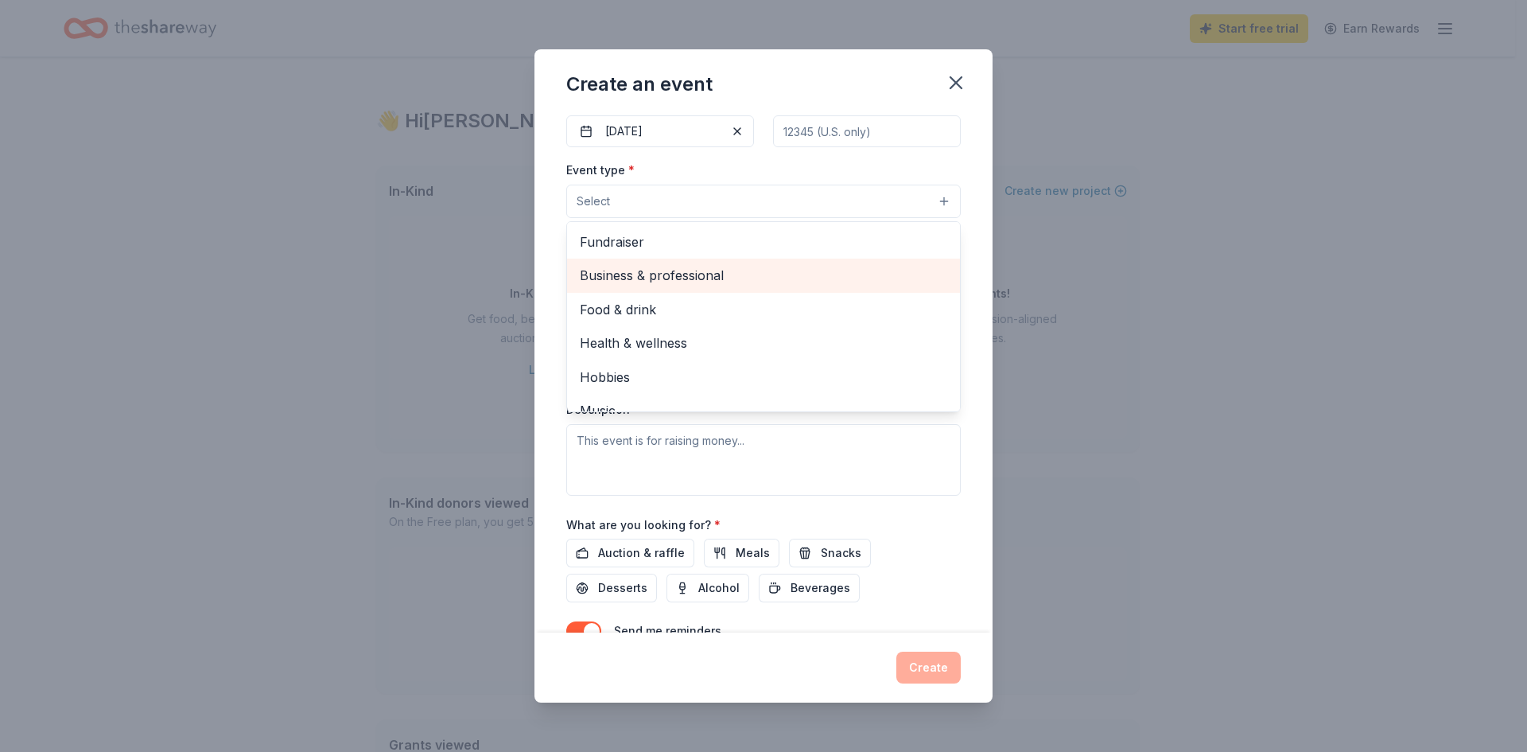
click at [678, 278] on span "Business & professional" at bounding box center [763, 275] width 367 height 21
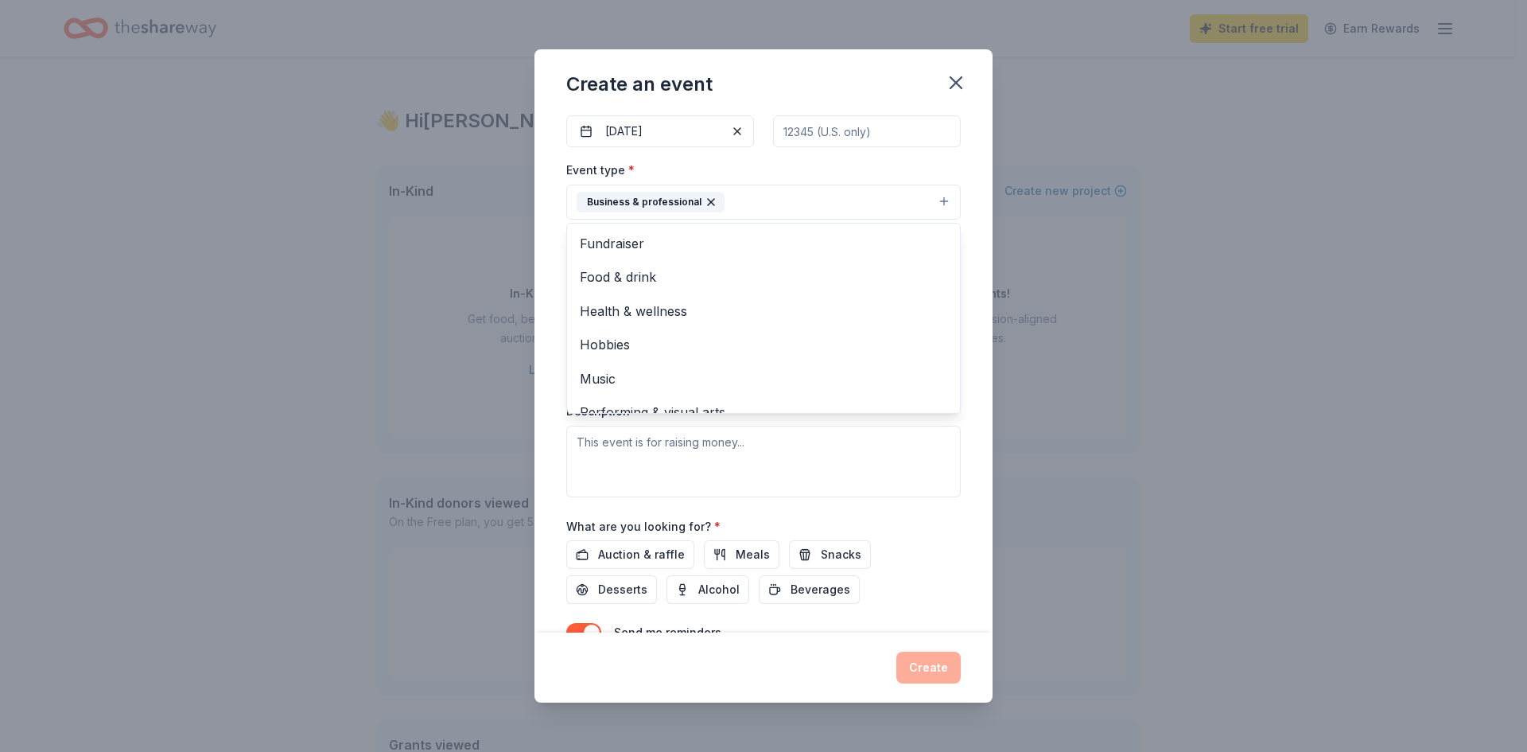
click at [969, 270] on div "Event name * National LifeSmarts Championship 32 /100 Event website https://Lif…" at bounding box center [763, 373] width 458 height 520
click at [623, 274] on button "Select" at bounding box center [763, 273] width 394 height 33
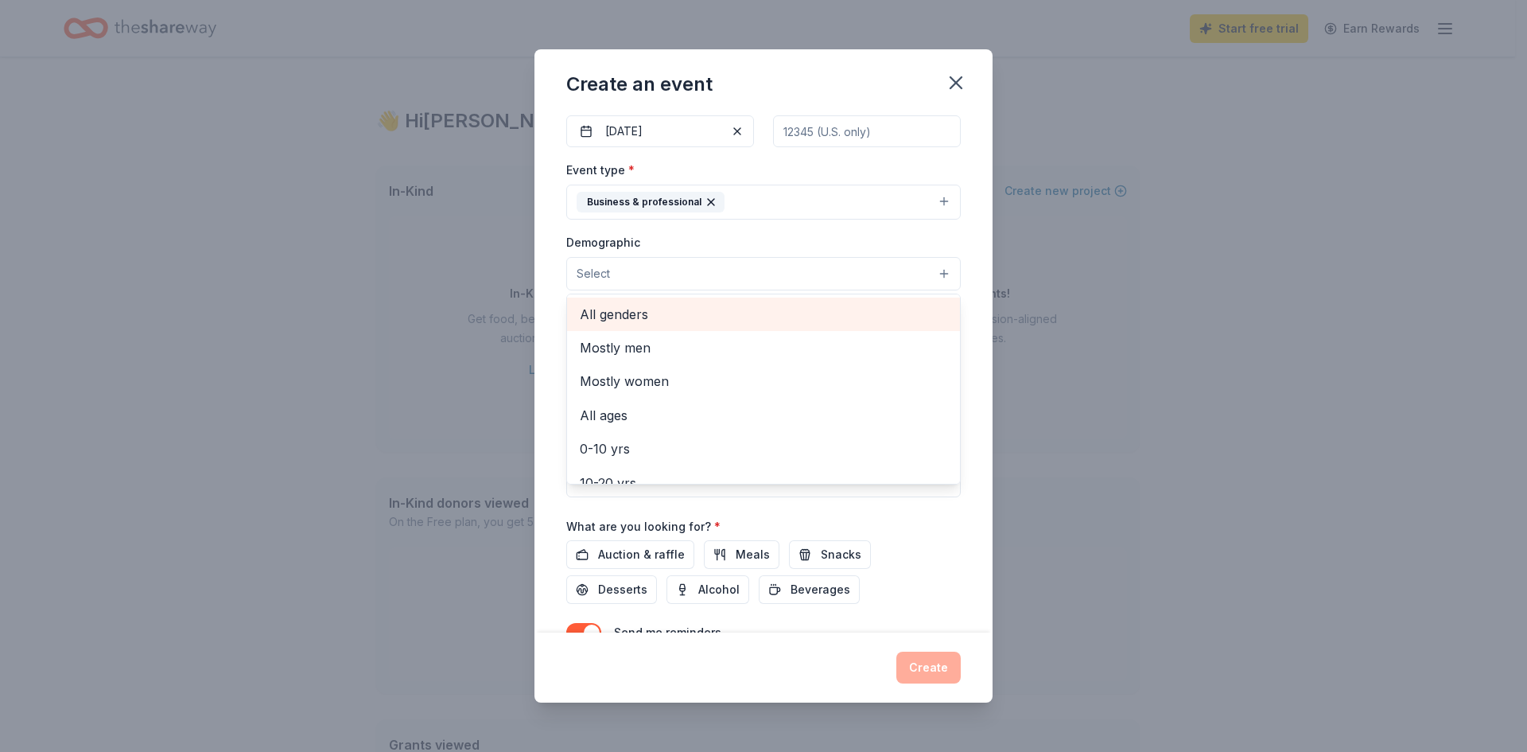
click at [616, 312] on span "All genders" at bounding box center [763, 314] width 367 height 21
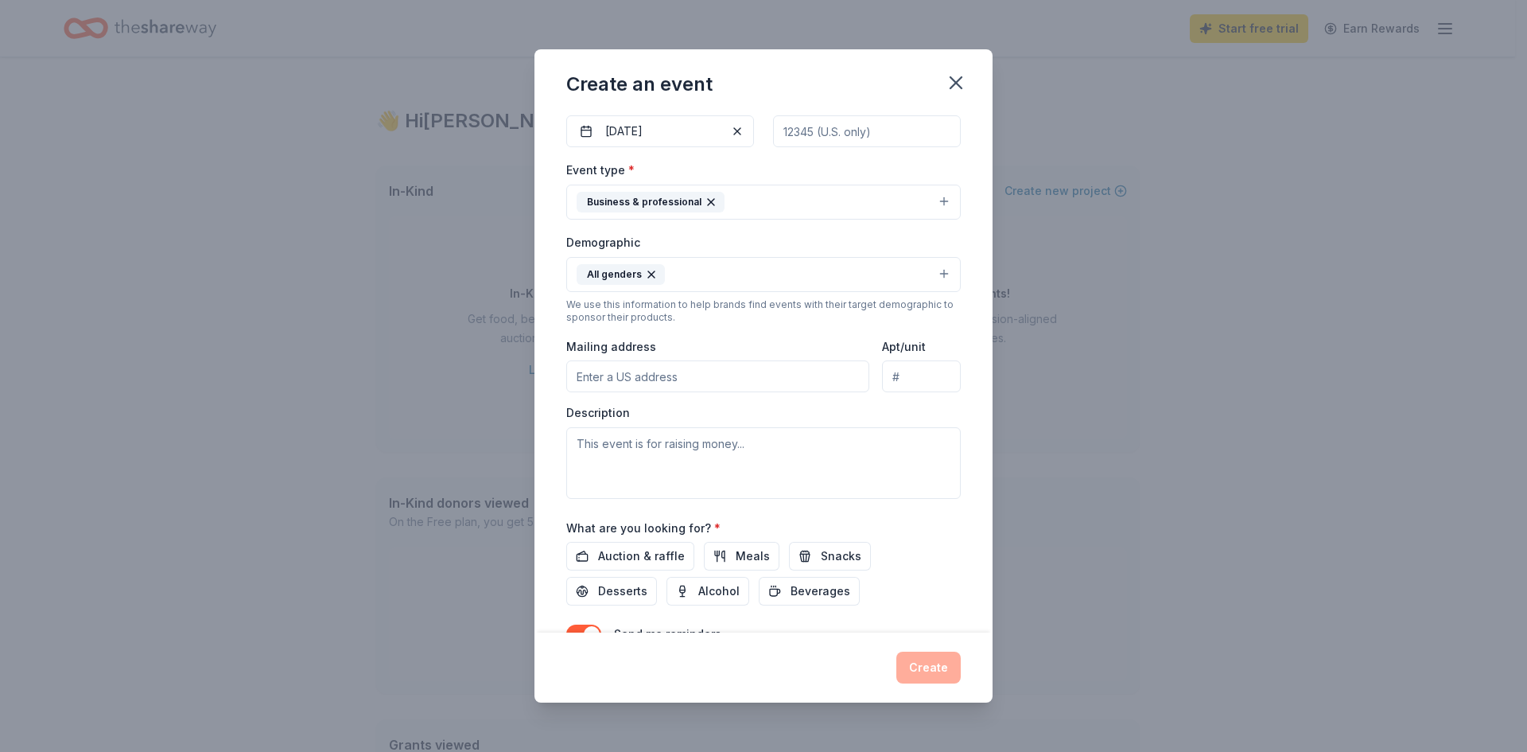
click at [816, 278] on button "All genders" at bounding box center [763, 274] width 394 height 35
click at [800, 270] on button "All genders" at bounding box center [763, 274] width 394 height 35
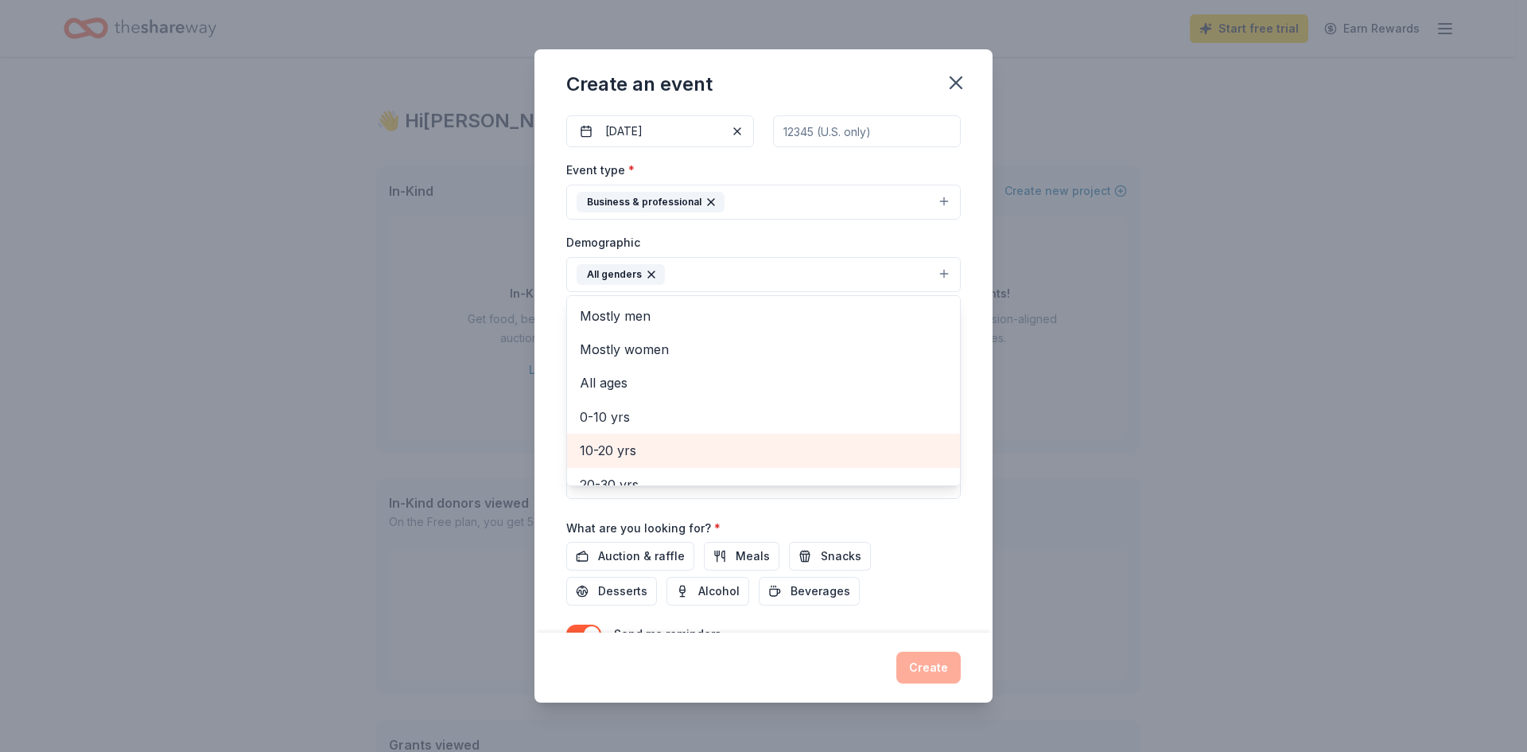
click at [688, 437] on div "10-20 yrs" at bounding box center [763, 449] width 393 height 33
click at [962, 314] on div "Event name * National LifeSmarts Championship 32 /100 Event website https://Lif…" at bounding box center [763, 373] width 458 height 520
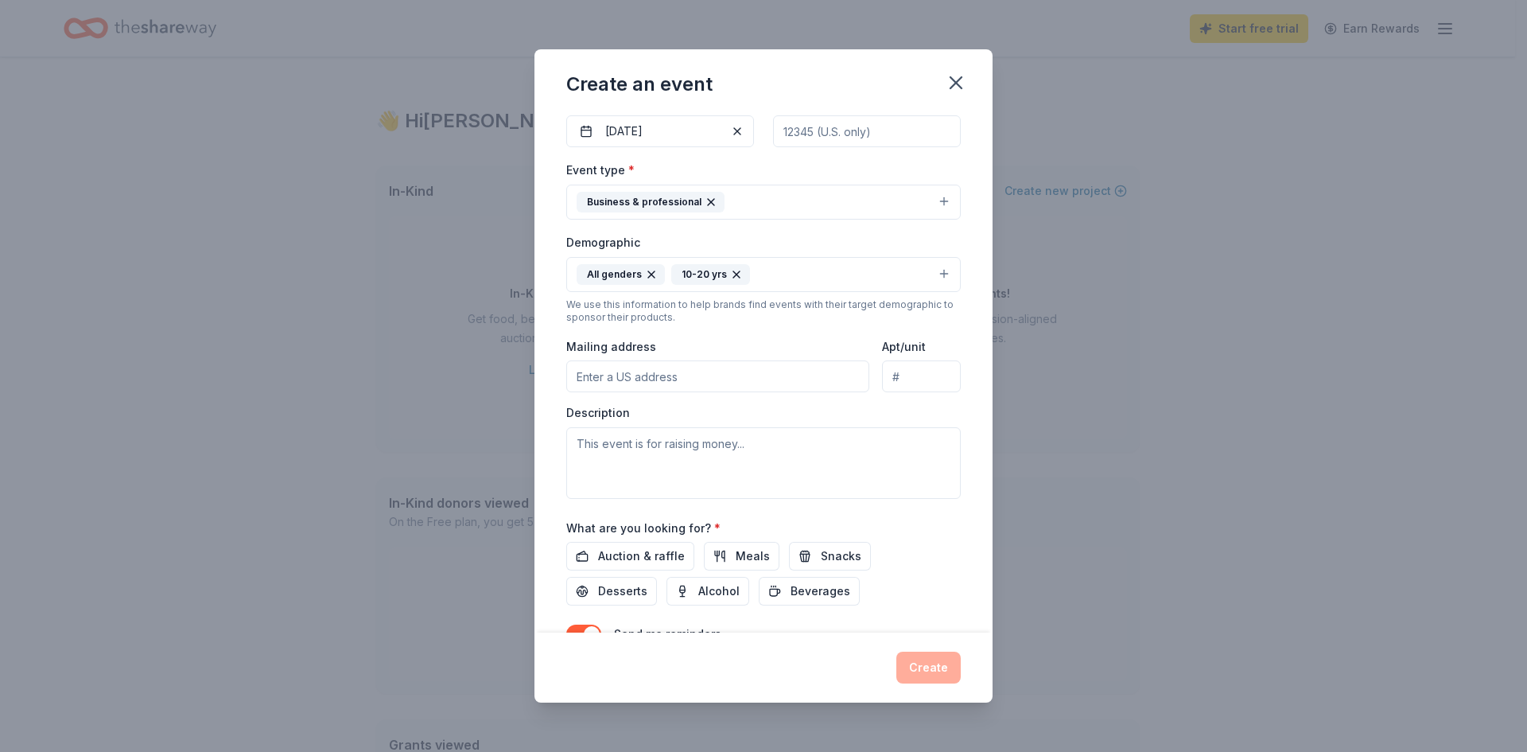
click at [678, 371] on input "Mailing address" at bounding box center [717, 376] width 303 height 32
click at [599, 451] on textarea at bounding box center [763, 463] width 394 height 72
paste textarea "This event is for fifty high school aged teams to compete in our National LifeS…"
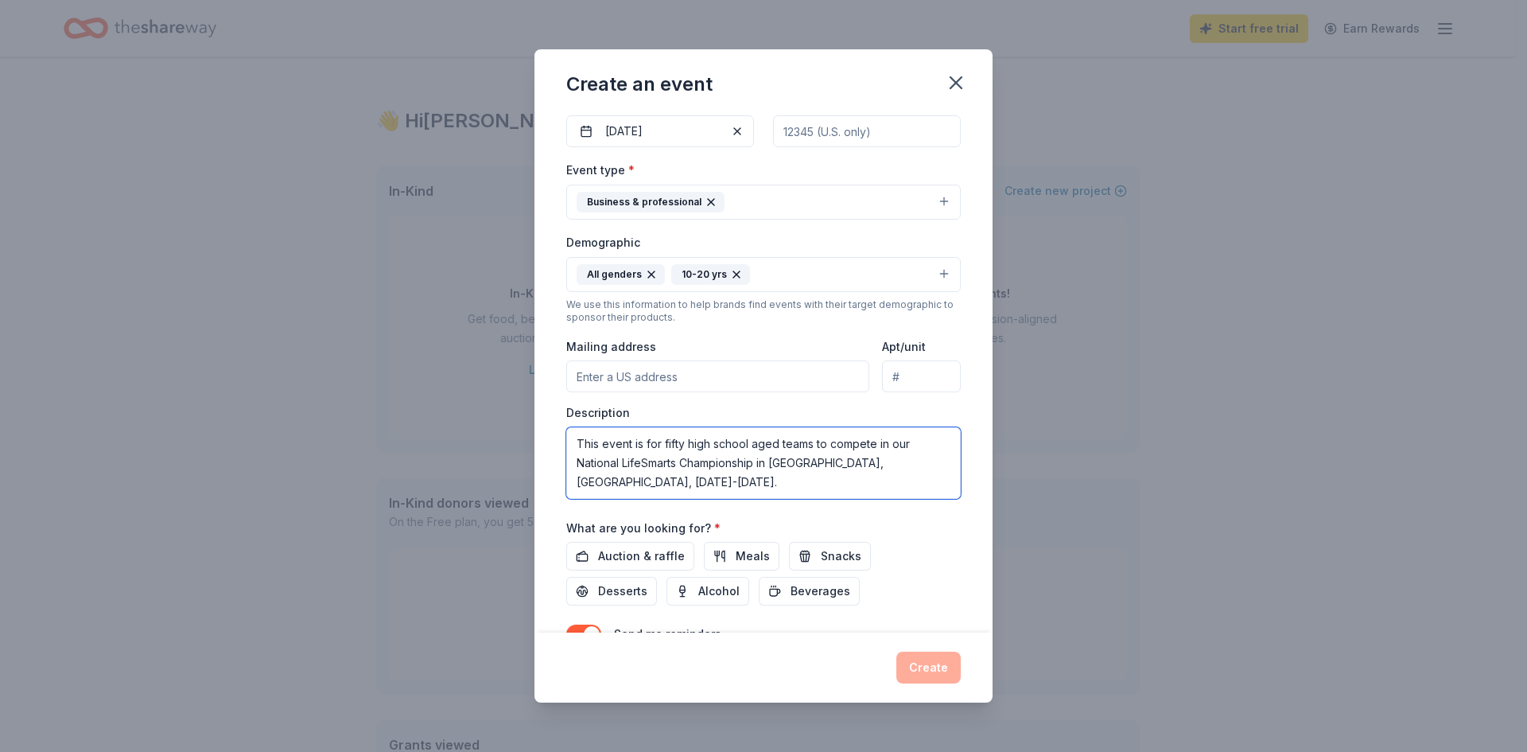
type textarea "This event is for fifty high school aged teams to compete in our National LifeS…"
click at [692, 376] on input "Mailing address" at bounding box center [717, 376] width 303 height 32
type input "4040 Central Florida Parkway, Orlando, FL, 32837"
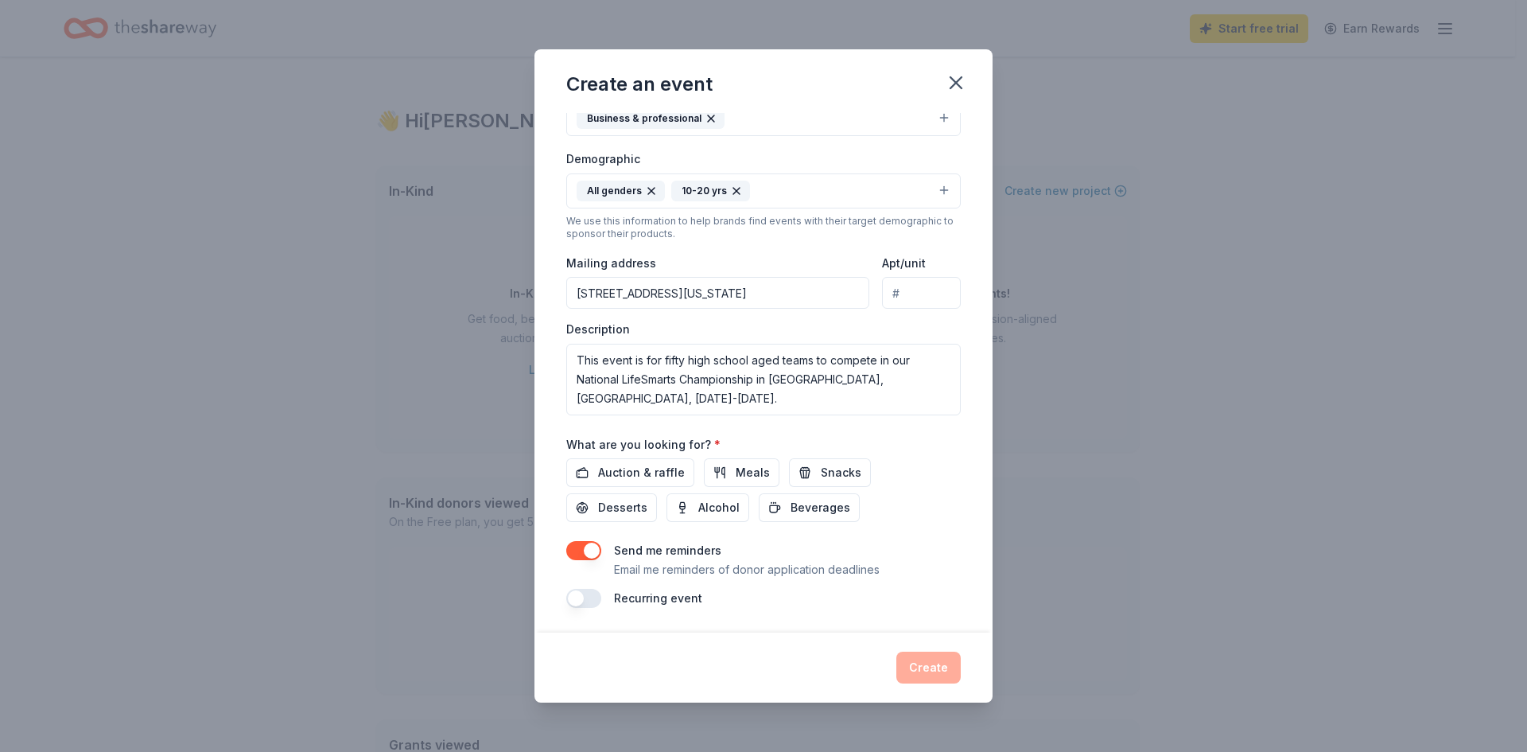
scroll to position [243, 0]
click at [740, 466] on span "Meals" at bounding box center [753, 471] width 34 height 19
click at [813, 465] on button "Snacks" at bounding box center [830, 471] width 82 height 29
click at [636, 503] on span "Desserts" at bounding box center [622, 506] width 49 height 19
click at [795, 509] on span "Beverages" at bounding box center [821, 506] width 60 height 19
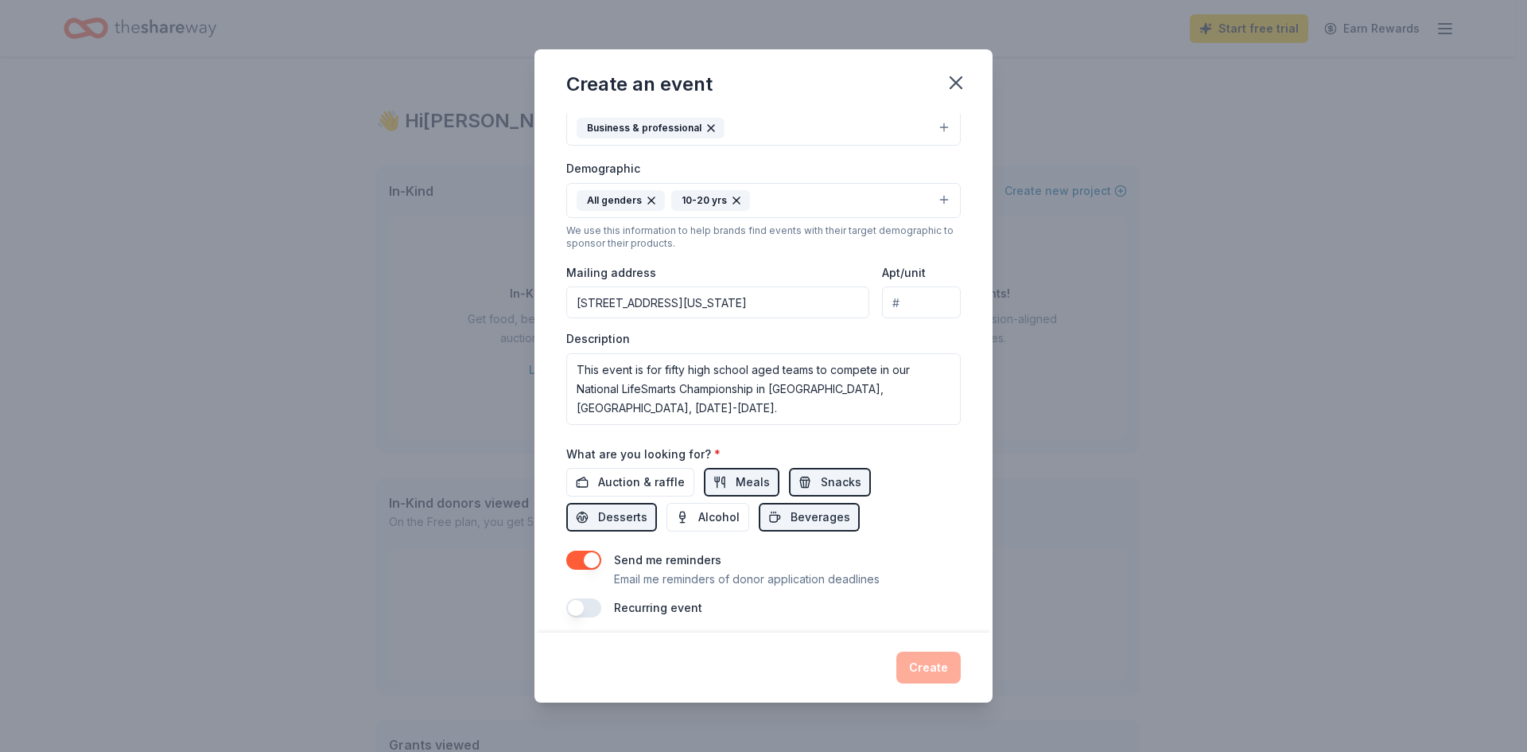
scroll to position [239, 0]
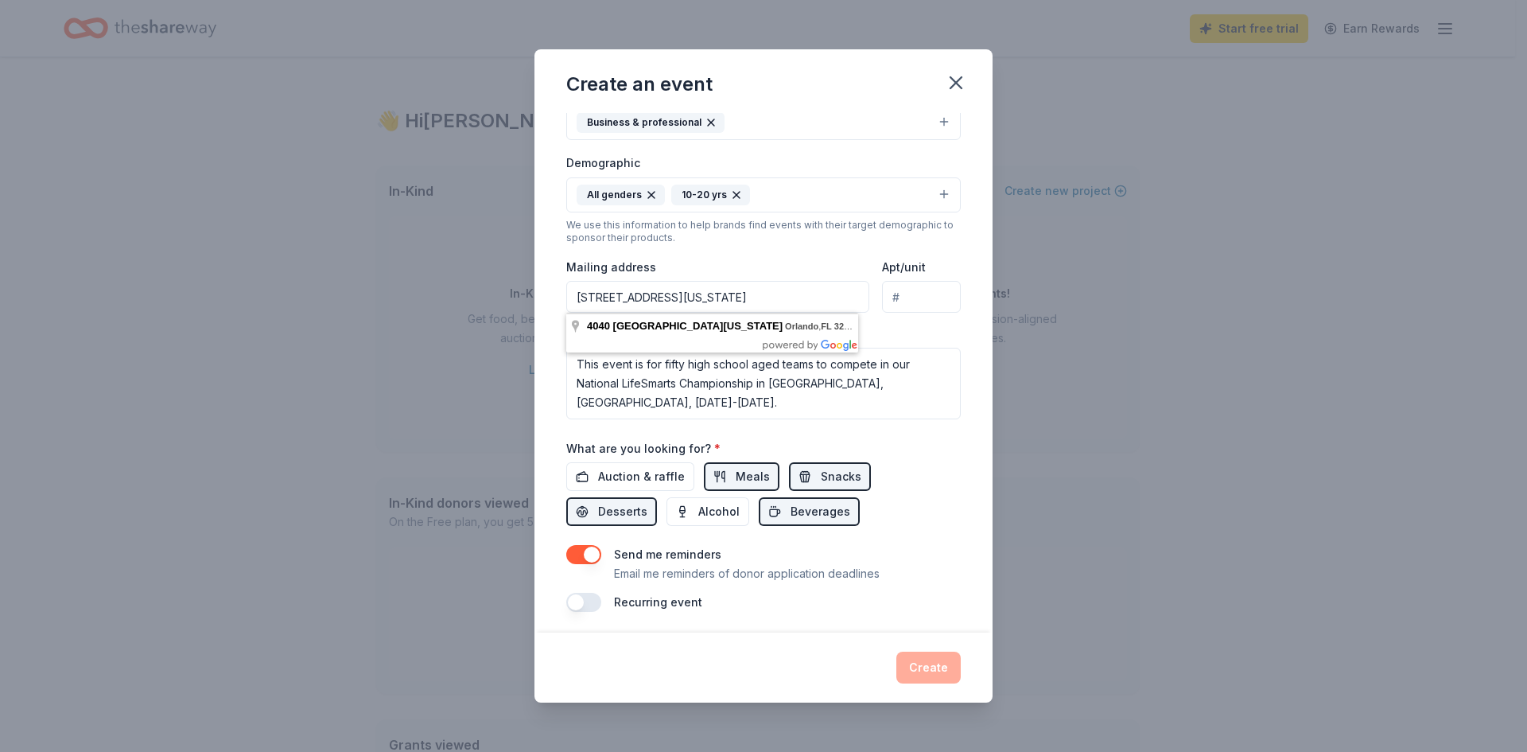
drag, startPoint x: 841, startPoint y: 297, endPoint x: 807, endPoint y: 294, distance: 34.3
click at [807, 294] on input "4040 Central Florida Parkway, Orlando, FL, 32837" at bounding box center [717, 297] width 303 height 32
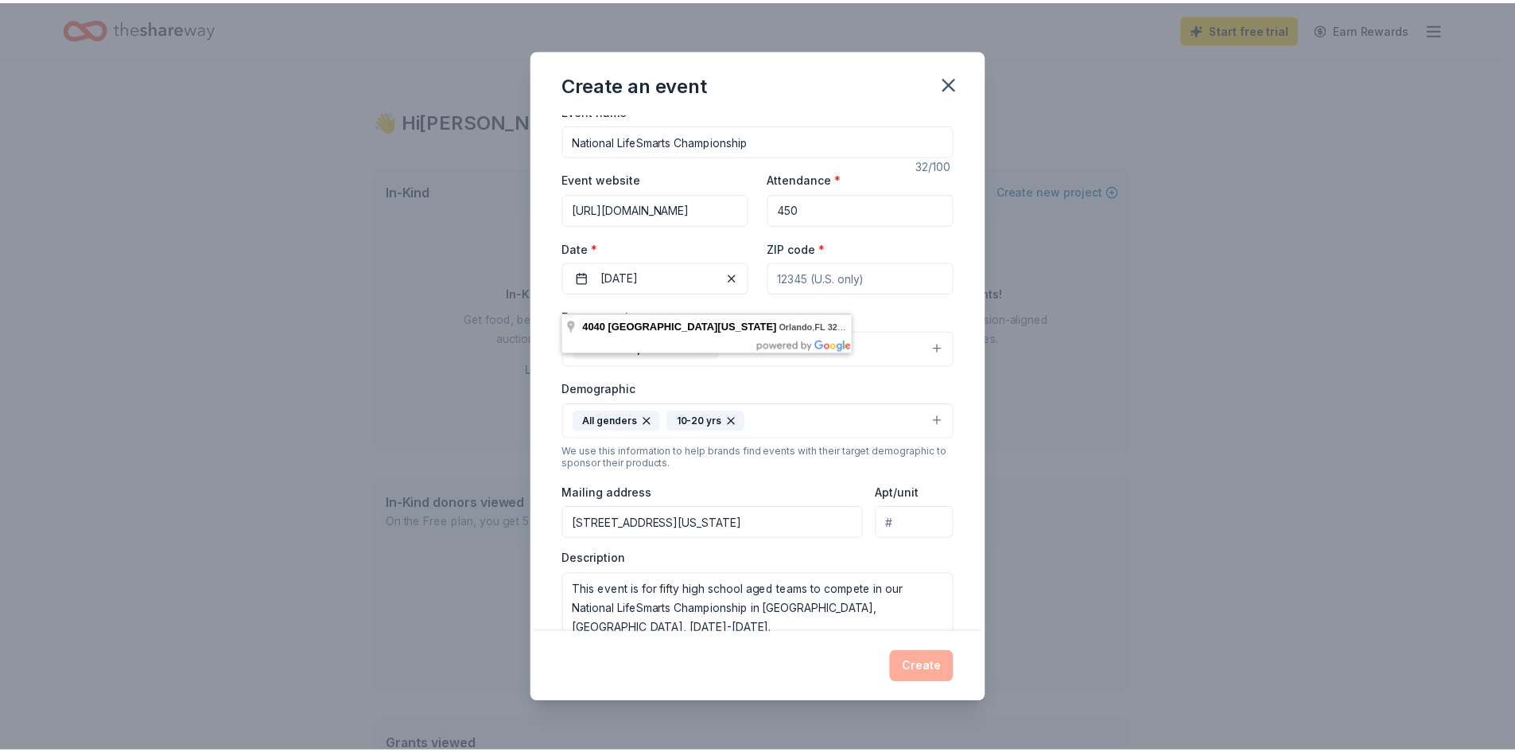
scroll to position [0, 0]
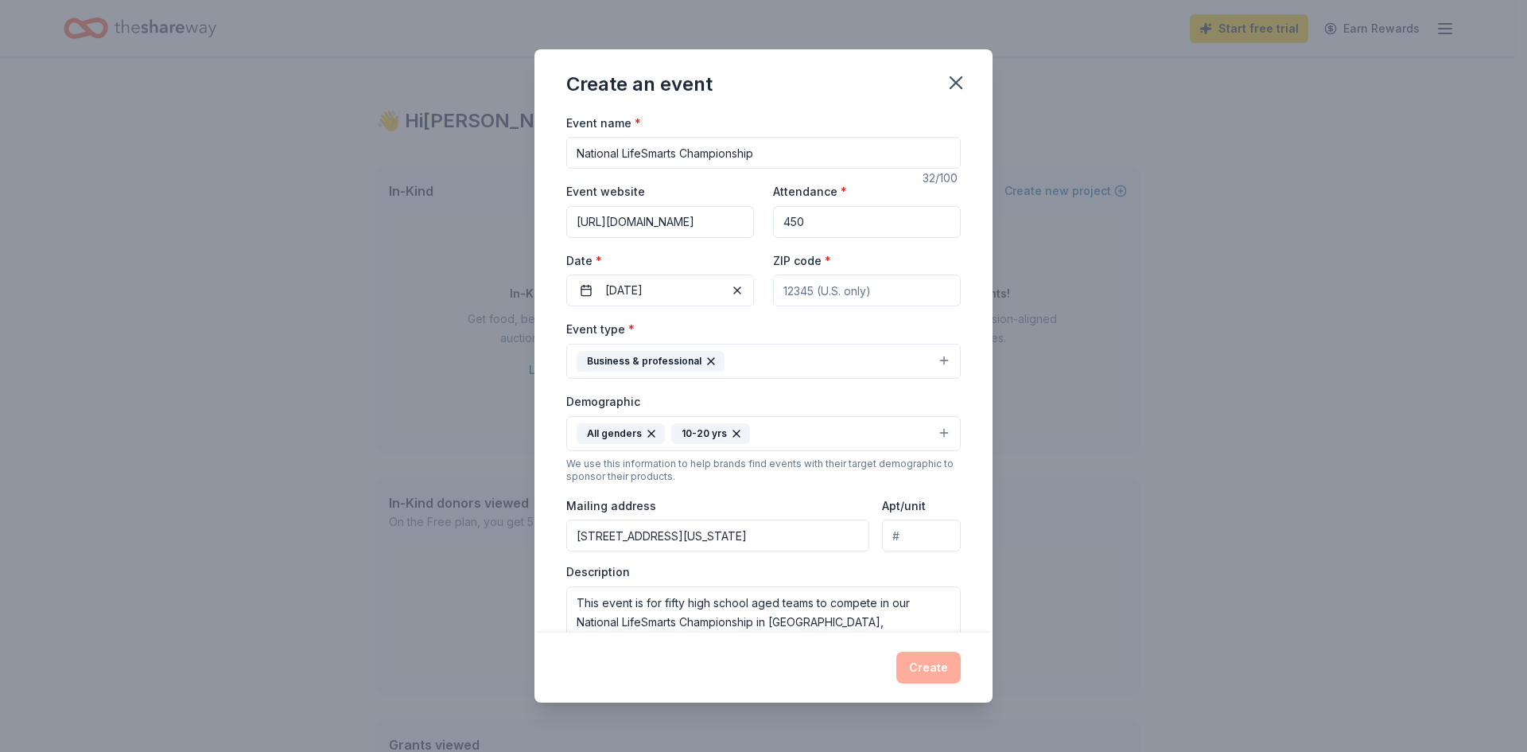
click at [837, 281] on input "ZIP code *" at bounding box center [867, 290] width 188 height 32
paste input "32837"
type input "32837"
click at [929, 659] on button "Create" at bounding box center [928, 667] width 64 height 32
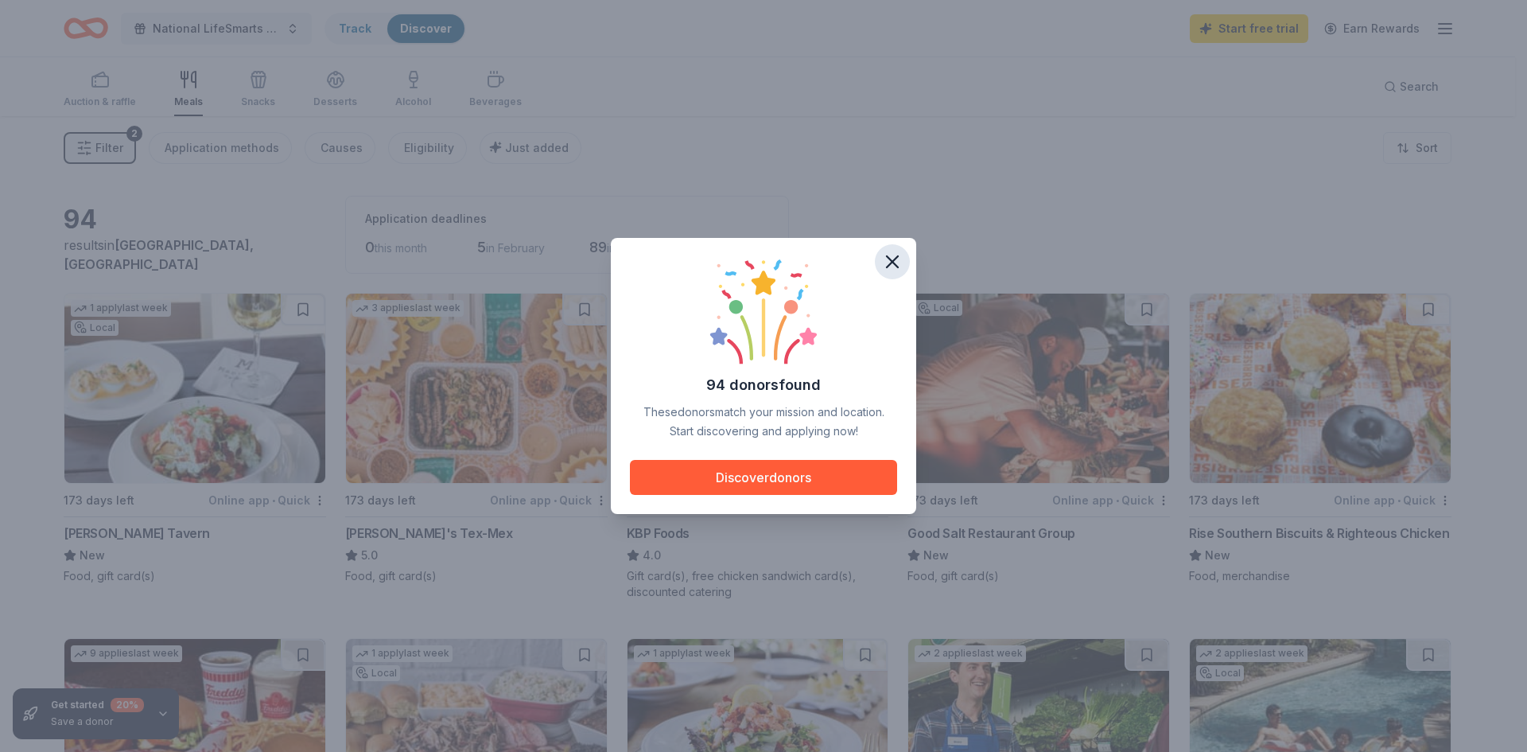
click at [894, 262] on icon "button" at bounding box center [892, 262] width 22 height 22
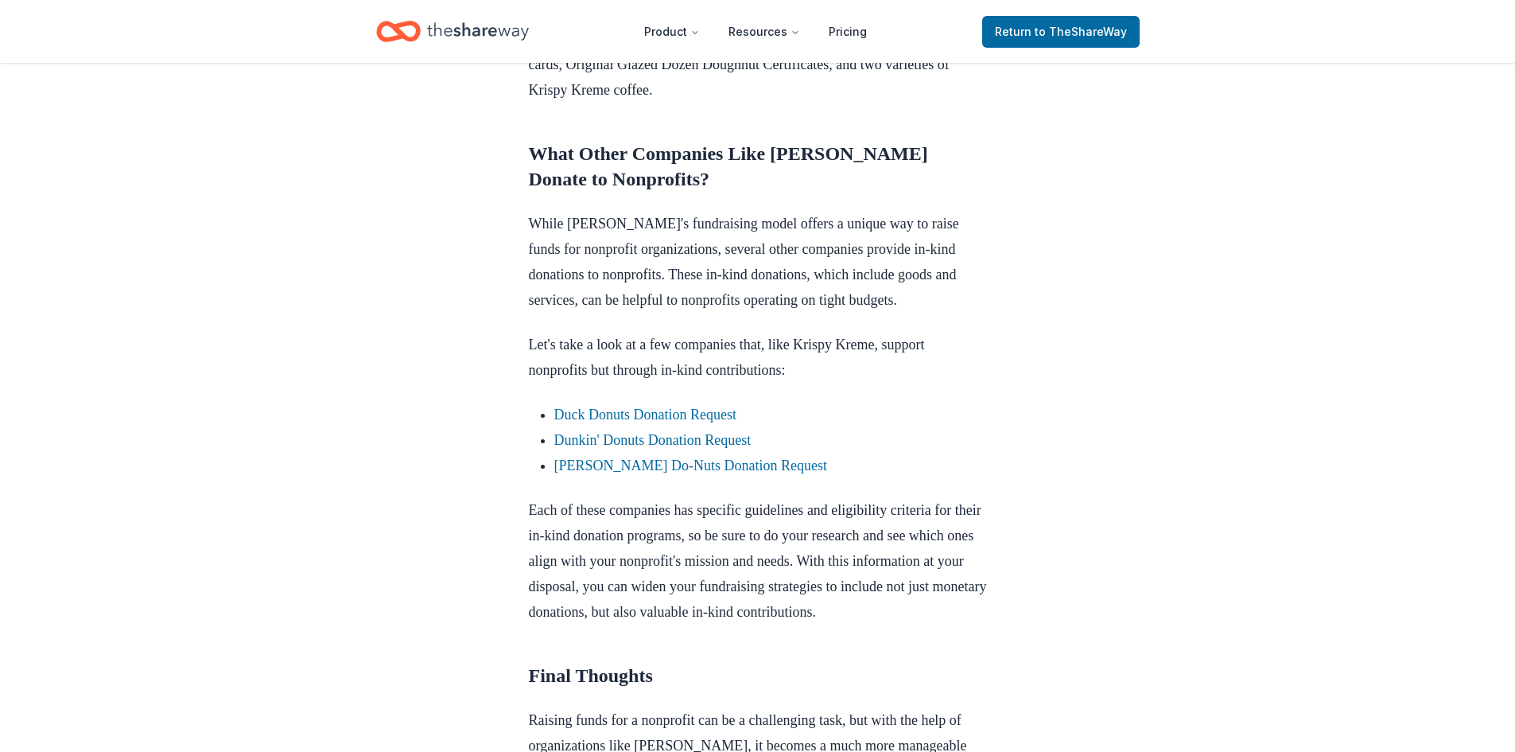
scroll to position [1750, 0]
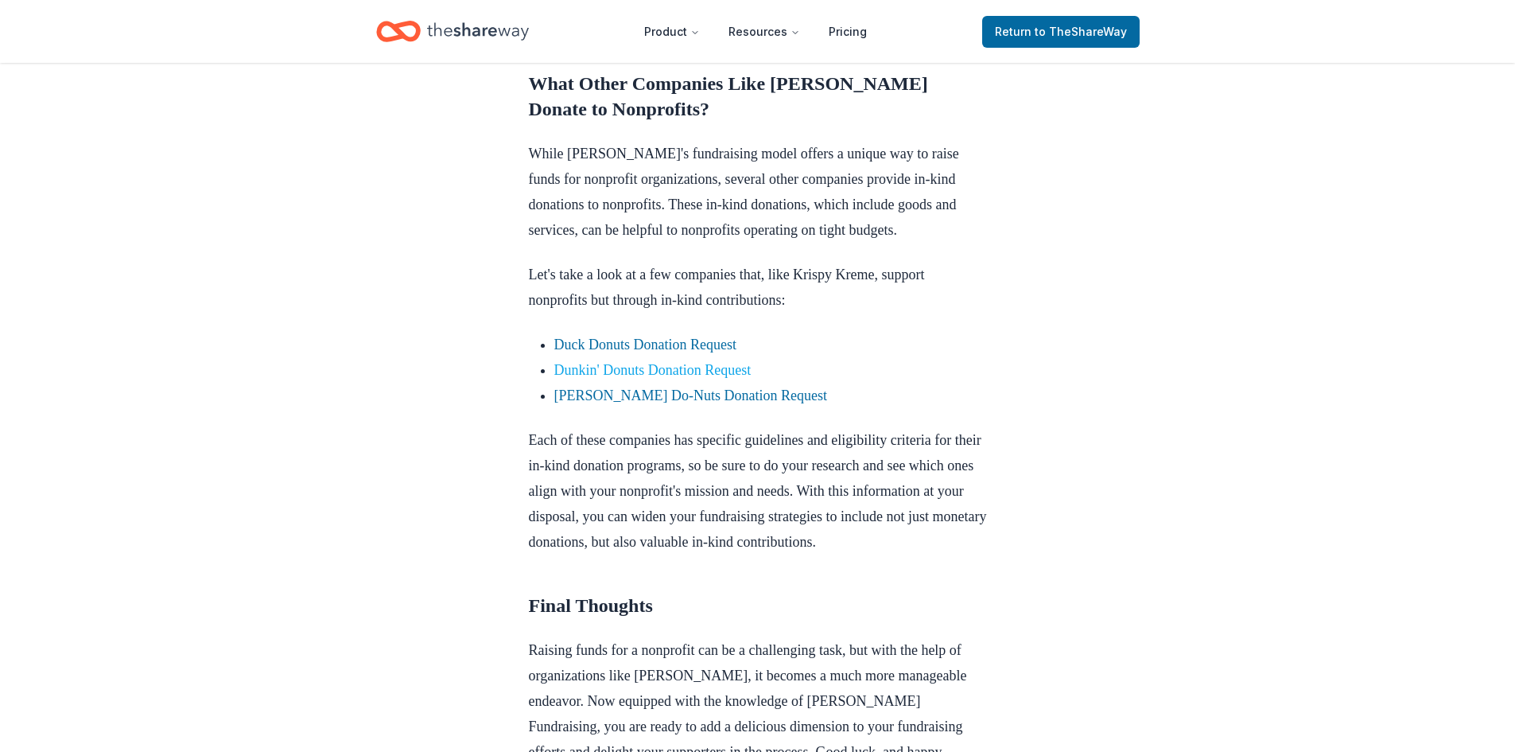
click at [686, 378] on link "Dunkin' Donuts Donation Request" at bounding box center [652, 370] width 197 height 16
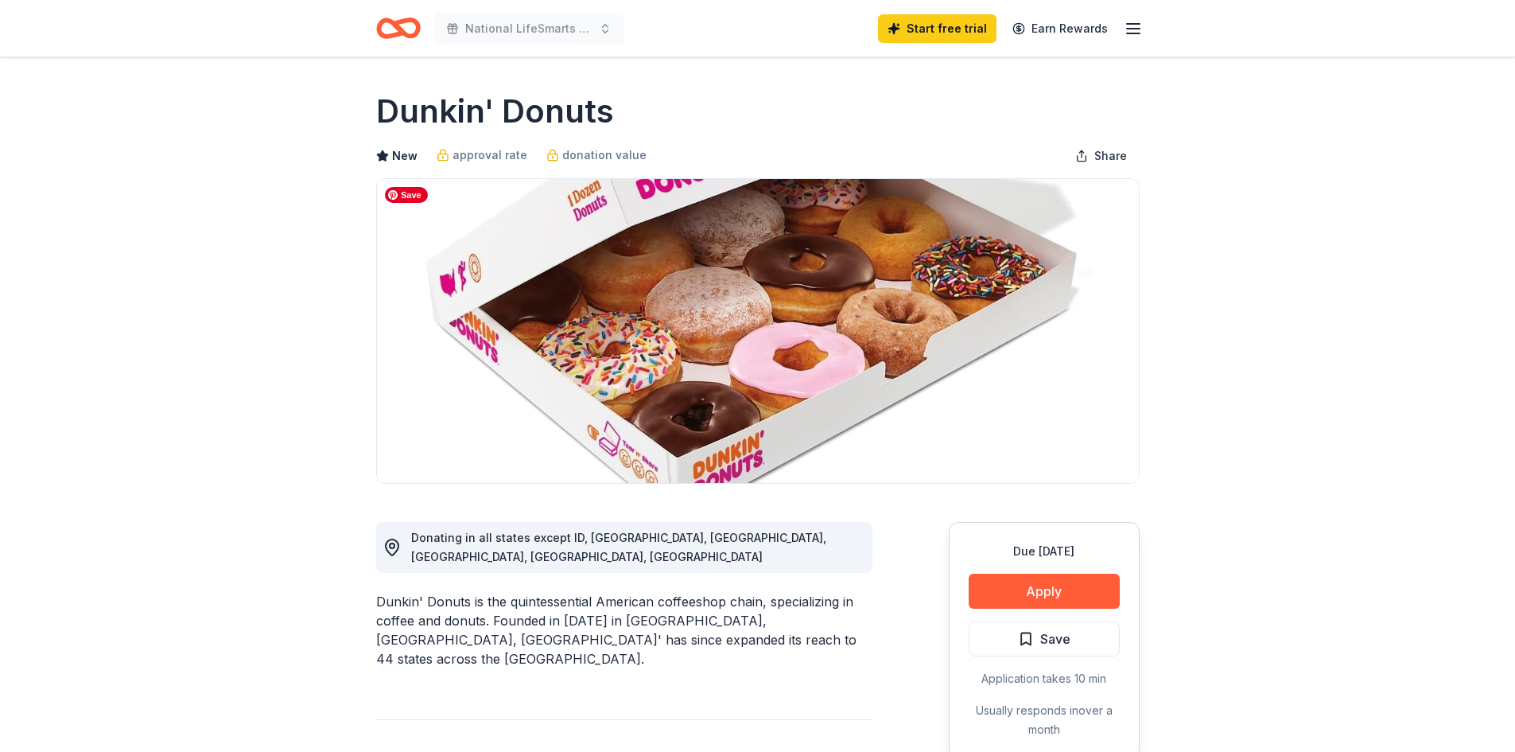
click at [460, 198] on img at bounding box center [758, 331] width 762 height 304
